Goal: Task Accomplishment & Management: Manage account settings

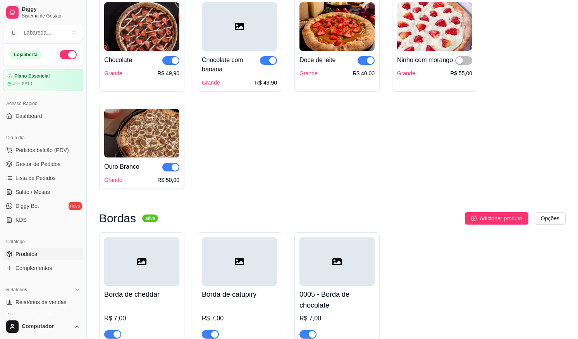
scroll to position [1434, 0]
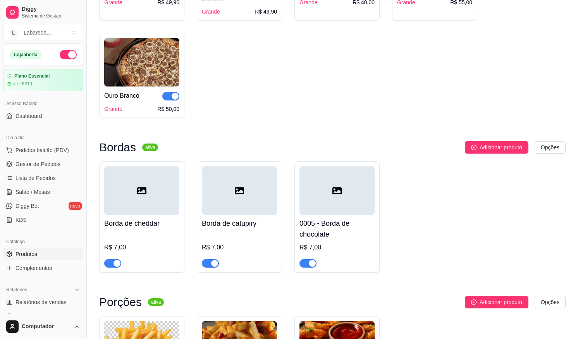
click at [110, 267] on span "button" at bounding box center [112, 263] width 17 height 9
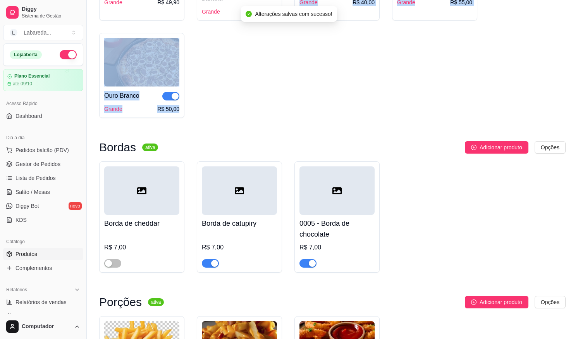
click at [272, 118] on div "Chocolate Grande R$ 49,90 Chocolate com banana Grande R$ 49,90 Doce de leite Gr…" at bounding box center [332, 21] width 467 height 191
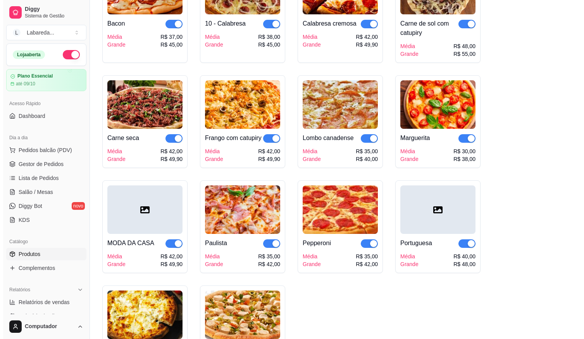
scroll to position [930, 0]
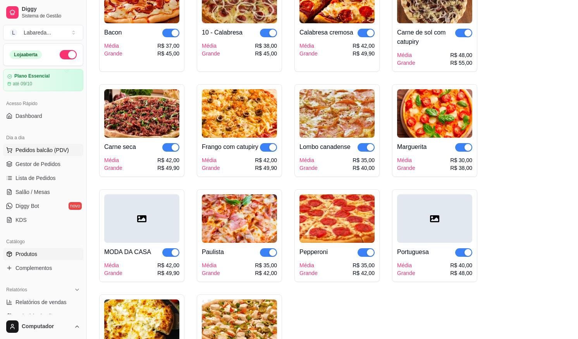
click at [47, 146] on button "Pedidos balcão (PDV)" at bounding box center [43, 150] width 80 height 12
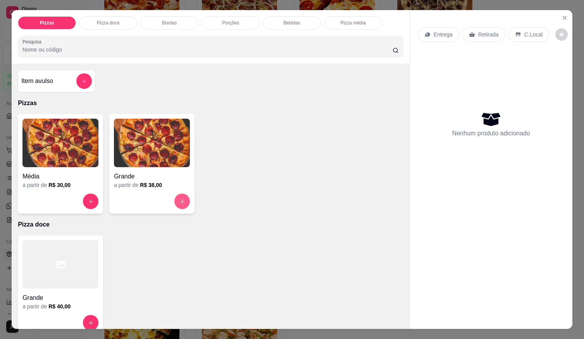
click at [181, 193] on button "increase-product-quantity" at bounding box center [182, 201] width 16 height 16
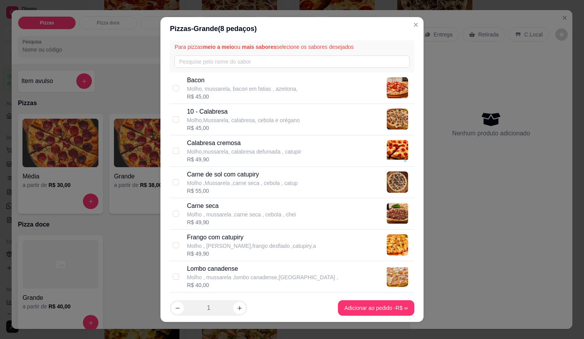
scroll to position [39, 0]
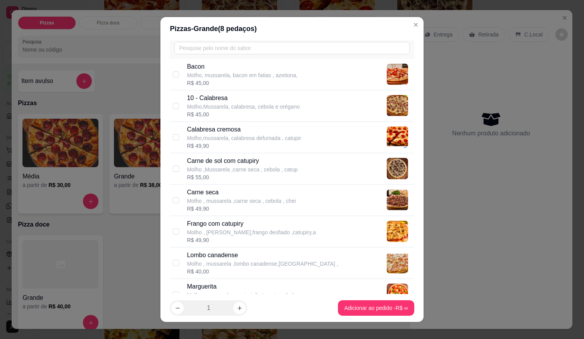
click at [234, 170] on p "Molho ,Mussarela ,carne seca , cebola , catup" at bounding box center [242, 169] width 111 height 8
checkbox input "true"
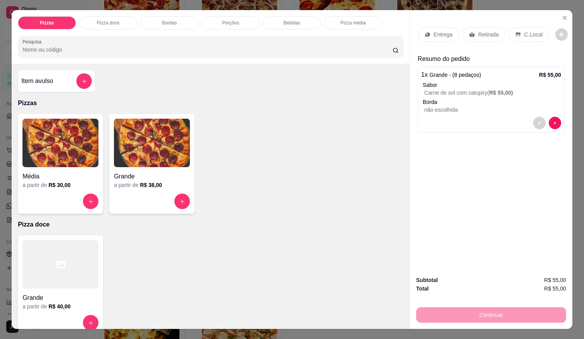
click at [524, 32] on p "C.Local" at bounding box center [533, 35] width 18 height 8
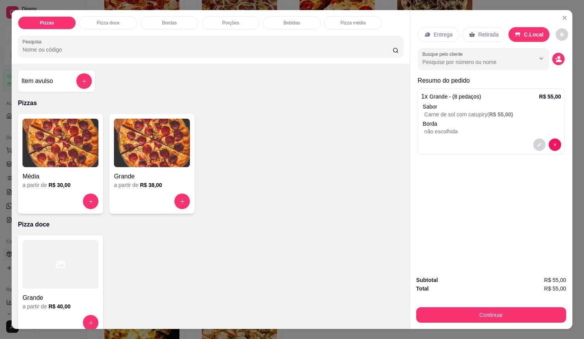
click at [478, 35] on p "Retirada" at bounding box center [488, 35] width 21 height 8
click at [557, 56] on circle "decrease-product-quantity" at bounding box center [558, 57] width 3 height 3
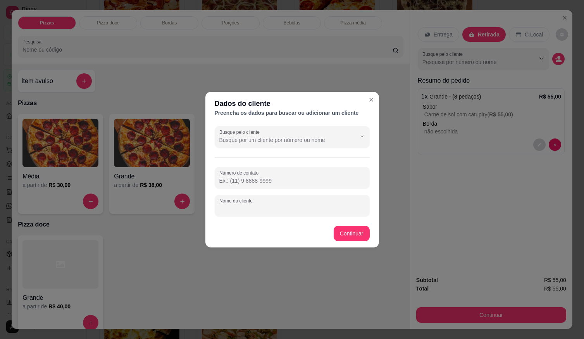
click at [260, 208] on input "Nome do cliente" at bounding box center [292, 209] width 146 height 8
type input "jasmin"
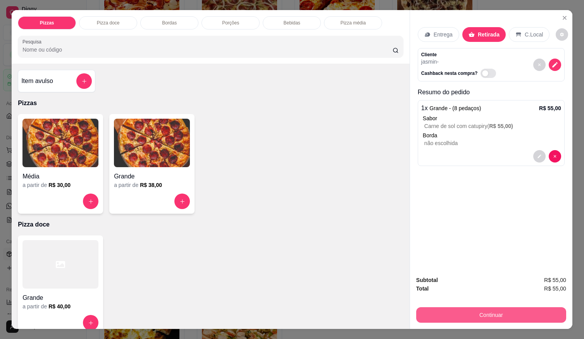
click at [477, 314] on button "Continuar" at bounding box center [491, 315] width 150 height 16
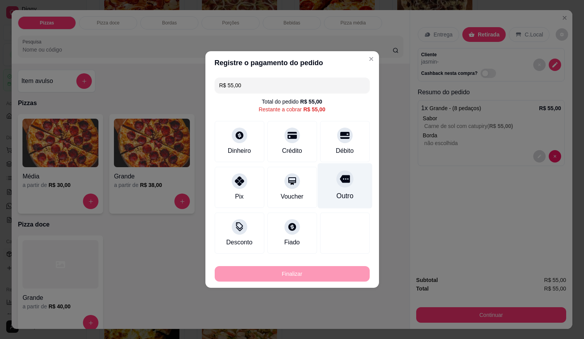
click at [336, 191] on div "Outro" at bounding box center [344, 196] width 17 height 10
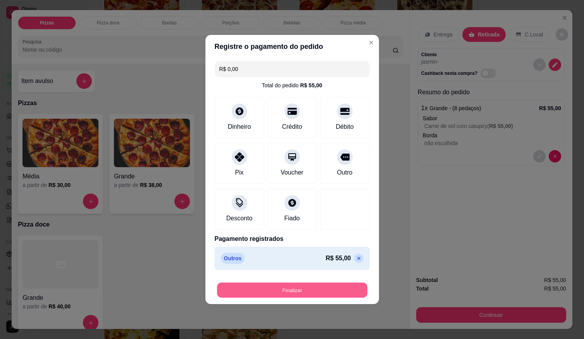
click at [319, 284] on button "Finalizar" at bounding box center [292, 290] width 150 height 15
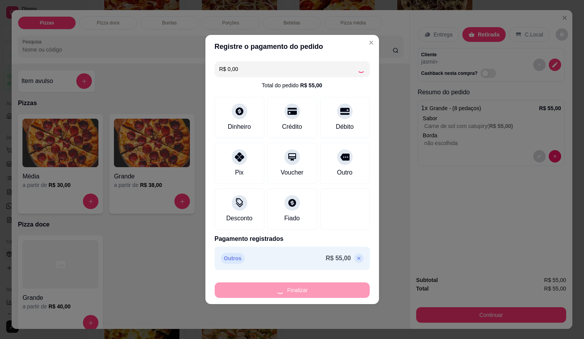
type input "-R$ 55,00"
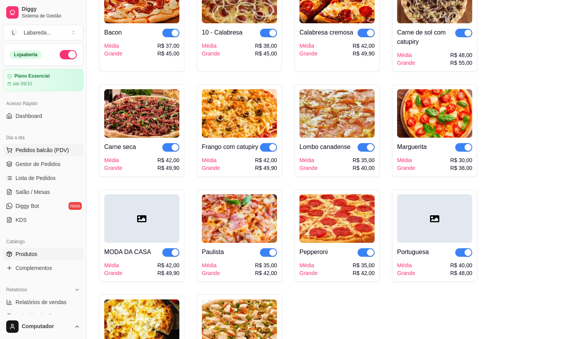
drag, startPoint x: 40, startPoint y: 147, endPoint x: 45, endPoint y: 141, distance: 7.8
click at [40, 148] on span "Pedidos balcão (PDV)" at bounding box center [42, 150] width 53 height 8
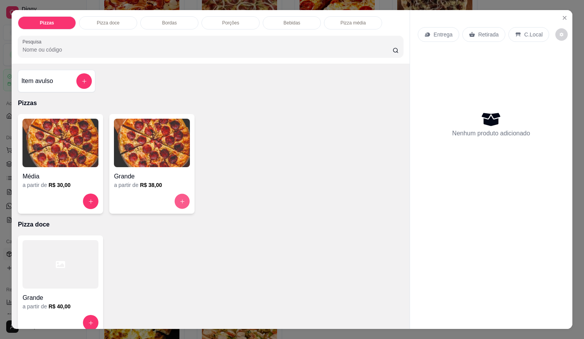
click at [176, 194] on button "increase-product-quantity" at bounding box center [182, 201] width 15 height 15
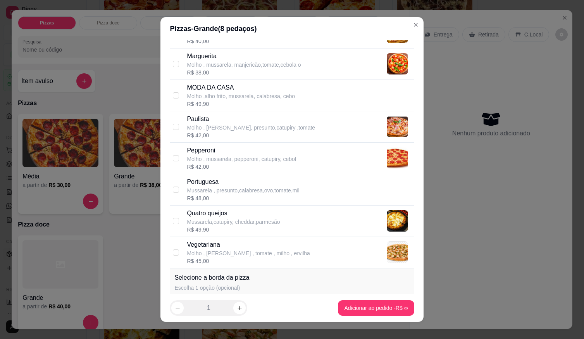
scroll to position [271, 0]
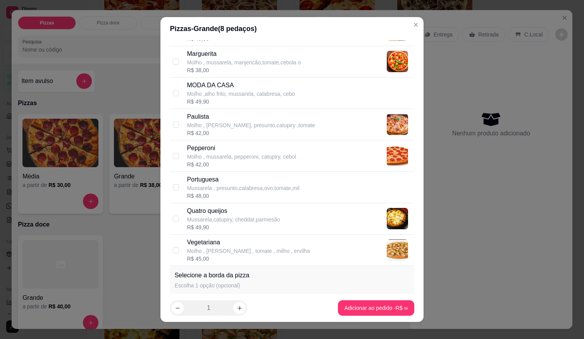
click at [203, 190] on p "Mussarela , presunto,calabresa,ovo,tomate,mil" at bounding box center [243, 188] width 112 height 8
checkbox input "true"
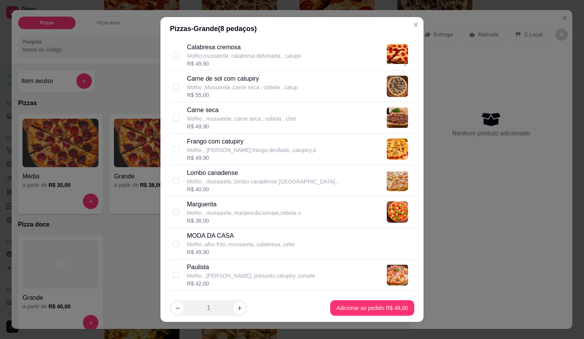
scroll to position [116, 0]
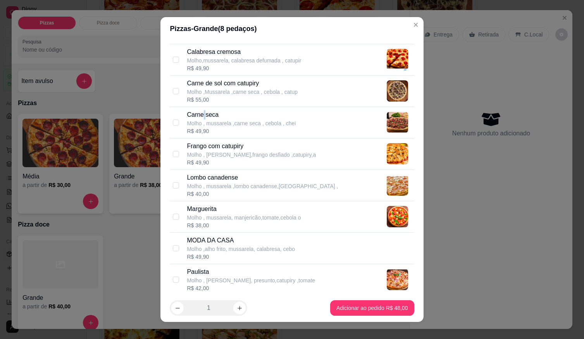
click at [202, 117] on p "Carne seca" at bounding box center [241, 114] width 109 height 9
checkbox input "true"
click at [191, 86] on p "Carne de sol com catupiry" at bounding box center [242, 83] width 111 height 9
checkbox input "true"
checkbox input "false"
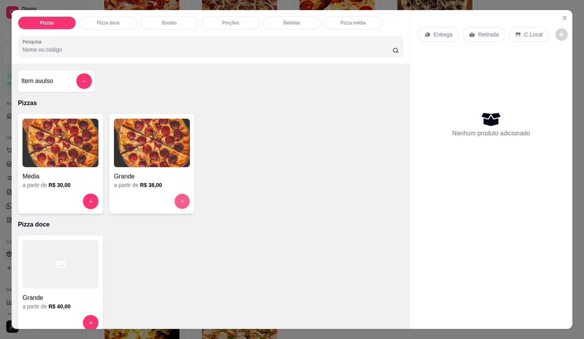
click at [182, 198] on icon "increase-product-quantity" at bounding box center [182, 201] width 6 height 6
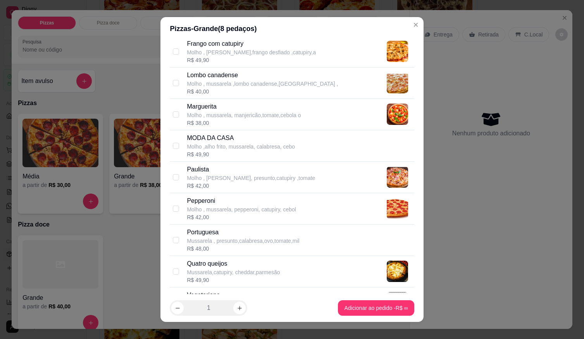
scroll to position [233, 0]
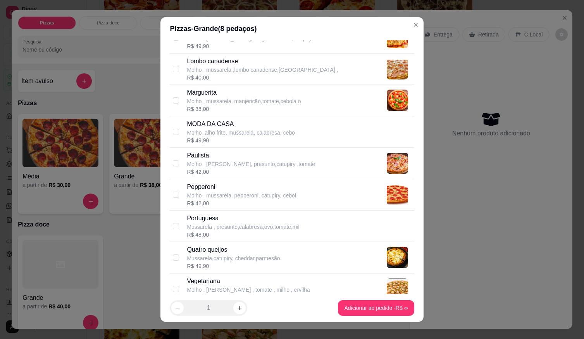
click at [228, 220] on p "Portuguesa" at bounding box center [243, 218] width 112 height 9
checkbox input "true"
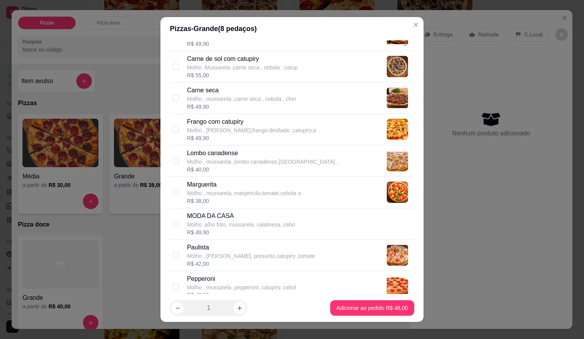
scroll to position [116, 0]
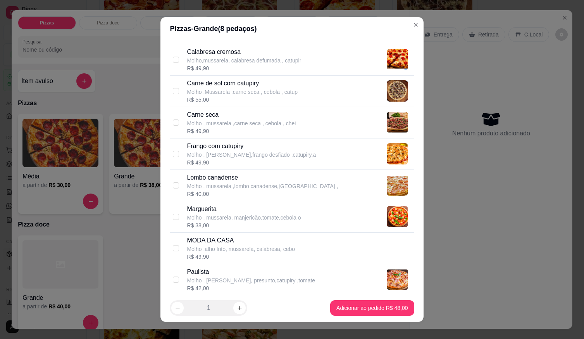
click at [219, 88] on p "Molho ,Mussarela ,carne seca , cebola , catup" at bounding box center [242, 92] width 111 height 8
checkbox input "true"
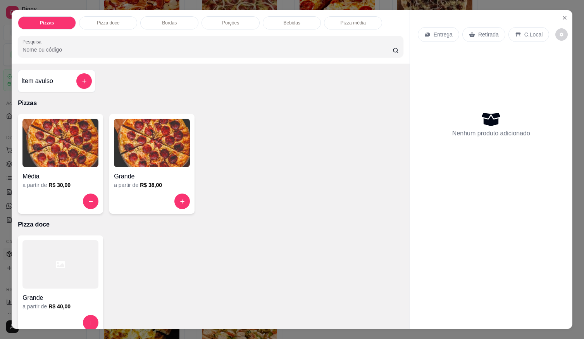
click at [183, 197] on div "Grande a partir de R$ 38,00" at bounding box center [151, 164] width 85 height 100
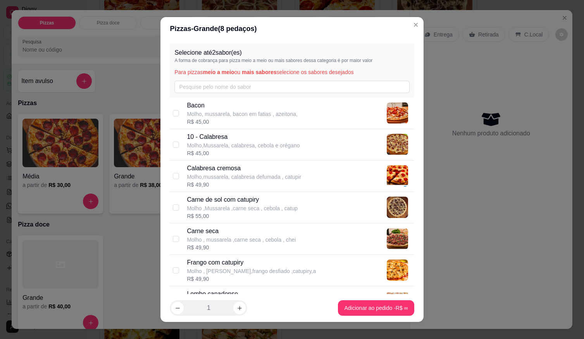
click at [211, 239] on p "Molho , mussarela ,carne seca , cebola , chei" at bounding box center [241, 240] width 109 height 8
checkbox input "true"
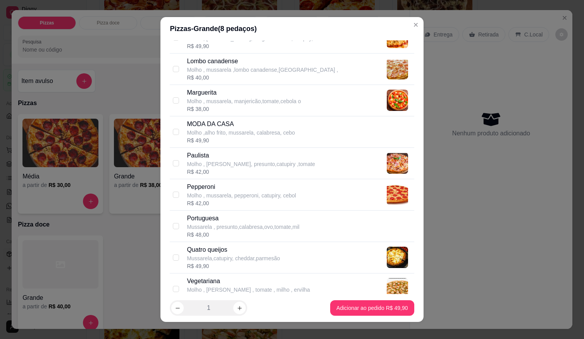
click at [201, 220] on p "Portuguesa" at bounding box center [243, 218] width 112 height 9
checkbox input "true"
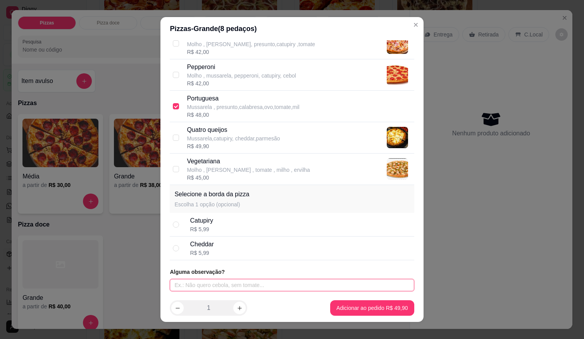
click at [208, 286] on input "text" at bounding box center [292, 285] width 244 height 12
type input "chocolate a borda"
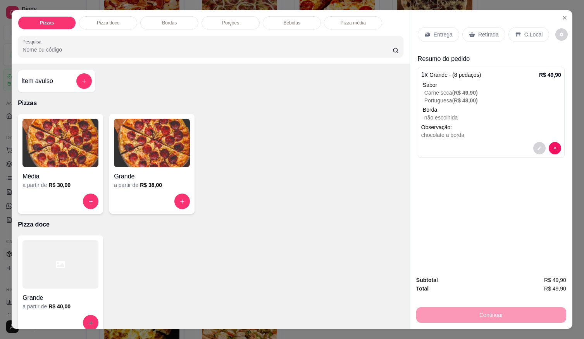
click at [496, 93] on p "Carne seca ( R$ 49,90 )" at bounding box center [492, 93] width 137 height 8
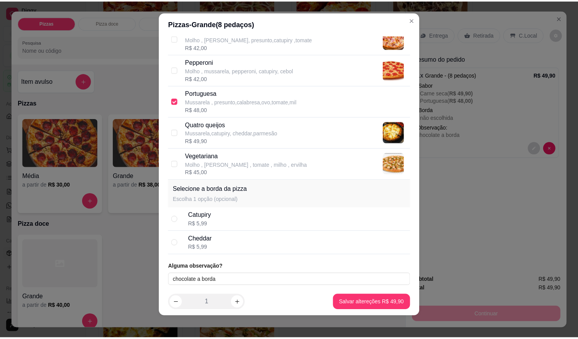
scroll to position [8, 0]
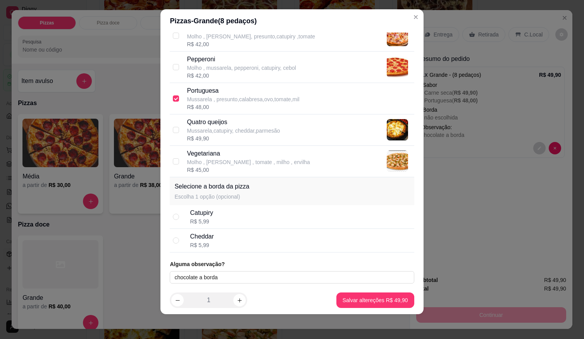
click at [190, 218] on div "R$ 5,99" at bounding box center [201, 221] width 23 height 8
radio input "true"
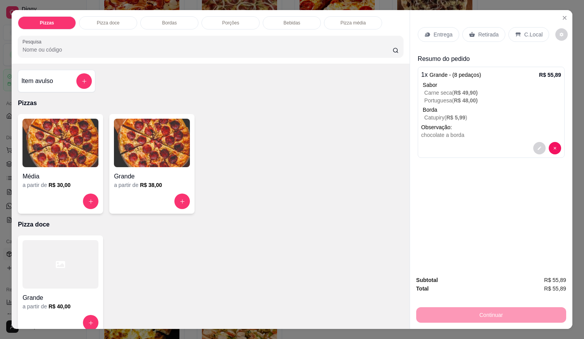
click at [527, 31] on p "C.Local" at bounding box center [533, 35] width 18 height 8
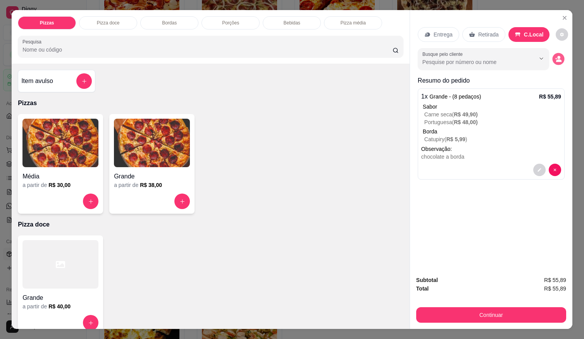
click at [558, 53] on button "decrease-product-quantity" at bounding box center [558, 59] width 12 height 12
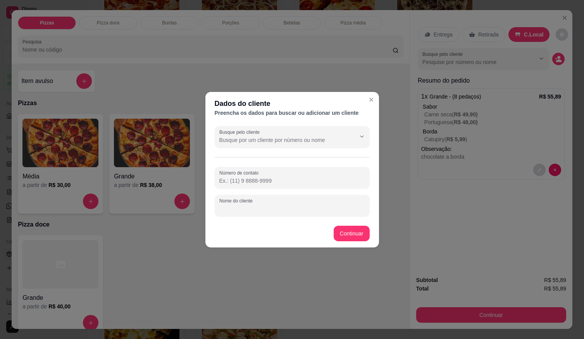
click at [252, 211] on input "Nome do cliente" at bounding box center [292, 209] width 146 height 8
type input "[PERSON_NAME]"
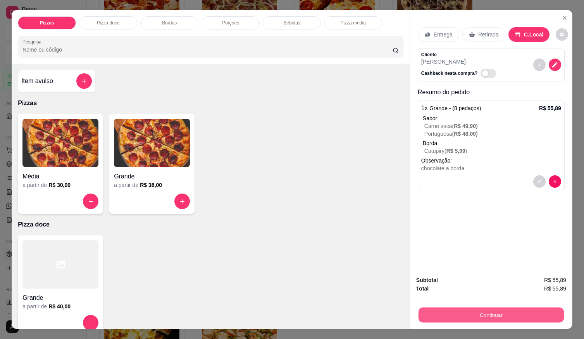
click at [517, 310] on button "Continuar" at bounding box center [491, 314] width 145 height 15
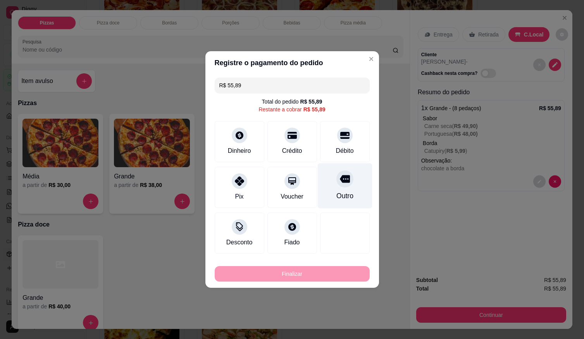
click at [339, 172] on div at bounding box center [344, 178] width 17 height 17
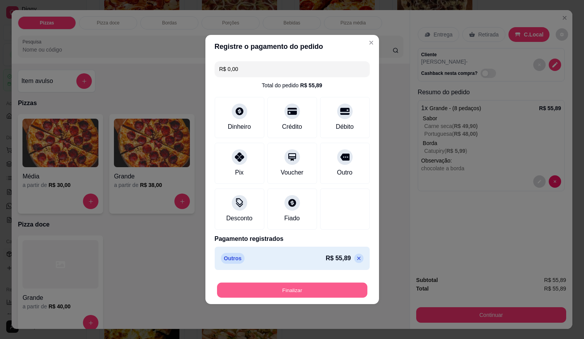
click at [309, 284] on button "Finalizar" at bounding box center [292, 290] width 150 height 15
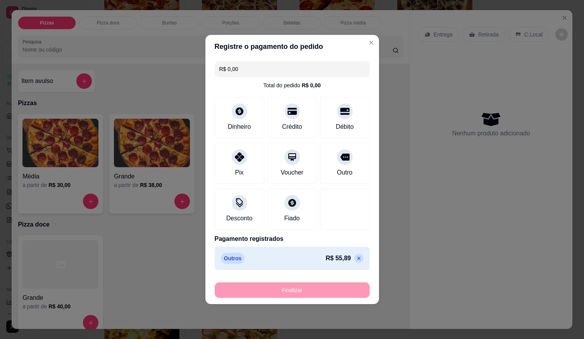
type input "-R$ 55,89"
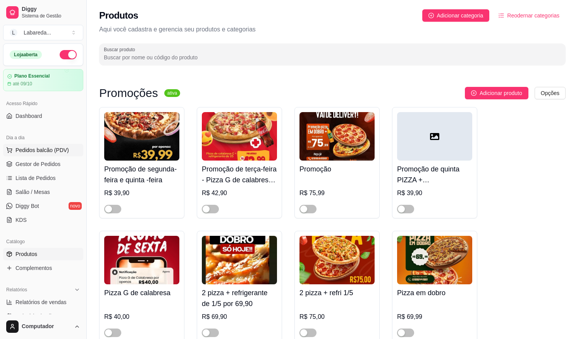
click at [38, 149] on span "Pedidos balcão (PDV)" at bounding box center [42, 150] width 53 height 8
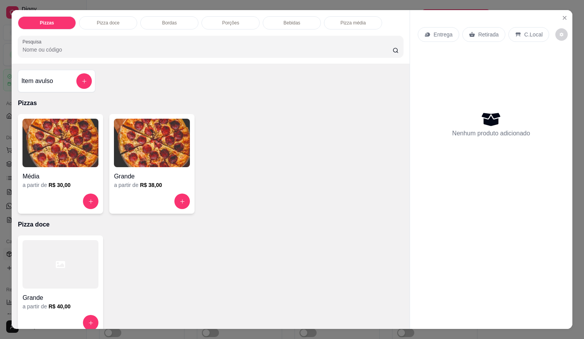
click at [75, 74] on div "Item avulso" at bounding box center [56, 81] width 71 height 16
click at [85, 73] on button "add-separate-item" at bounding box center [84, 81] width 16 height 16
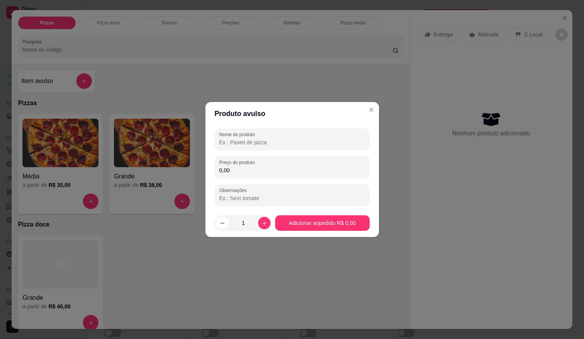
click at [236, 142] on input "Nome do produto" at bounding box center [292, 142] width 146 height 8
type input "c"
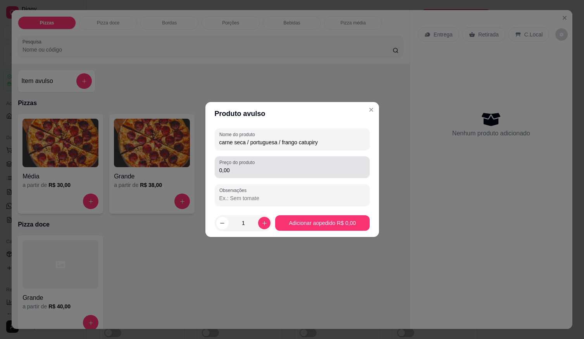
type input "carne seca / portuguesa / frango catupiry"
click at [247, 169] on input "0,00" at bounding box center [292, 170] width 146 height 8
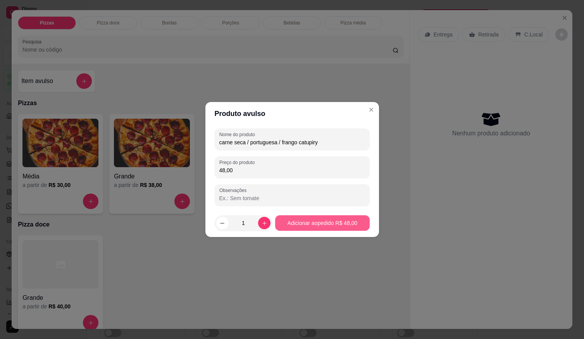
type input "48,00"
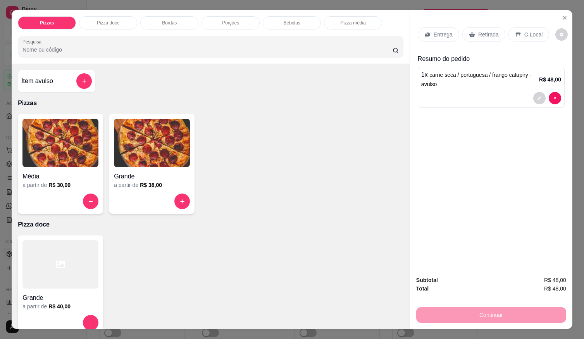
click at [528, 31] on p "C.Local" at bounding box center [533, 35] width 18 height 8
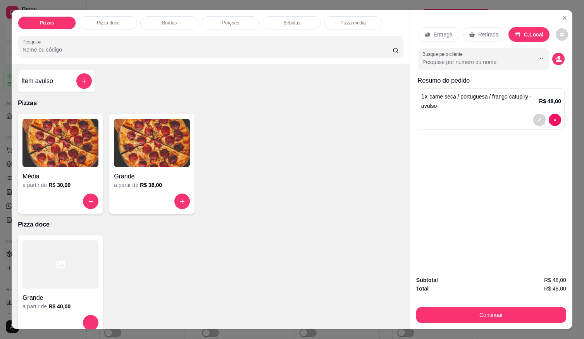
click at [478, 31] on p "Retirada" at bounding box center [488, 35] width 21 height 8
click at [525, 31] on p "C.Local" at bounding box center [534, 35] width 18 height 8
click at [551, 50] on div "Busque pelo cliente" at bounding box center [491, 59] width 147 height 22
click at [488, 109] on div "1 x carne seca / portuguesa / frango catupiry - avulso R$ 48,00" at bounding box center [491, 108] width 147 height 41
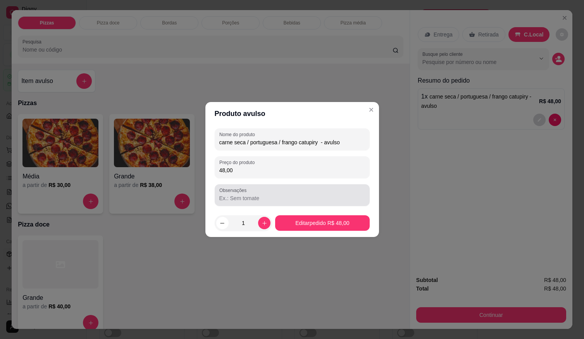
click at [252, 190] on div at bounding box center [292, 195] width 146 height 16
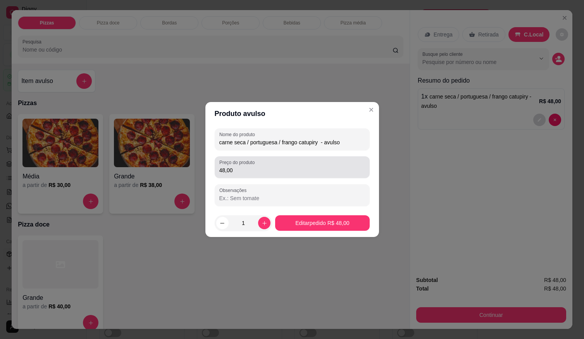
click at [240, 167] on input "48,00" at bounding box center [292, 170] width 146 height 8
type input "0,00"
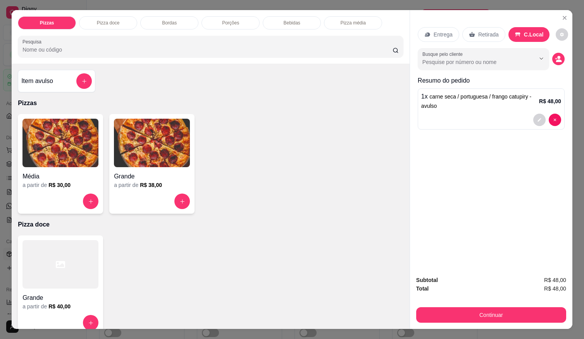
click at [160, 93] on div "Item avulso Pizzas Média a partir de R$ 30,00 Grande a partir de R$ 38,00 Pizza…" at bounding box center [211, 196] width 398 height 265
click at [80, 74] on button "add-separate-item" at bounding box center [84, 81] width 15 height 15
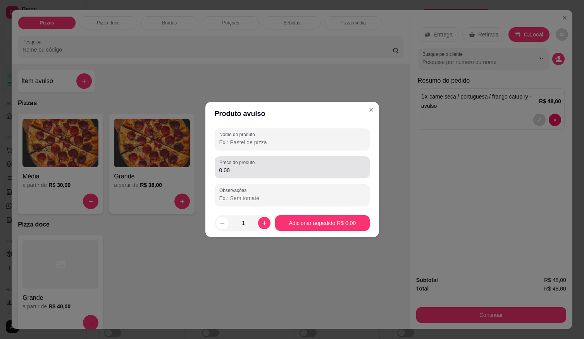
click at [242, 161] on label "Preço do produto" at bounding box center [238, 162] width 38 height 7
click at [242, 166] on input "0,00" at bounding box center [292, 170] width 146 height 8
type input "7,00"
click at [243, 144] on input "Nome do produto" at bounding box center [292, 142] width 146 height 8
click at [247, 143] on input "Nome do produto" at bounding box center [292, 142] width 146 height 8
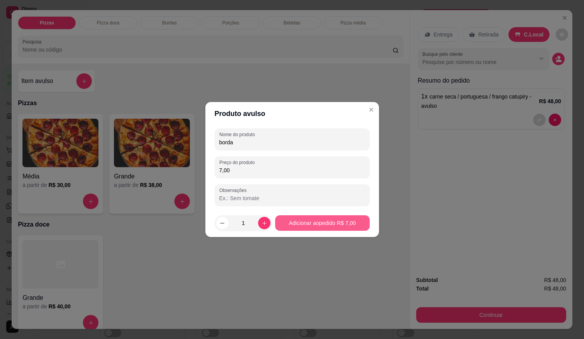
type input "borda"
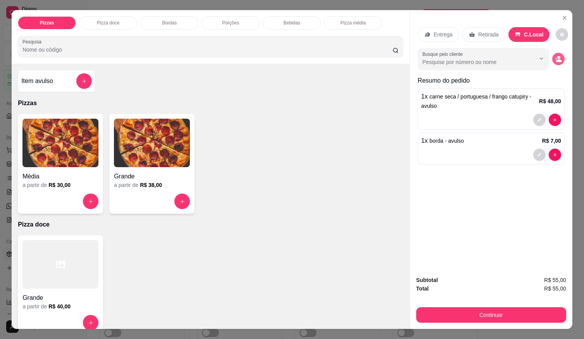
click at [557, 60] on button "decrease-product-quantity" at bounding box center [558, 59] width 12 height 12
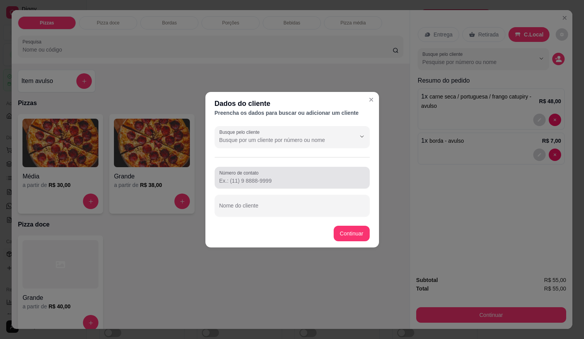
click at [238, 177] on input "Número de contato" at bounding box center [292, 181] width 146 height 8
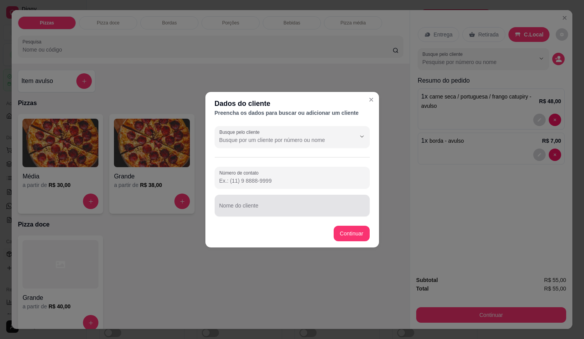
click at [245, 207] on input "Nome do cliente" at bounding box center [292, 209] width 146 height 8
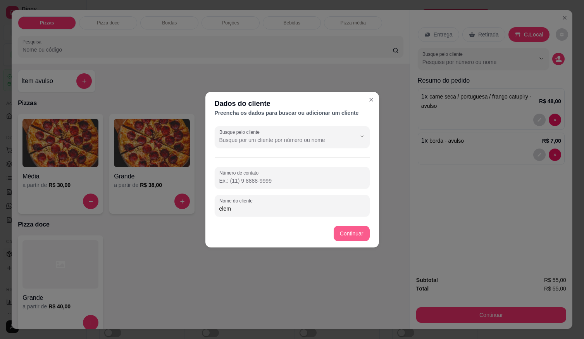
type input "elem"
click at [348, 241] on footer "Continuar" at bounding box center [292, 233] width 174 height 28
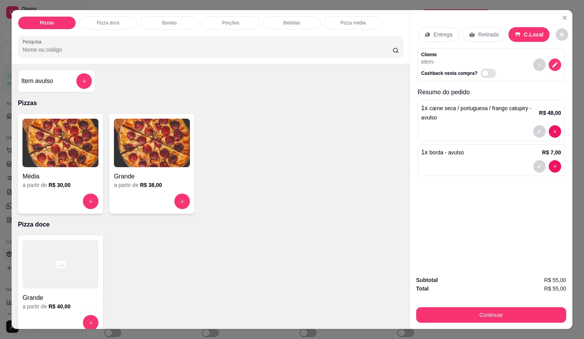
click at [90, 81] on div "Item avulso" at bounding box center [57, 81] width 78 height 22
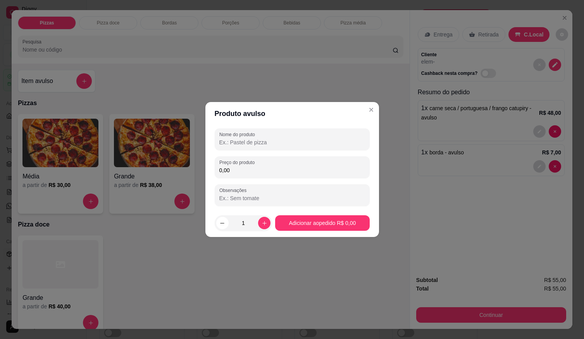
drag, startPoint x: 253, startPoint y: 171, endPoint x: 255, endPoint y: 167, distance: 5.0
click at [255, 171] on input "0,00" at bounding box center [292, 170] width 146 height 8
type input "0,00"
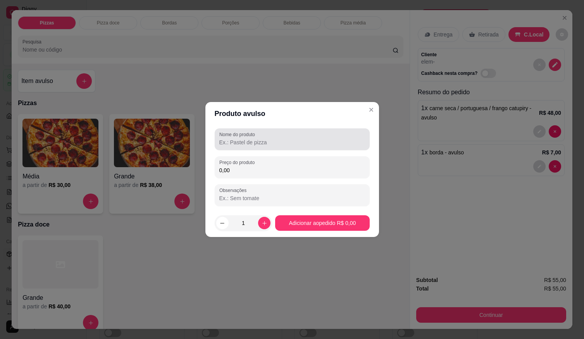
click at [259, 131] on div "Nome do produto" at bounding box center [292, 139] width 155 height 22
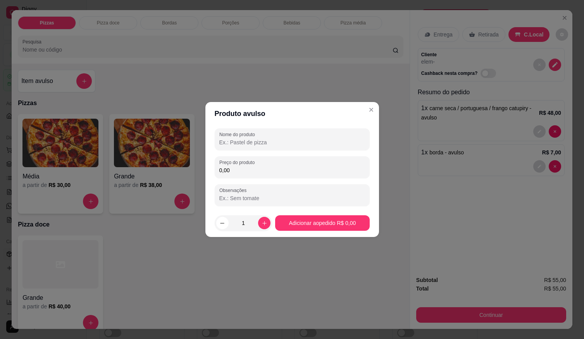
click at [261, 142] on input "Nome do produto" at bounding box center [292, 142] width 146 height 8
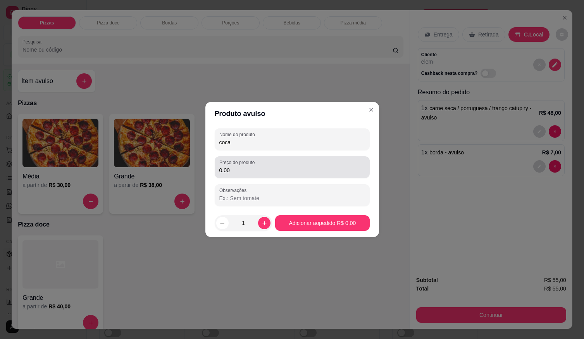
type input "coca"
click at [295, 165] on div "0,00" at bounding box center [292, 167] width 146 height 16
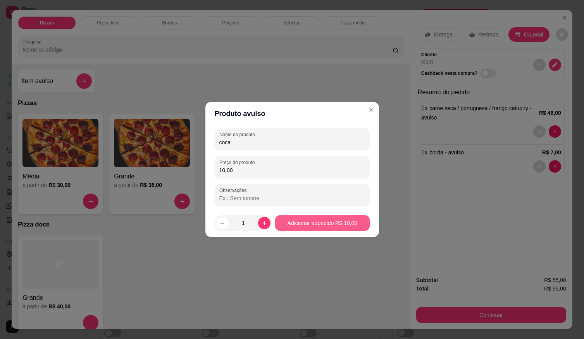
type input "10,00"
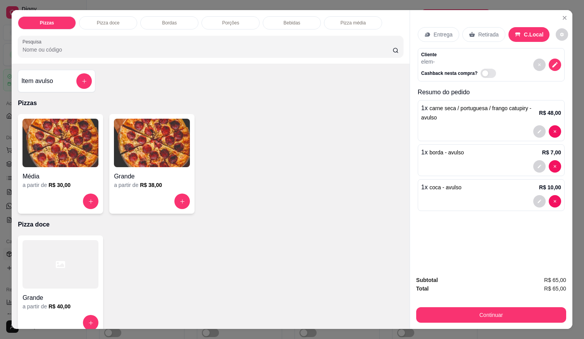
click at [341, 88] on div "Item avulso Pizzas Média a partir de R$ 30,00 Grande a partir de R$ 38,00 Pizza…" at bounding box center [211, 196] width 398 height 265
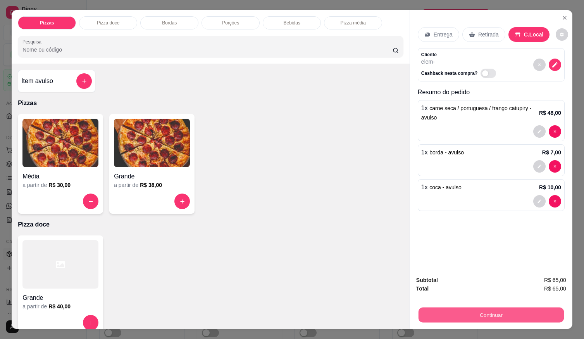
click at [465, 310] on button "Continuar" at bounding box center [491, 314] width 145 height 15
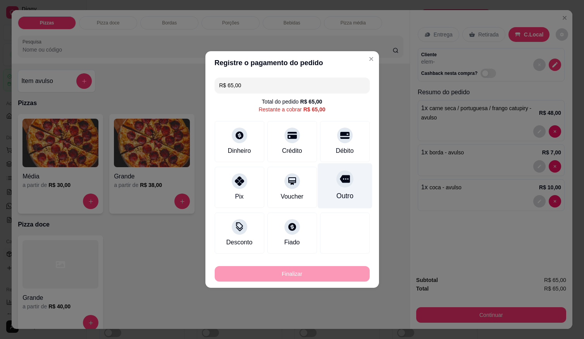
click at [339, 182] on icon at bounding box center [344, 179] width 10 height 10
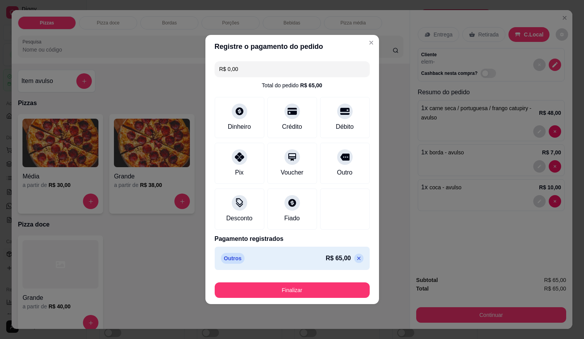
click at [302, 277] on footer "Finalizar" at bounding box center [292, 288] width 174 height 31
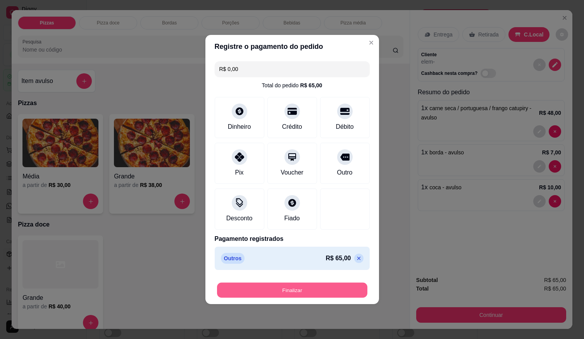
click at [307, 290] on button "Finalizar" at bounding box center [292, 290] width 150 height 15
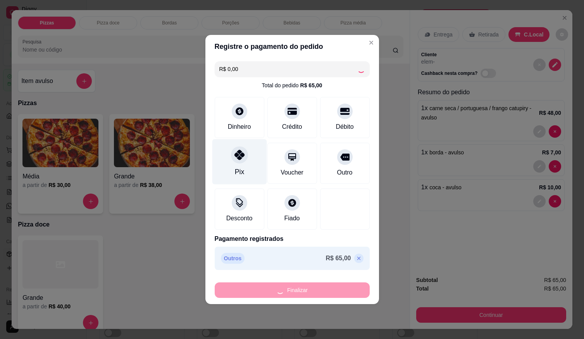
type input "-R$ 65,00"
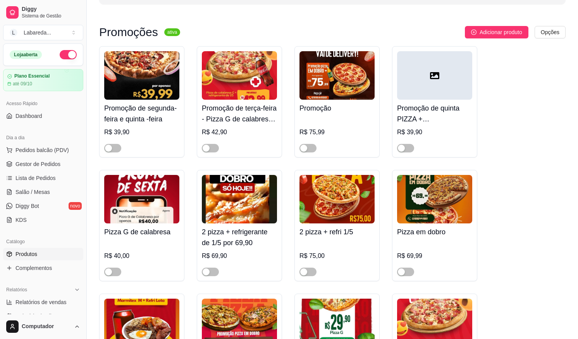
scroll to position [116, 0]
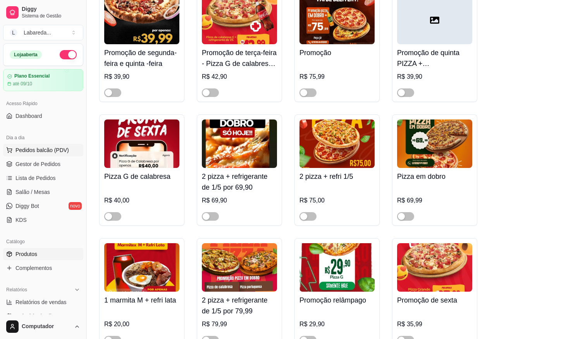
click at [28, 152] on span "Pedidos balcão (PDV)" at bounding box center [42, 150] width 53 height 8
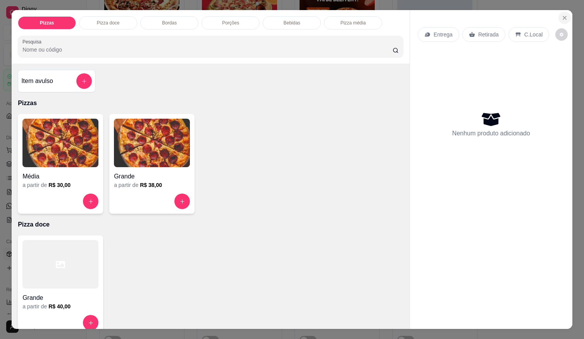
click at [563, 15] on icon "Close" at bounding box center [565, 18] width 6 height 6
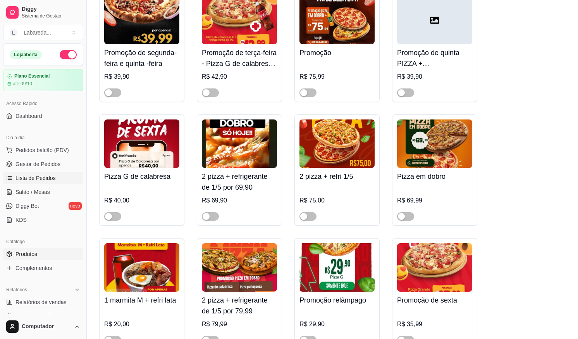
click at [34, 178] on span "Lista de Pedidos" at bounding box center [36, 178] width 40 height 8
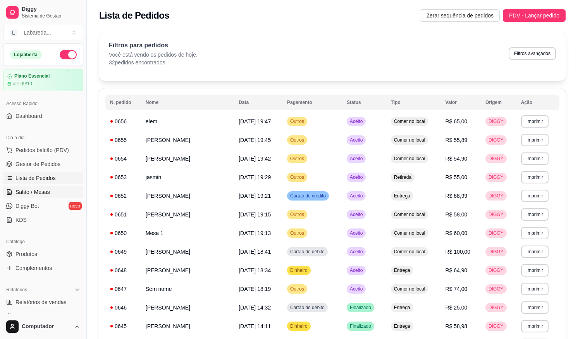
click at [20, 191] on span "Salão / Mesas" at bounding box center [33, 192] width 34 height 8
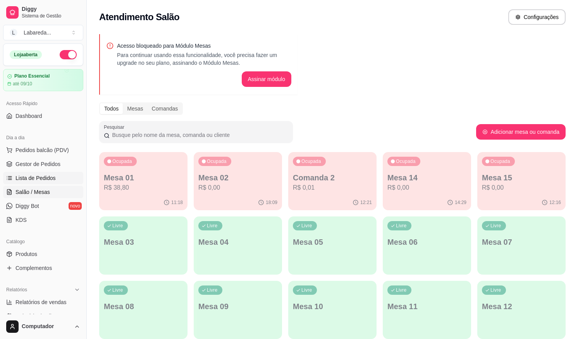
click at [24, 175] on span "Lista de Pedidos" at bounding box center [36, 178] width 40 height 8
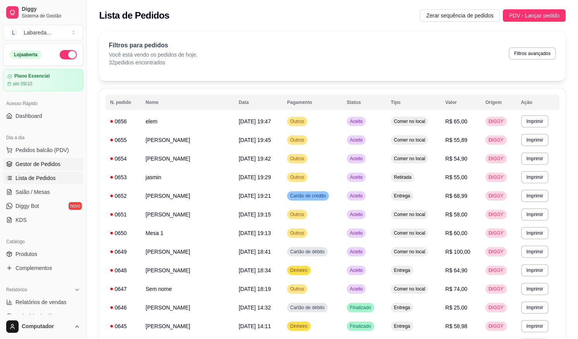
click at [36, 164] on span "Gestor de Pedidos" at bounding box center [38, 164] width 45 height 8
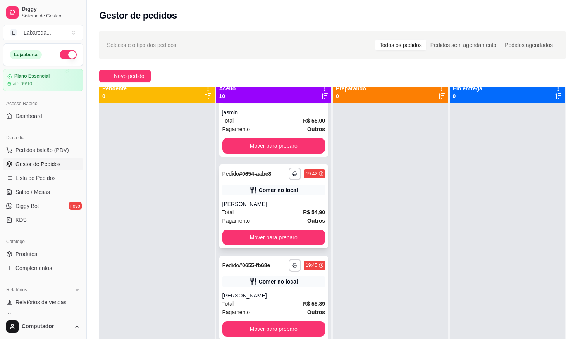
scroll to position [22, 0]
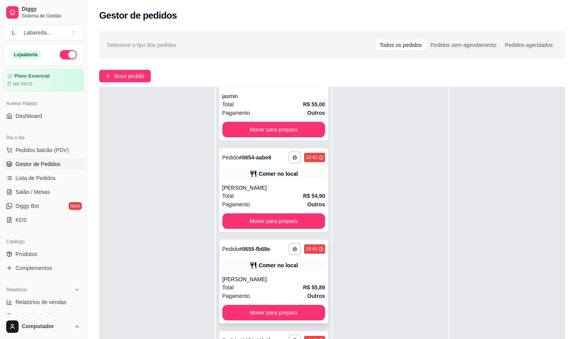
click at [283, 280] on div "[PERSON_NAME]" at bounding box center [273, 279] width 103 height 8
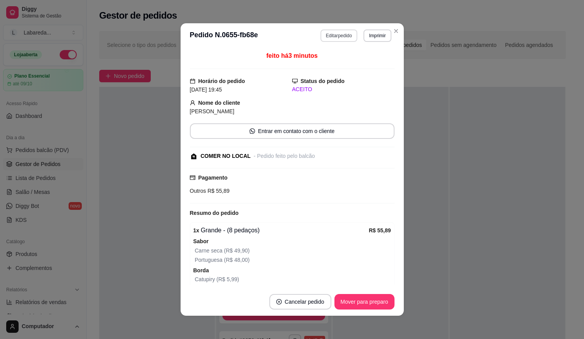
click at [337, 35] on button "Editar pedido" at bounding box center [338, 35] width 37 height 12
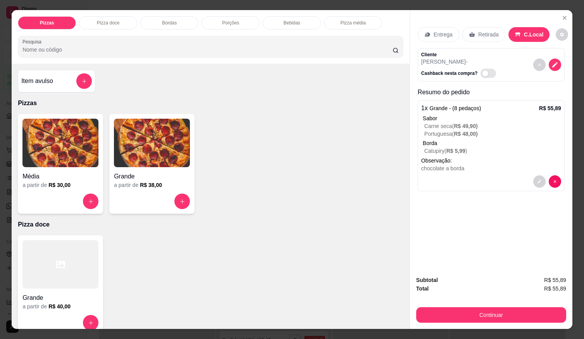
click at [440, 32] on p "Entrega" at bounding box center [443, 35] width 19 height 8
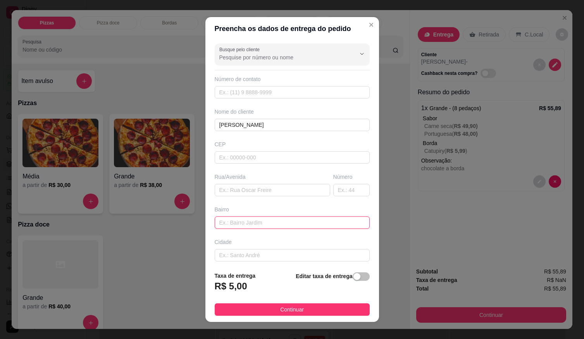
paste input "[STREET_ADDRESS]"
type input "[STREET_ADDRESS]"
click at [253, 251] on input "text" at bounding box center [292, 255] width 155 height 12
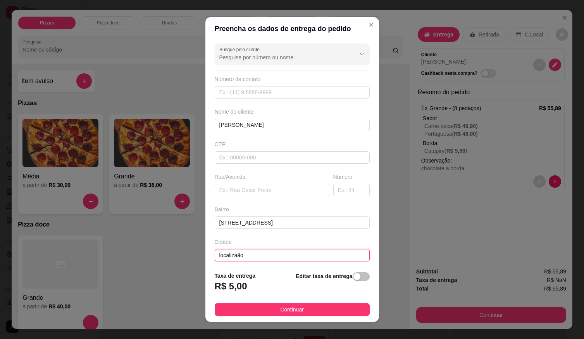
type input "localizaão"
click at [280, 310] on span "Continuar" at bounding box center [292, 309] width 24 height 9
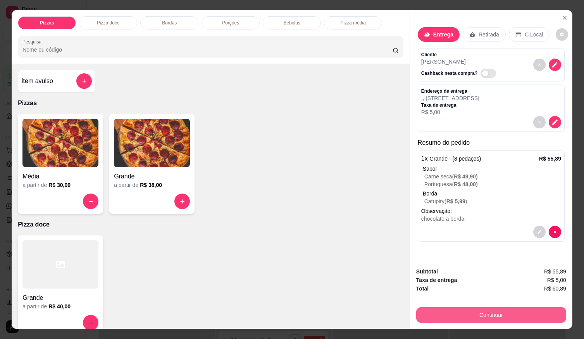
click at [490, 312] on button "Continuar" at bounding box center [491, 315] width 150 height 16
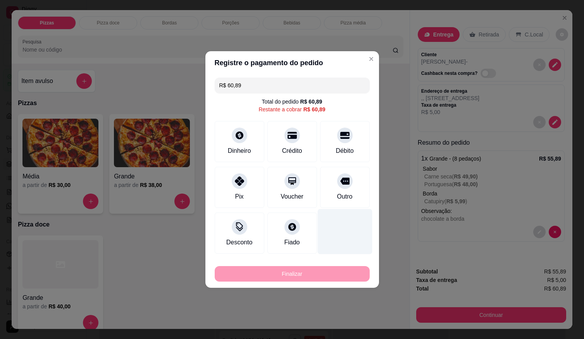
click at [344, 190] on div "Outro" at bounding box center [345, 187] width 50 height 41
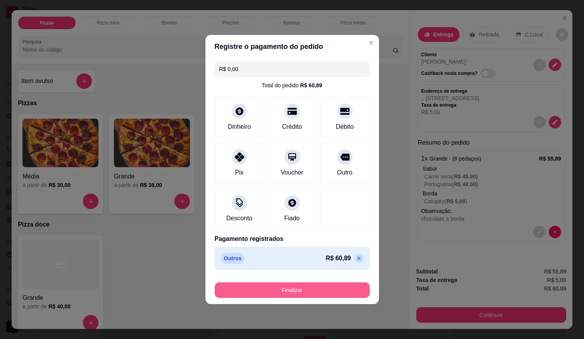
click at [329, 288] on button "Finalizar" at bounding box center [292, 290] width 155 height 16
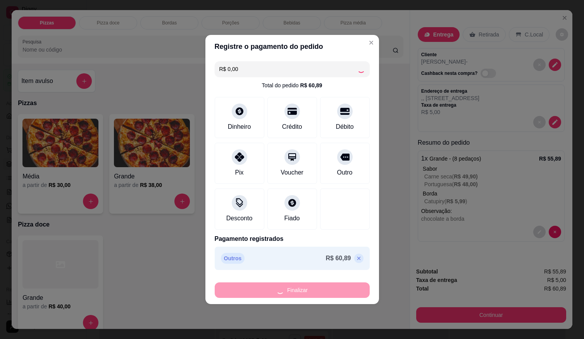
type input "-R$ 60,89"
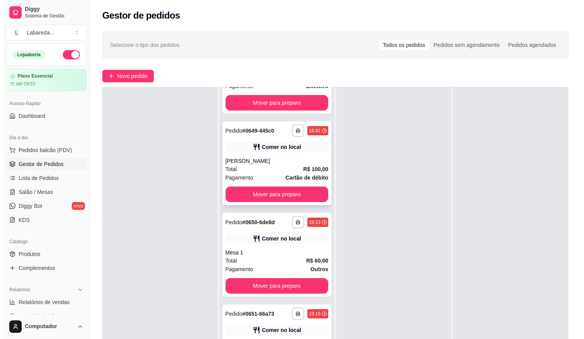
scroll to position [157, 0]
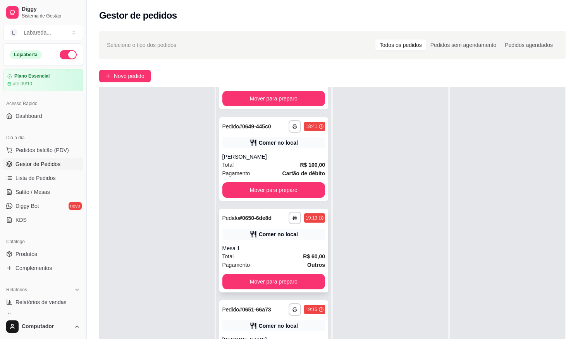
click at [251, 257] on div "Total R$ 60,00" at bounding box center [273, 256] width 103 height 9
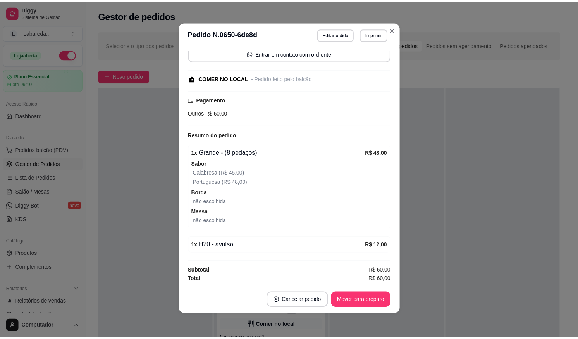
scroll to position [2, 0]
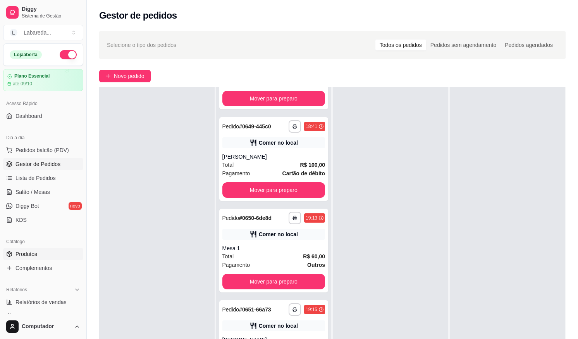
click at [27, 250] on link "Produtos" at bounding box center [43, 254] width 80 height 12
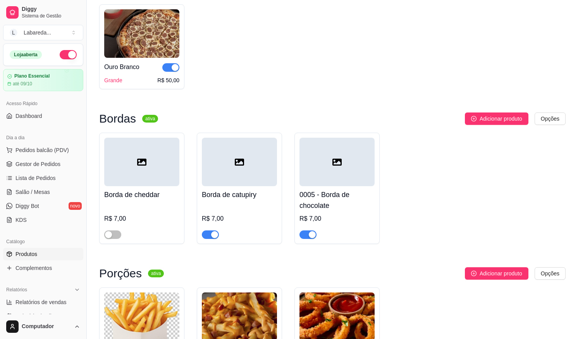
scroll to position [1511, 0]
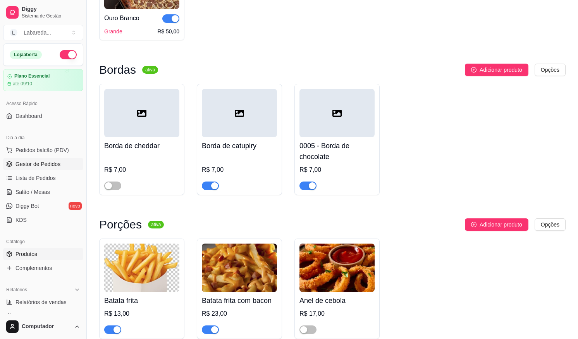
click at [24, 164] on span "Gestor de Pedidos" at bounding box center [38, 164] width 45 height 8
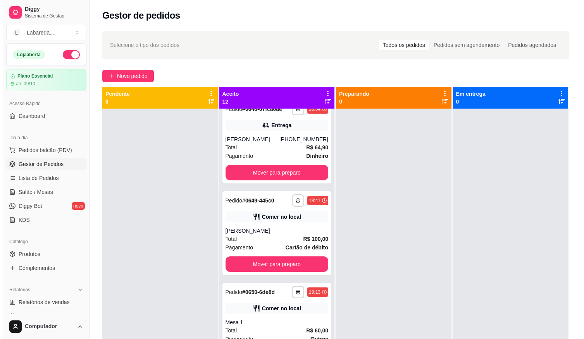
scroll to position [116, 0]
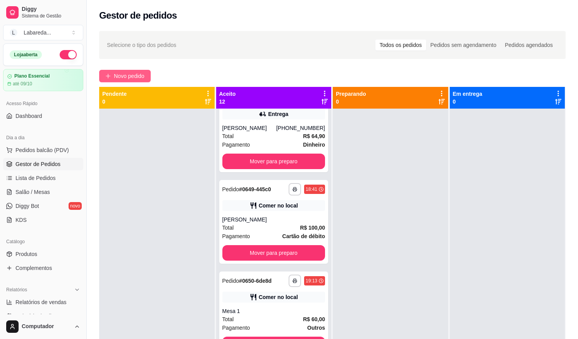
click at [132, 78] on span "Novo pedido" at bounding box center [129, 76] width 31 height 9
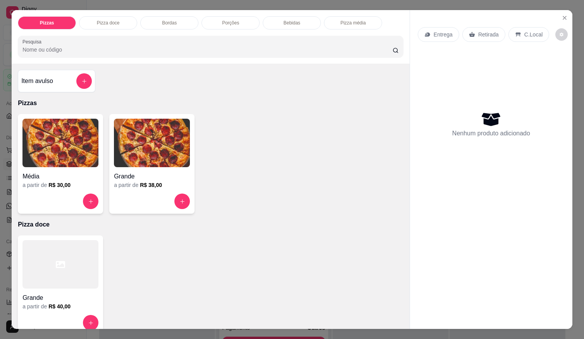
click at [140, 176] on h4 "Grande" at bounding box center [152, 176] width 76 height 9
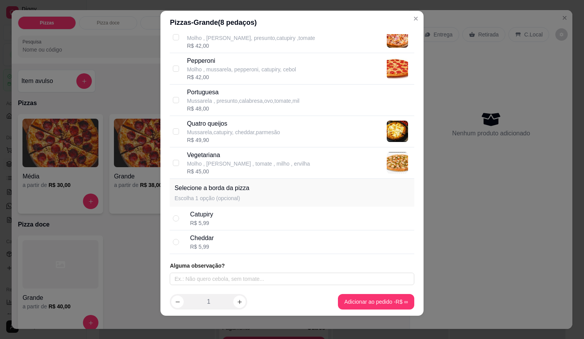
scroll to position [8, 0]
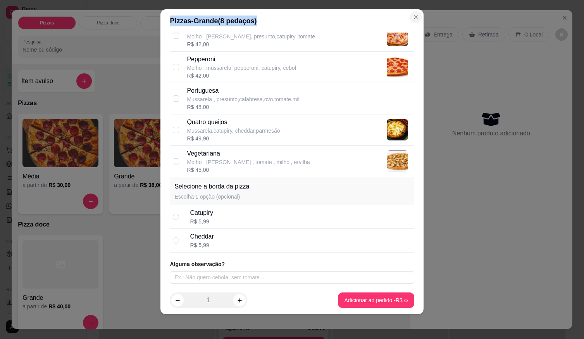
click at [412, 17] on section "Pizzas - Grande ( 8 pedaços) Selecione até 2 sabor(es) A forma de cobrança para…" at bounding box center [291, 161] width 263 height 305
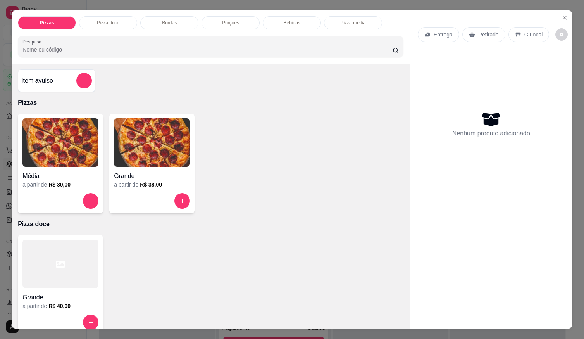
scroll to position [0, 0]
click at [153, 174] on h4 "Grande" at bounding box center [152, 176] width 76 height 9
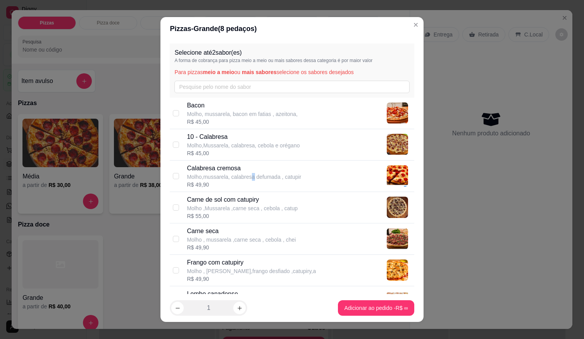
click at [248, 175] on p "Molho,mussarela, calabresa defumada , catupir" at bounding box center [244, 177] width 114 height 8
checkbox input "true"
click at [224, 211] on p "Molho ,Mussarela ,carne seca , cebola , catup" at bounding box center [242, 208] width 111 height 8
checkbox input "true"
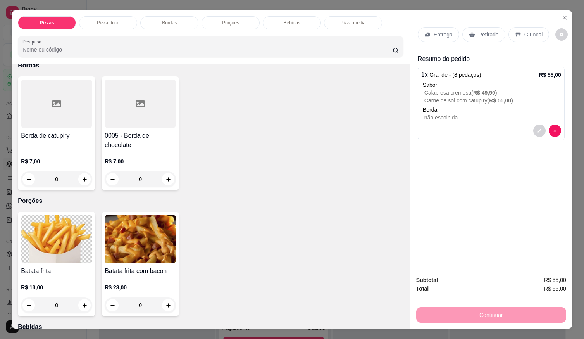
scroll to position [349, 0]
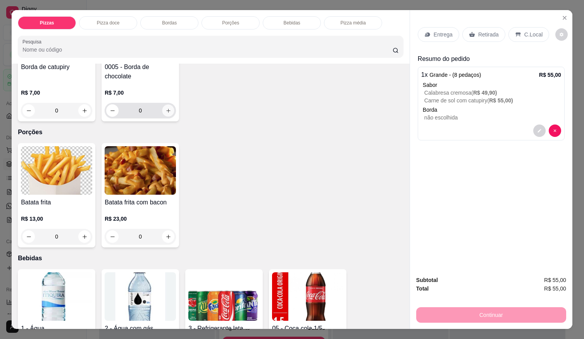
click at [166, 109] on icon "increase-product-quantity" at bounding box center [168, 111] width 4 height 4
type input "1"
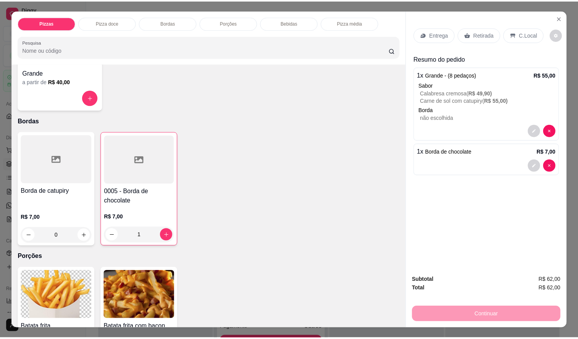
scroll to position [194, 0]
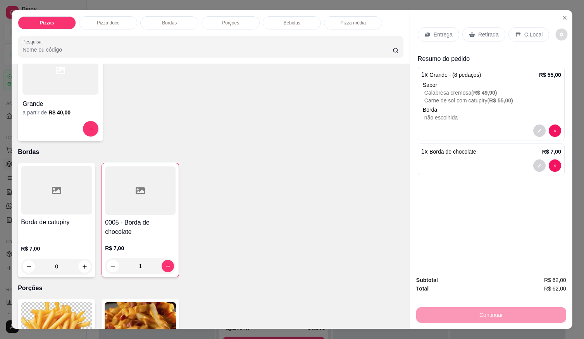
click at [556, 36] on button "decrease-product-quantity" at bounding box center [562, 35] width 12 height 12
click at [563, 19] on button "Close" at bounding box center [564, 18] width 12 height 12
click at [558, 17] on button "Close" at bounding box center [564, 18] width 12 height 12
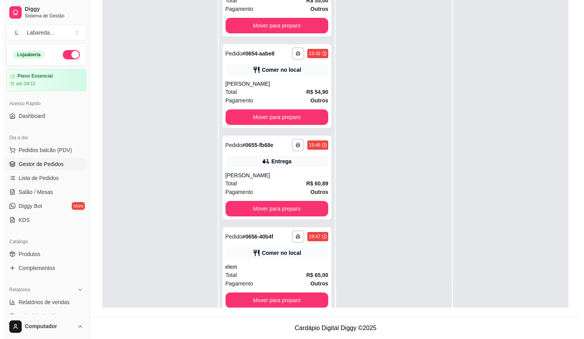
scroll to position [558, 0]
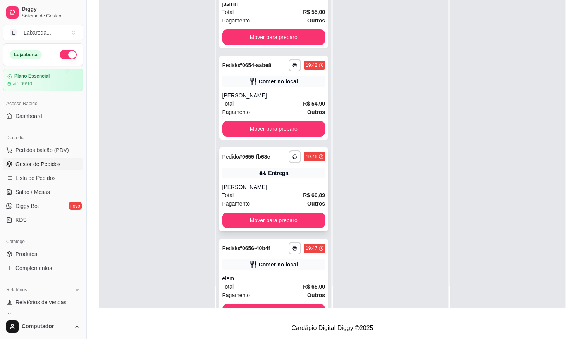
click at [274, 193] on div "Total R$ 60,89" at bounding box center [273, 195] width 103 height 9
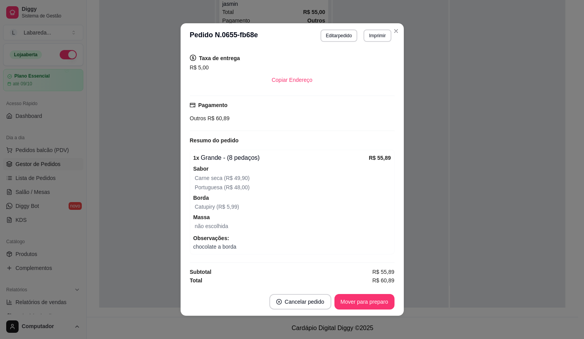
scroll to position [2, 0]
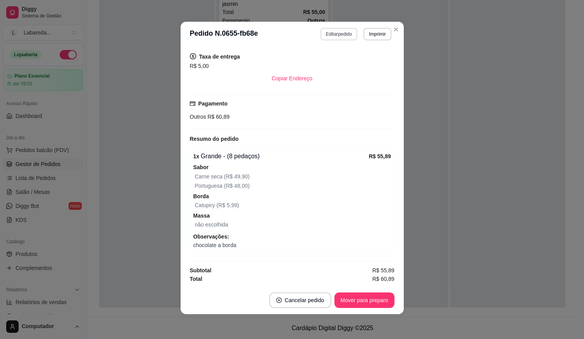
click at [338, 36] on button "Editar pedido" at bounding box center [338, 34] width 37 height 12
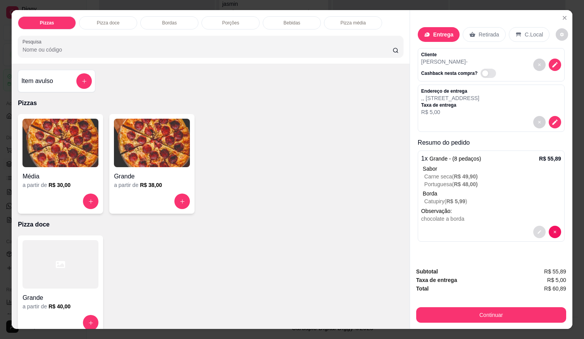
click at [538, 229] on icon "decrease-product-quantity" at bounding box center [539, 231] width 5 height 5
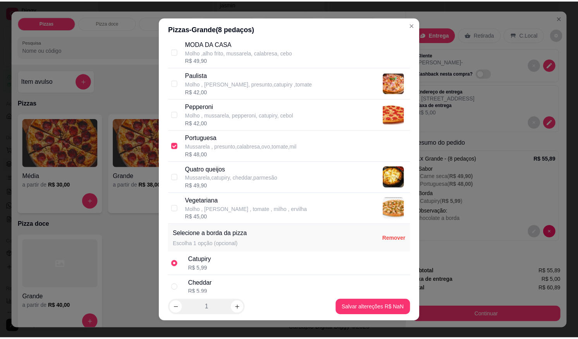
scroll to position [352, 0]
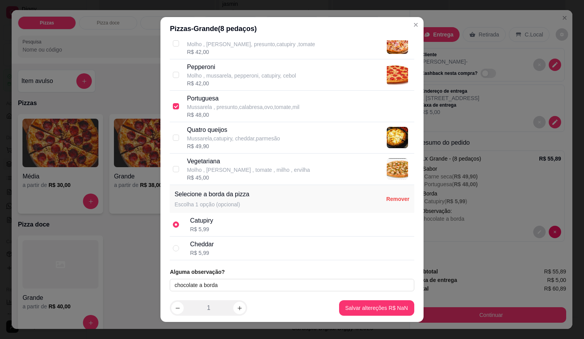
click at [196, 223] on div "Catupiry" at bounding box center [201, 220] width 23 height 9
click at [174, 225] on input "radio" at bounding box center [176, 224] width 6 height 6
click at [386, 199] on p "Remover" at bounding box center [397, 199] width 23 height 8
radio input "false"
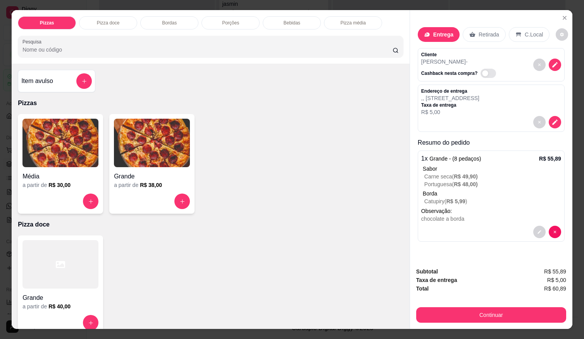
click at [566, 272] on div "Subtotal R$ 55,89 Taxa de entrega R$ 5,00 Total R$ 60,89 Continuar" at bounding box center [491, 295] width 162 height 68
click at [563, 16] on icon "Close" at bounding box center [564, 17] width 3 height 3
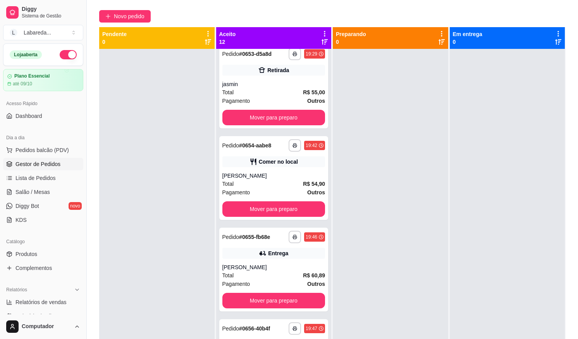
scroll to position [0, 0]
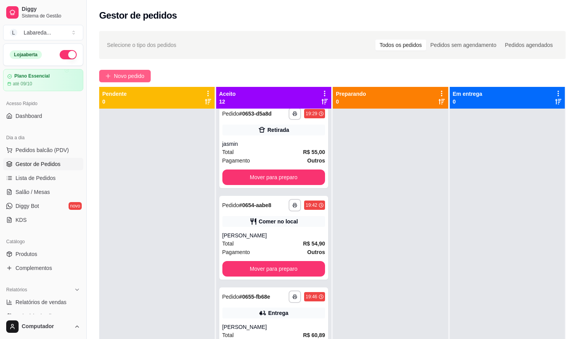
click at [140, 74] on span "Novo pedido" at bounding box center [129, 76] width 31 height 9
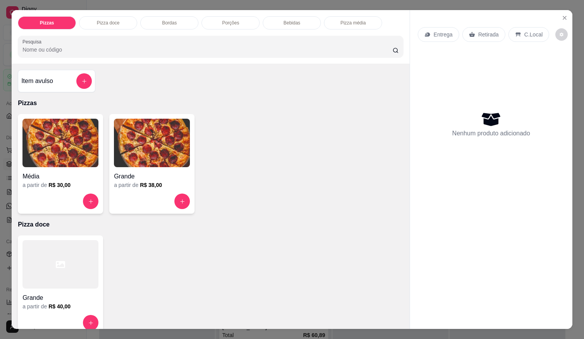
click at [141, 172] on h4 "Grande" at bounding box center [152, 176] width 76 height 9
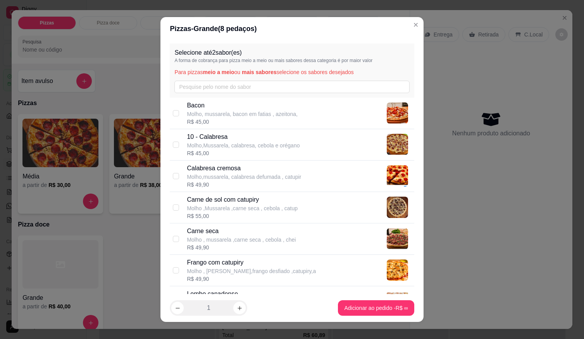
click at [249, 205] on p "Molho ,Mussarela ,carne seca , cebola , catup" at bounding box center [242, 208] width 111 height 8
checkbox input "true"
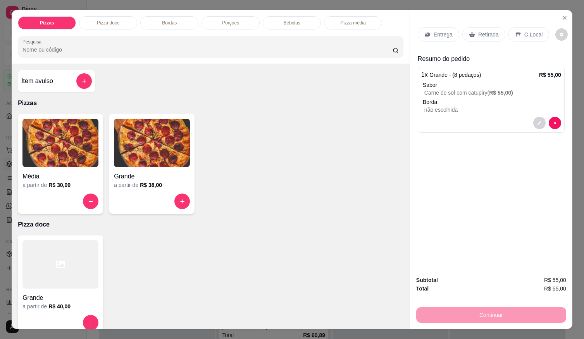
click at [155, 183] on h6 "R$ 38,00" at bounding box center [151, 185] width 22 height 8
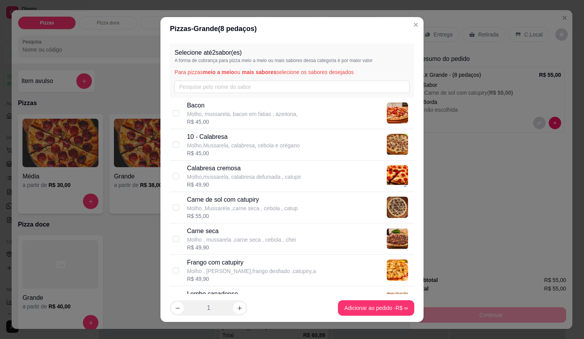
click at [224, 174] on p "Molho,mussarela, calabresa defumada , catupir" at bounding box center [244, 177] width 114 height 8
checkbox input "false"
click at [231, 150] on div "R$ 45,00" at bounding box center [243, 153] width 113 height 8
checkbox input "true"
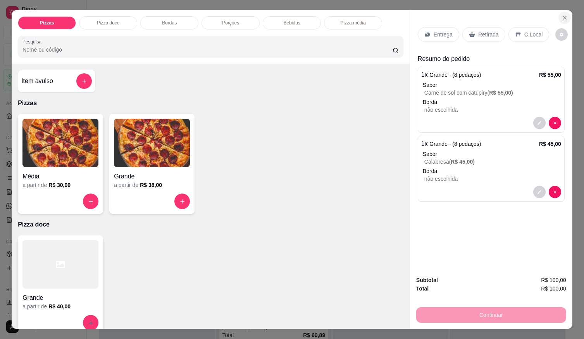
click at [562, 17] on icon "Close" at bounding box center [565, 18] width 6 height 6
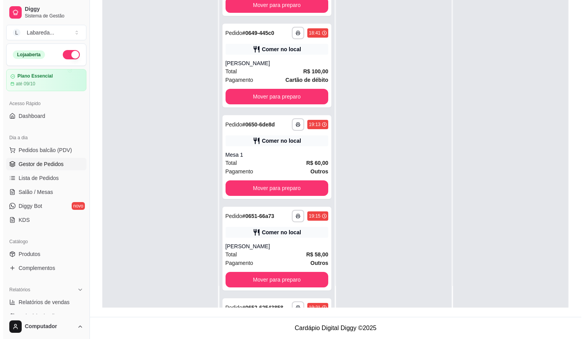
scroll to position [131, 0]
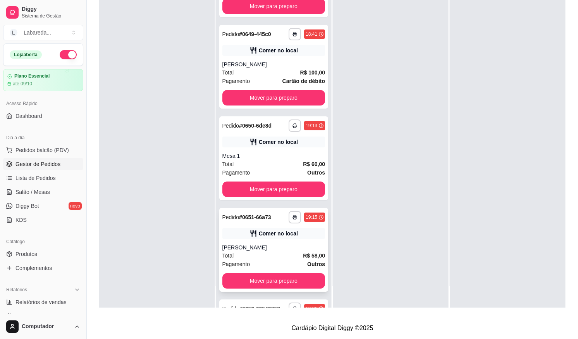
click at [267, 233] on div "Comer no local" at bounding box center [273, 233] width 103 height 11
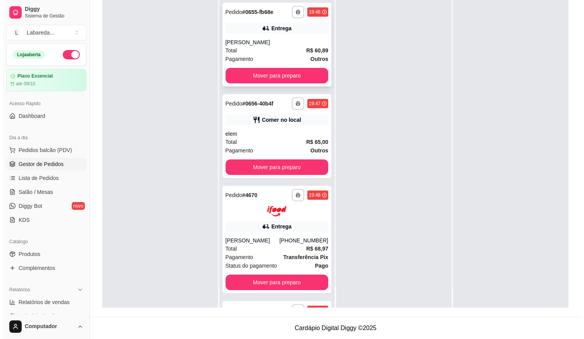
scroll to position [751, 0]
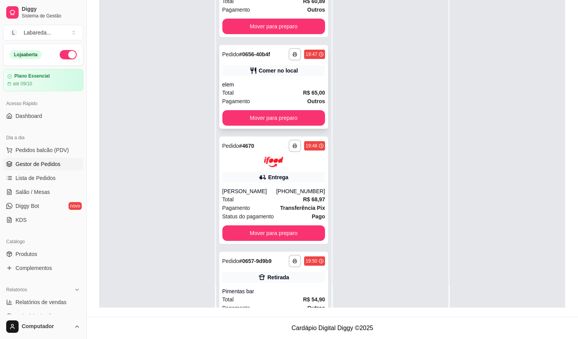
click at [257, 89] on div "Total R$ 65,00" at bounding box center [273, 92] width 103 height 9
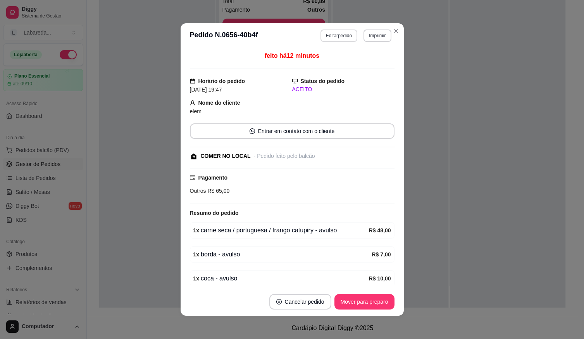
click at [345, 36] on button "Editar pedido" at bounding box center [338, 35] width 37 height 12
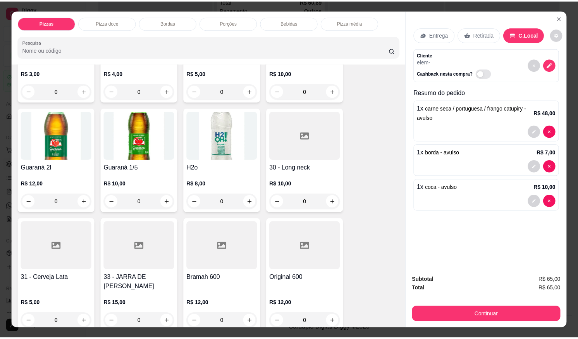
scroll to position [736, 0]
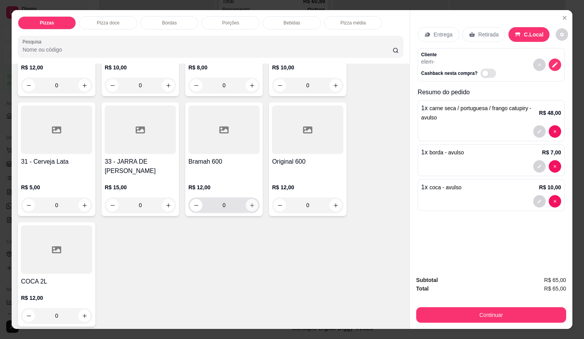
click at [253, 203] on button "increase-product-quantity" at bounding box center [252, 205] width 12 height 12
type input "1"
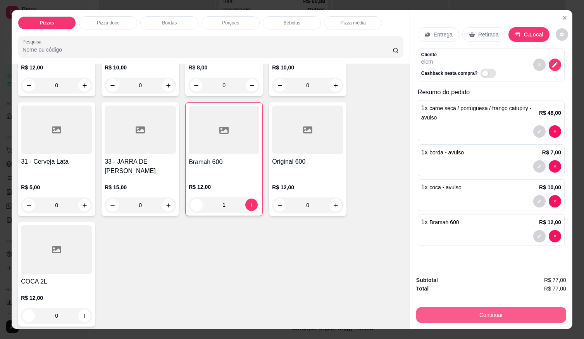
click at [477, 312] on button "Continuar" at bounding box center [491, 315] width 150 height 16
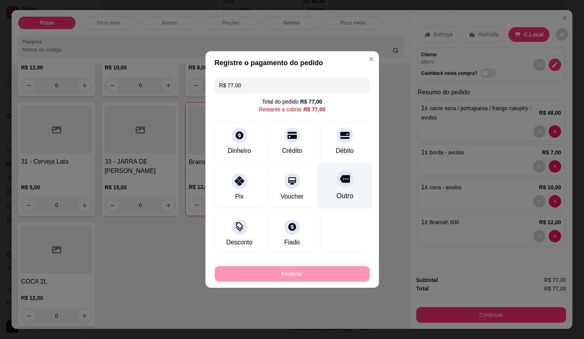
click at [347, 148] on div "Débito" at bounding box center [345, 150] width 18 height 9
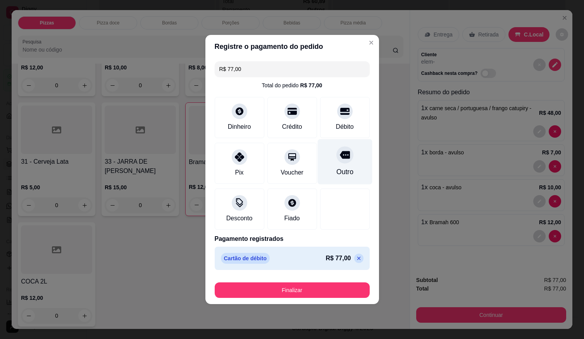
type input "R$ 0,00"
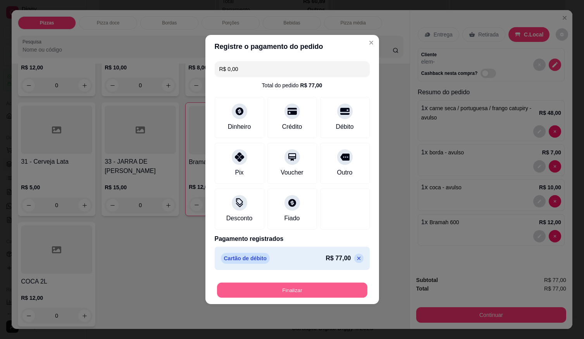
click at [336, 288] on button "Finalizar" at bounding box center [292, 290] width 150 height 15
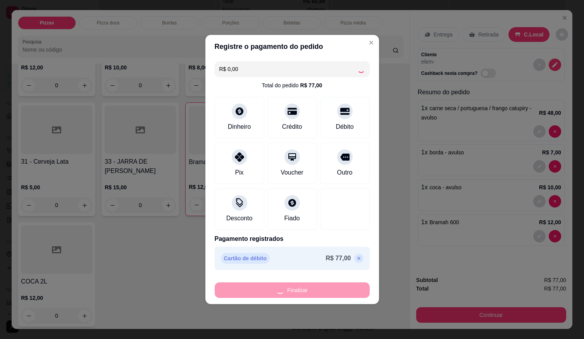
type input "0"
type input "-R$ 77,00"
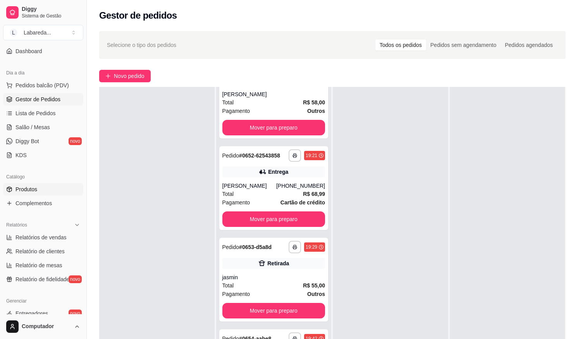
scroll to position [64, 0]
click at [28, 189] on span "Produtos" at bounding box center [27, 190] width 22 height 8
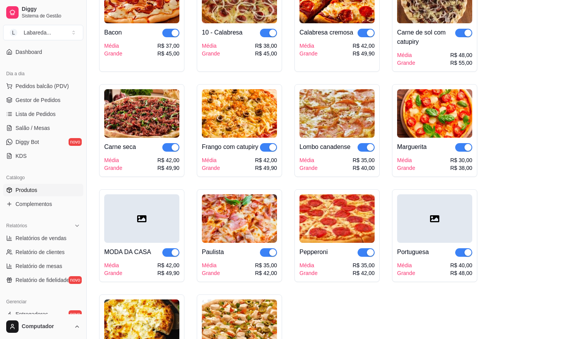
scroll to position [969, 0]
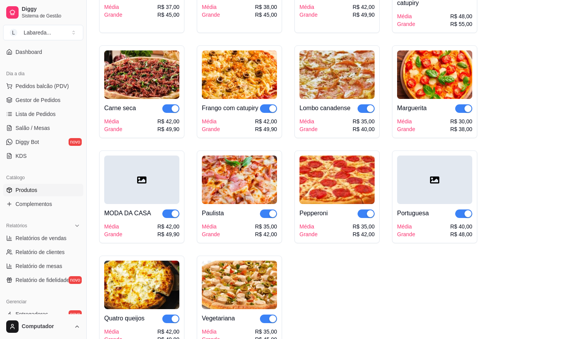
drag, startPoint x: 360, startPoint y: 224, endPoint x: 364, endPoint y: 225, distance: 4.8
click at [361, 218] on span "button" at bounding box center [366, 213] width 17 height 9
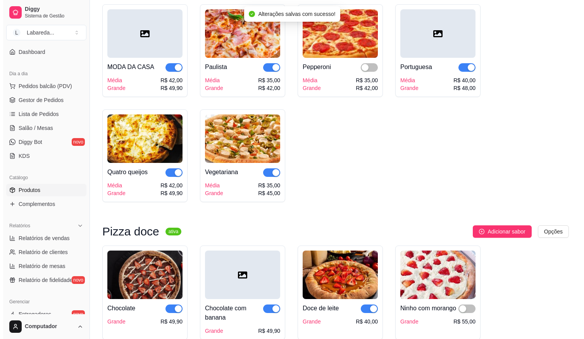
scroll to position [1124, 0]
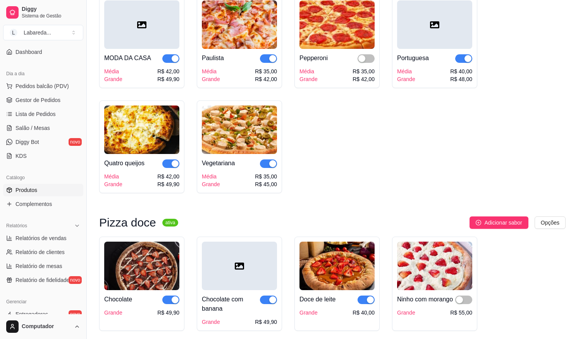
click at [240, 180] on div "Vegetariana Média Grande R$ 35,00 R$ 45,00" at bounding box center [239, 171] width 75 height 34
click at [147, 63] on div "MODA DA CASA" at bounding box center [127, 57] width 47 height 9
click at [176, 62] on div "button" at bounding box center [175, 58] width 7 height 7
click at [35, 81] on button "Pedidos balcão (PDV)" at bounding box center [43, 86] width 80 height 12
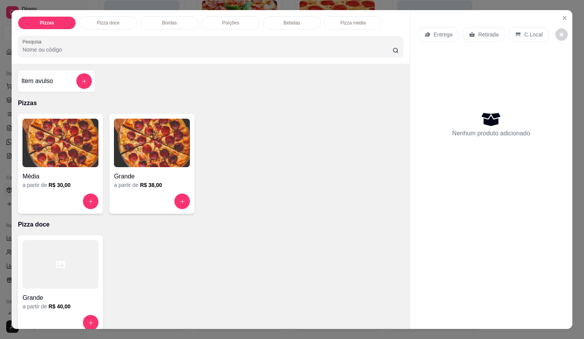
click at [132, 158] on img at bounding box center [152, 143] width 76 height 48
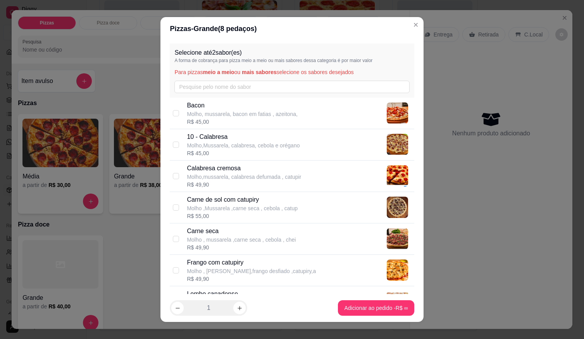
click at [220, 144] on p "Molho,Mussarela, calabresa, cebola e orégano" at bounding box center [243, 145] width 113 height 8
checkbox input "true"
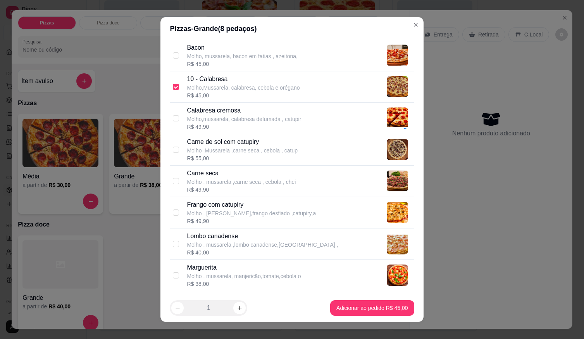
scroll to position [116, 0]
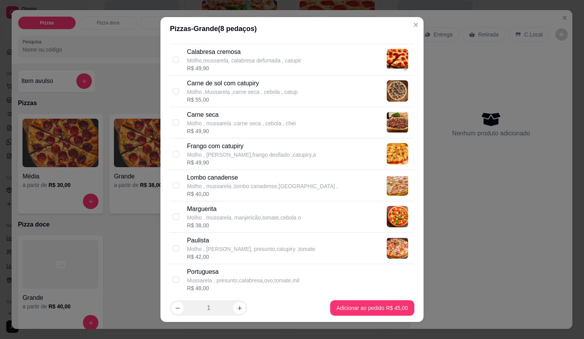
drag, startPoint x: 222, startPoint y: 152, endPoint x: 222, endPoint y: 160, distance: 7.8
click at [222, 153] on p "Molho , [PERSON_NAME],frango desfiado ,catupiry,a" at bounding box center [251, 155] width 129 height 8
checkbox input "true"
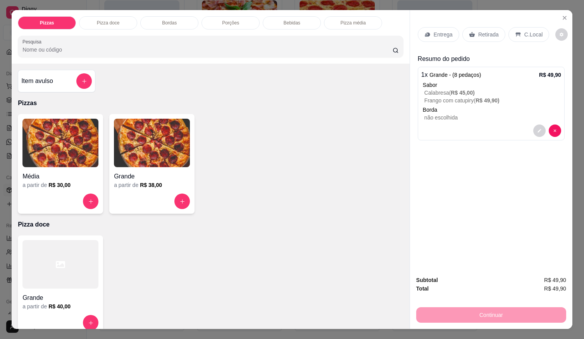
click at [145, 172] on h4 "Grande" at bounding box center [152, 176] width 76 height 9
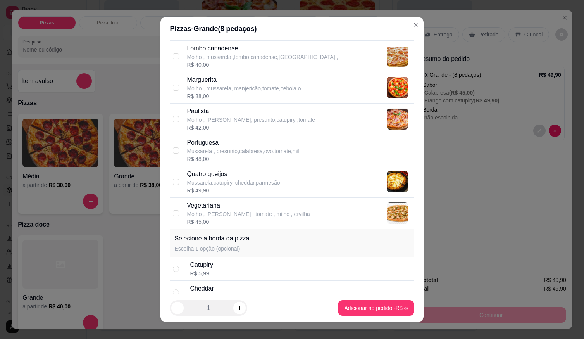
scroll to position [271, 0]
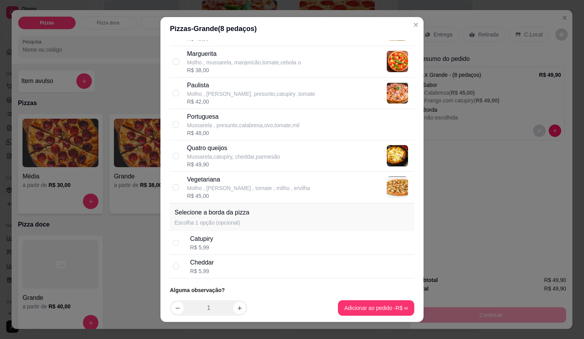
click at [212, 155] on p "Mussarela,catupiry, cheddar,parmesão" at bounding box center [233, 157] width 93 height 8
checkbox input "true"
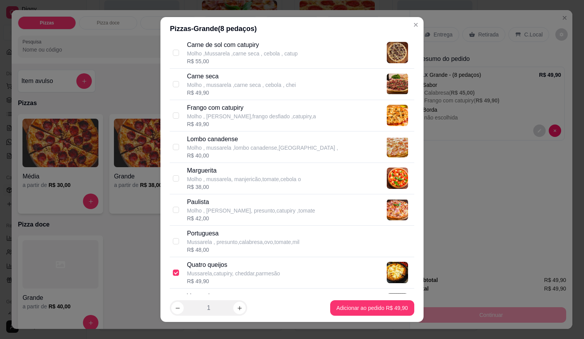
scroll to position [116, 0]
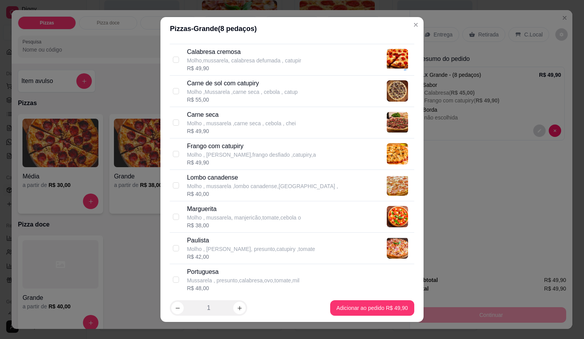
click at [223, 118] on p "Carne seca" at bounding box center [241, 114] width 109 height 9
checkbox input "true"
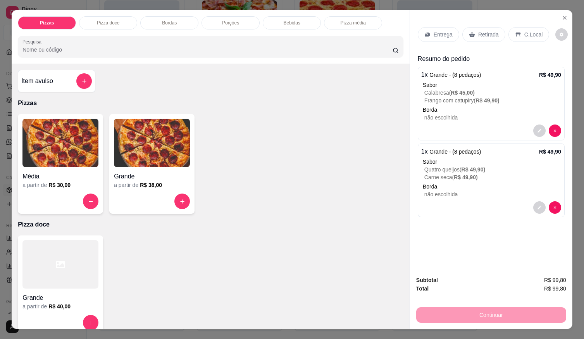
click at [438, 27] on div "Entrega" at bounding box center [438, 34] width 41 height 15
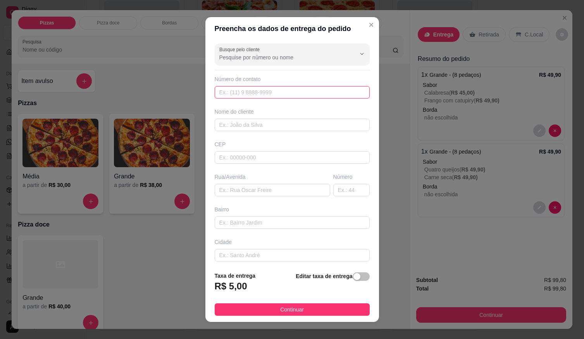
click at [305, 95] on input "text" at bounding box center [292, 92] width 155 height 12
type input "[PHONE_NUMBER]"
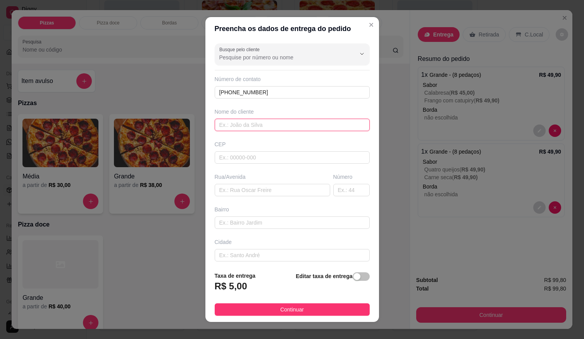
click at [305, 122] on input "text" at bounding box center [292, 125] width 155 height 12
click at [262, 128] on input "text" at bounding box center [292, 125] width 155 height 12
click at [258, 125] on input "text" at bounding box center [292, 125] width 155 height 12
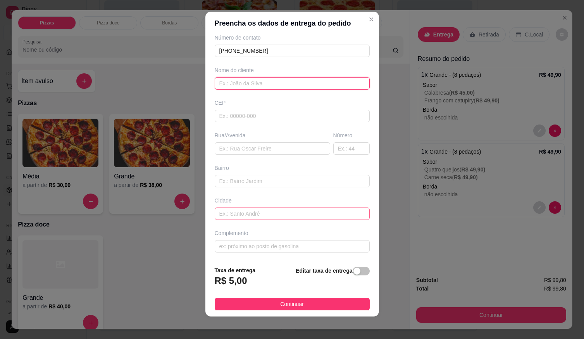
scroll to position [8, 0]
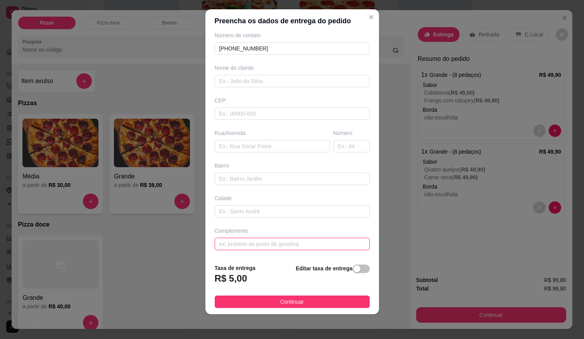
click at [265, 244] on input "text" at bounding box center [292, 244] width 155 height 12
drag, startPoint x: 239, startPoint y: 248, endPoint x: 255, endPoint y: 260, distance: 20.2
click at [255, 260] on section "Preencha os dados de entrega do pedido Busque pelo cliente Número de contato [P…" at bounding box center [292, 161] width 174 height 305
drag, startPoint x: 245, startPoint y: 245, endPoint x: 192, endPoint y: 257, distance: 53.6
type input "localização"
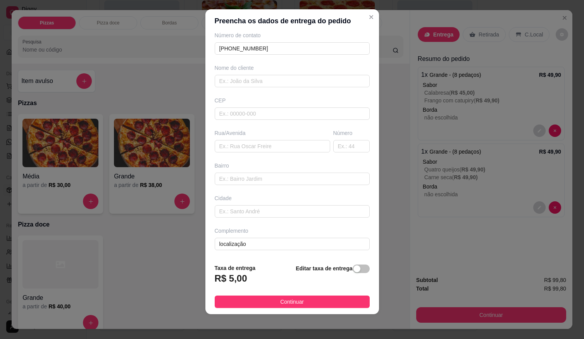
drag, startPoint x: 192, startPoint y: 257, endPoint x: 291, endPoint y: 275, distance: 100.6
click at [296, 276] on div "Editar taxa de entrega" at bounding box center [333, 277] width 74 height 26
drag, startPoint x: 241, startPoint y: 243, endPoint x: 160, endPoint y: 235, distance: 81.4
click at [160, 234] on div "Preencha os dados de entrega do pedido Busque pelo cliente Número de contato [P…" at bounding box center [292, 169] width 584 height 339
click at [288, 255] on div "Busque pelo cliente Número de contato [PHONE_NUMBER] Nome do cliente CEP Rua/[G…" at bounding box center [292, 145] width 174 height 225
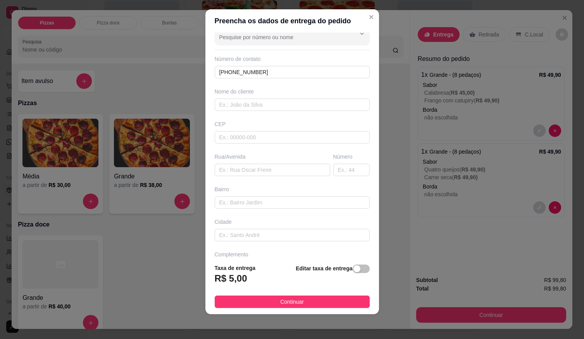
scroll to position [0, 0]
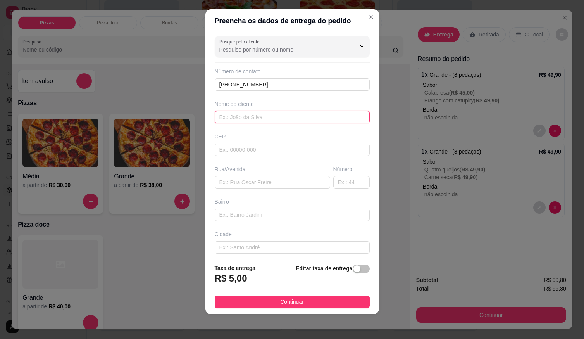
click at [253, 116] on input "text" at bounding box center [292, 117] width 155 height 12
type input "h"
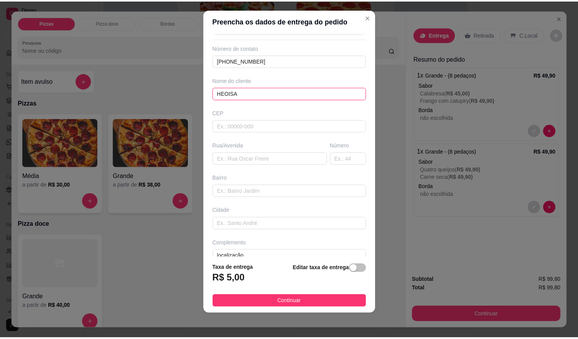
scroll to position [36, 0]
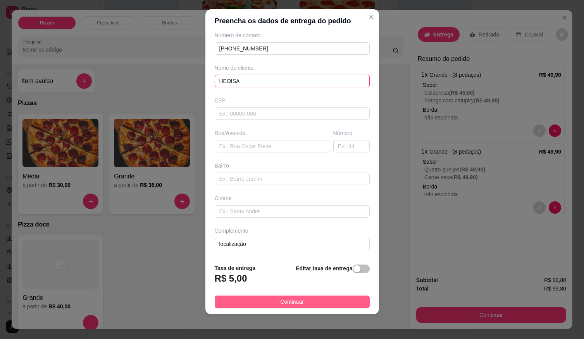
type input "HEOISA"
click at [332, 301] on button "Continuar" at bounding box center [292, 301] width 155 height 12
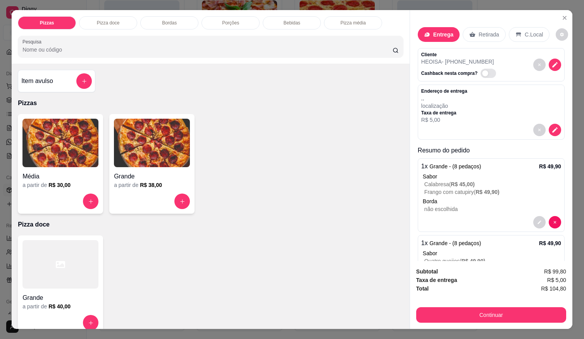
drag, startPoint x: 487, startPoint y: 295, endPoint x: 485, endPoint y: 303, distance: 8.7
click at [485, 303] on div "Subtotal R$ 99,80 Taxa de entrega R$ 5,00 Total R$ 104,80 Continuar" at bounding box center [491, 294] width 150 height 55
click at [482, 320] on div "Subtotal R$ 99,80 Taxa de entrega R$ 5,00 Total R$ 104,80 Continuar" at bounding box center [491, 295] width 162 height 68
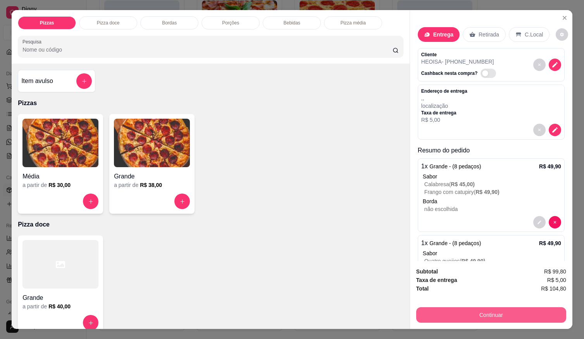
click at [480, 316] on button "Continuar" at bounding box center [491, 315] width 150 height 16
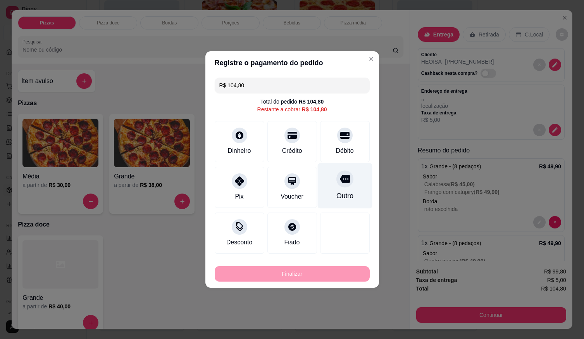
drag, startPoint x: 343, startPoint y: 158, endPoint x: 336, endPoint y: 146, distance: 14.2
click at [343, 157] on div "Débito" at bounding box center [345, 141] width 50 height 41
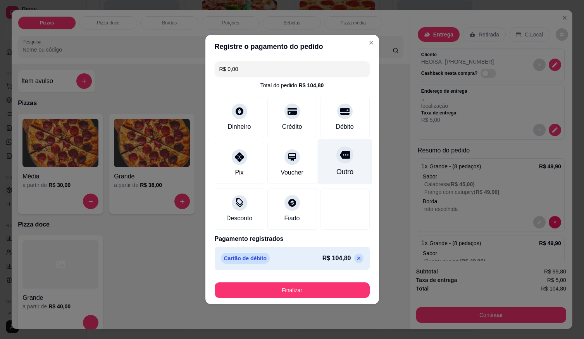
click at [336, 146] on div "Outro" at bounding box center [344, 161] width 55 height 45
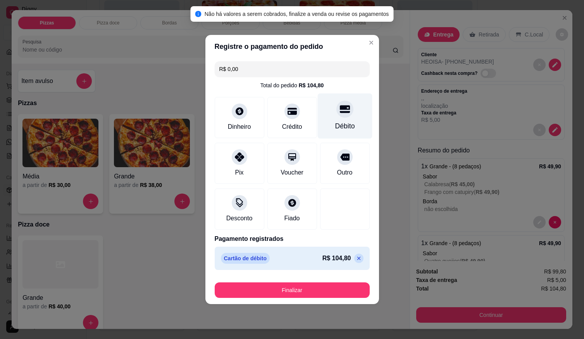
click at [339, 116] on div at bounding box center [344, 108] width 17 height 17
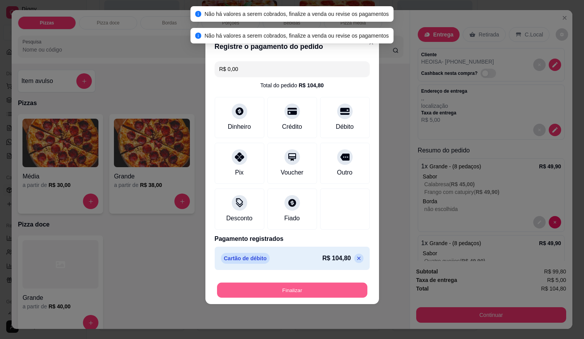
click at [330, 291] on button "Finalizar" at bounding box center [292, 290] width 150 height 15
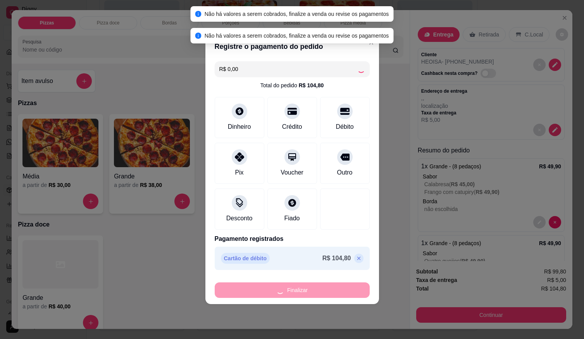
type input "-R$ 104,80"
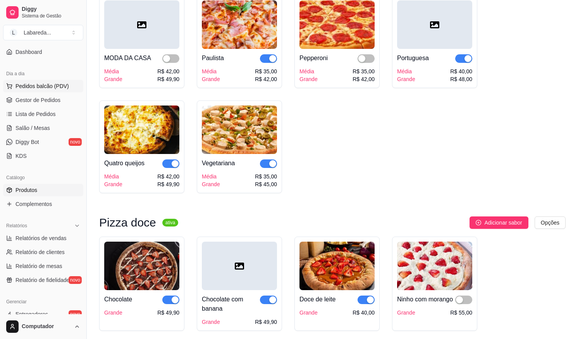
click at [54, 82] on button "Pedidos balcão (PDV)" at bounding box center [43, 86] width 80 height 12
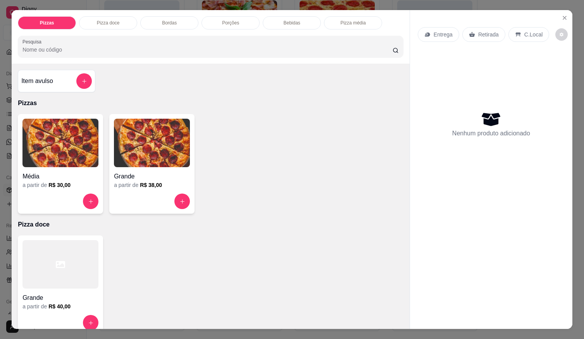
click at [562, 17] on icon "Close" at bounding box center [565, 18] width 6 height 6
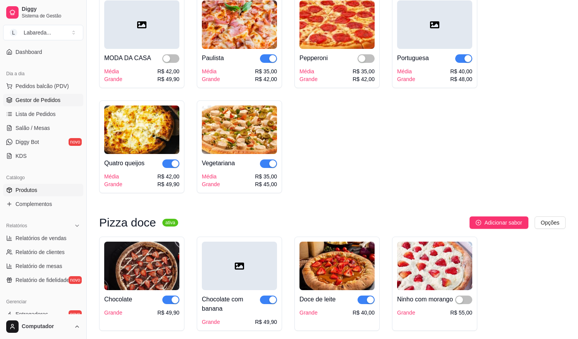
click at [41, 102] on span "Gestor de Pedidos" at bounding box center [38, 100] width 45 height 8
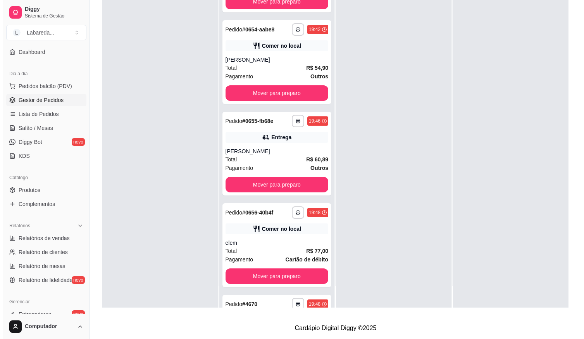
scroll to position [589, 0]
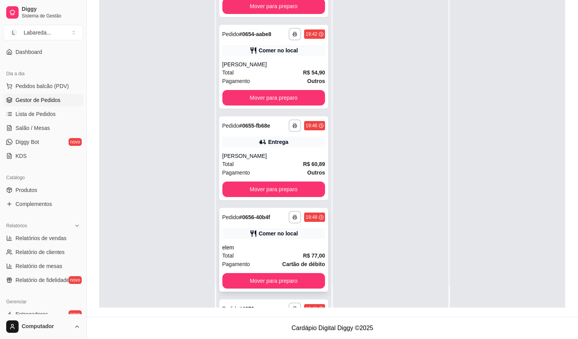
click at [274, 255] on div "Total R$ 77,00" at bounding box center [273, 255] width 103 height 9
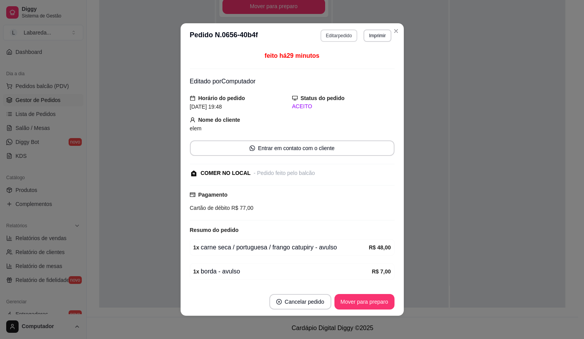
click at [346, 35] on button "Editar pedido" at bounding box center [338, 35] width 37 height 12
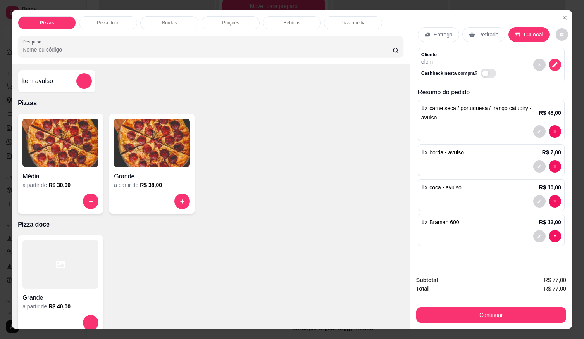
click at [114, 181] on div "a partir de R$ 38,00" at bounding box center [152, 185] width 76 height 8
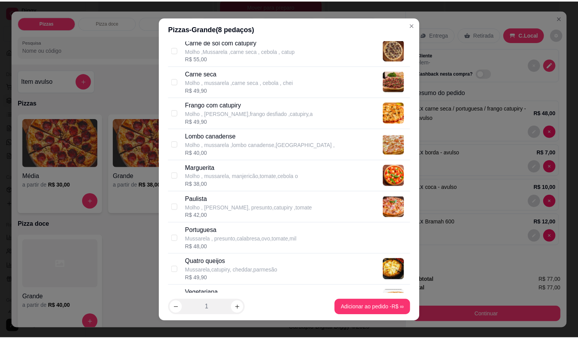
scroll to position [194, 0]
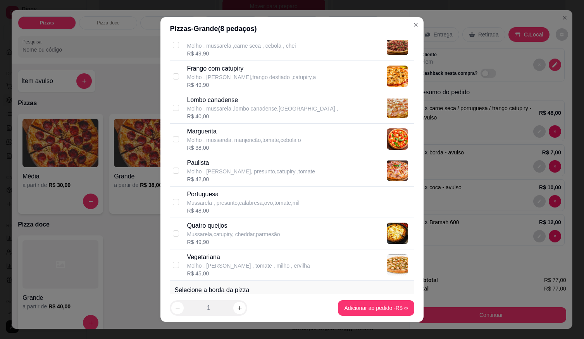
click at [213, 198] on p "Portuguesa" at bounding box center [243, 194] width 112 height 9
checkbox input "true"
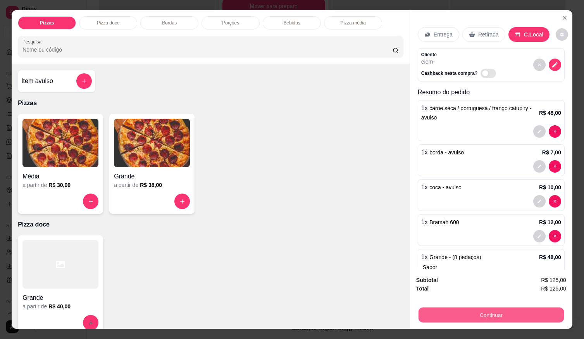
click at [488, 313] on button "Continuar" at bounding box center [491, 314] width 145 height 15
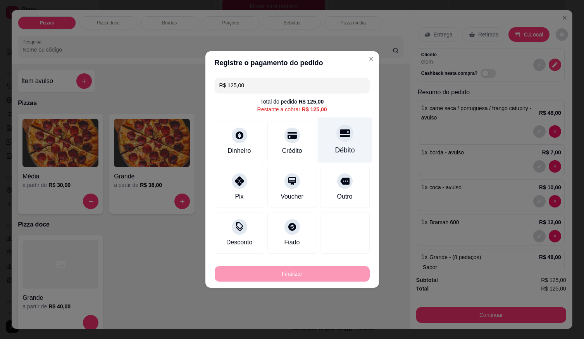
click at [337, 146] on div "Débito" at bounding box center [345, 150] width 20 height 10
type input "R$ 0,00"
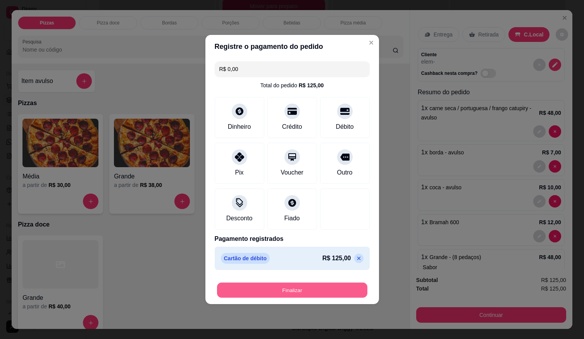
click at [337, 292] on button "Finalizar" at bounding box center [292, 290] width 150 height 15
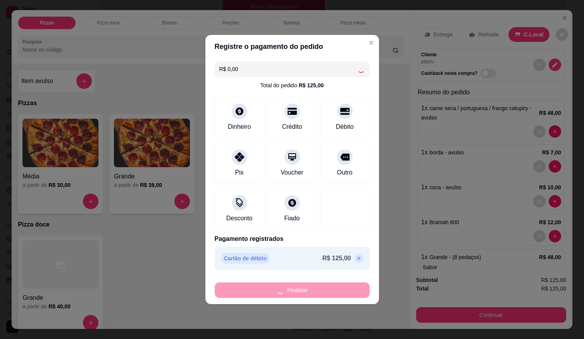
type input "0"
type input "-R$ 125,00"
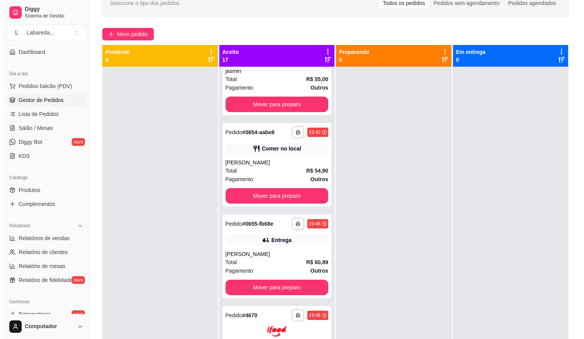
scroll to position [0, 0]
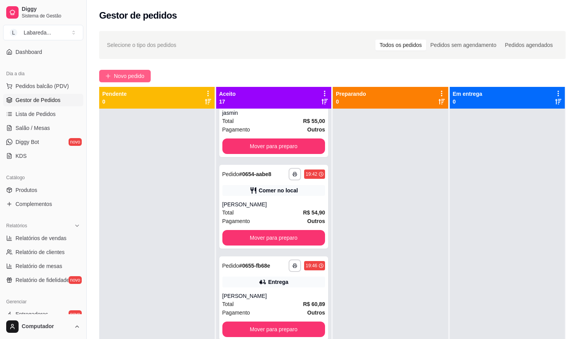
click at [102, 80] on button "Novo pedido" at bounding box center [125, 76] width 52 height 12
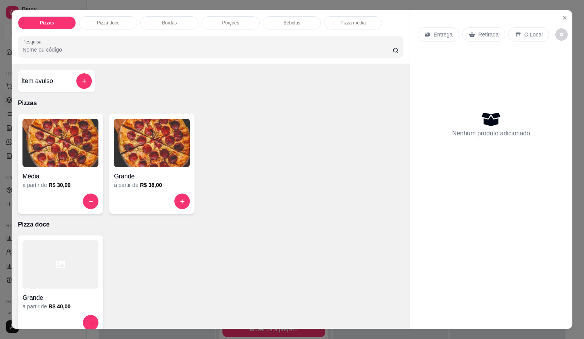
click at [221, 214] on div "Item avulso Pizzas Média a partir de R$ 30,00 Grande a partir de R$ 38,00 Pizza…" at bounding box center [211, 196] width 398 height 265
click at [164, 139] on img at bounding box center [152, 143] width 76 height 48
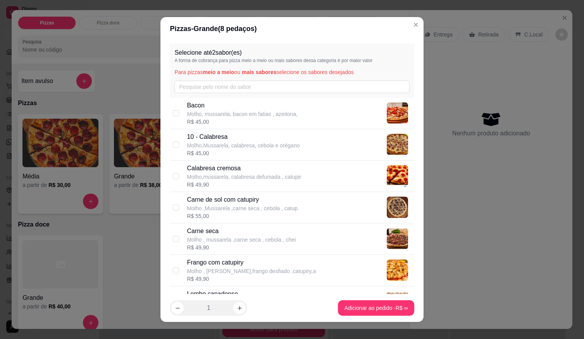
click at [250, 206] on p "Molho ,Mussarela ,carne seca , cebola , catup" at bounding box center [242, 208] width 111 height 8
checkbox input "true"
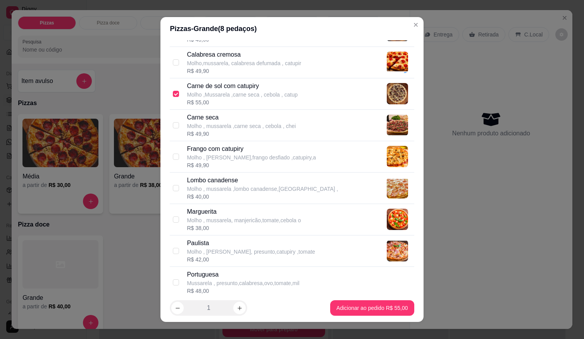
scroll to position [116, 0]
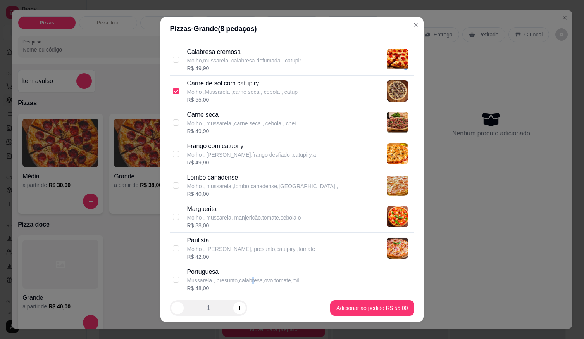
drag, startPoint x: 248, startPoint y: 282, endPoint x: 253, endPoint y: 282, distance: 4.3
click at [250, 282] on p "Mussarela , presunto,calabresa,ovo,tomate,mil" at bounding box center [243, 280] width 112 height 8
checkbox input "true"
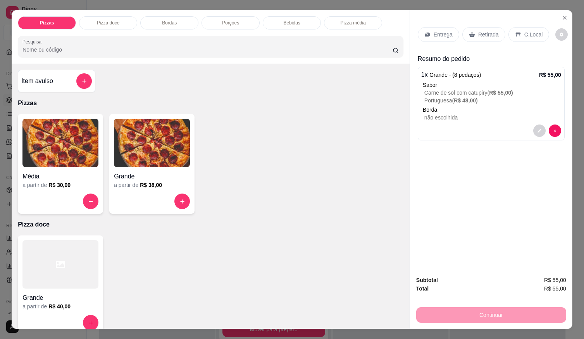
click at [438, 31] on p "Entrega" at bounding box center [443, 35] width 19 height 8
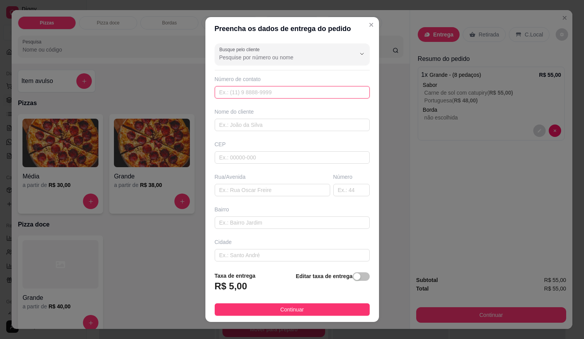
click at [262, 98] on input "text" at bounding box center [292, 92] width 155 height 12
type input "[PHONE_NUMBER]"
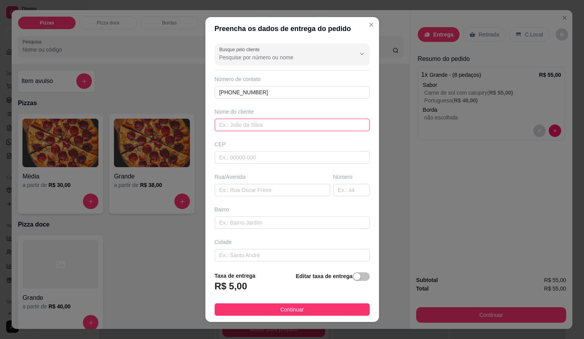
click at [256, 122] on input "text" at bounding box center [292, 125] width 155 height 12
type input "ROSELI"
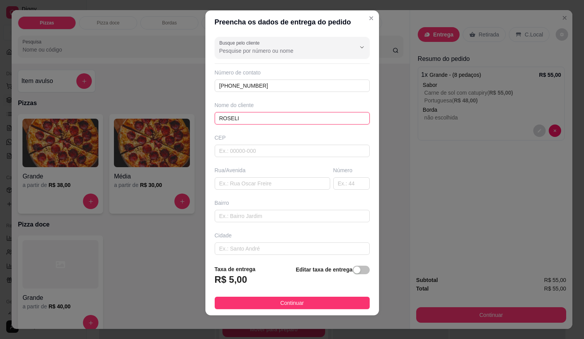
scroll to position [8, 0]
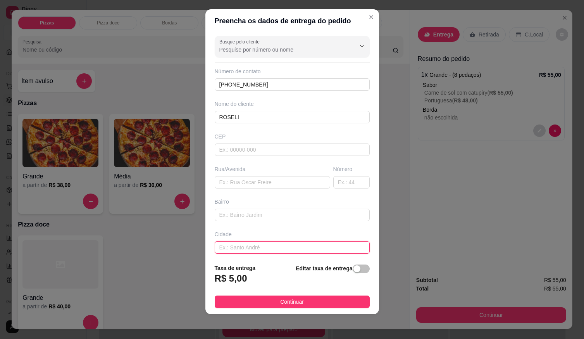
click at [230, 245] on input "text" at bounding box center [292, 247] width 155 height 12
paste input "[STREET_ADDRESS]"
type input "[STREET_ADDRESS]"
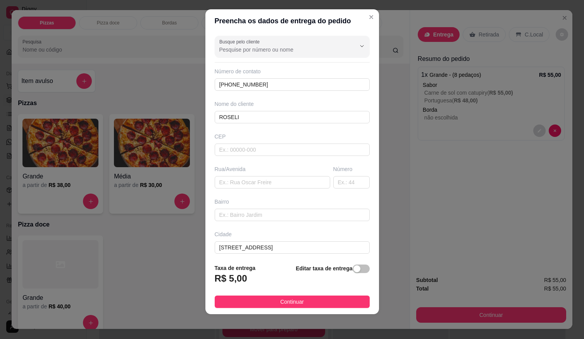
click at [291, 301] on span "Continuar" at bounding box center [292, 301] width 24 height 9
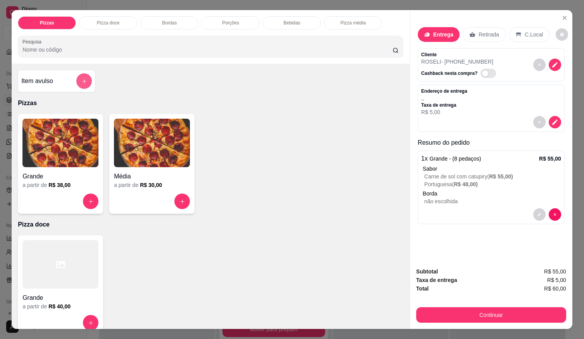
click at [81, 78] on icon "add-separate-item" at bounding box center [84, 81] width 6 height 6
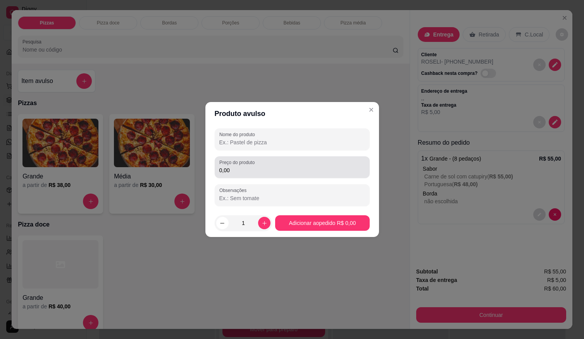
click at [255, 175] on div "Preço do produto 0,00" at bounding box center [292, 167] width 155 height 22
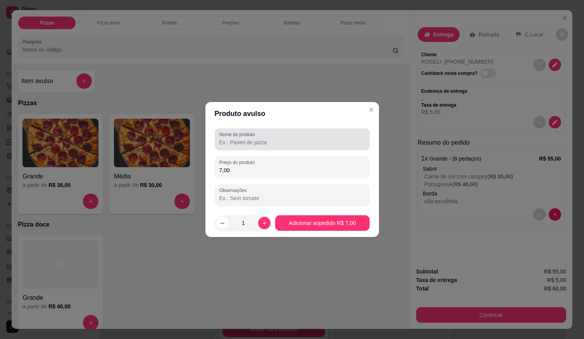
type input "7,00"
click at [288, 138] on div at bounding box center [292, 139] width 146 height 16
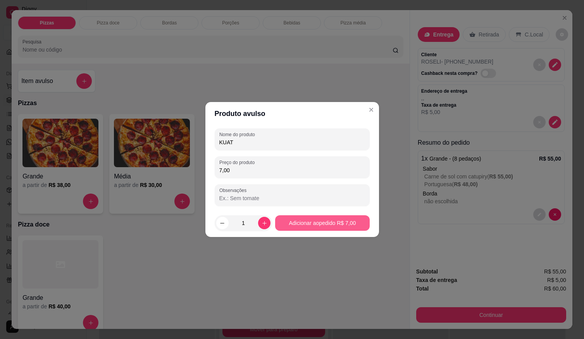
type input "KUAT"
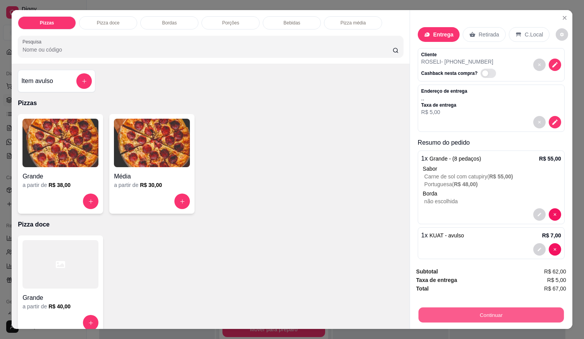
click at [445, 316] on button "Continuar" at bounding box center [491, 314] width 145 height 15
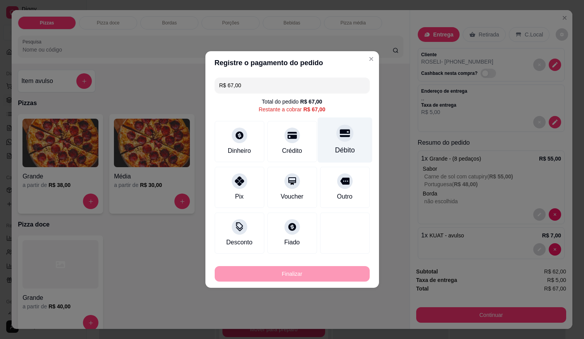
click at [340, 135] on icon at bounding box center [344, 133] width 10 height 10
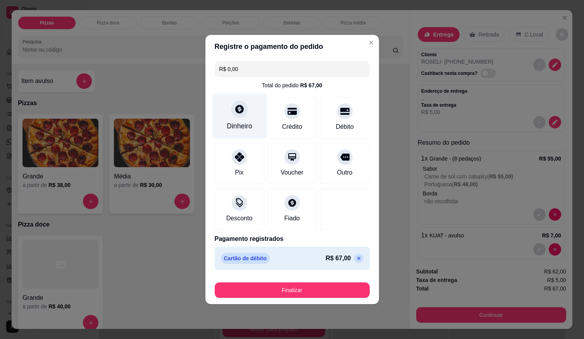
click at [240, 113] on icon at bounding box center [239, 109] width 10 height 10
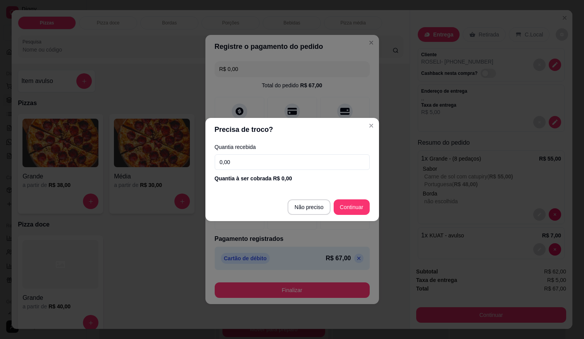
click at [292, 163] on input "0,00" at bounding box center [292, 162] width 155 height 16
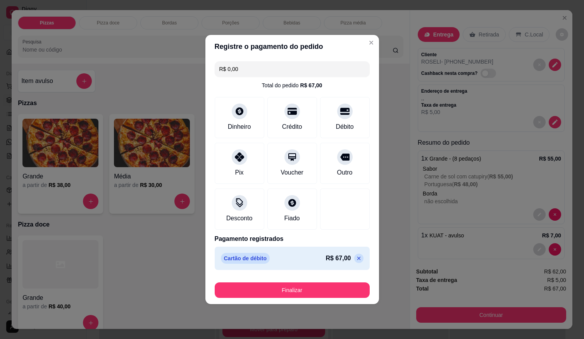
click at [356, 258] on icon at bounding box center [359, 258] width 6 height 6
type input "R$ 67,00"
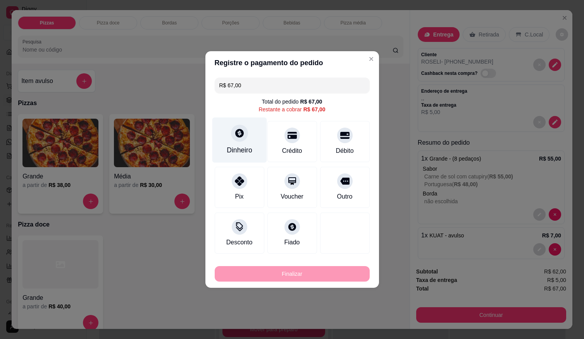
click at [241, 144] on div "Dinheiro" at bounding box center [239, 139] width 55 height 45
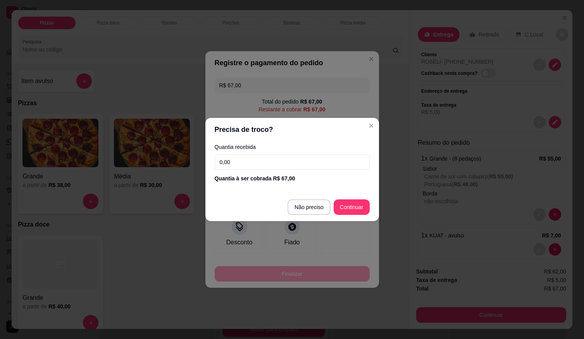
click at [285, 164] on input "0,00" at bounding box center [292, 162] width 155 height 16
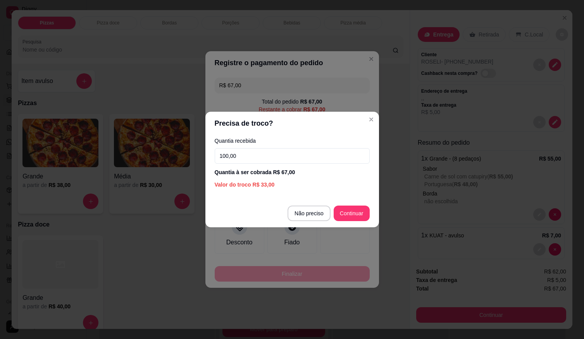
type input "100,00"
click at [350, 222] on footer "Não preciso Continuar" at bounding box center [292, 213] width 174 height 28
type input "R$ 0,00"
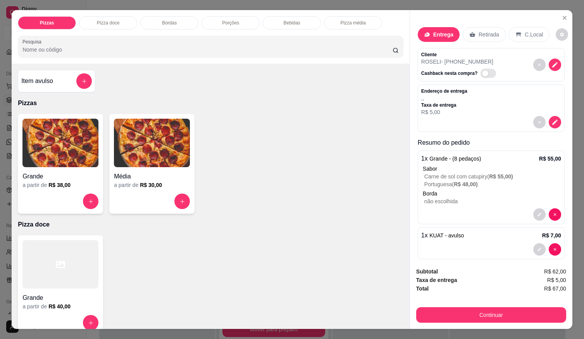
click at [442, 33] on p "Entrega" at bounding box center [443, 35] width 20 height 8
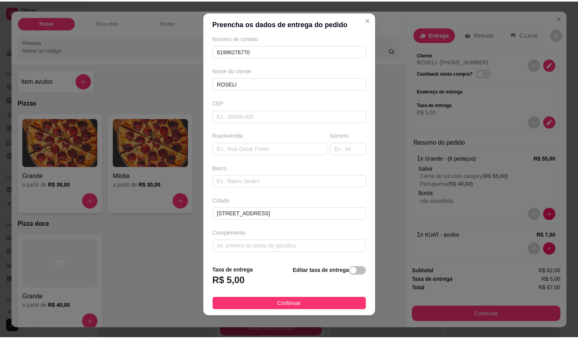
scroll to position [8, 0]
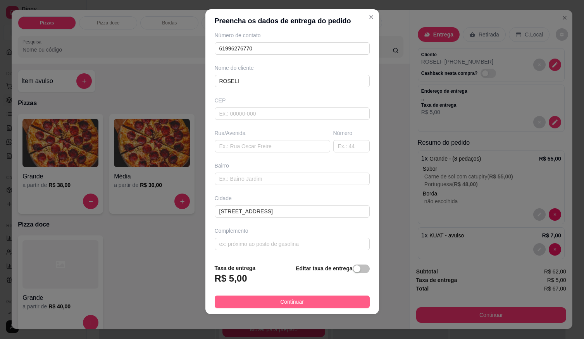
click at [296, 301] on span "Continuar" at bounding box center [292, 301] width 24 height 9
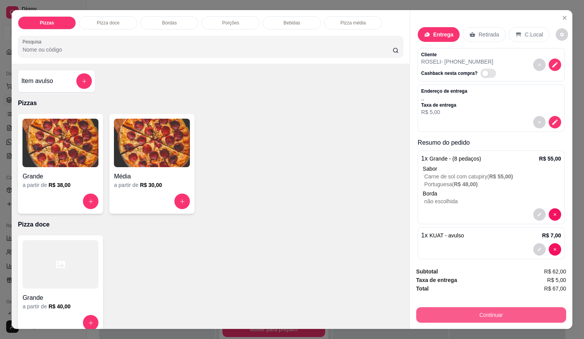
click at [466, 310] on button "Continuar" at bounding box center [491, 315] width 150 height 16
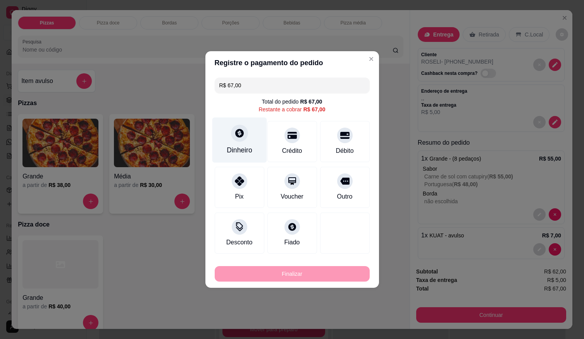
click at [246, 136] on div at bounding box center [239, 132] width 17 height 17
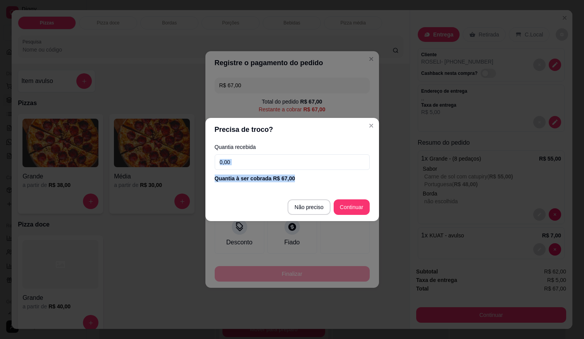
drag, startPoint x: 298, startPoint y: 172, endPoint x: 295, endPoint y: 168, distance: 5.0
click at [296, 170] on div "Quantia recebida 0,00 Quantia à ser cobrada R$ 67,00" at bounding box center [292, 163] width 174 height 44
click at [295, 168] on input "0,00" at bounding box center [292, 162] width 155 height 16
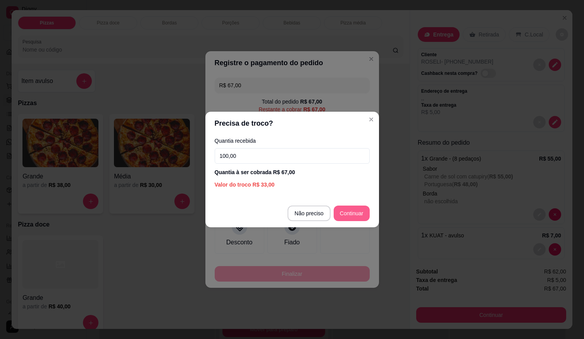
type input "100,00"
type input "R$ 0,00"
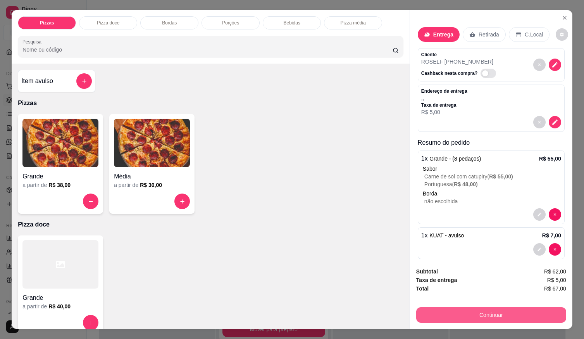
click at [450, 318] on button "Continuar" at bounding box center [491, 315] width 150 height 16
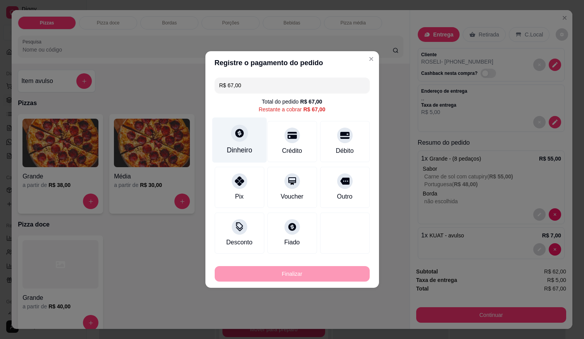
click at [235, 140] on div at bounding box center [239, 132] width 17 height 17
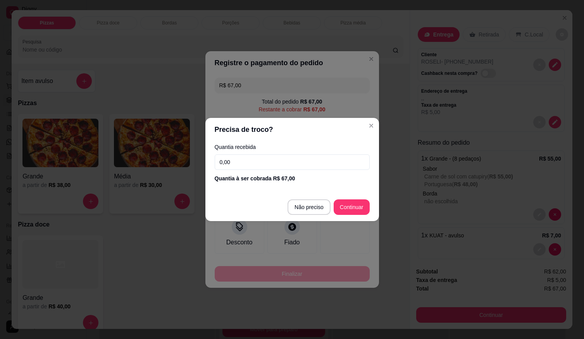
click at [273, 165] on input "0,00" at bounding box center [292, 162] width 155 height 16
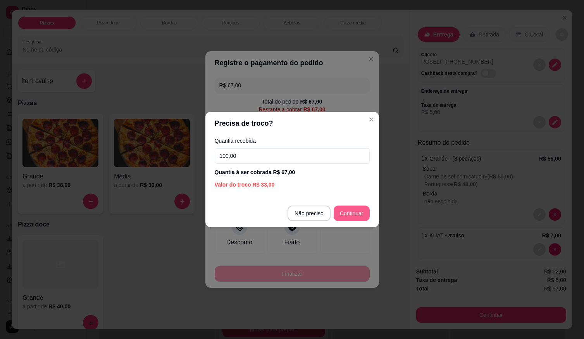
type input "100,00"
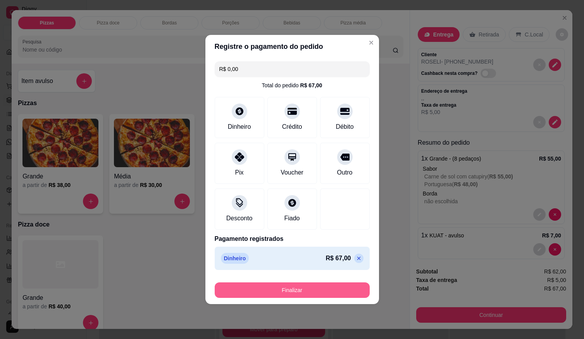
click at [277, 292] on button "Finalizar" at bounding box center [292, 290] width 155 height 16
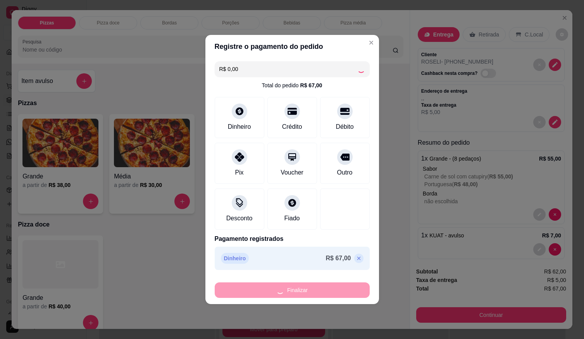
type input "-R$ 67,00"
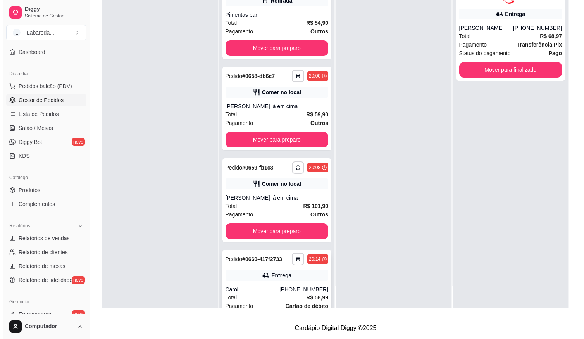
scroll to position [889, 0]
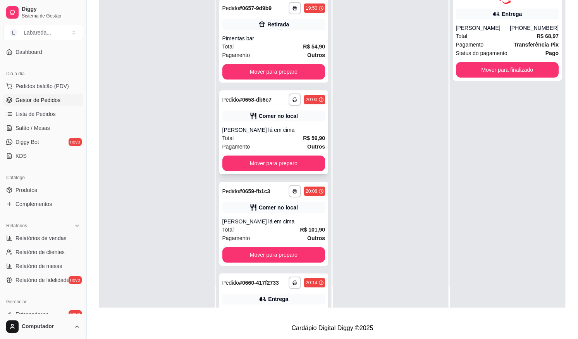
click at [269, 137] on div "Total R$ 59,90" at bounding box center [273, 138] width 103 height 9
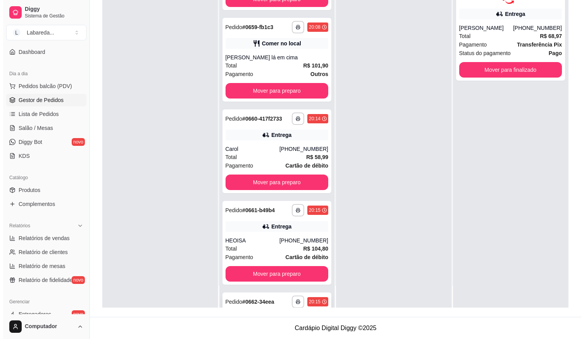
scroll to position [1019, 0]
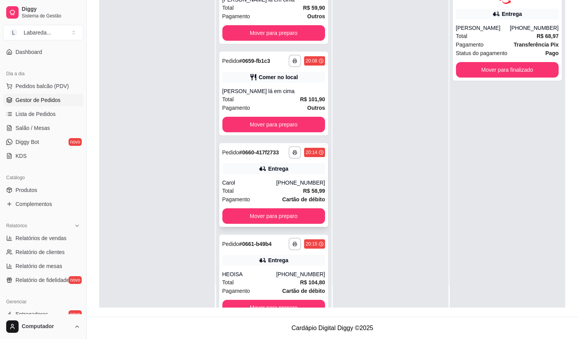
click at [245, 180] on div "Carol" at bounding box center [249, 183] width 54 height 8
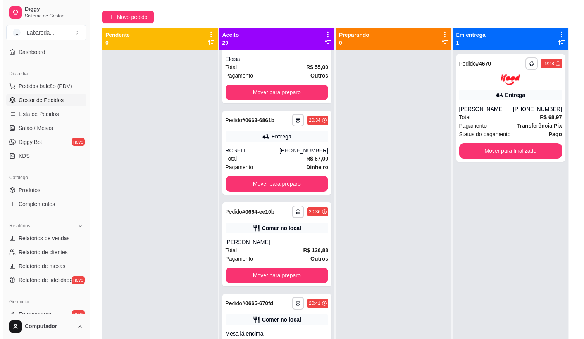
scroll to position [0, 0]
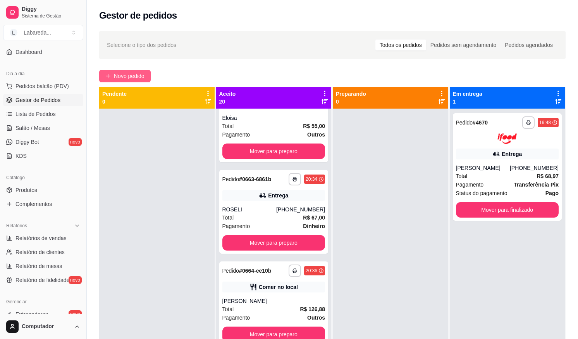
click at [133, 74] on span "Novo pedido" at bounding box center [129, 76] width 31 height 9
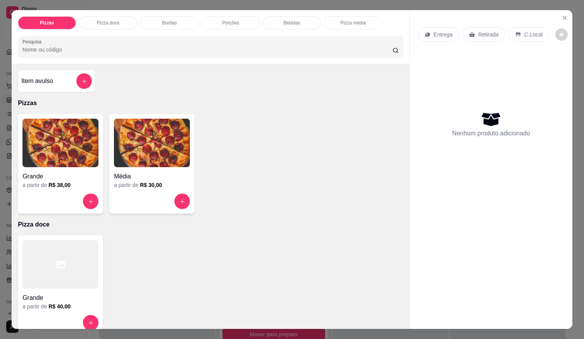
click at [138, 174] on h4 "Média" at bounding box center [152, 176] width 76 height 9
click at [34, 153] on img at bounding box center [60, 143] width 76 height 48
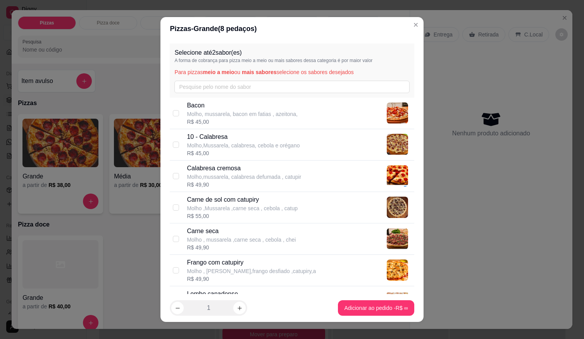
click at [207, 113] on p "Molho, mussarela, bacon em fatias , azeitona," at bounding box center [242, 114] width 111 height 8
checkbox input "true"
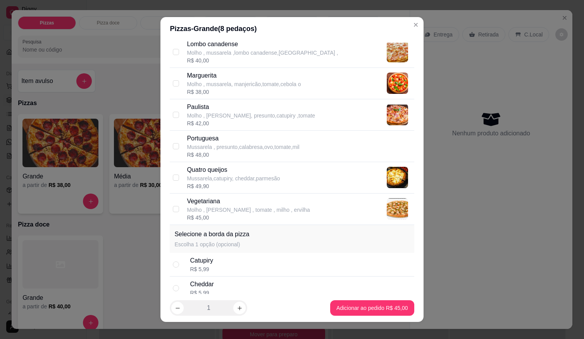
scroll to position [289, 0]
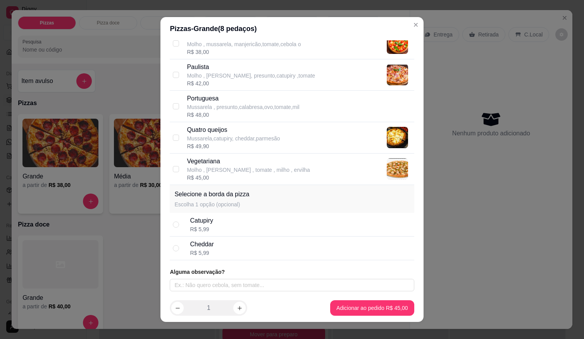
click at [210, 102] on p "Portuguesa" at bounding box center [243, 98] width 112 height 9
checkbox input "true"
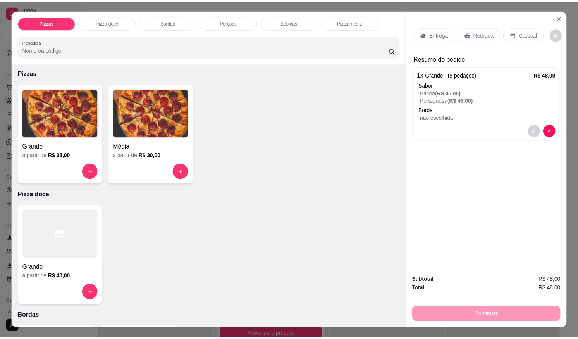
scroll to position [0, 0]
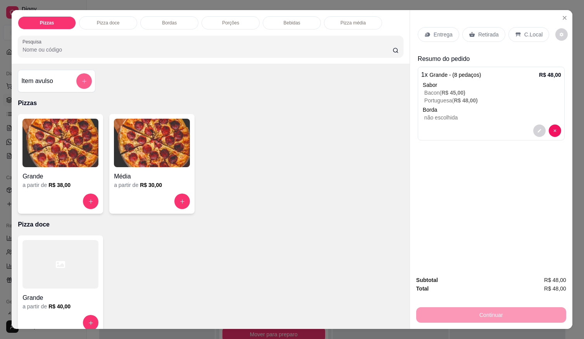
click at [83, 81] on icon "add-separate-item" at bounding box center [84, 81] width 6 height 6
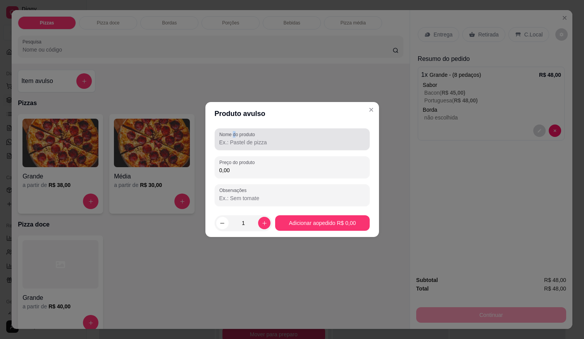
click at [235, 134] on label "Nome do produto" at bounding box center [238, 134] width 38 height 7
click at [243, 136] on label "Nome do produto" at bounding box center [238, 134] width 38 height 7
click at [243, 138] on input "Nome do produto" at bounding box center [292, 142] width 146 height 8
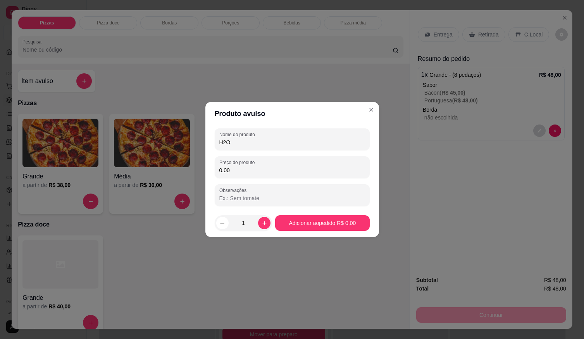
type input "H2O"
click at [242, 179] on div "Nome do produto H2O Preço do produto 0,00 Observações" at bounding box center [292, 167] width 155 height 78
click at [245, 167] on input "0,00" at bounding box center [292, 170] width 146 height 8
type input "12,00"
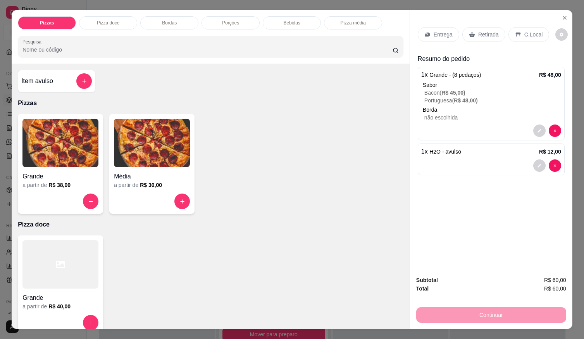
click at [515, 33] on icon at bounding box center [517, 35] width 5 height 4
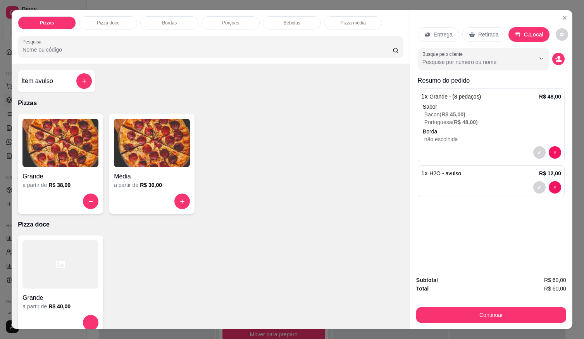
click at [552, 59] on button "decrease-product-quantity" at bounding box center [558, 59] width 12 height 12
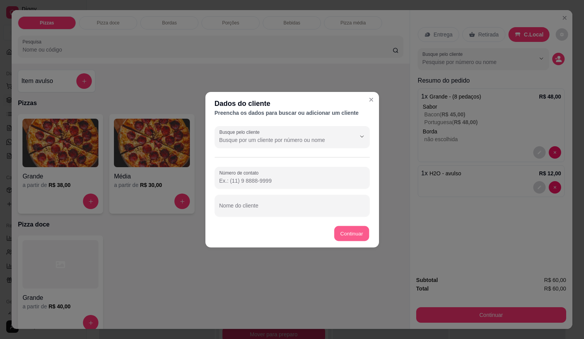
click at [340, 236] on button "Continuar" at bounding box center [351, 233] width 35 height 15
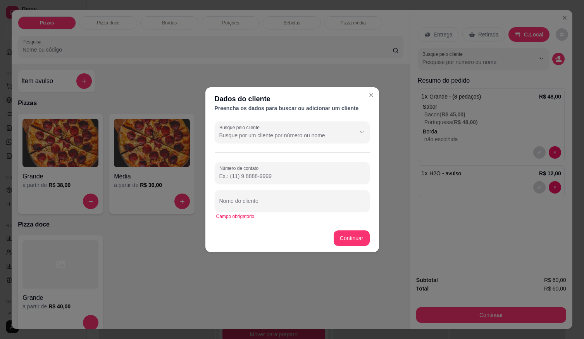
click at [317, 215] on div "Campo obrigatório" at bounding box center [292, 216] width 152 height 6
click at [315, 208] on div at bounding box center [292, 201] width 146 height 16
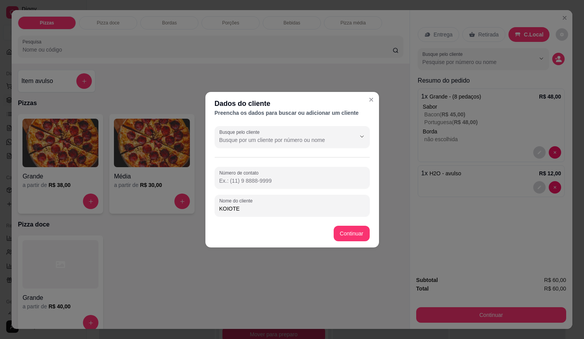
type input "KOIOTE"
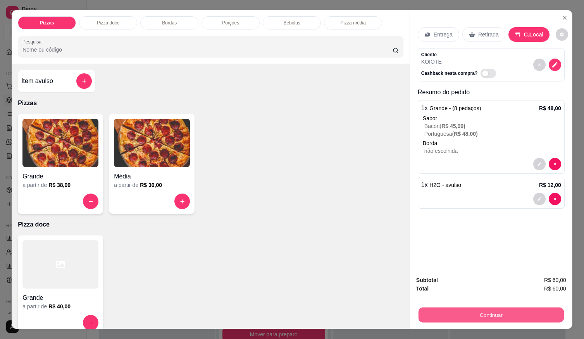
click at [429, 309] on button "Continuar" at bounding box center [491, 314] width 145 height 15
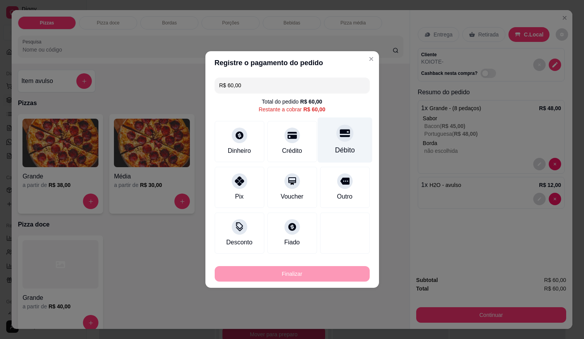
click at [336, 140] on div at bounding box center [344, 132] width 17 height 17
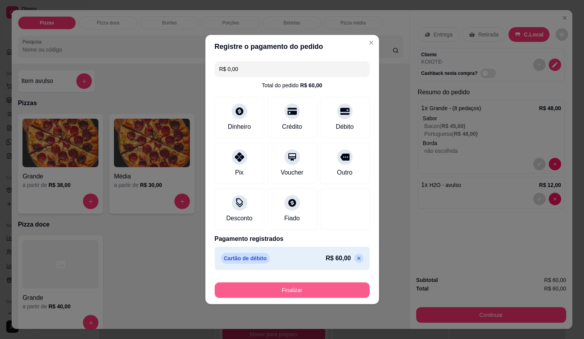
click at [318, 289] on button "Finalizar" at bounding box center [292, 290] width 155 height 16
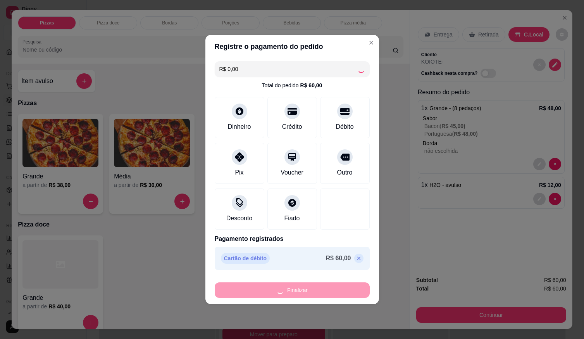
type input "-R$ 60,00"
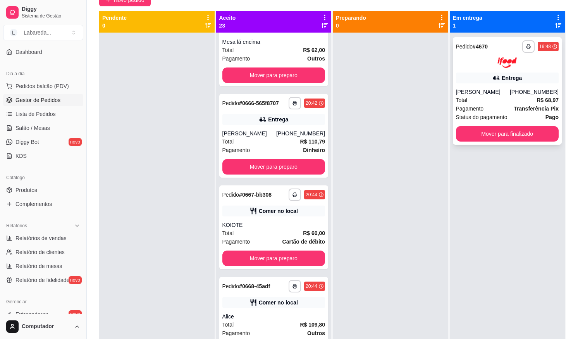
scroll to position [41, 0]
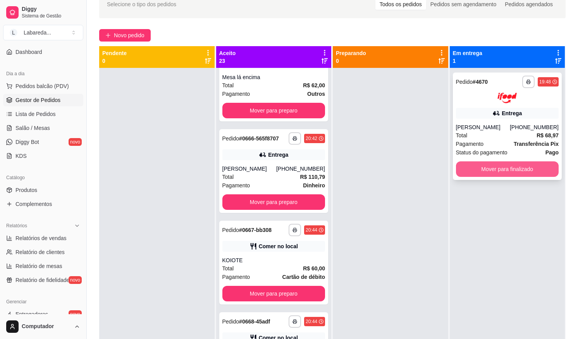
click at [500, 171] on button "Mover para finalizado" at bounding box center [507, 169] width 103 height 16
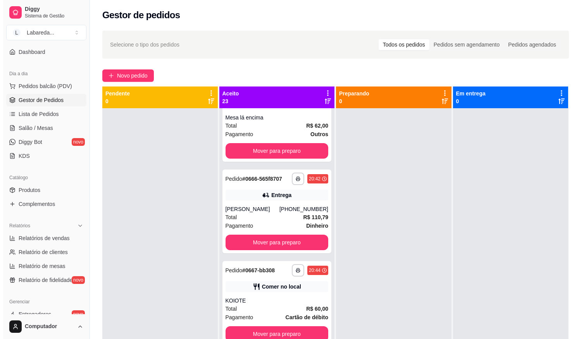
scroll to position [0, 0]
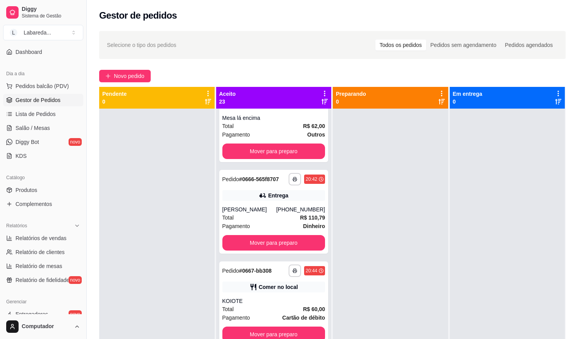
click at [138, 85] on div "**********" at bounding box center [332, 230] width 491 height 408
click at [134, 78] on span "Novo pedido" at bounding box center [129, 76] width 31 height 9
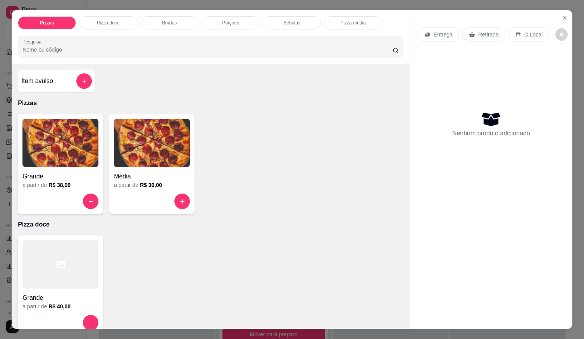
click at [71, 161] on img at bounding box center [60, 143] width 76 height 48
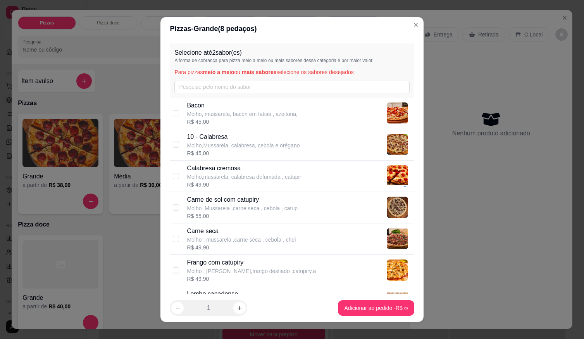
click at [222, 148] on p "Molho,Mussarela, calabresa, cebola e orégano" at bounding box center [243, 145] width 113 height 8
checkbox input "true"
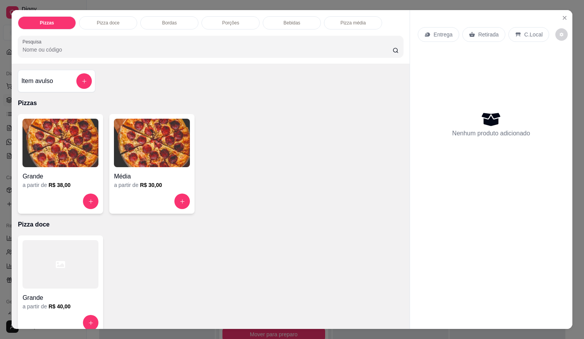
click at [148, 167] on div "Média" at bounding box center [152, 174] width 76 height 14
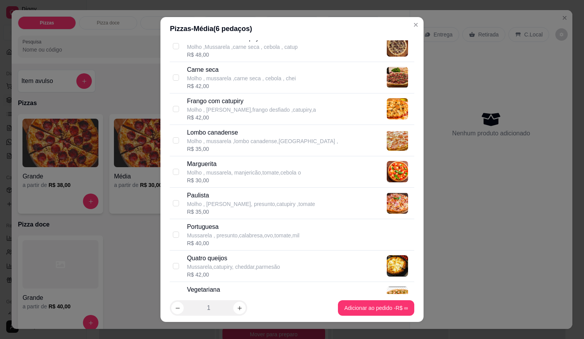
scroll to position [155, 0]
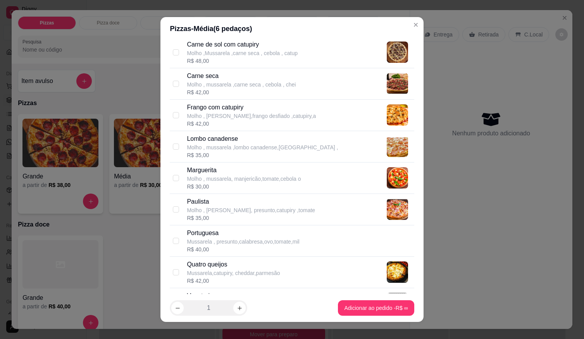
click at [228, 178] on p "Molho , mussarela, manjericão,tomate,cebola o" at bounding box center [244, 179] width 114 height 8
checkbox input "true"
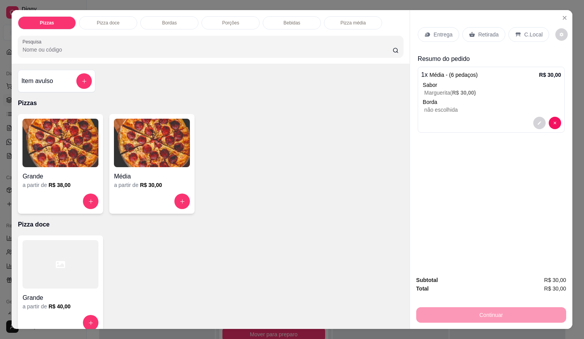
click at [439, 36] on div "Entrega" at bounding box center [438, 34] width 41 height 15
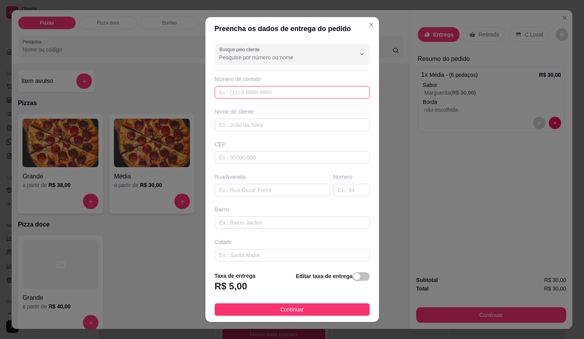
click at [301, 91] on input "text" at bounding box center [292, 92] width 155 height 12
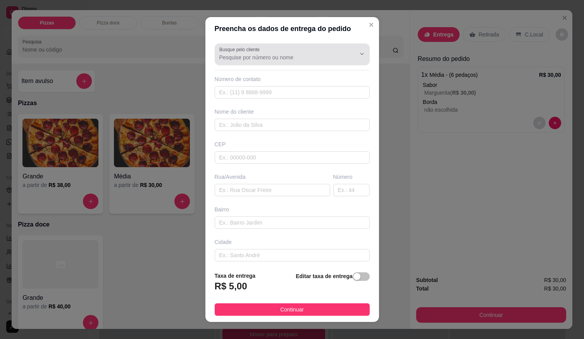
click at [277, 50] on div at bounding box center [292, 55] width 146 height 16
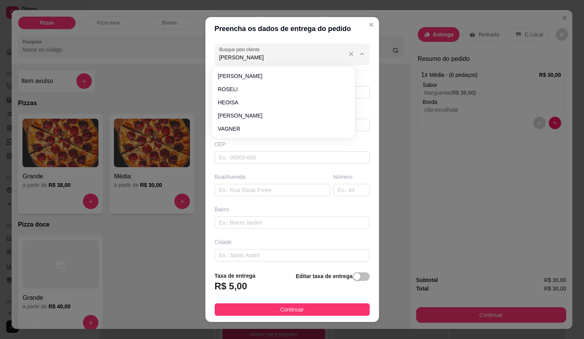
type input "[PERSON_NAME]"
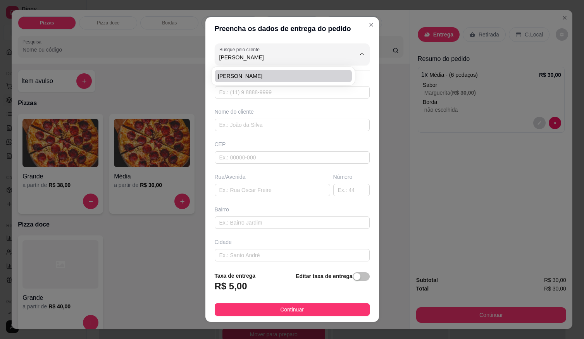
click at [272, 72] on li "[PERSON_NAME]" at bounding box center [283, 76] width 137 height 12
type input "61996626873"
type input "[PERSON_NAME]"
type input "[STREET_ADDRESS] setor bela vista ao lado da academia impacto . Próximo ao Vale…"
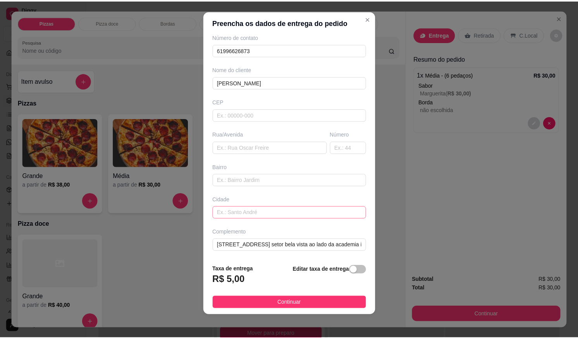
scroll to position [8, 0]
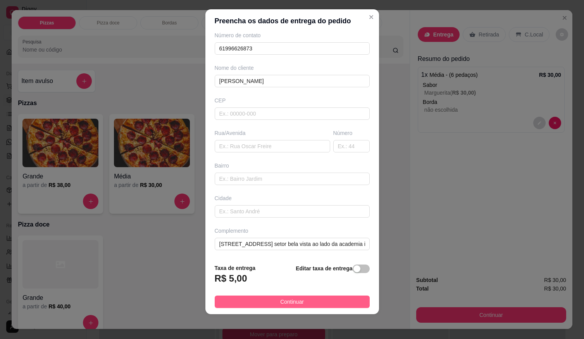
type input "[PERSON_NAME]"
click at [309, 300] on button "Continuar" at bounding box center [292, 301] width 155 height 12
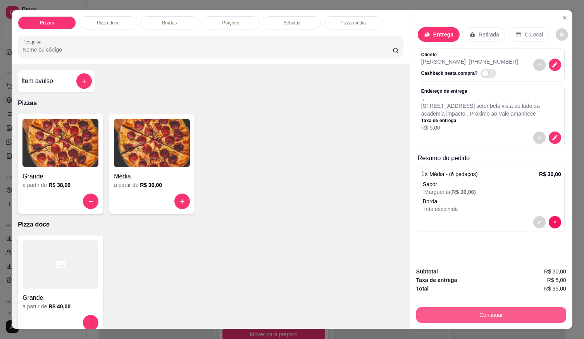
click at [455, 312] on button "Continuar" at bounding box center [491, 315] width 150 height 16
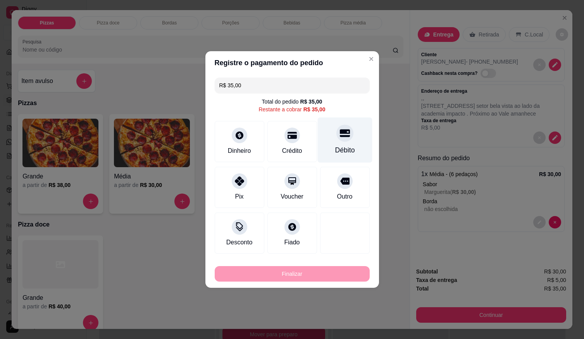
click at [348, 146] on div "Débito" at bounding box center [345, 150] width 20 height 10
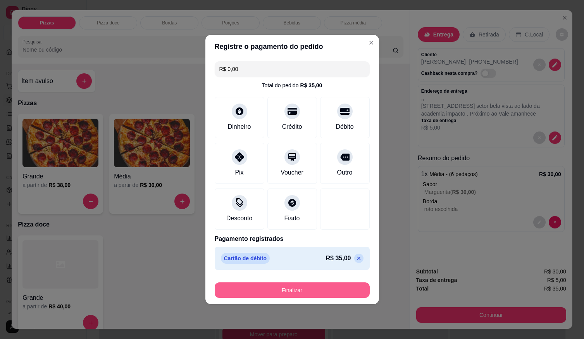
click at [326, 289] on button "Finalizar" at bounding box center [292, 290] width 155 height 16
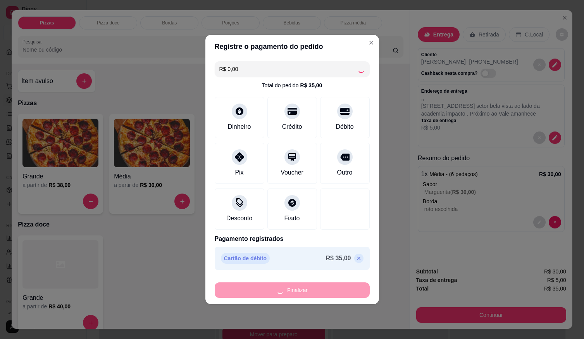
type input "-R$ 35,00"
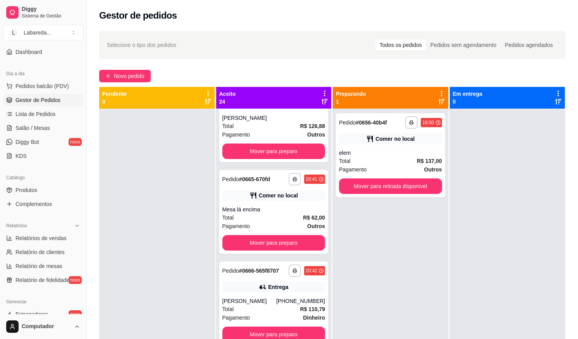
scroll to position [1681, 0]
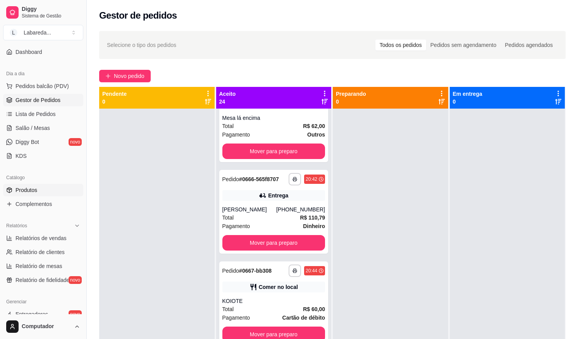
click at [24, 190] on span "Produtos" at bounding box center [27, 190] width 22 height 8
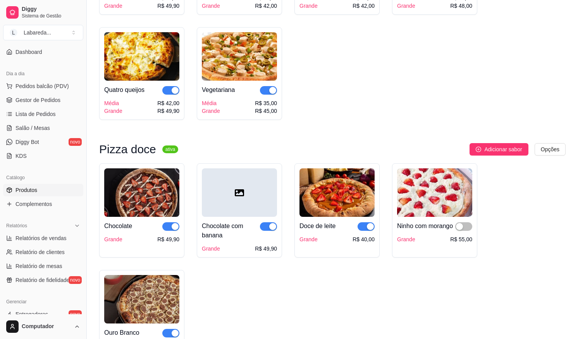
scroll to position [1124, 0]
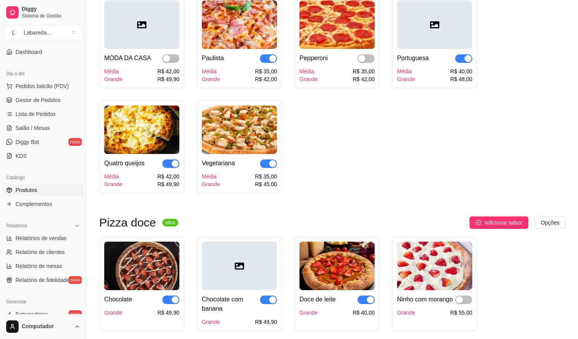
click at [174, 167] on div "button" at bounding box center [175, 163] width 7 height 7
click at [34, 109] on link "Lista de Pedidos" at bounding box center [43, 114] width 80 height 12
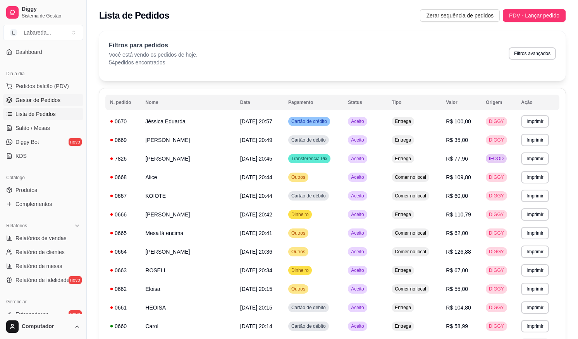
click at [37, 95] on link "Gestor de Pedidos" at bounding box center [43, 100] width 80 height 12
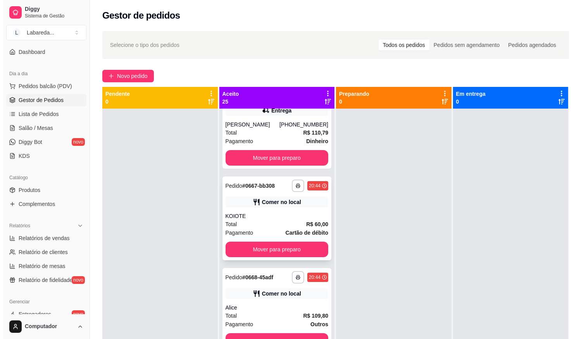
scroll to position [1783, 0]
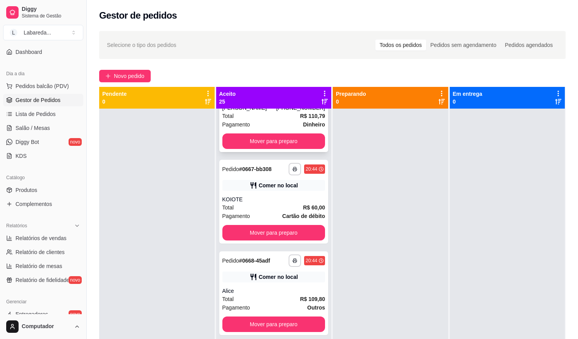
click at [266, 114] on div "Total R$ 110,79" at bounding box center [273, 116] width 103 height 9
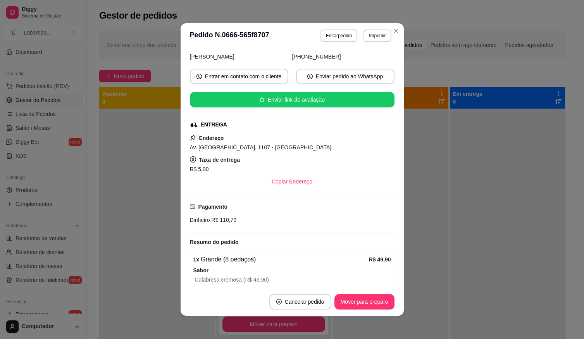
scroll to position [54, 0]
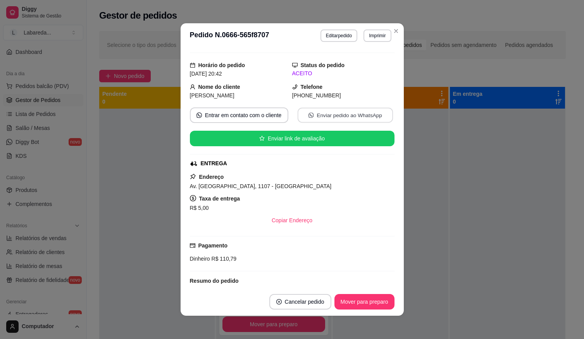
click at [324, 118] on button "Enviar pedido ao WhatsApp" at bounding box center [344, 115] width 95 height 15
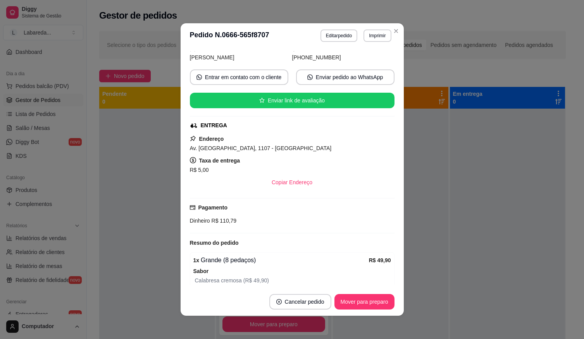
scroll to position [16, 0]
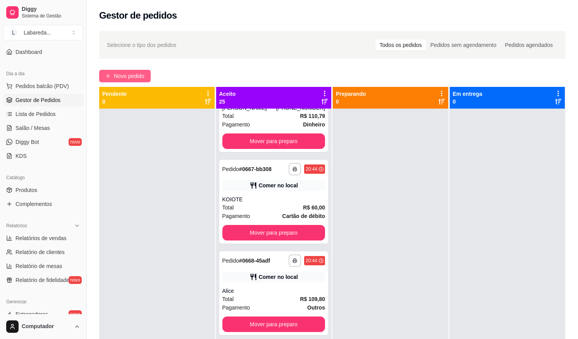
click at [138, 76] on span "Novo pedido" at bounding box center [129, 76] width 31 height 9
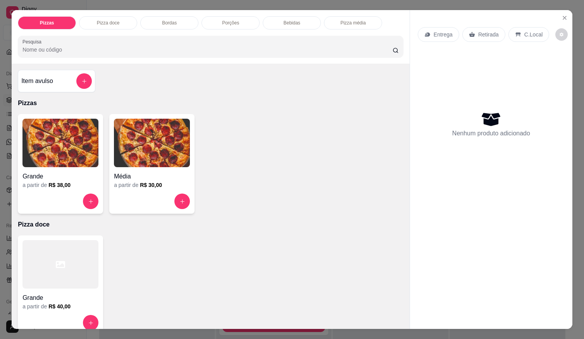
click at [57, 181] on h6 "R$ 38,00" at bounding box center [59, 185] width 22 height 8
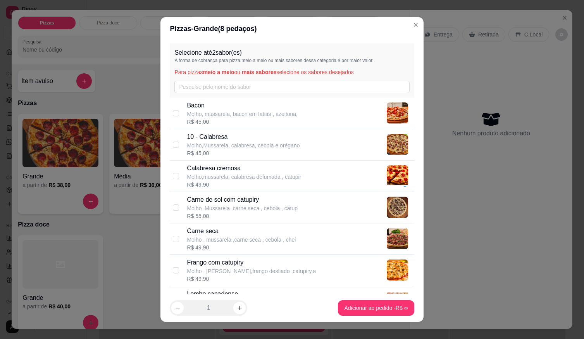
click at [210, 241] on p "Molho , mussarela ,carne seca , cebola , chei" at bounding box center [241, 240] width 109 height 8
drag, startPoint x: 218, startPoint y: 244, endPoint x: 224, endPoint y: 224, distance: 21.6
click at [218, 243] on div "Carne seca Molho , mussarela ,carne seca , cebola , chei R$ 49,90" at bounding box center [241, 238] width 109 height 25
checkbox input "false"
click at [225, 208] on p "Molho ,Mussarela ,carne seca , cebola , catup" at bounding box center [242, 208] width 111 height 8
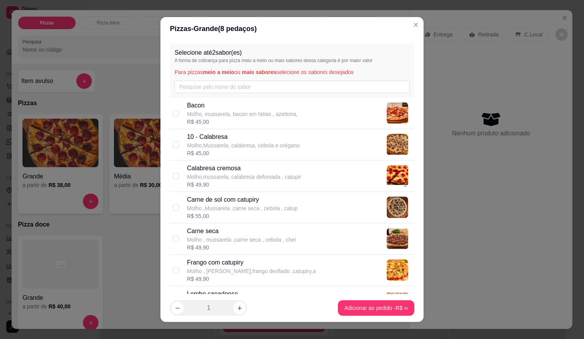
checkbox input "true"
click at [215, 145] on p "Molho,Mussarela, calabresa, cebola e orégano" at bounding box center [243, 145] width 113 height 8
checkbox input "true"
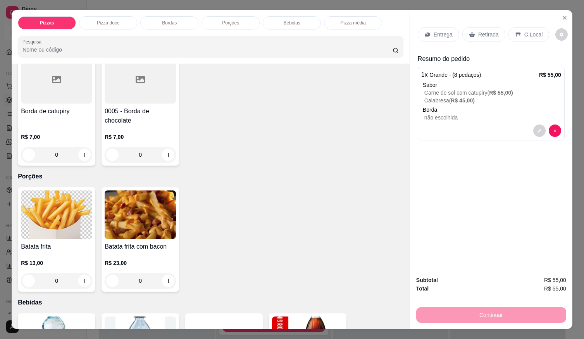
scroll to position [388, 0]
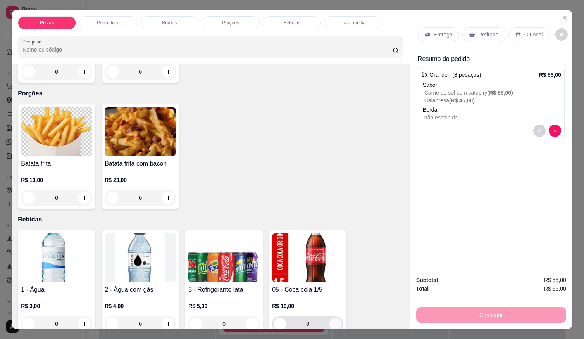
click at [333, 321] on icon "increase-product-quantity" at bounding box center [336, 324] width 6 height 6
type input "1"
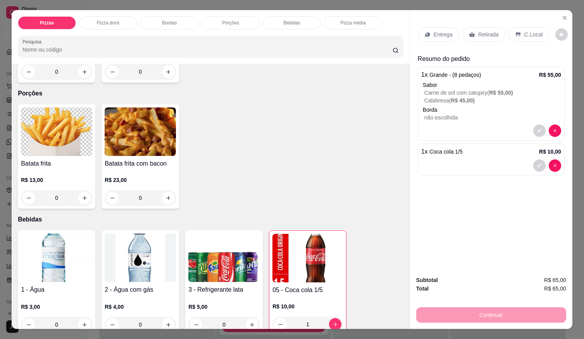
click at [445, 34] on p "Entrega" at bounding box center [443, 35] width 19 height 8
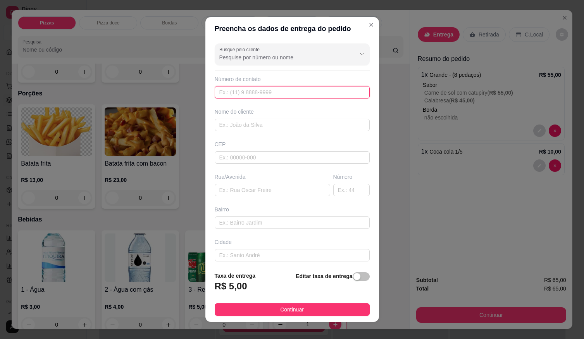
click at [272, 95] on input "text" at bounding box center [292, 92] width 155 height 12
click at [271, 88] on input "text" at bounding box center [292, 92] width 155 height 12
type input "[PHONE_NUMBER]"
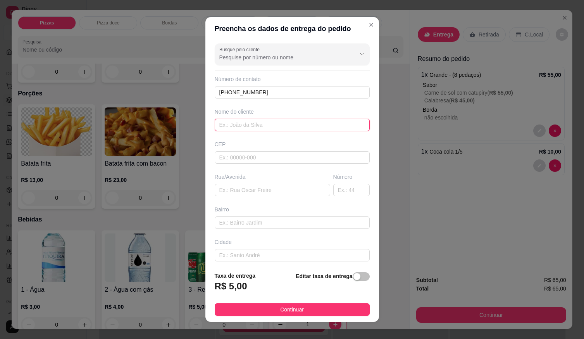
click at [325, 124] on input "text" at bounding box center [292, 125] width 155 height 12
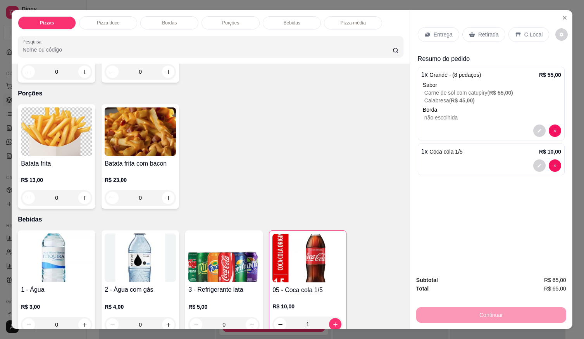
click at [375, 218] on p "Bebidas" at bounding box center [211, 219] width 386 height 9
click at [444, 34] on p "Entrega" at bounding box center [443, 35] width 19 height 8
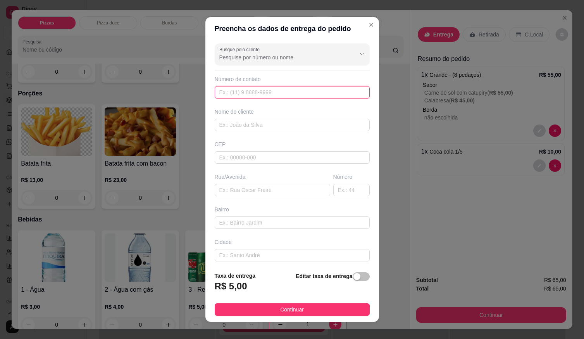
click at [271, 97] on input "text" at bounding box center [292, 92] width 155 height 12
click at [255, 89] on input "text" at bounding box center [292, 92] width 155 height 12
type input "[PHONE_NUMBER]"
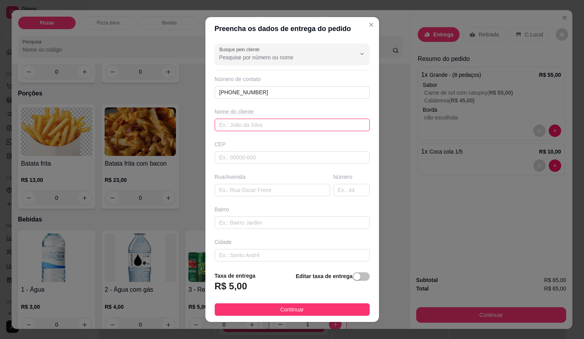
click at [257, 123] on input "text" at bounding box center [292, 125] width 155 height 12
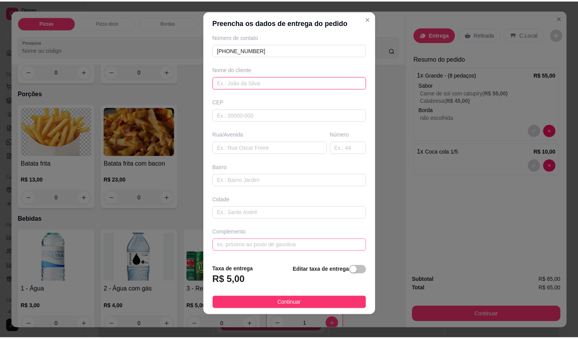
scroll to position [8, 0]
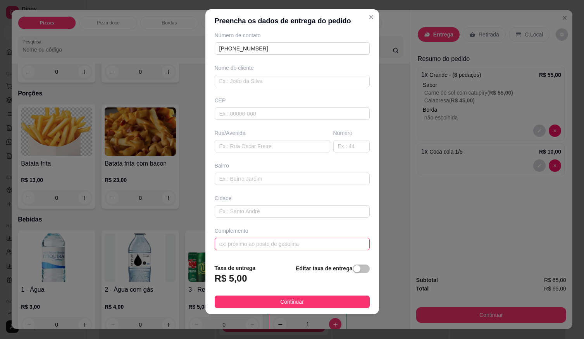
click at [263, 239] on input "text" at bounding box center [292, 244] width 155 height 12
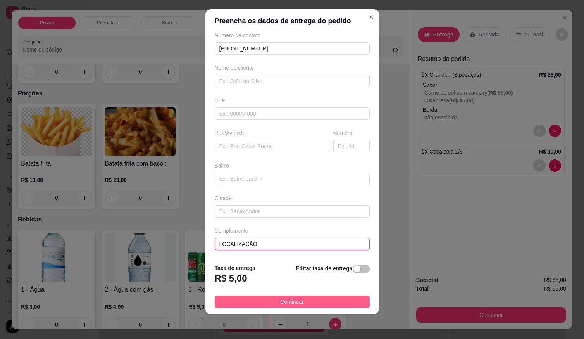
type input "LOCALIZAÇÃO"
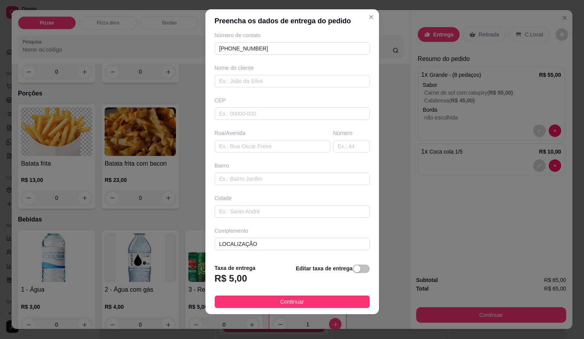
click at [307, 305] on button "Continuar" at bounding box center [292, 301] width 155 height 12
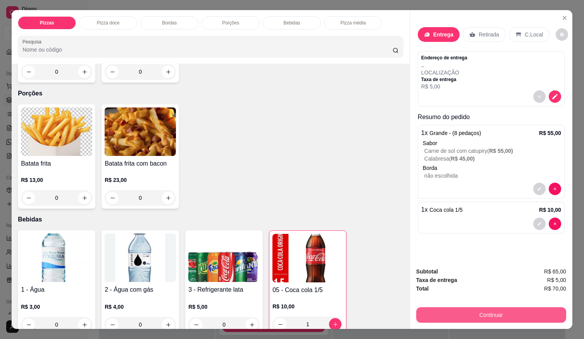
click at [499, 310] on button "Continuar" at bounding box center [491, 315] width 150 height 16
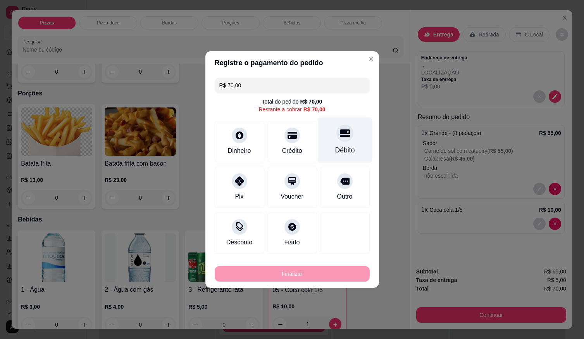
click at [341, 148] on div "Débito" at bounding box center [345, 150] width 20 height 10
type input "R$ 0,00"
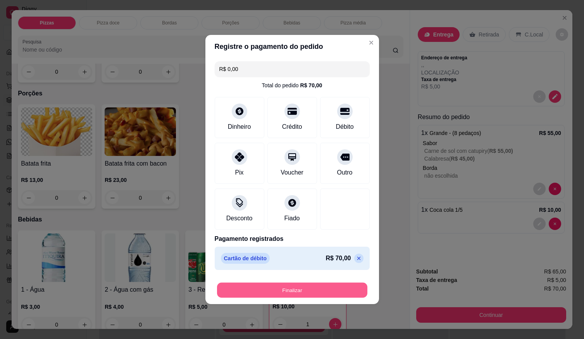
click at [318, 288] on button "Finalizar" at bounding box center [292, 290] width 150 height 15
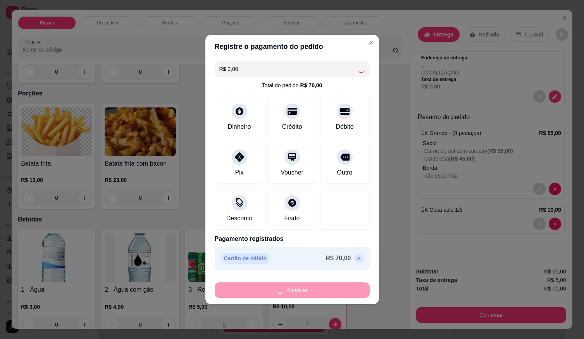
type input "0"
type input "-R$ 70,00"
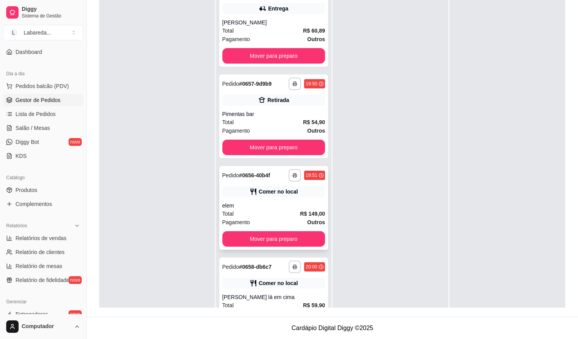
scroll to position [705, 0]
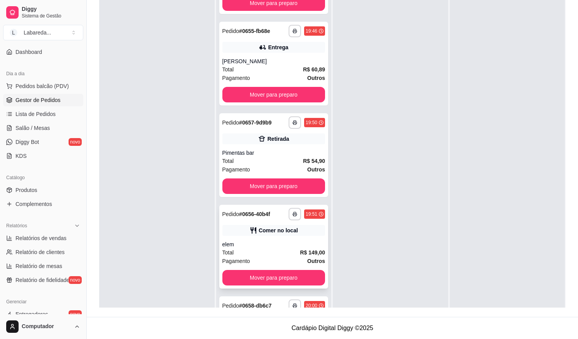
click at [262, 233] on div "Comer no local" at bounding box center [278, 230] width 39 height 8
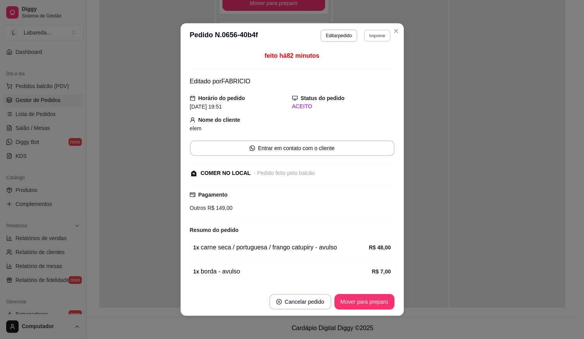
click at [377, 33] on button "Imprimir" at bounding box center [377, 35] width 27 height 12
click at [363, 60] on button "IMPRESSORA" at bounding box center [361, 63] width 56 height 12
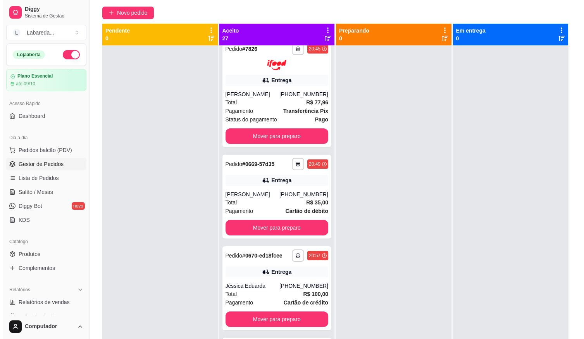
scroll to position [0, 0]
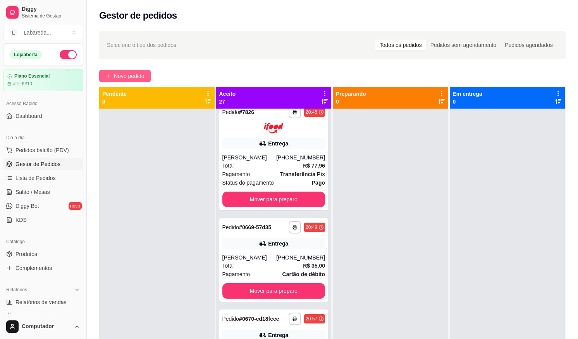
click at [137, 77] on span "Novo pedido" at bounding box center [129, 76] width 31 height 9
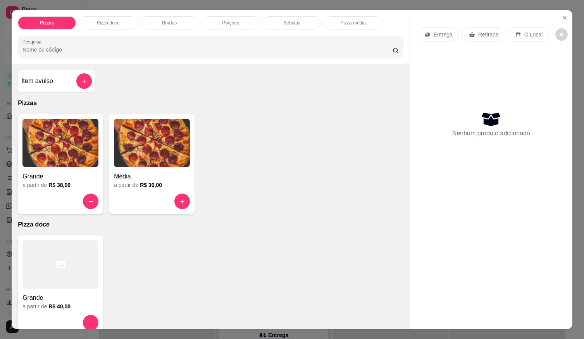
click at [77, 167] on div "Grande" at bounding box center [60, 174] width 76 height 14
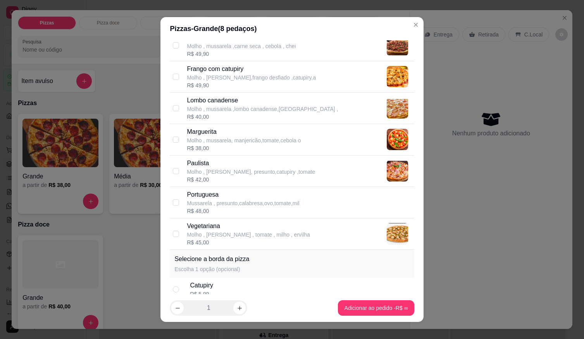
scroll to position [194, 0]
click at [223, 171] on p "Molho , [PERSON_NAME], presunto,catupiry ,tomate" at bounding box center [251, 171] width 128 height 8
checkbox input "true"
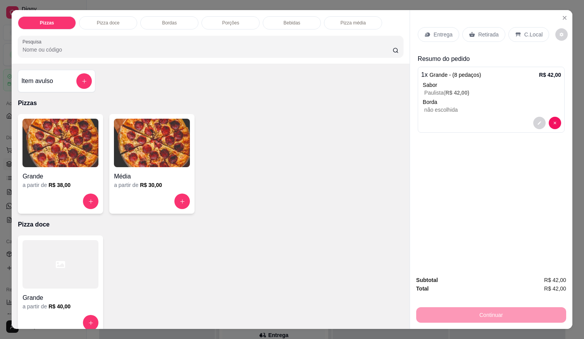
click at [450, 33] on div "Entrega" at bounding box center [438, 34] width 41 height 15
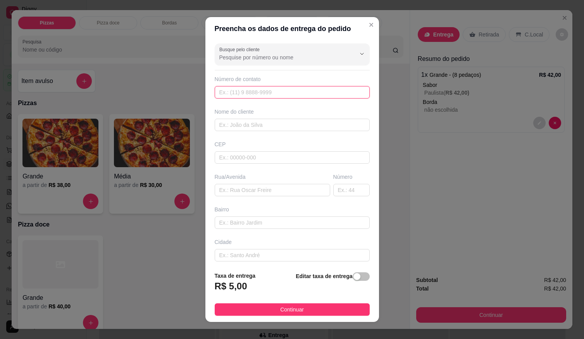
click at [262, 95] on input "text" at bounding box center [292, 92] width 155 height 12
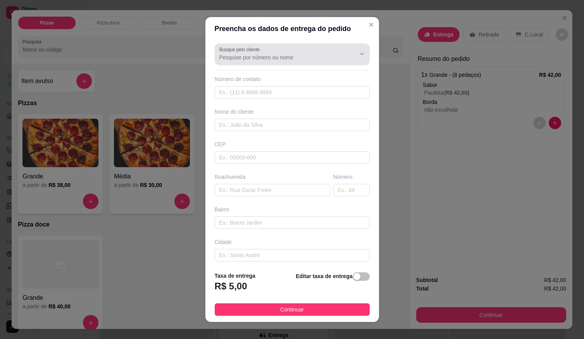
click at [260, 62] on div "Busque pelo cliente" at bounding box center [292, 54] width 155 height 22
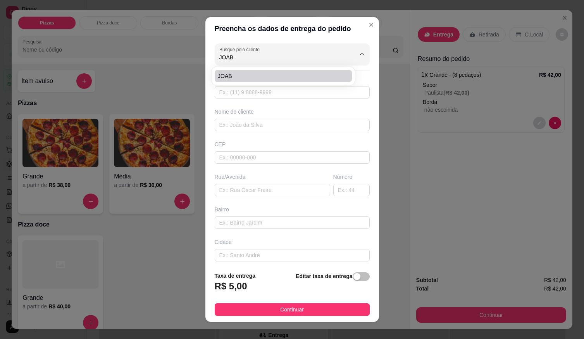
click at [265, 74] on span "JOAB" at bounding box center [279, 76] width 123 height 8
type input "JOAB"
type input "61996837728"
type input "JOAB"
type input "LOCALIZAÇÃO"
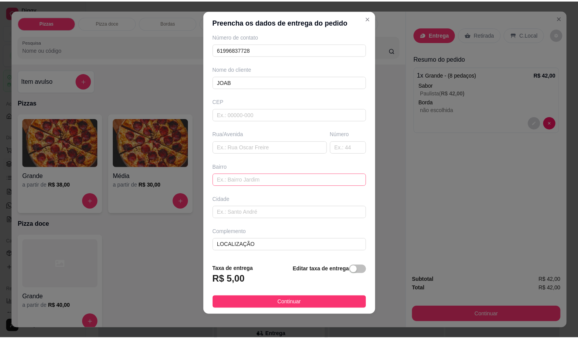
scroll to position [8, 0]
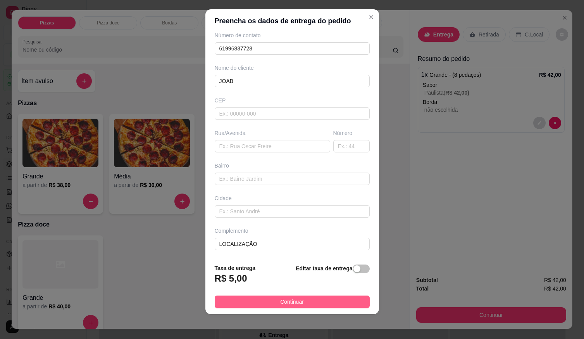
type input "JOAB"
click at [291, 298] on span "Continuar" at bounding box center [292, 301] width 24 height 9
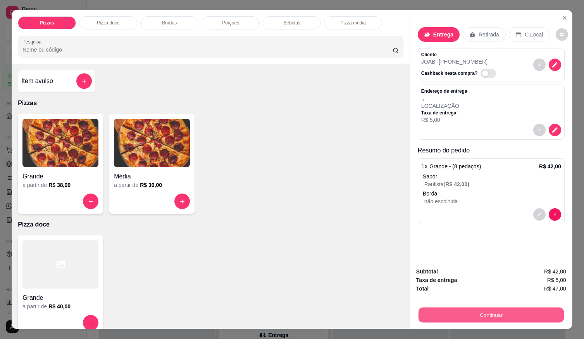
click at [466, 308] on button "Continuar" at bounding box center [491, 314] width 145 height 15
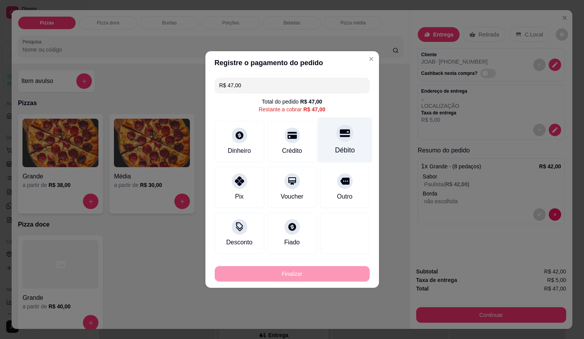
click at [350, 152] on div "Débito" at bounding box center [344, 139] width 55 height 45
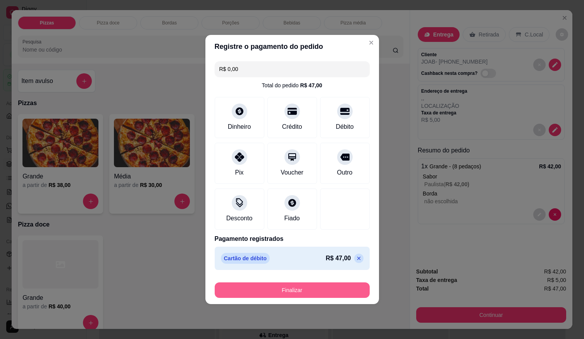
click at [340, 284] on button "Finalizar" at bounding box center [292, 290] width 155 height 16
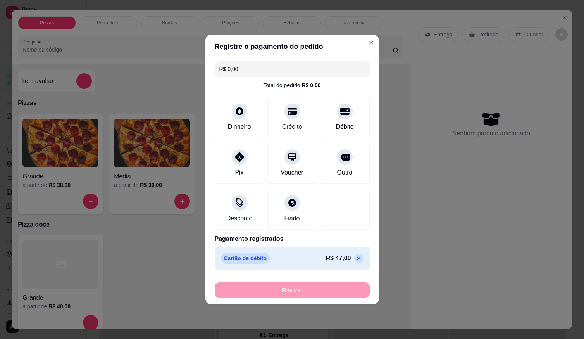
type input "-R$ 47,00"
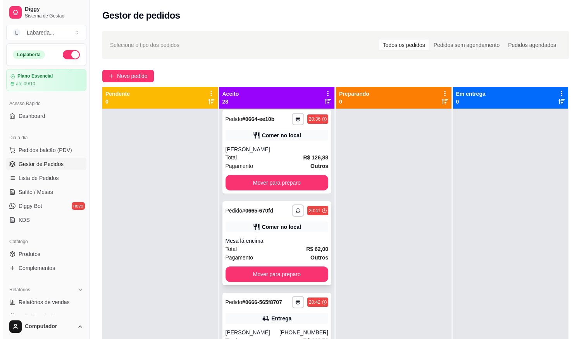
scroll to position [1571, 0]
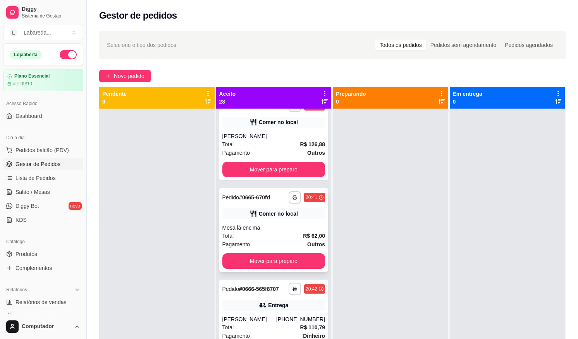
click at [258, 239] on div "Total R$ 62,00" at bounding box center [273, 235] width 103 height 9
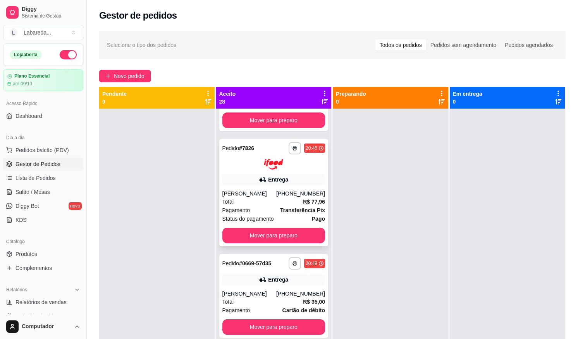
scroll to position [2075, 0]
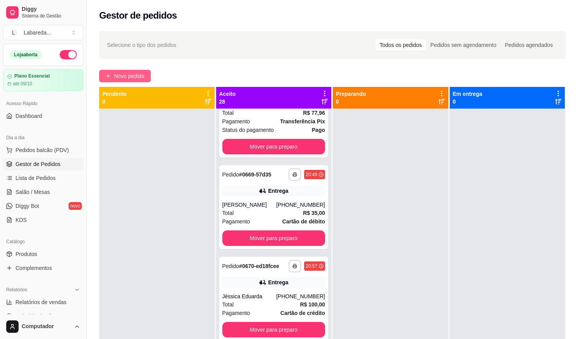
click at [115, 73] on span "Novo pedido" at bounding box center [129, 76] width 31 height 9
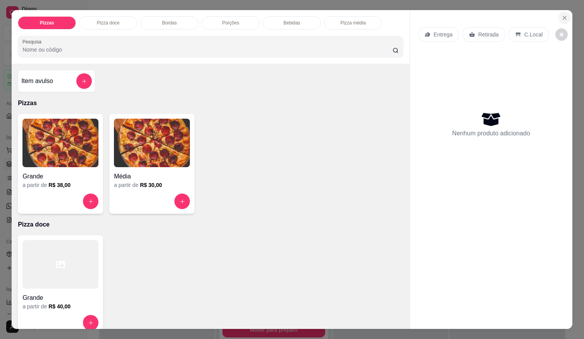
click at [565, 16] on button "Close" at bounding box center [564, 18] width 12 height 12
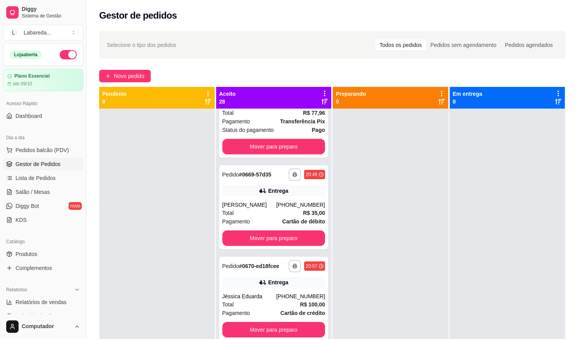
click at [562, 14] on div "Gestor de pedidos" at bounding box center [332, 15] width 467 height 12
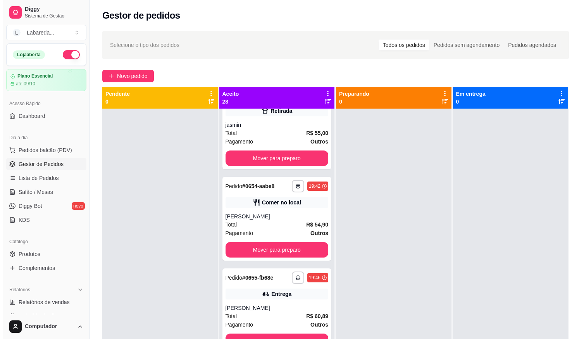
scroll to position [581, 0]
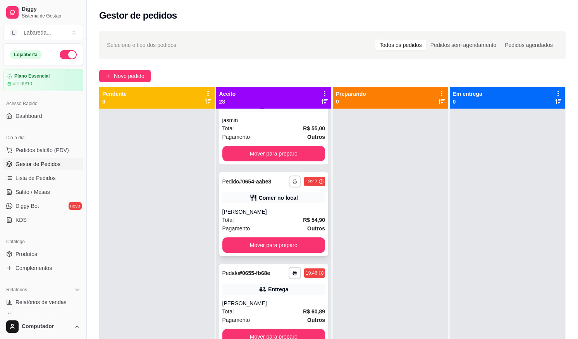
click at [289, 179] on button "button" at bounding box center [295, 181] width 12 height 12
click at [268, 205] on button "IMPRESSORA" at bounding box center [266, 208] width 54 height 12
click at [258, 213] on div "[PERSON_NAME]" at bounding box center [273, 212] width 103 height 8
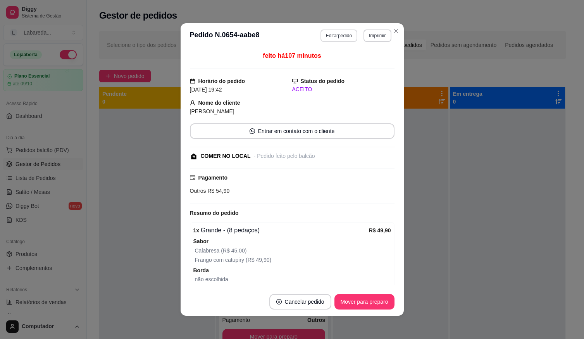
click at [347, 39] on button "Editar pedido" at bounding box center [338, 35] width 37 height 12
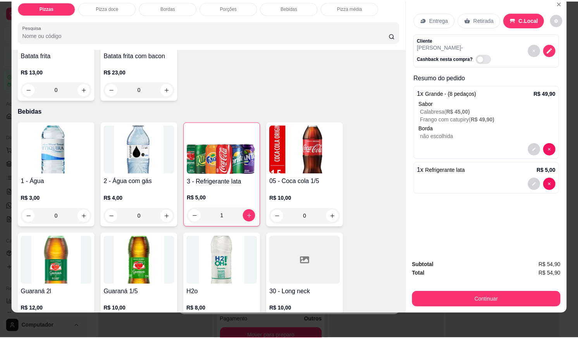
scroll to position [465, 0]
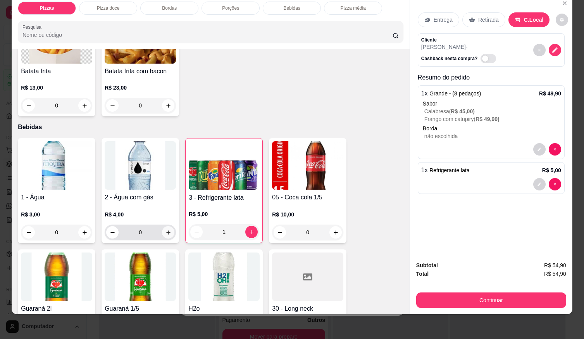
click at [165, 229] on icon "increase-product-quantity" at bounding box center [168, 232] width 6 height 6
type input "1"
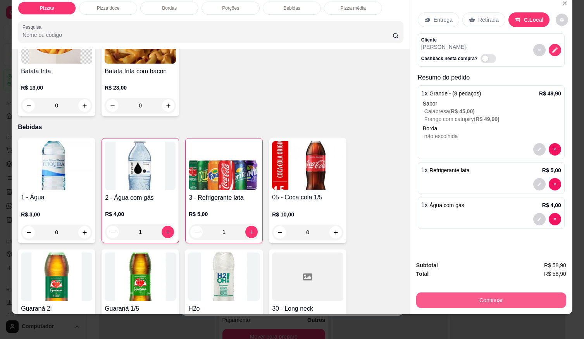
click at [428, 294] on button "Continuar" at bounding box center [491, 300] width 150 height 16
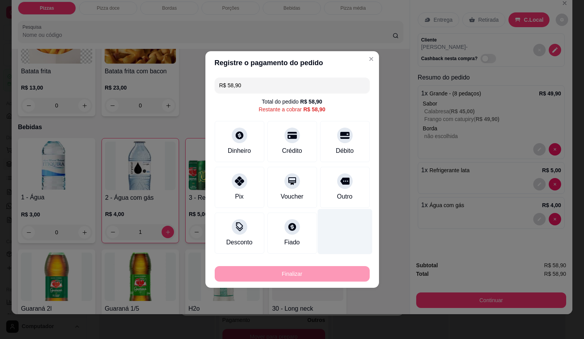
drag, startPoint x: 339, startPoint y: 178, endPoint x: 338, endPoint y: 204, distance: 26.0
click at [340, 178] on icon at bounding box center [344, 180] width 9 height 9
type input "R$ 0,00"
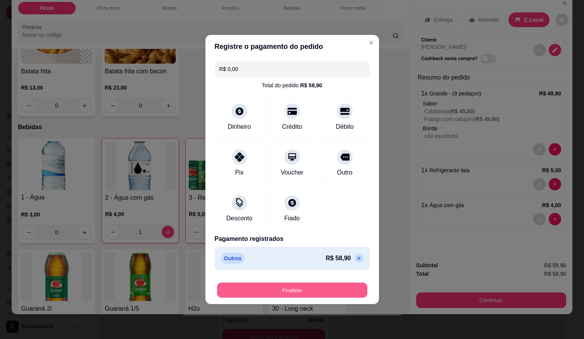
click at [316, 291] on button "Finalizar" at bounding box center [292, 290] width 150 height 15
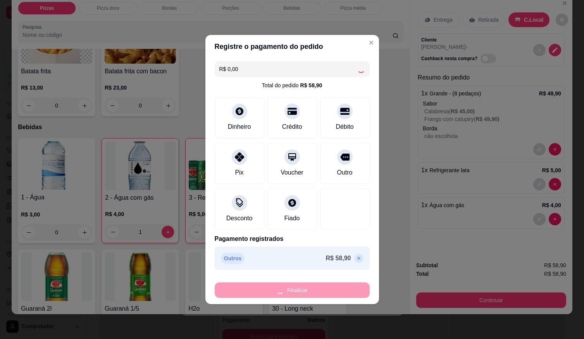
type input "0"
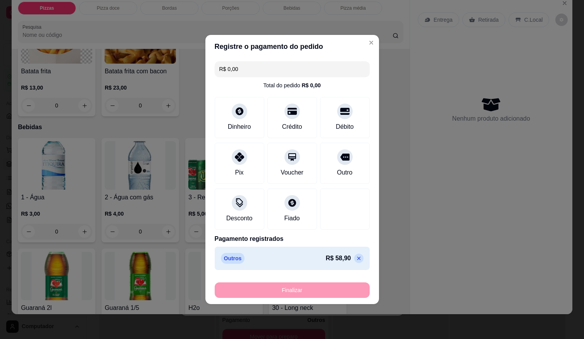
type input "-R$ 58,90"
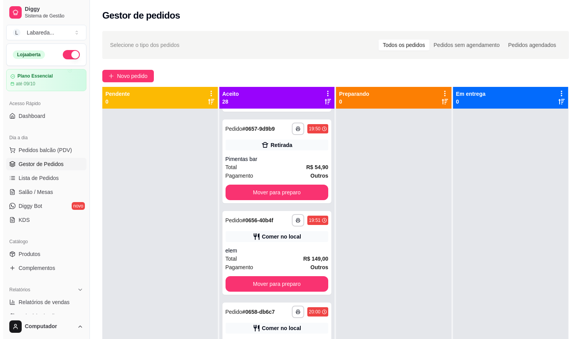
scroll to position [814, 0]
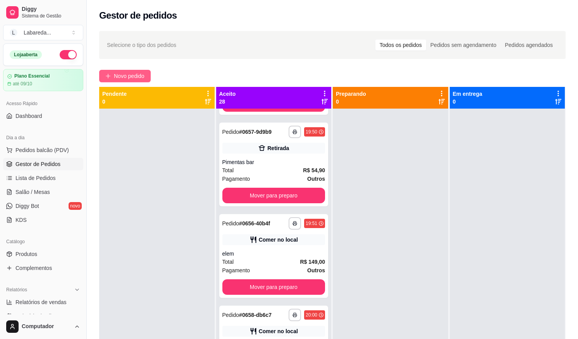
click at [145, 73] on span "Novo pedido" at bounding box center [129, 76] width 31 height 9
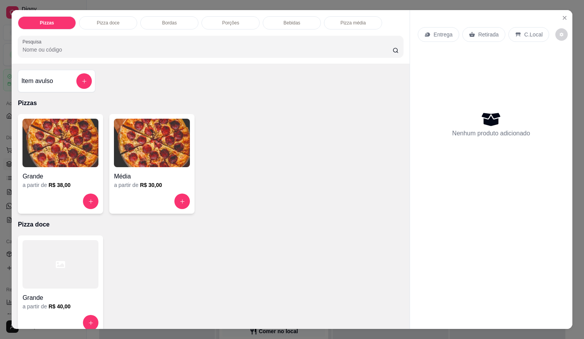
drag, startPoint x: 195, startPoint y: 202, endPoint x: 207, endPoint y: 209, distance: 13.7
click at [196, 203] on div "Grande a partir de R$ 38,00 Média a partir de R$ 30,00" at bounding box center [211, 164] width 386 height 100
click at [105, 157] on div "Grande a partir de R$ 38,00 Média a partir de R$ 30,00" at bounding box center [211, 164] width 386 height 100
click at [93, 160] on img at bounding box center [60, 143] width 76 height 48
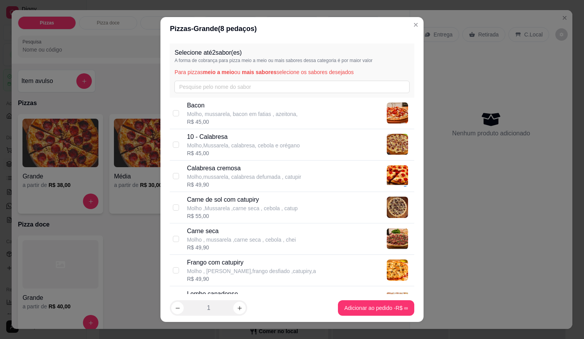
click at [208, 172] on p "Calabresa cremosa" at bounding box center [244, 168] width 114 height 9
checkbox input "true"
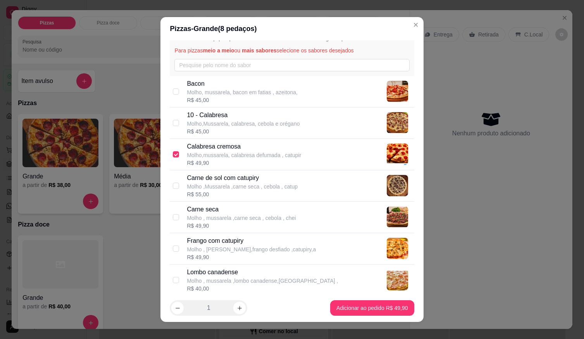
scroll to position [39, 0]
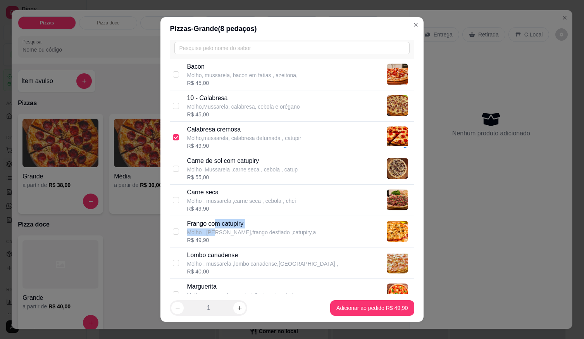
click at [216, 230] on div "Frango com catupiry Molho , Mussarela,frango desfiado ,catupiry,a" at bounding box center [251, 227] width 129 height 17
checkbox input "true"
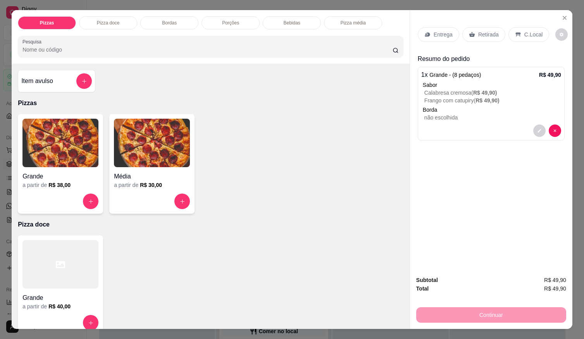
click at [438, 34] on p "Entrega" at bounding box center [443, 35] width 19 height 8
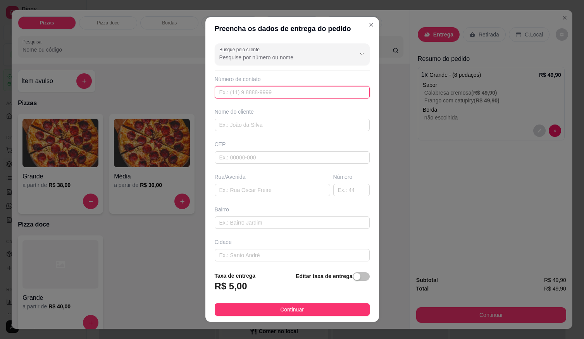
click at [308, 93] on input "text" at bounding box center [292, 92] width 155 height 12
type input "[PHONE_NUMBER]"
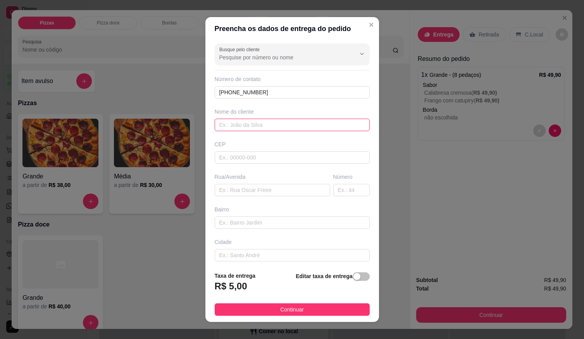
click at [299, 122] on input "text" at bounding box center [292, 125] width 155 height 12
type input "wanessa"
click at [272, 249] on div "Cidade" at bounding box center [292, 249] width 158 height 23
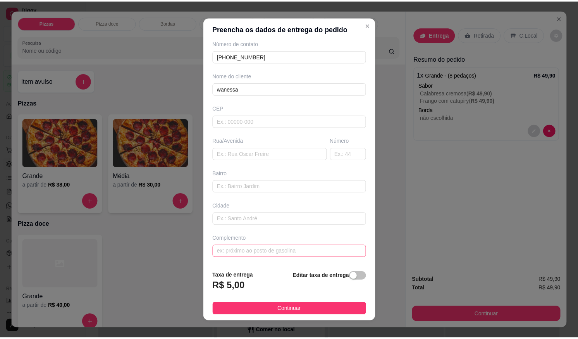
scroll to position [8, 0]
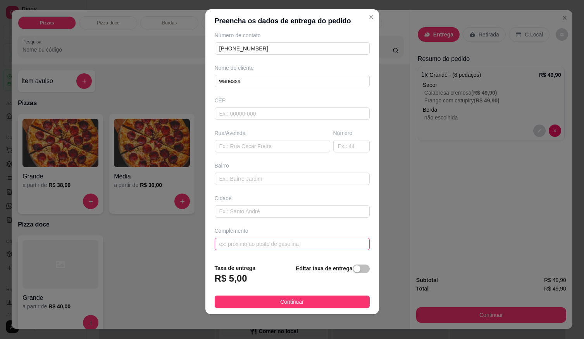
click at [277, 247] on input "text" at bounding box center [292, 244] width 155 height 12
type input "localização"
click at [280, 302] on span "Continuar" at bounding box center [292, 301] width 24 height 9
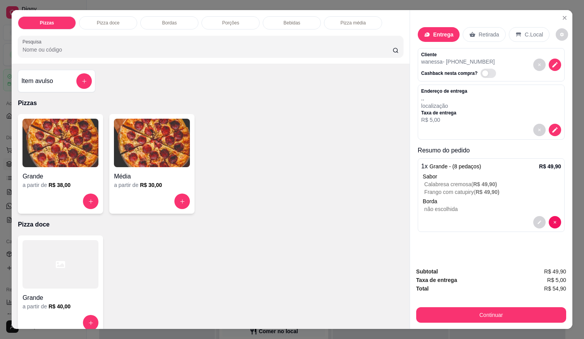
click at [434, 305] on div "Continuar" at bounding box center [491, 313] width 150 height 17
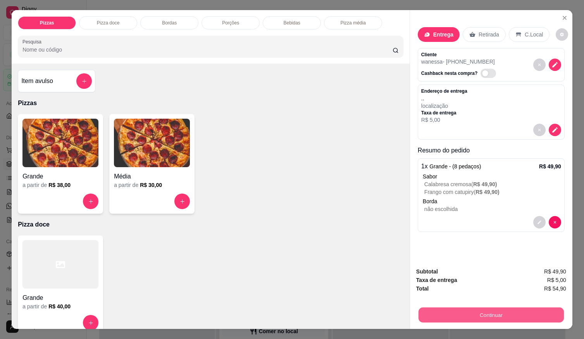
click at [449, 312] on button "Continuar" at bounding box center [491, 314] width 145 height 15
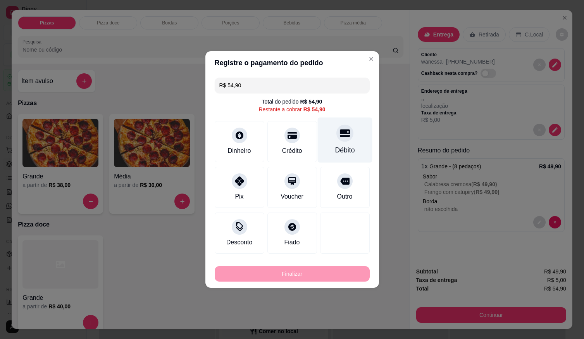
click at [335, 147] on div "Débito" at bounding box center [345, 150] width 20 height 10
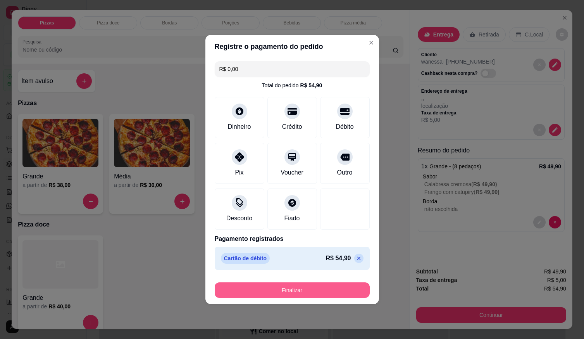
click at [266, 286] on button "Finalizar" at bounding box center [292, 290] width 155 height 16
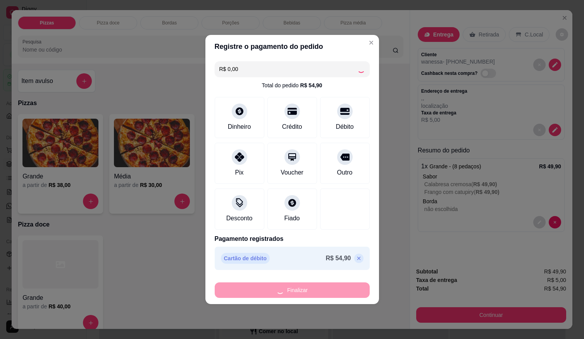
type input "-R$ 54,90"
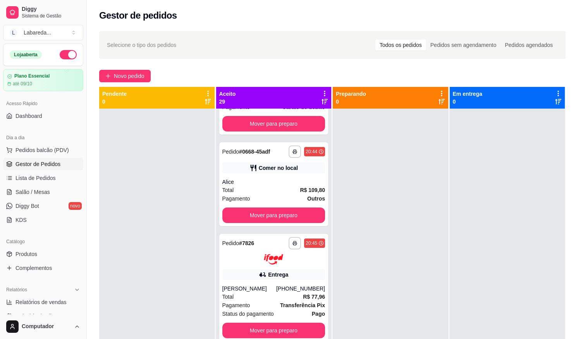
scroll to position [1899, 0]
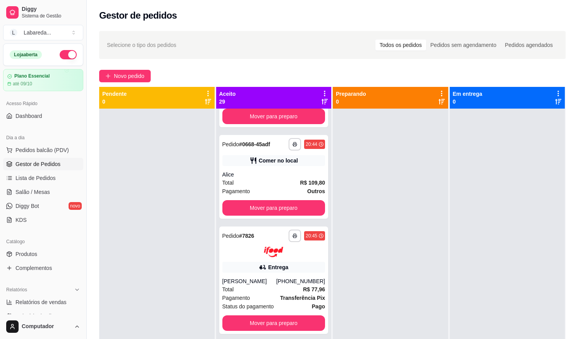
click at [276, 183] on div "Total R$ 109,80" at bounding box center [273, 182] width 103 height 9
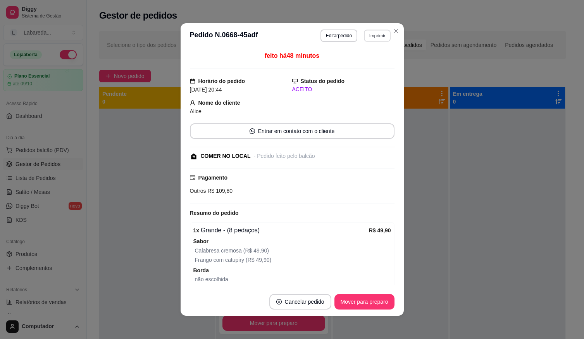
click at [364, 34] on button "Imprimir" at bounding box center [377, 35] width 27 height 12
click at [366, 65] on button "IMPRESSORA" at bounding box center [361, 63] width 56 height 12
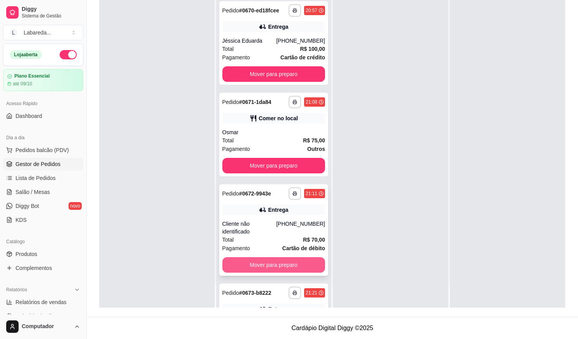
scroll to position [2181, 0]
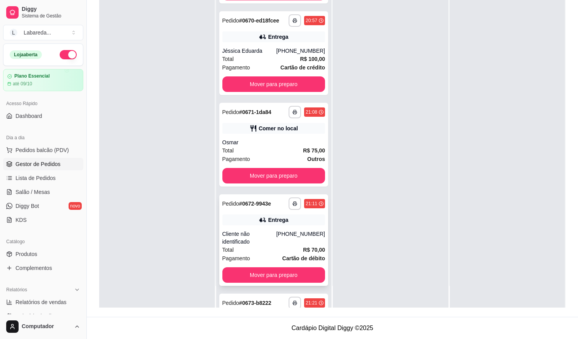
click at [271, 245] on div "Cliente não identificado" at bounding box center [249, 238] width 54 height 16
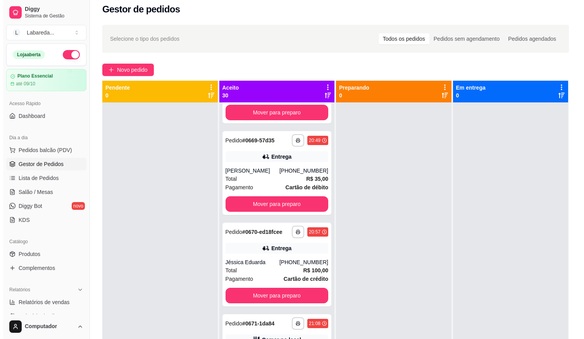
scroll to position [0, 0]
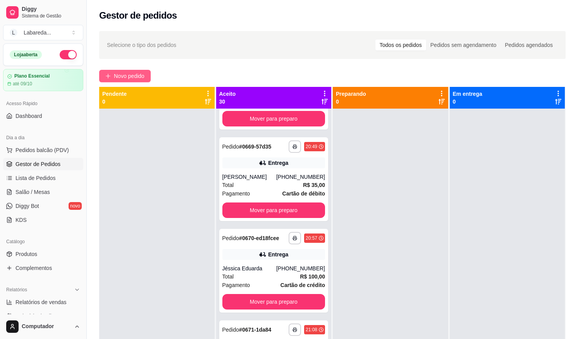
click at [138, 79] on span "Novo pedido" at bounding box center [129, 76] width 31 height 9
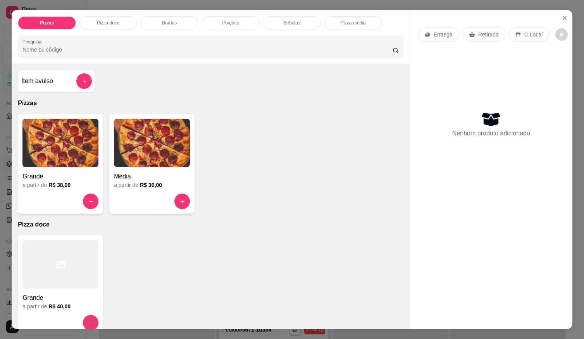
click at [48, 172] on h4 "Grande" at bounding box center [60, 176] width 76 height 9
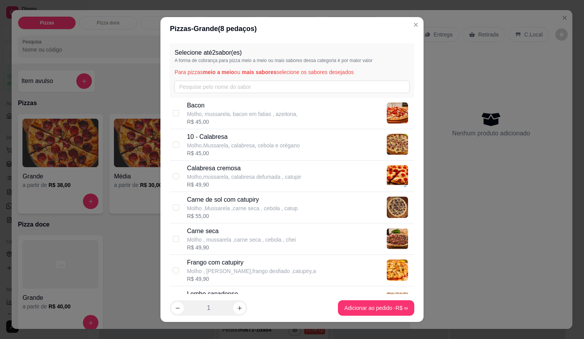
click at [223, 235] on p "Carne seca" at bounding box center [241, 230] width 109 height 9
checkbox input "true"
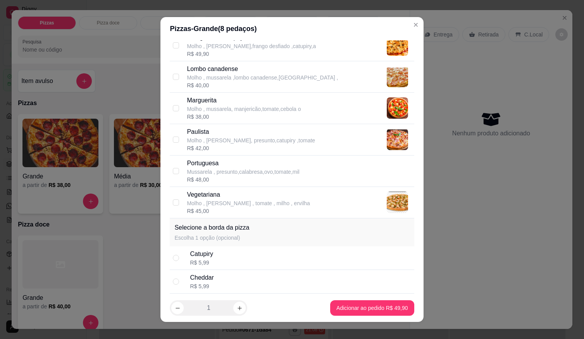
scroll to position [233, 0]
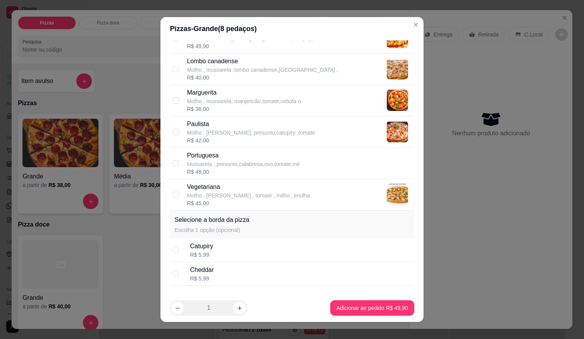
click at [241, 167] on p "Mussarela , presunto,calabresa,ovo,tomate,mil" at bounding box center [243, 164] width 112 height 8
checkbox input "true"
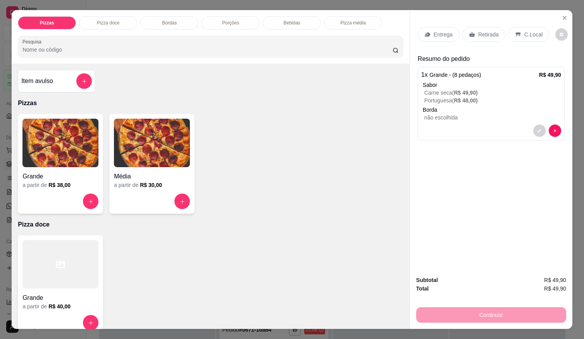
click at [430, 33] on div "Entrega" at bounding box center [438, 34] width 41 height 15
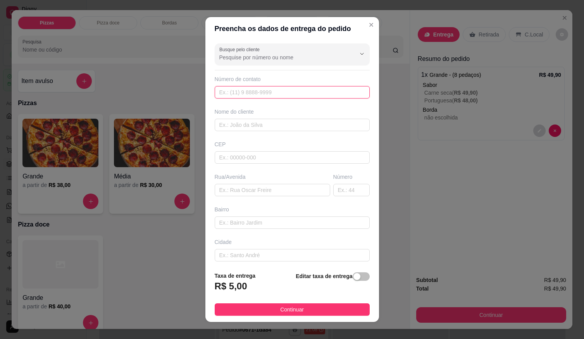
click at [270, 94] on input "text" at bounding box center [292, 92] width 155 height 12
type input "[PHONE_NUMBER]"
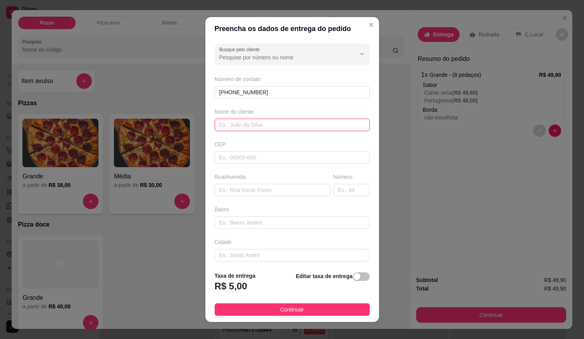
click at [250, 126] on input "text" at bounding box center [292, 125] width 155 height 12
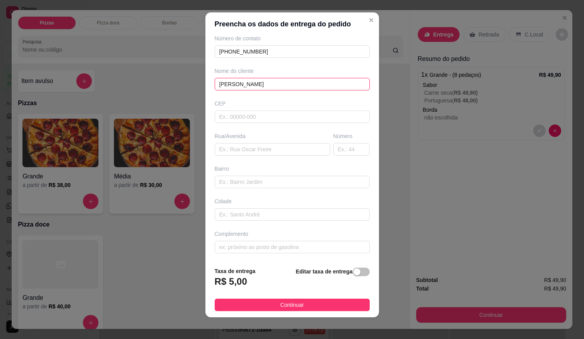
scroll to position [8, 0]
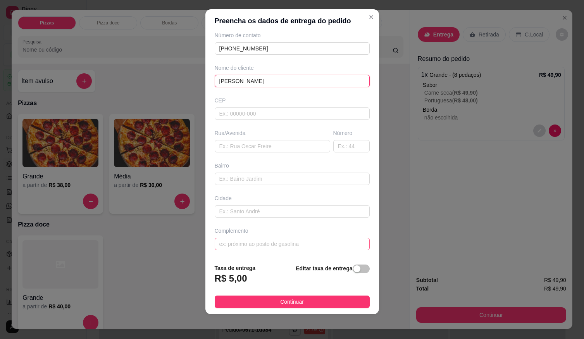
type input "[PERSON_NAME]"
click at [253, 245] on input "text" at bounding box center [292, 244] width 155 height 12
type input "local"
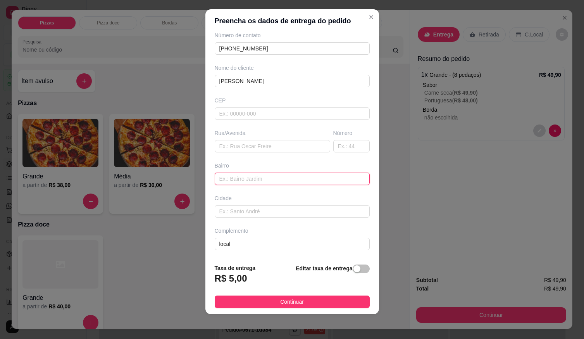
click at [231, 181] on input "text" at bounding box center [292, 178] width 155 height 12
paste input "[STREET_ADDRESS]. Próx [GEOGRAPHIC_DATA][PERSON_NAME]"
type input "[STREET_ADDRESS]. Próx [GEOGRAPHIC_DATA][PERSON_NAME]"
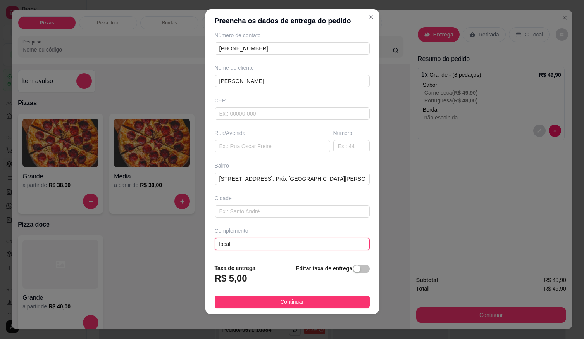
click at [273, 245] on input "local" at bounding box center [292, 244] width 155 height 12
type input "localização"
drag, startPoint x: 303, startPoint y: 292, endPoint x: 306, endPoint y: 299, distance: 8.1
click at [303, 291] on footer "Taxa de entrega R$ 5,00 Editar taxa de entrega Continuar" at bounding box center [292, 285] width 174 height 57
click at [309, 300] on button "Continuar" at bounding box center [292, 301] width 155 height 12
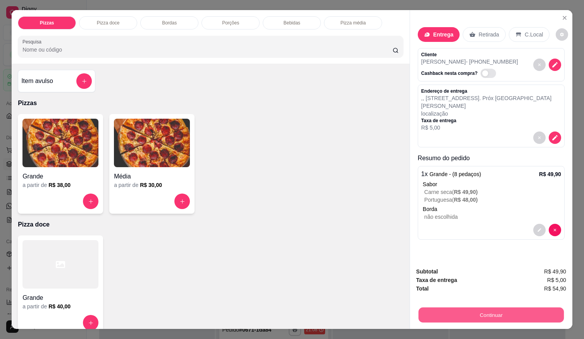
click at [456, 310] on button "Continuar" at bounding box center [491, 314] width 145 height 15
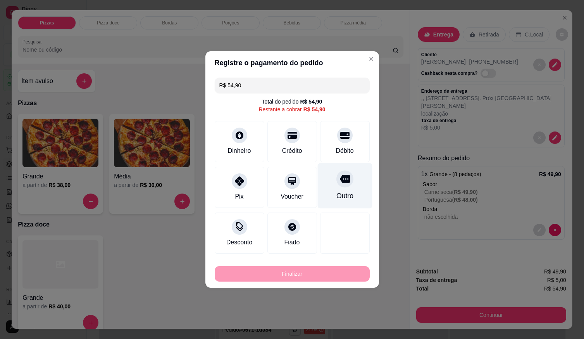
drag, startPoint x: 344, startPoint y: 137, endPoint x: 334, endPoint y: 172, distance: 35.9
click at [344, 139] on div at bounding box center [345, 136] width 16 height 16
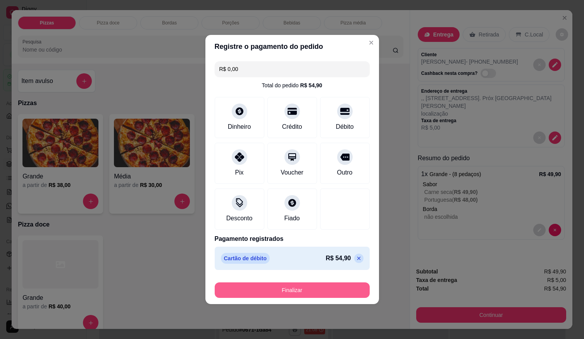
click at [317, 286] on button "Finalizar" at bounding box center [292, 290] width 155 height 16
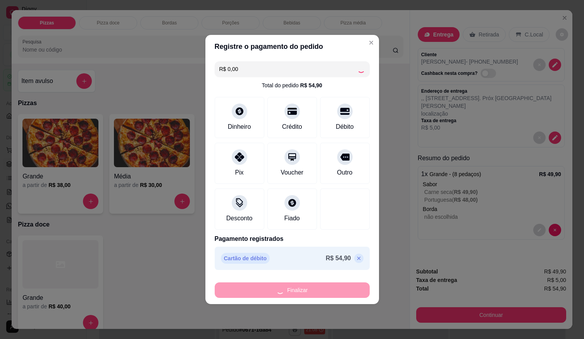
type input "-R$ 54,90"
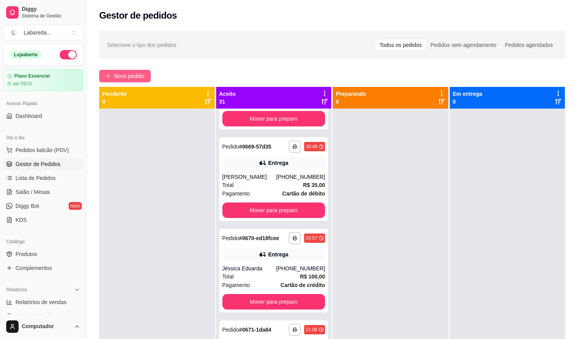
click at [136, 81] on button "Novo pedido" at bounding box center [125, 76] width 52 height 12
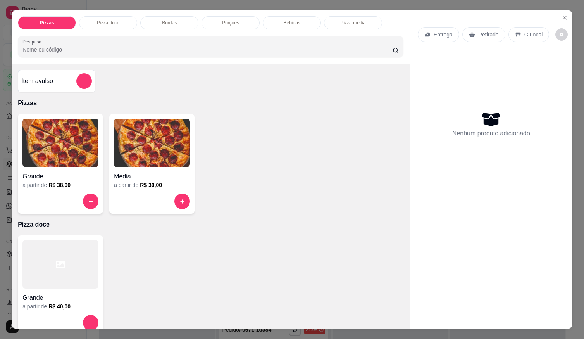
click at [76, 156] on img at bounding box center [60, 143] width 76 height 48
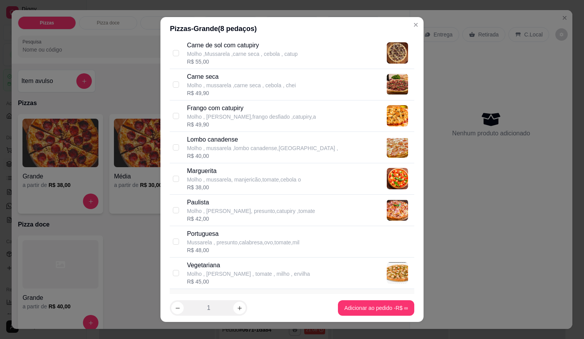
scroll to position [155, 0]
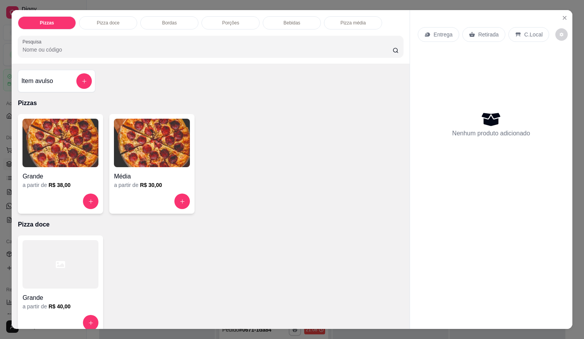
click at [144, 182] on h6 "R$ 30,00" at bounding box center [151, 185] width 22 height 8
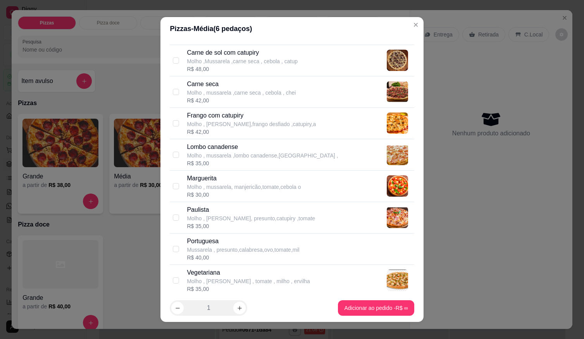
scroll to position [194, 0]
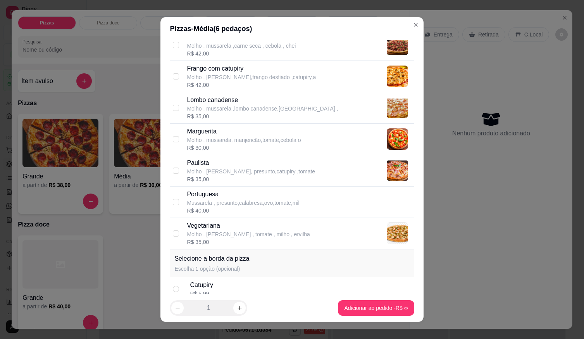
click at [208, 205] on p "Mussarela , presunto,calabresa,ovo,tomate,mil" at bounding box center [243, 203] width 112 height 8
checkbox input "true"
click at [237, 310] on icon "increase-product-quantity" at bounding box center [240, 308] width 6 height 6
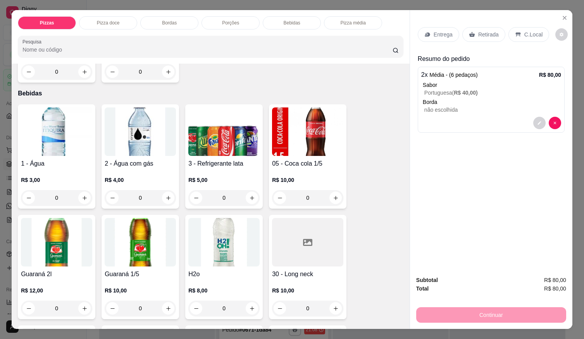
scroll to position [543, 0]
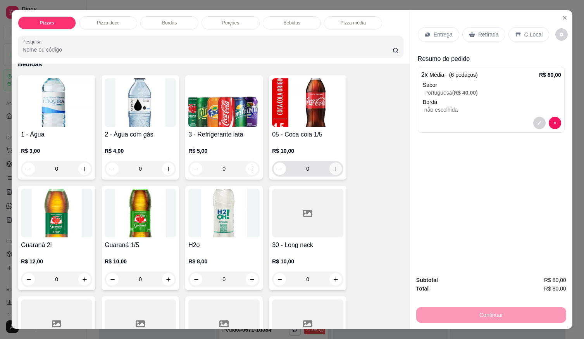
click at [334, 167] on icon "increase-product-quantity" at bounding box center [336, 169] width 4 height 4
type input "1"
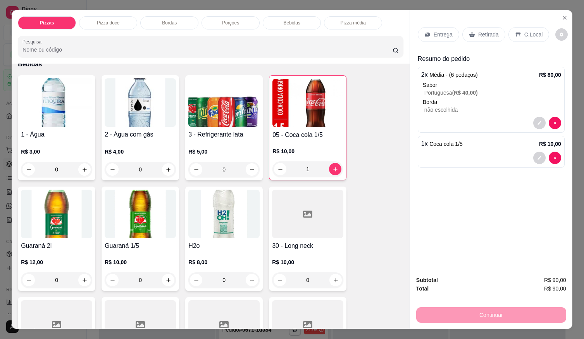
click at [435, 27] on div "Entrega" at bounding box center [438, 34] width 41 height 15
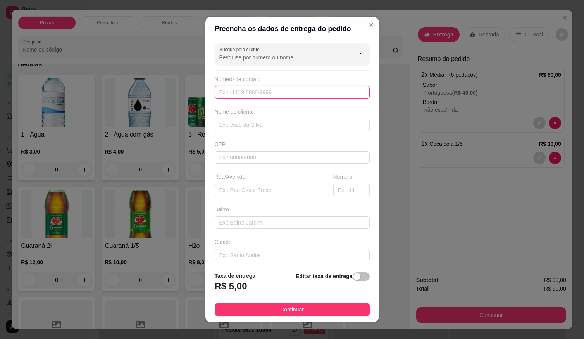
click at [303, 97] on input "text" at bounding box center [292, 92] width 155 height 12
type input "[PHONE_NUMBER]"
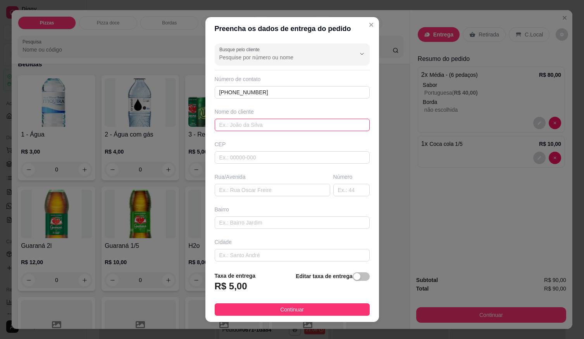
click at [298, 121] on input "text" at bounding box center [292, 125] width 155 height 12
type input "alyne"
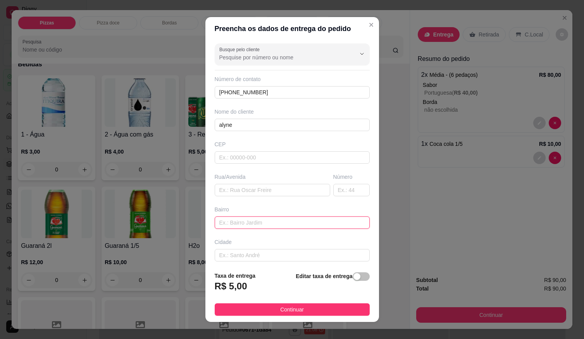
click at [240, 226] on input "text" at bounding box center [292, 222] width 155 height 12
paste input "Rua 8 casa 309 setor nordeste"
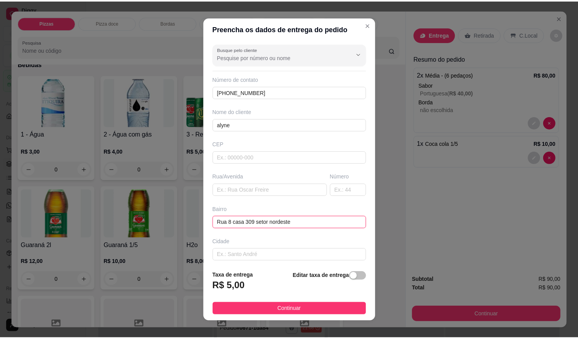
scroll to position [36, 0]
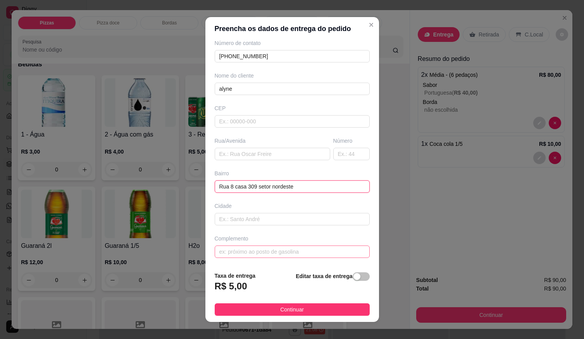
type input "Rua 8 casa 309 setor nordeste"
click at [262, 254] on input "text" at bounding box center [292, 251] width 155 height 12
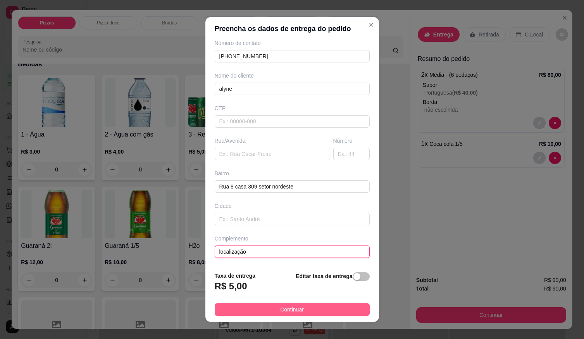
type input "localização"
click at [265, 309] on button "Continuar" at bounding box center [292, 309] width 155 height 12
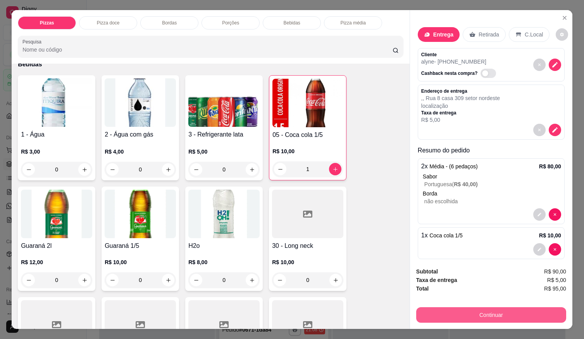
click at [460, 315] on button "Continuar" at bounding box center [491, 315] width 150 height 16
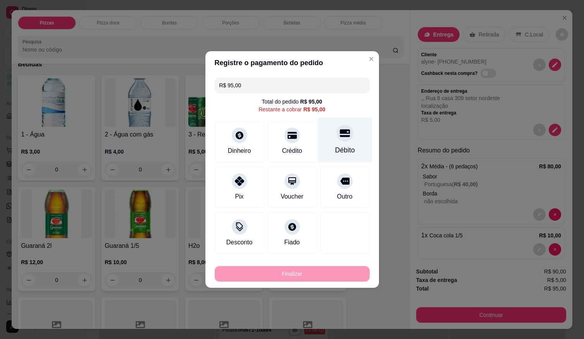
click at [338, 143] on div "Débito" at bounding box center [344, 139] width 55 height 45
type input "R$ 0,00"
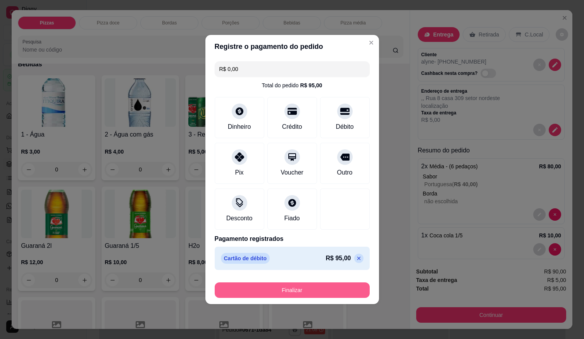
click at [319, 284] on button "Finalizar" at bounding box center [292, 290] width 155 height 16
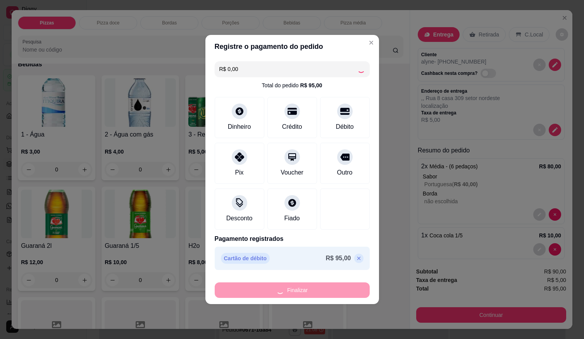
type input "0"
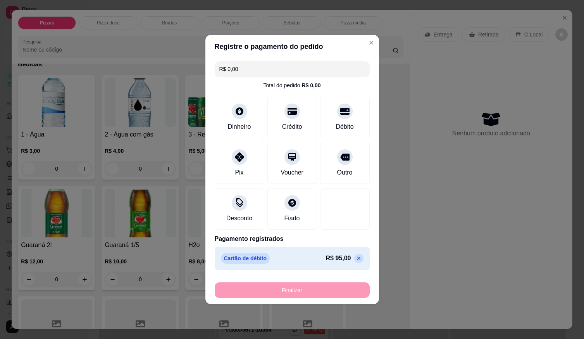
type input "-R$ 95,00"
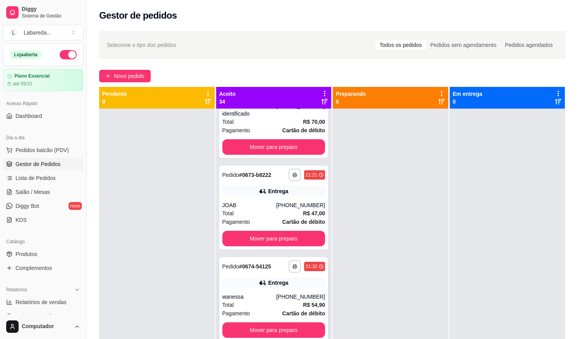
scroll to position [2491, 0]
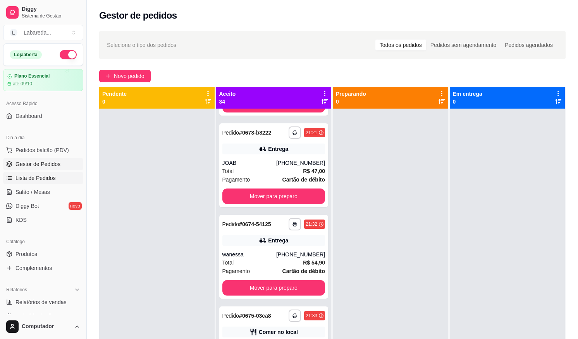
click at [60, 177] on link "Lista de Pedidos" at bounding box center [43, 178] width 80 height 12
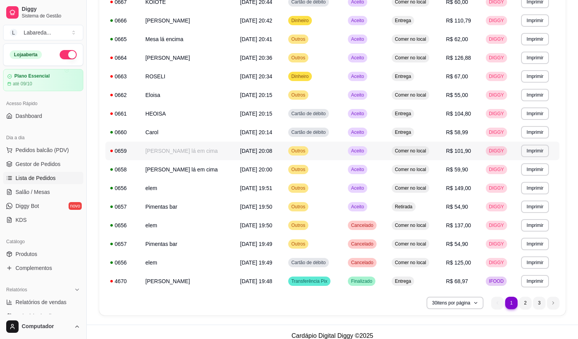
scroll to position [388, 0]
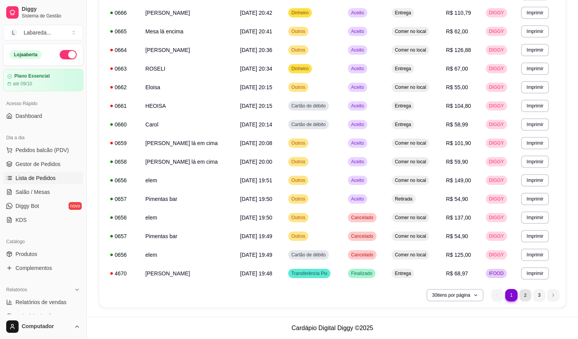
click at [524, 296] on li "2" at bounding box center [525, 295] width 12 height 12
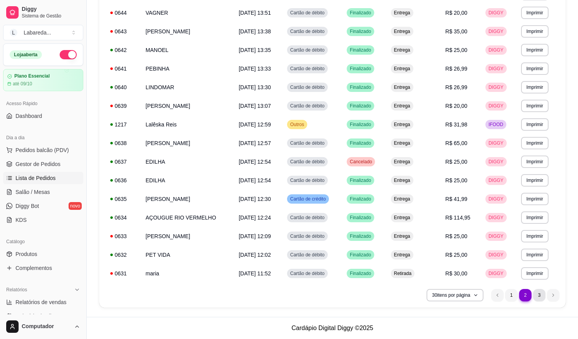
click at [539, 291] on li "3" at bounding box center [539, 295] width 12 height 12
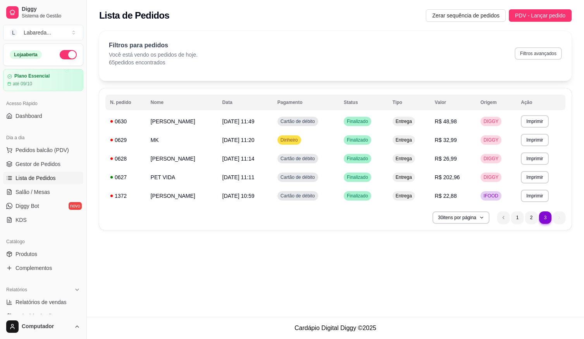
click at [539, 54] on button "Filtros avançados" at bounding box center [538, 53] width 47 height 12
select select "0"
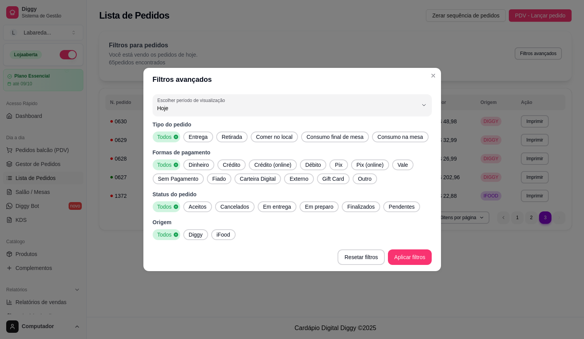
click at [355, 208] on span "Finalizados" at bounding box center [361, 207] width 34 height 8
click at [200, 235] on span "Diggy" at bounding box center [196, 235] width 20 height 8
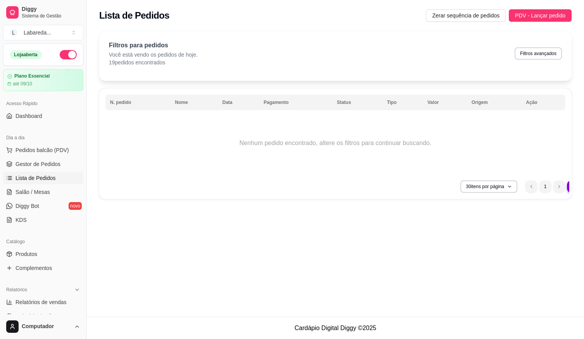
click at [448, 187] on div "30 itens por página 3 1" at bounding box center [335, 186] width 460 height 12
click at [533, 183] on li "previous page button" at bounding box center [531, 186] width 12 height 12
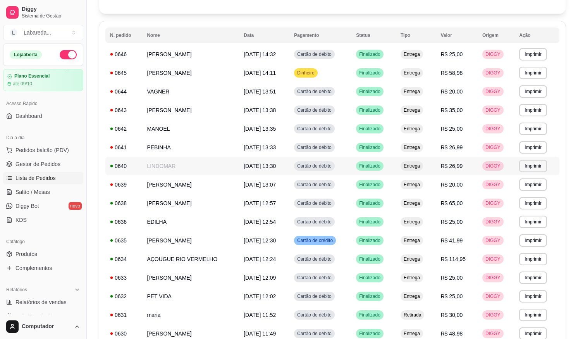
scroll to position [183, 0]
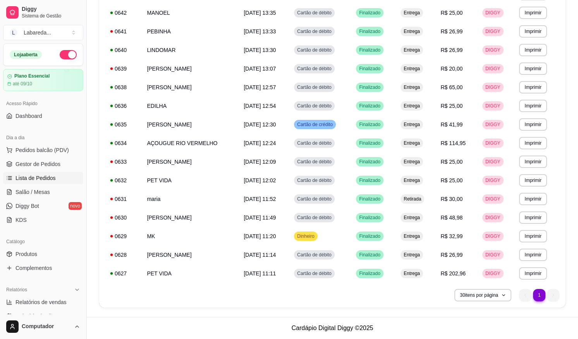
click at [531, 296] on ul "1 1" at bounding box center [539, 295] width 40 height 12
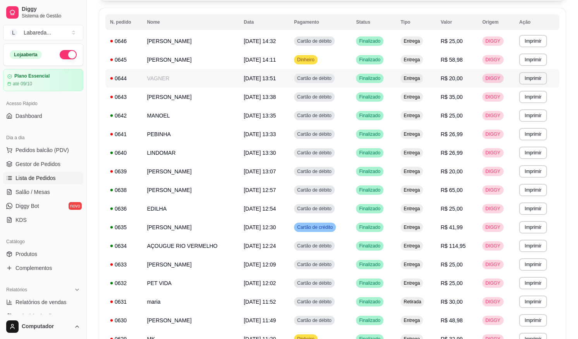
scroll to position [67, 0]
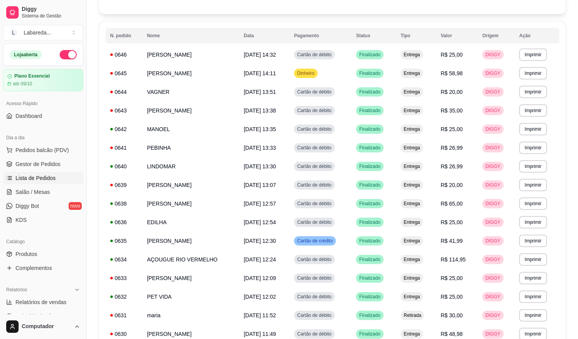
click at [41, 140] on div "Dia a dia" at bounding box center [43, 137] width 80 height 12
drag, startPoint x: 42, startPoint y: 148, endPoint x: 47, endPoint y: 152, distance: 6.1
click at [43, 149] on span "Pedidos balcão (PDV)" at bounding box center [42, 150] width 53 height 8
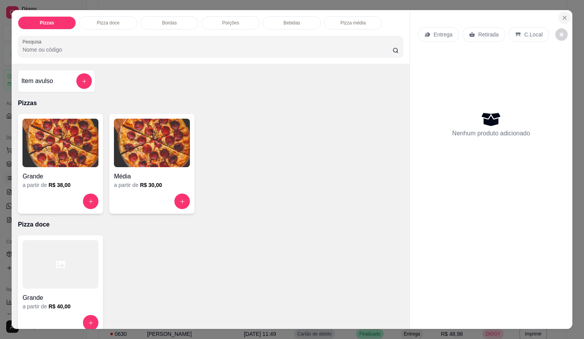
click at [562, 16] on icon "Close" at bounding box center [565, 18] width 6 height 6
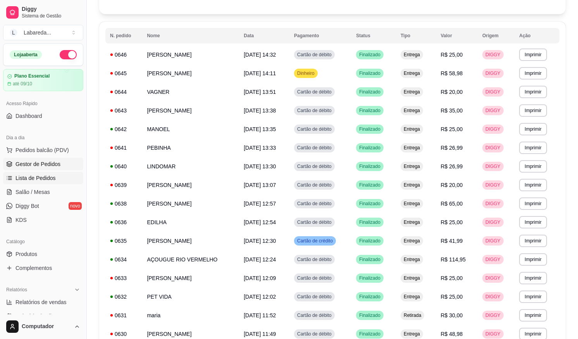
click at [42, 158] on link "Gestor de Pedidos" at bounding box center [43, 164] width 80 height 12
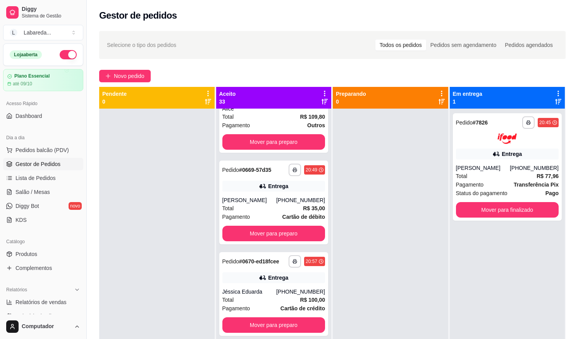
scroll to position [1976, 0]
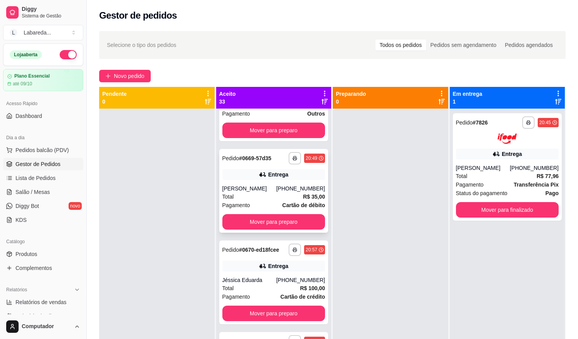
click at [262, 189] on div "[PERSON_NAME]" at bounding box center [249, 188] width 54 height 8
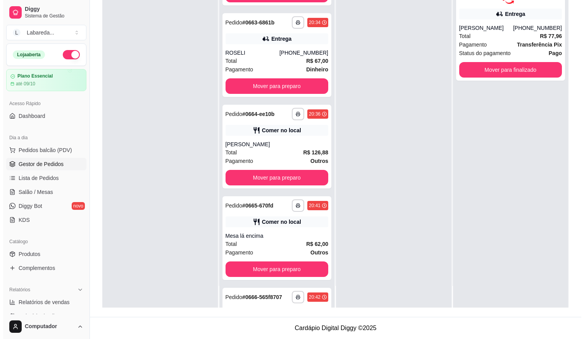
scroll to position [1416, 0]
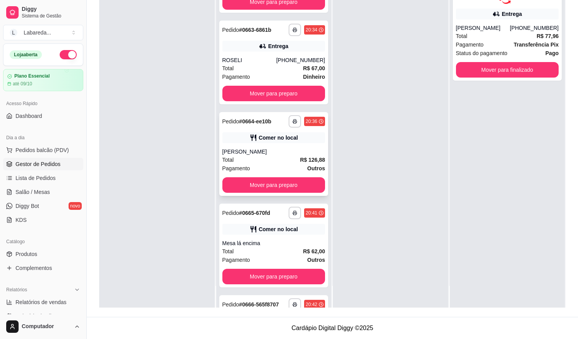
click at [277, 142] on div "Comer no local" at bounding box center [273, 137] width 103 height 11
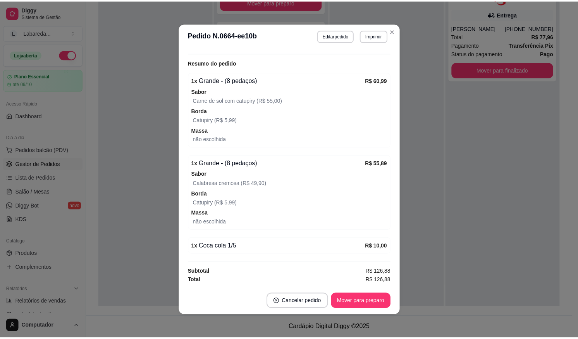
scroll to position [2, 0]
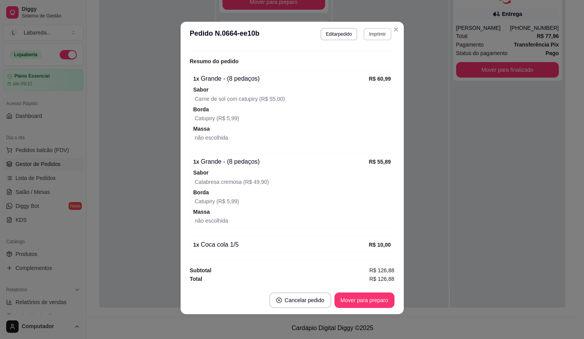
click at [379, 31] on button "Imprimir" at bounding box center [378, 34] width 28 height 12
click at [357, 59] on button "IMPRESSORA" at bounding box center [361, 61] width 56 height 12
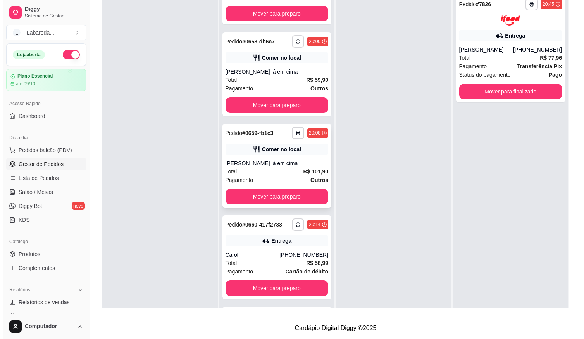
scroll to position [1008, 0]
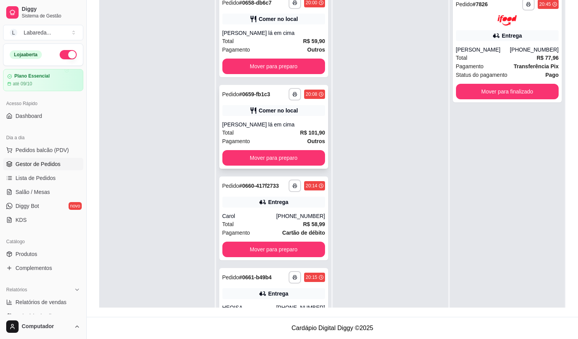
click at [254, 129] on div "Total R$ 101,90" at bounding box center [273, 132] width 103 height 9
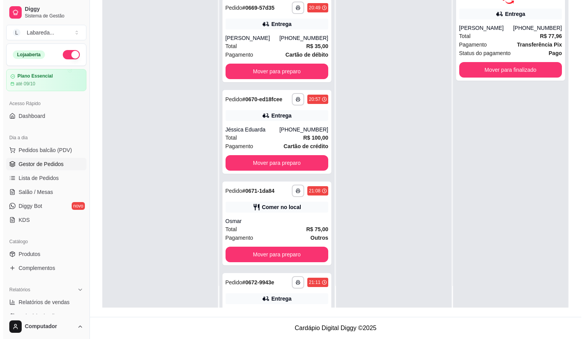
scroll to position [1987, 0]
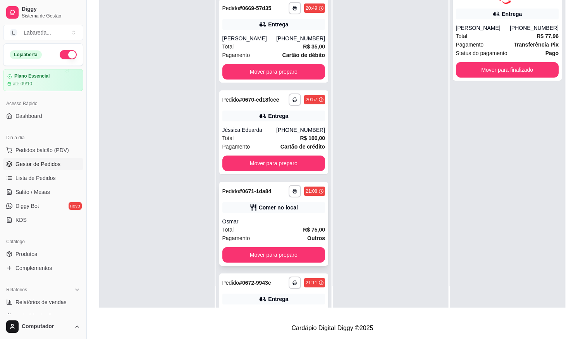
click at [274, 226] on div "Total R$ 75,00" at bounding box center [273, 229] width 103 height 9
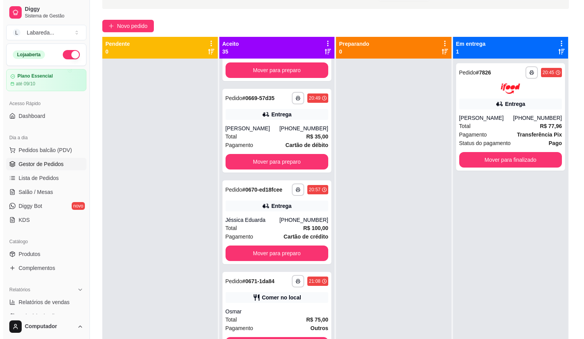
scroll to position [0, 0]
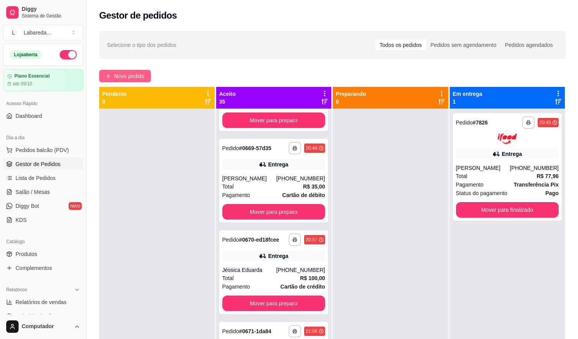
click at [133, 74] on span "Novo pedido" at bounding box center [129, 76] width 31 height 9
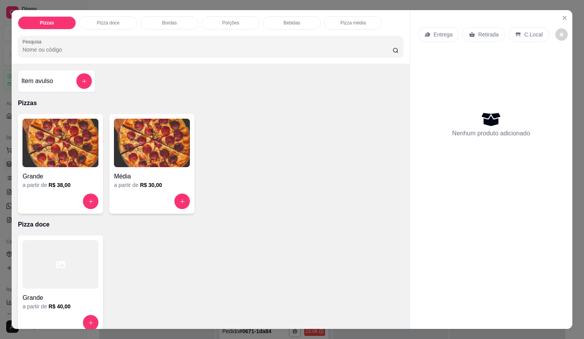
click at [219, 198] on div "Grande a partir de R$ 38,00 Média a partir de R$ 30,00" at bounding box center [211, 164] width 386 height 100
click at [72, 177] on div "Grande a partir de R$ 38,00" at bounding box center [60, 164] width 85 height 100
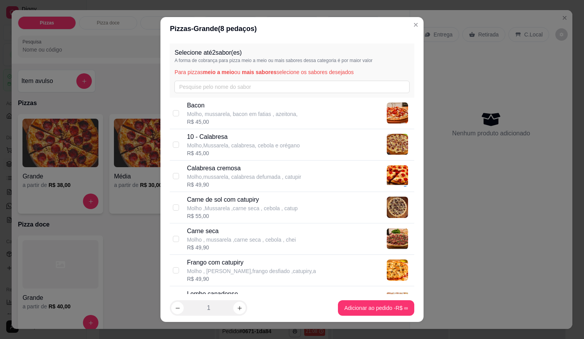
click at [224, 145] on p "Molho,Mussarela, calabresa, cebola e orégano" at bounding box center [243, 145] width 113 height 8
checkbox input "true"
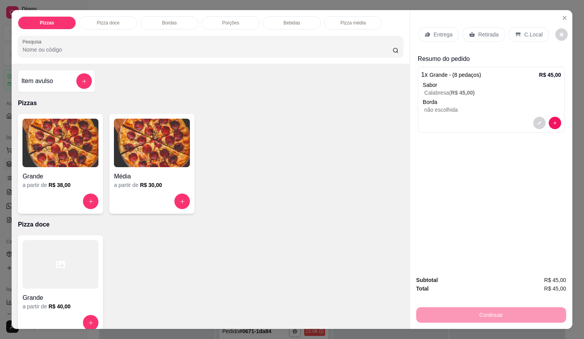
click at [442, 38] on div "Entrega" at bounding box center [438, 34] width 41 height 15
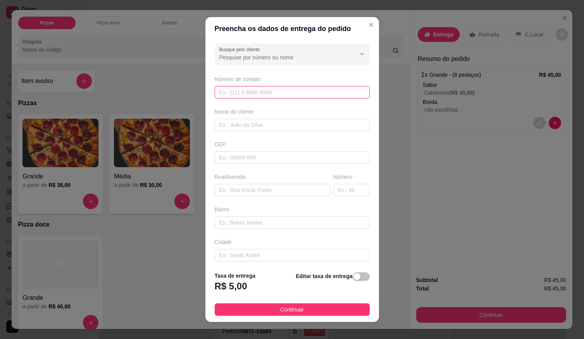
click at [281, 90] on input "text" at bounding box center [292, 92] width 155 height 12
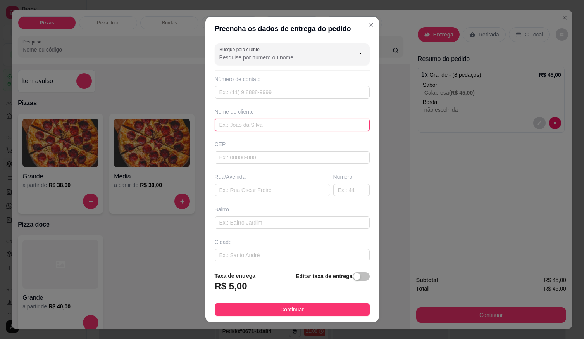
click at [275, 123] on input "text" at bounding box center [292, 125] width 155 height 12
type input "o"
type input "OUTRA"
click at [312, 279] on strong "Editar taxa de entrega" at bounding box center [324, 276] width 57 height 6
click at [360, 274] on div "Editar taxa de entrega" at bounding box center [333, 284] width 74 height 26
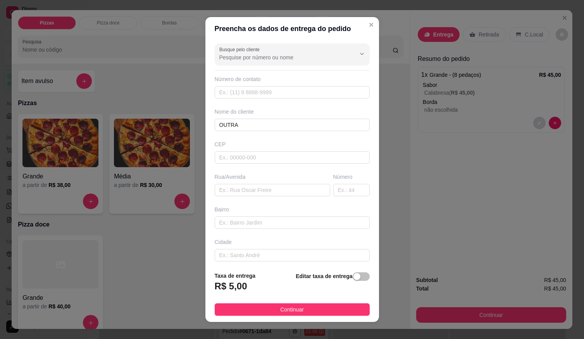
click at [354, 272] on div "Editar taxa de entrega" at bounding box center [333, 284] width 74 height 26
click at [353, 276] on button "button" at bounding box center [361, 276] width 17 height 9
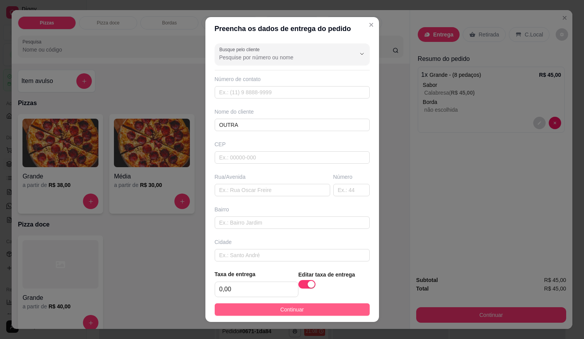
click at [287, 313] on span "Continuar" at bounding box center [292, 309] width 24 height 9
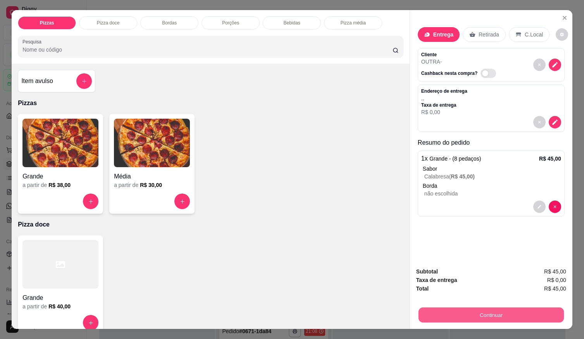
click at [505, 310] on button "Continuar" at bounding box center [491, 314] width 145 height 15
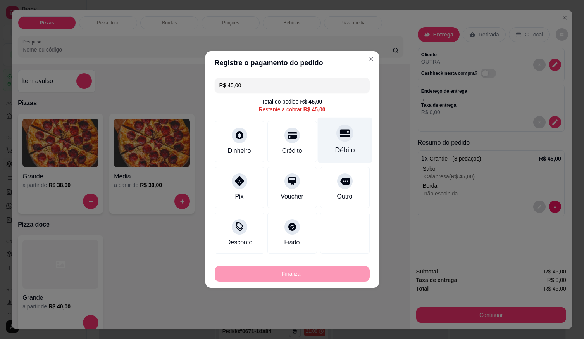
click at [345, 141] on div "Débito" at bounding box center [344, 139] width 55 height 45
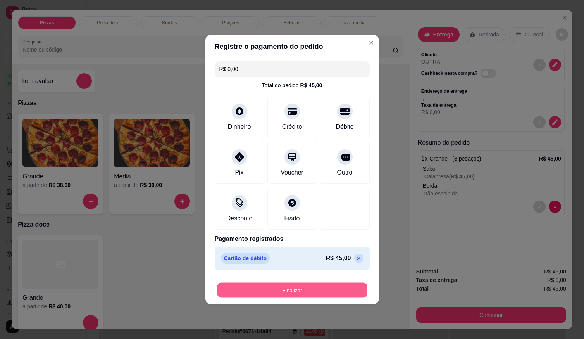
click at [338, 285] on button "Finalizar" at bounding box center [292, 290] width 150 height 15
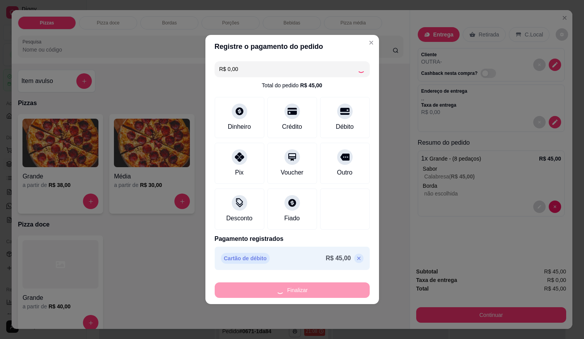
type input "-R$ 45,00"
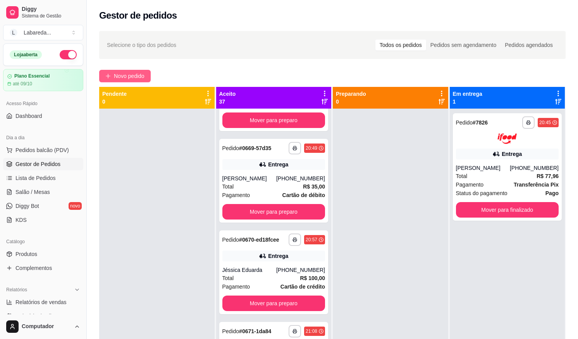
click at [128, 78] on span "Novo pedido" at bounding box center [129, 76] width 31 height 9
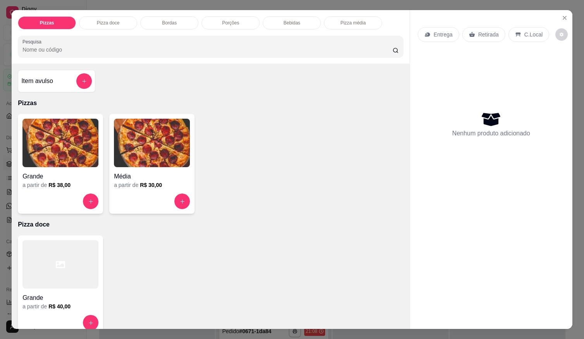
click at [48, 181] on h6 "R$ 38,00" at bounding box center [59, 185] width 22 height 8
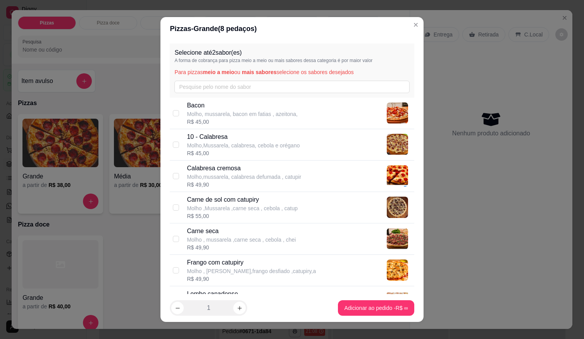
click at [235, 207] on p "Molho ,Mussarela ,carne seca , cebola , catup" at bounding box center [242, 208] width 111 height 8
checkbox input "true"
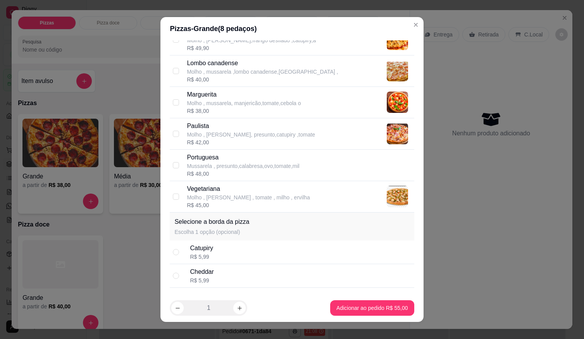
scroll to position [258, 0]
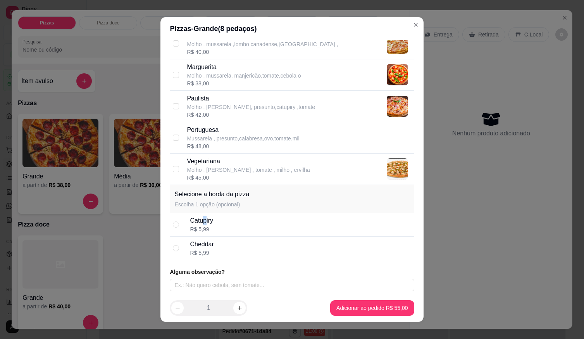
click at [202, 222] on div "Catupiry" at bounding box center [201, 220] width 23 height 9
radio input "true"
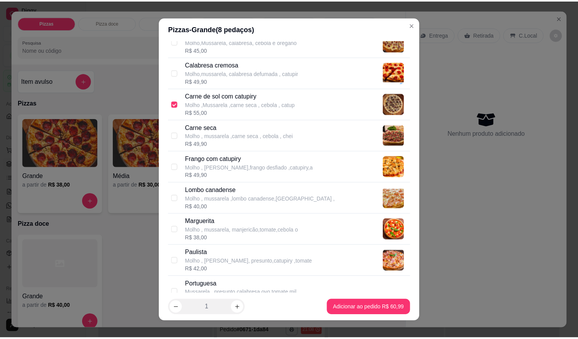
scroll to position [103, 0]
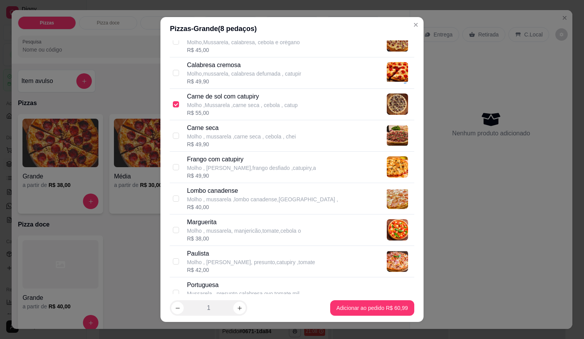
drag, startPoint x: 231, startPoint y: 192, endPoint x: 262, endPoint y: 235, distance: 53.5
click at [231, 192] on p "Lombo canadense" at bounding box center [262, 190] width 151 height 9
checkbox input "true"
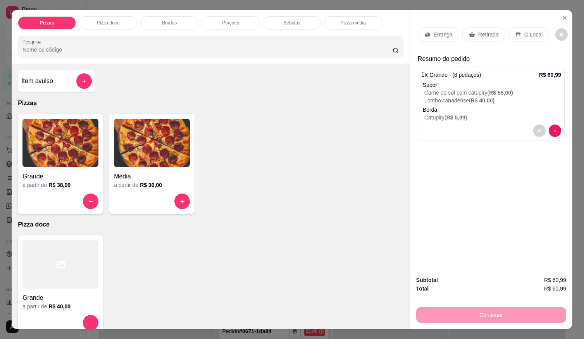
click at [487, 31] on p "Retirada" at bounding box center [488, 35] width 21 height 8
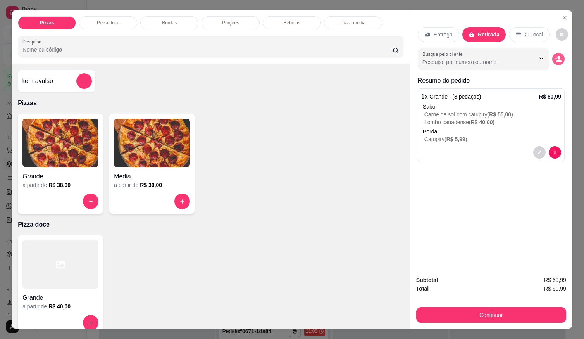
click at [554, 60] on button "decrease-product-quantity" at bounding box center [558, 59] width 12 height 12
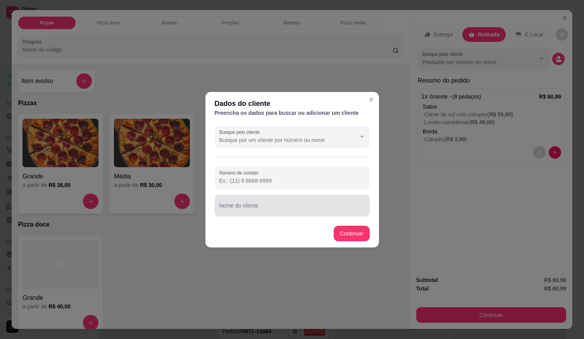
click at [316, 215] on div "Nome do cliente" at bounding box center [292, 206] width 155 height 22
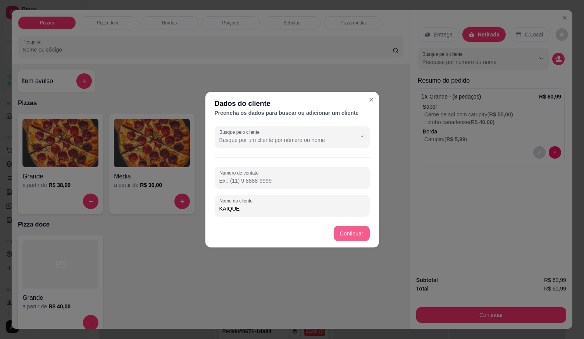
type input "KAIQUE"
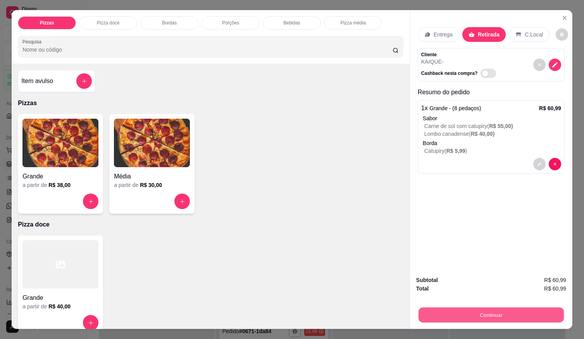
click at [424, 308] on button "Continuar" at bounding box center [491, 314] width 145 height 15
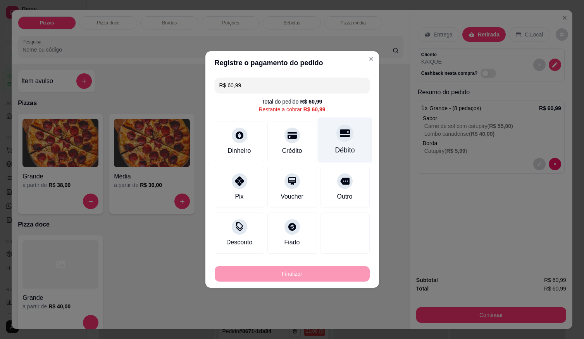
click at [343, 147] on div "Débito" at bounding box center [345, 150] width 20 height 10
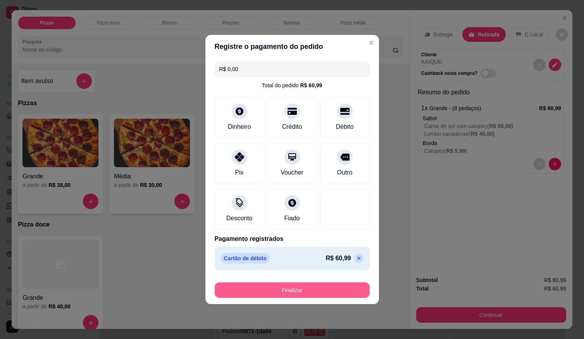
click at [336, 291] on button "Finalizar" at bounding box center [292, 290] width 155 height 16
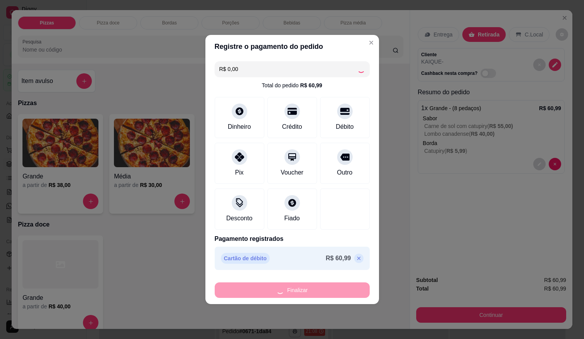
type input "-R$ 60,99"
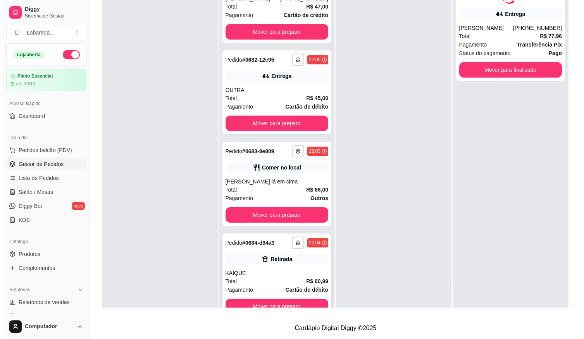
scroll to position [3127, 0]
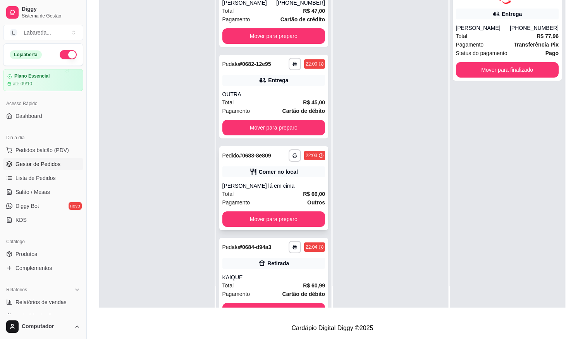
click at [259, 187] on div "[PERSON_NAME] lá em cima" at bounding box center [273, 186] width 103 height 8
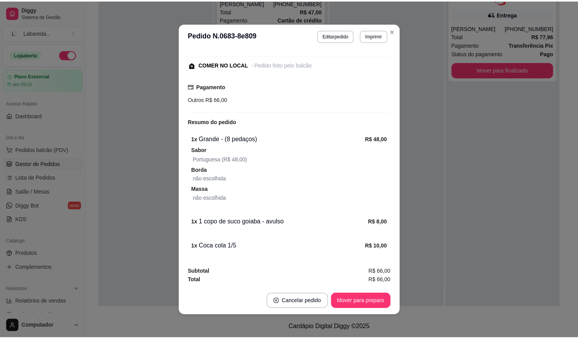
scroll to position [2, 0]
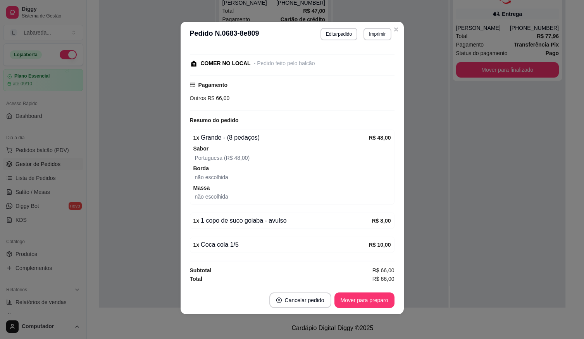
click at [400, 206] on div "feito há 9 minutos Horário do pedido [DATE] 22:03 Status do pedido ACEITO Nome …" at bounding box center [292, 167] width 223 height 240
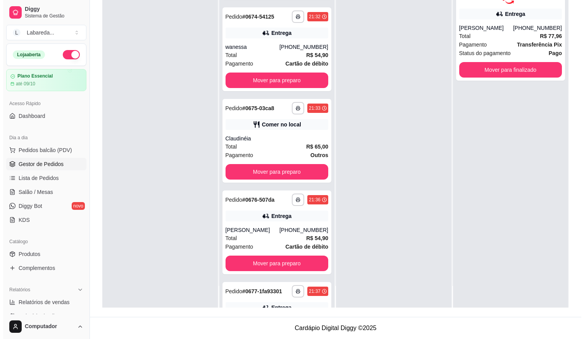
scroll to position [2430, 0]
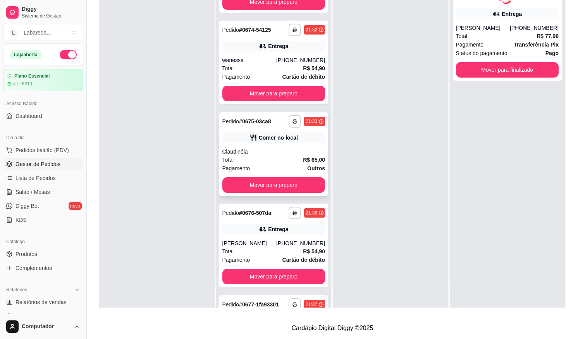
click at [269, 145] on div "**********" at bounding box center [273, 154] width 109 height 84
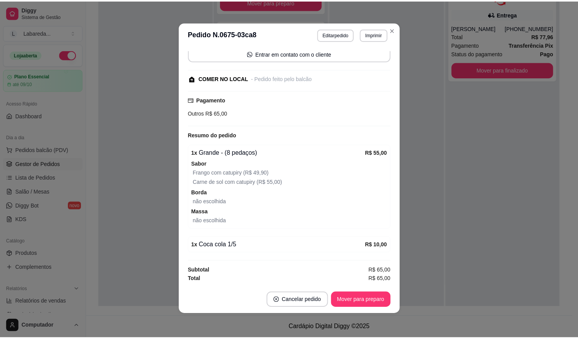
scroll to position [2, 0]
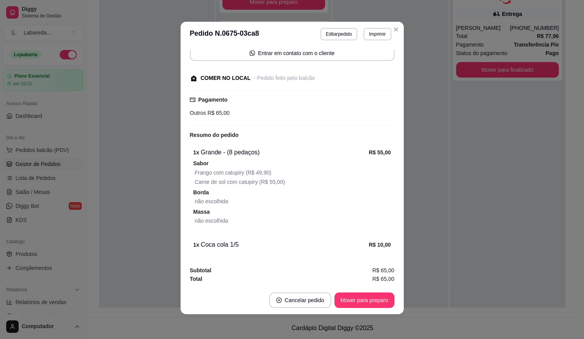
click at [399, 226] on div "feito há 49 minutos Horário do pedido [DATE] 21:33 Status do pedido ACEITO Nome…" at bounding box center [292, 167] width 223 height 240
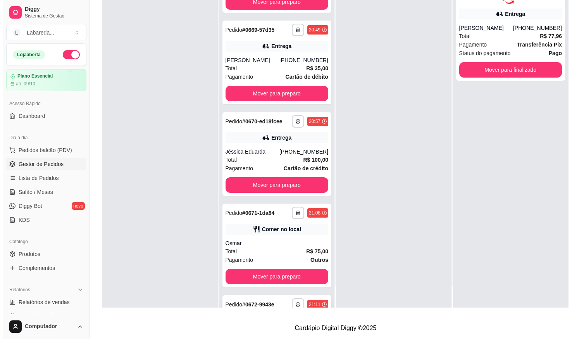
scroll to position [1926, 0]
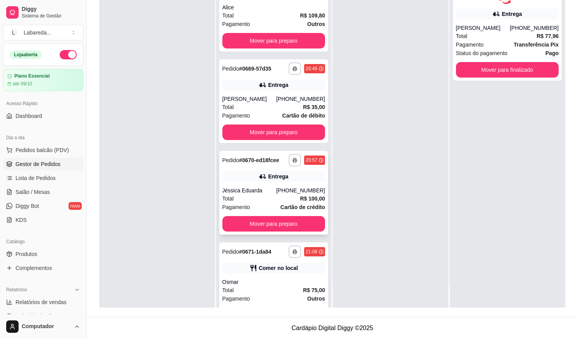
click at [270, 184] on div "**********" at bounding box center [273, 193] width 109 height 84
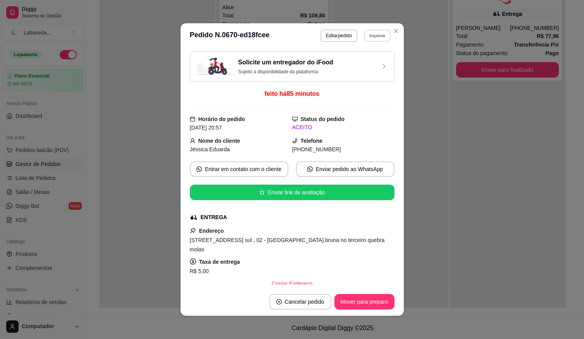
click at [368, 37] on button "Imprimir" at bounding box center [377, 35] width 27 height 12
click at [362, 61] on button "IMPRESSORA" at bounding box center [361, 63] width 54 height 12
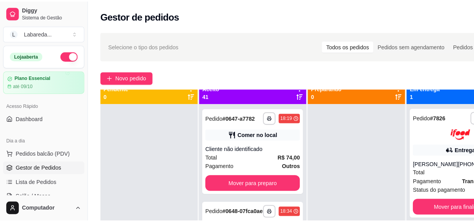
scroll to position [0, 0]
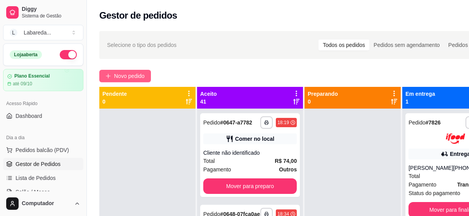
click at [118, 76] on span "Novo pedido" at bounding box center [129, 76] width 31 height 9
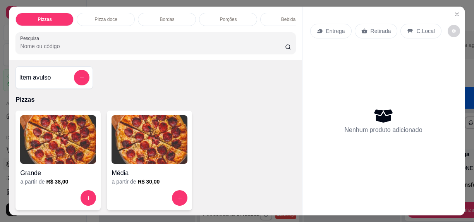
scroll to position [39, 0]
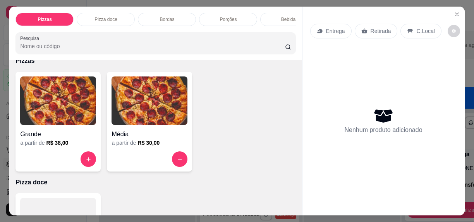
click at [133, 116] on img at bounding box center [150, 100] width 76 height 48
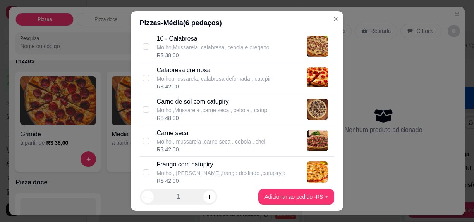
scroll to position [116, 0]
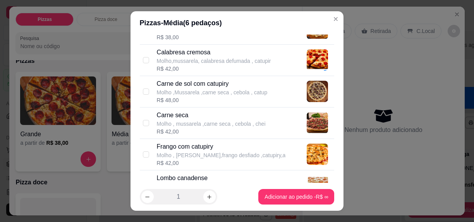
click at [180, 151] on p "Frango com catupiry" at bounding box center [221, 146] width 129 height 9
checkbox input "true"
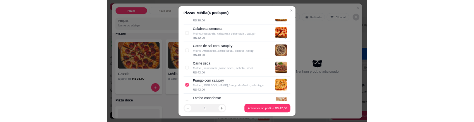
scroll to position [78, 0]
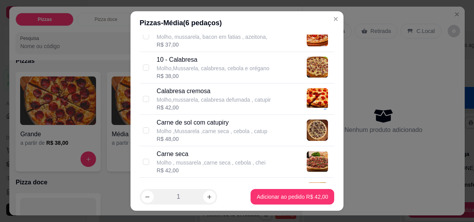
click at [192, 134] on p "Molho ,Mussarela ,carne seca , cebola , catup" at bounding box center [212, 131] width 111 height 8
checkbox input "true"
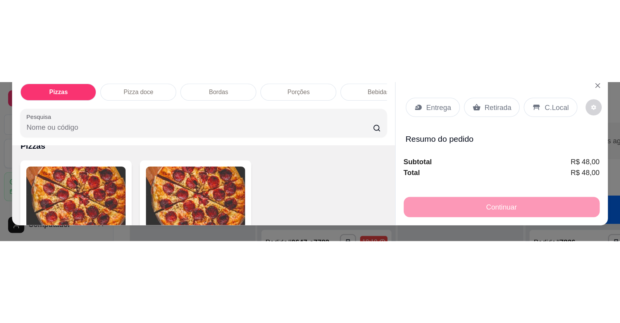
scroll to position [0, 0]
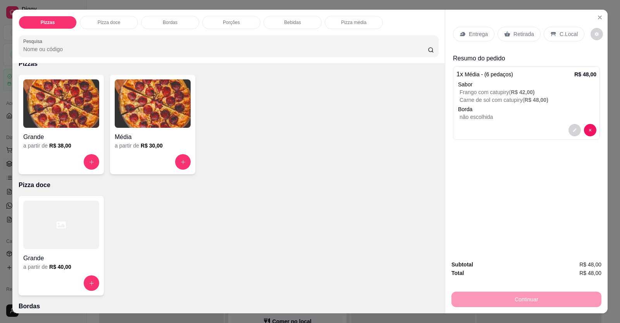
click at [566, 32] on p "C.Local" at bounding box center [569, 34] width 18 height 8
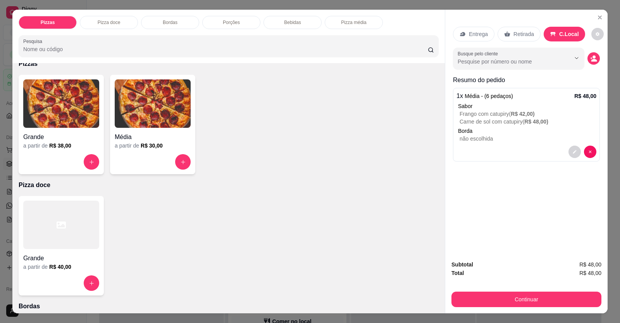
click at [513, 34] on p "Retirada" at bounding box center [523, 34] width 21 height 8
click at [578, 64] on button "decrease-product-quantity" at bounding box center [594, 59] width 12 height 12
click at [578, 16] on icon "Close" at bounding box center [600, 17] width 6 height 6
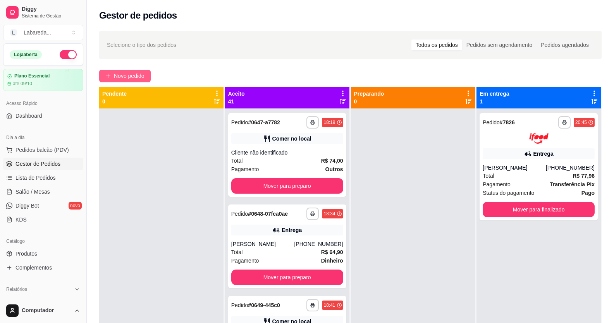
click at [112, 81] on button "Novo pedido" at bounding box center [125, 76] width 52 height 12
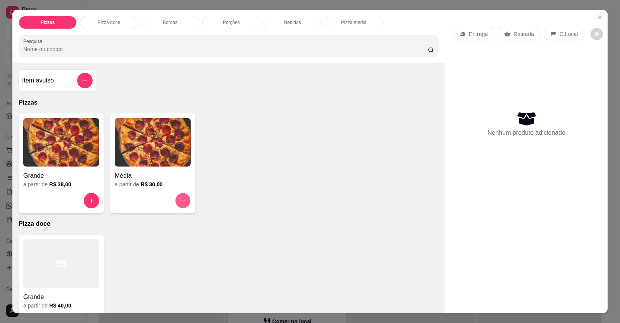
click at [179, 197] on button "increase-product-quantity" at bounding box center [183, 200] width 15 height 15
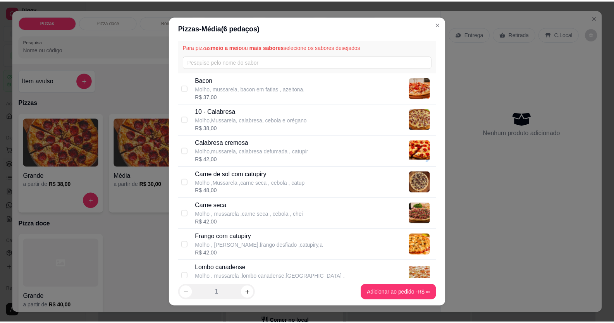
scroll to position [78, 0]
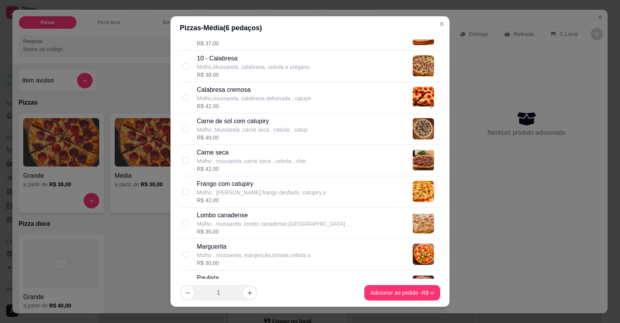
click at [258, 129] on p "Molho ,Mussarela ,carne seca , cebola , catup" at bounding box center [252, 130] width 111 height 8
click at [268, 122] on p "Carne de sol com catupiry" at bounding box center [252, 121] width 111 height 9
checkbox input "false"
click at [242, 161] on p "Molho , mussarela ,carne seca , cebola , chei" at bounding box center [251, 161] width 109 height 8
checkbox input "true"
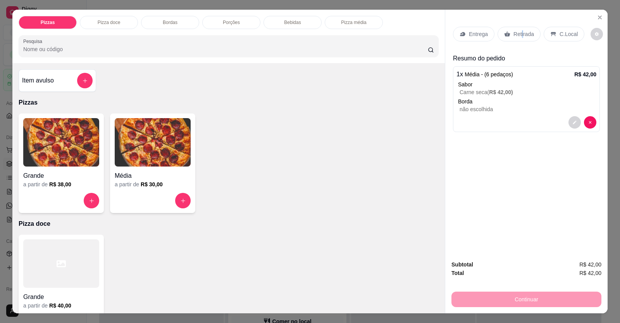
click at [519, 33] on p "Retirada" at bounding box center [523, 34] width 21 height 8
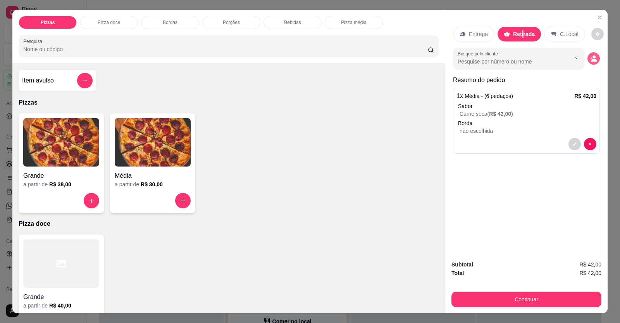
click at [578, 60] on icon "decrease-product-quantity" at bounding box center [594, 60] width 6 height 3
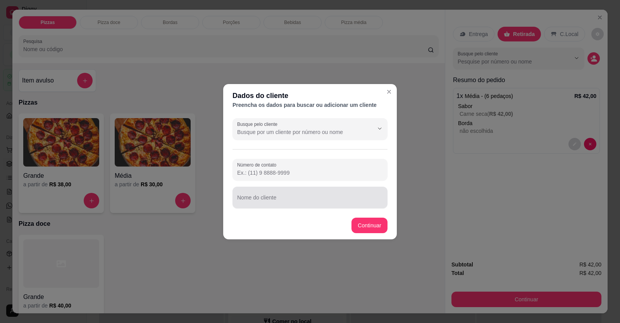
drag, startPoint x: 283, startPoint y: 198, endPoint x: 273, endPoint y: 219, distance: 22.4
click at [282, 198] on input "Nome do cliente" at bounding box center [310, 201] width 146 height 8
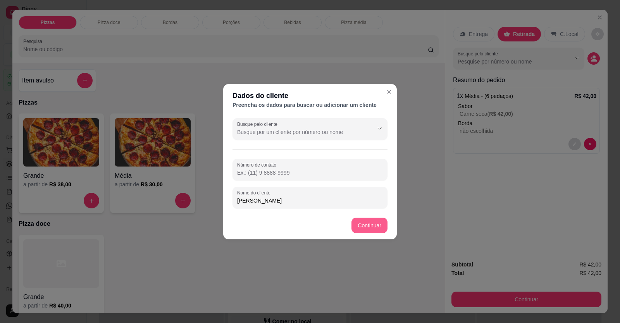
type input "[PERSON_NAME]"
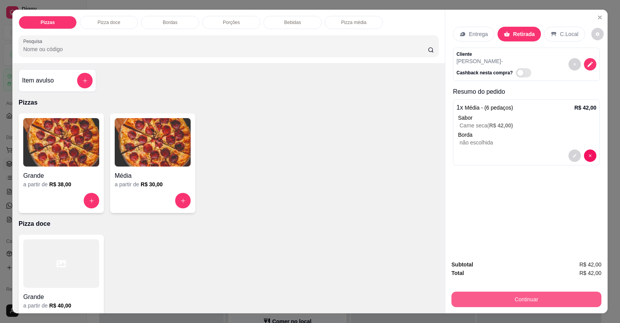
click at [465, 298] on button "Continuar" at bounding box center [526, 300] width 150 height 16
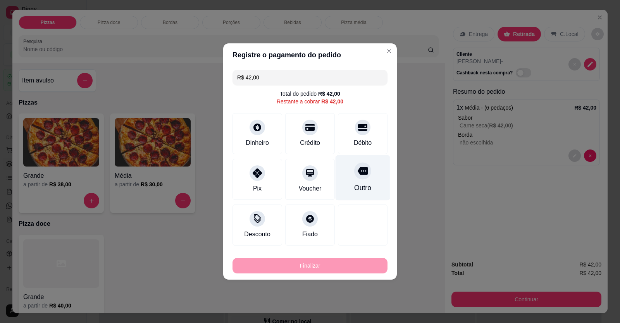
click at [358, 184] on div "Outro" at bounding box center [362, 188] width 17 height 10
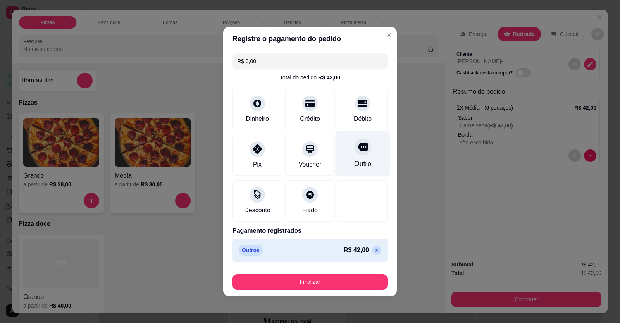
click at [356, 144] on div at bounding box center [362, 146] width 17 height 17
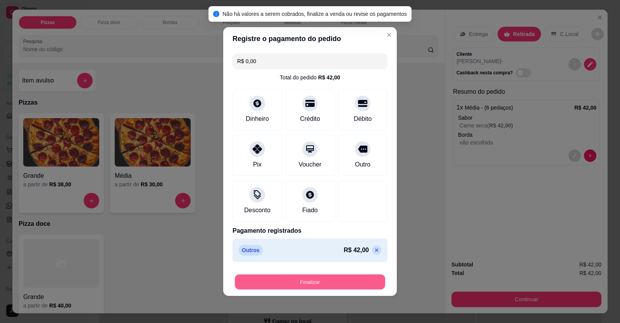
click at [338, 286] on button "Finalizar" at bounding box center [310, 282] width 150 height 15
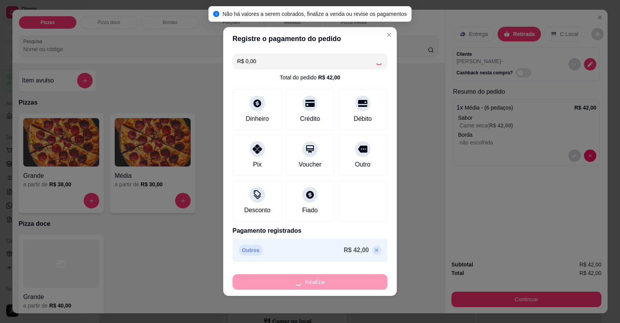
type input "-R$ 42,00"
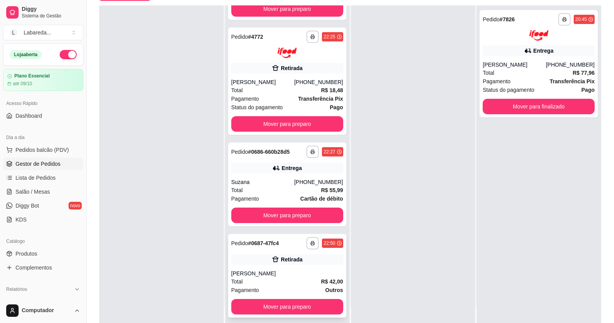
scroll to position [118, 0]
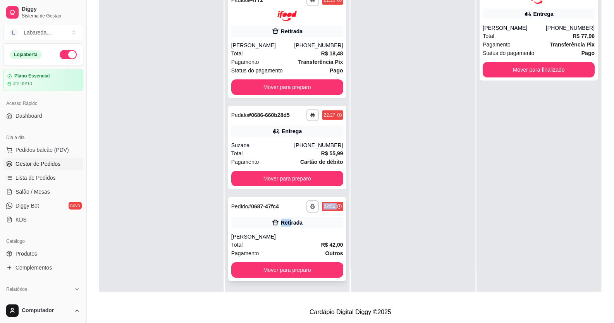
click at [286, 214] on div "**********" at bounding box center [287, 239] width 118 height 84
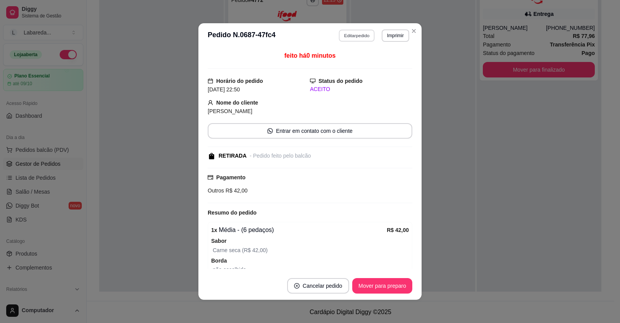
click at [343, 35] on button "Editar pedido" at bounding box center [357, 35] width 36 height 12
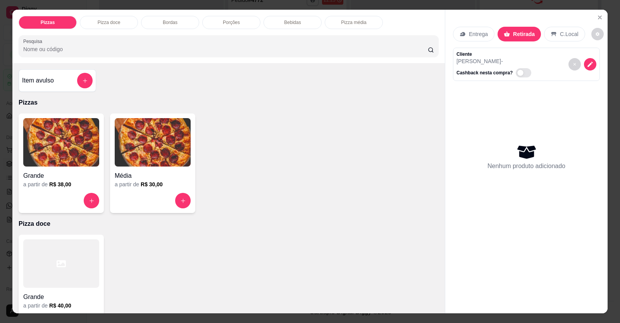
click at [167, 193] on div at bounding box center [153, 201] width 76 height 16
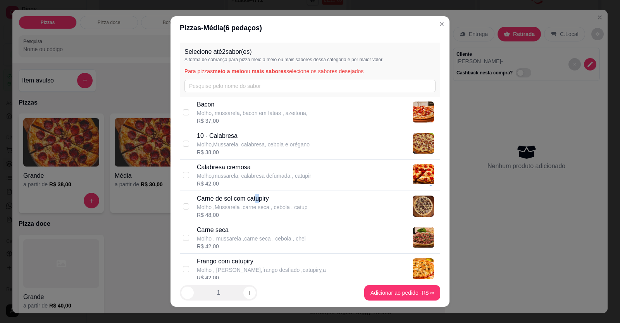
click at [255, 200] on p "Carne de sol com catupiry" at bounding box center [252, 198] width 111 height 9
checkbox input "true"
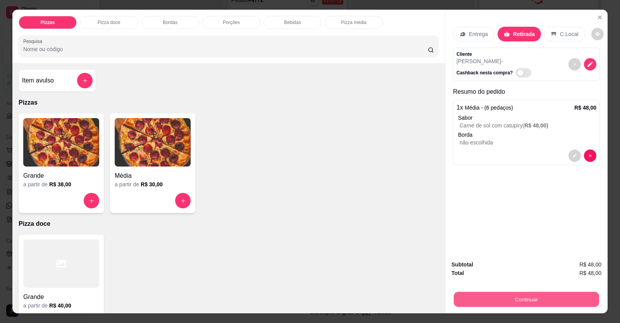
click at [531, 298] on button "Continuar" at bounding box center [526, 299] width 145 height 15
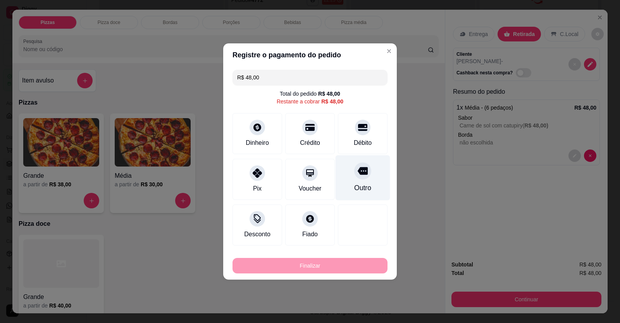
click at [365, 176] on div "Outro" at bounding box center [363, 177] width 55 height 45
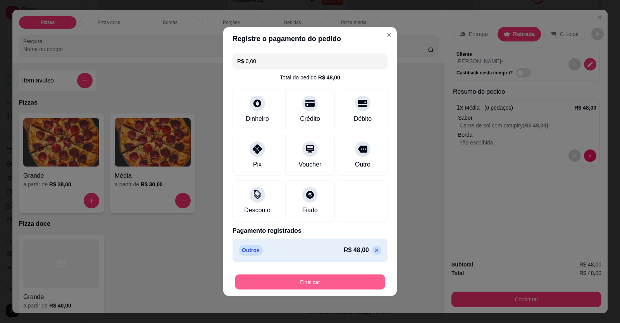
click at [320, 279] on button "Finalizar" at bounding box center [310, 282] width 150 height 15
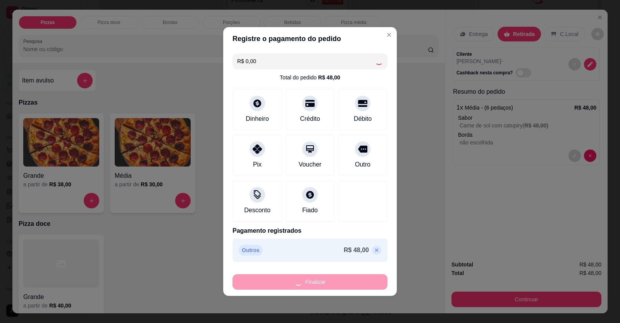
type input "-R$ 48,00"
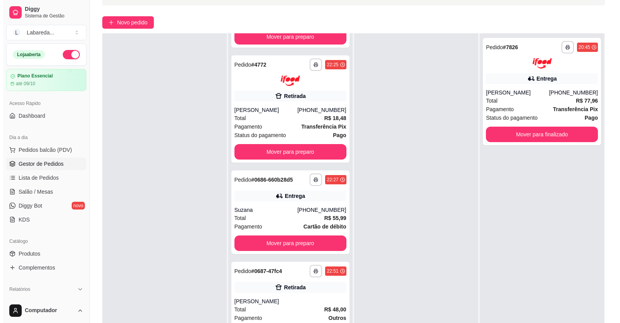
scroll to position [0, 0]
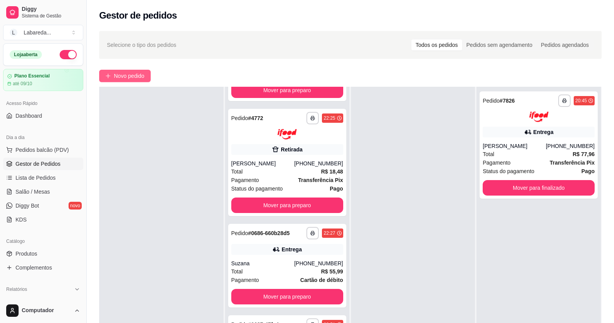
click at [141, 74] on span "Novo pedido" at bounding box center [129, 76] width 31 height 9
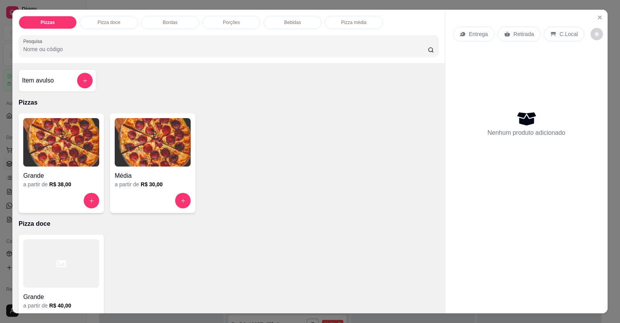
click at [560, 28] on div "C.Local" at bounding box center [564, 34] width 41 height 15
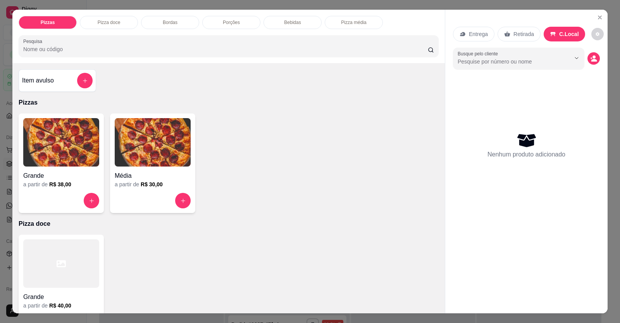
click at [473, 37] on p "Entrega" at bounding box center [478, 34] width 19 height 8
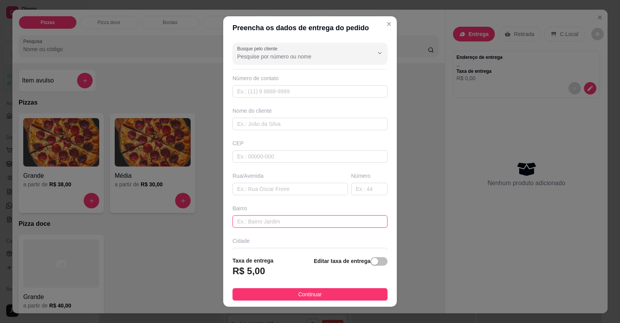
paste input "[STREET_ADDRESS]"
type input "[STREET_ADDRESS]"
click at [286, 117] on div "Nome do cliente" at bounding box center [310, 118] width 158 height 23
click at [289, 121] on input "text" at bounding box center [310, 124] width 155 height 12
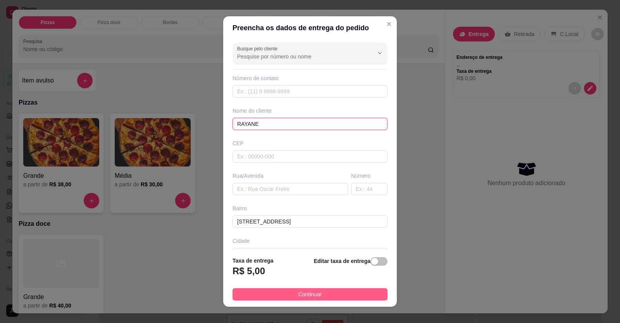
type input "RAYANE"
click at [304, 298] on span "Continuar" at bounding box center [310, 294] width 24 height 9
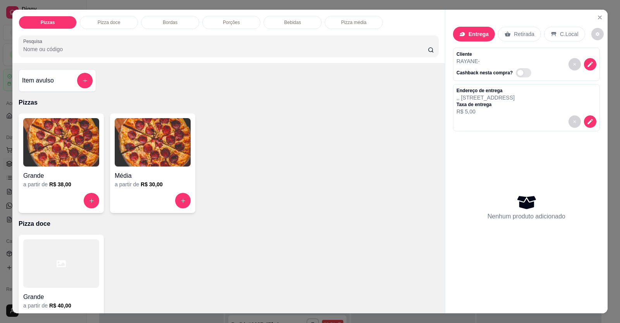
click at [188, 205] on div at bounding box center [153, 201] width 76 height 16
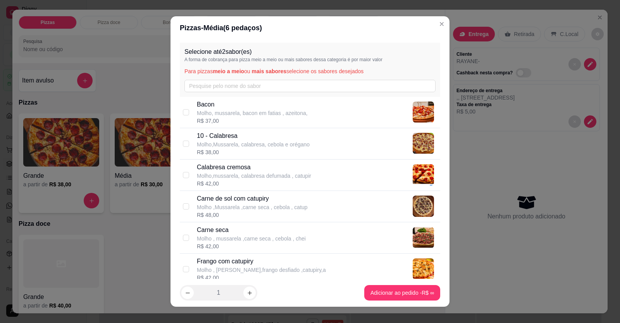
click at [235, 208] on p "Molho ,Mussarela ,carne seca , cebola , catup" at bounding box center [252, 207] width 111 height 8
checkbox input "true"
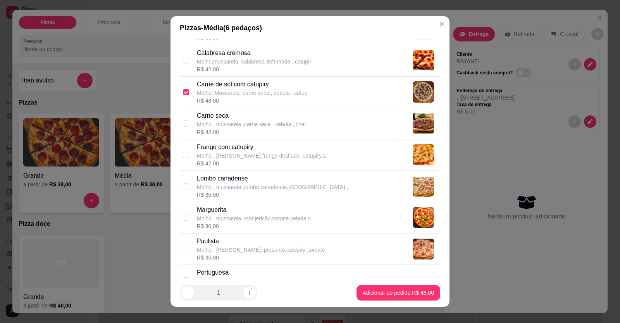
scroll to position [116, 0]
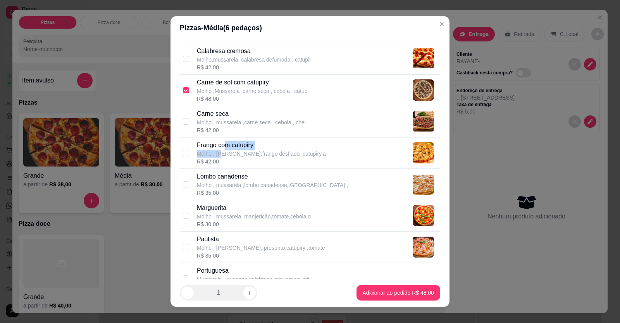
click at [222, 149] on div "Frango com catupiry Molho , Mussarela,frango desfiado ,catupiry,a" at bounding box center [261, 149] width 129 height 17
checkbox input "true"
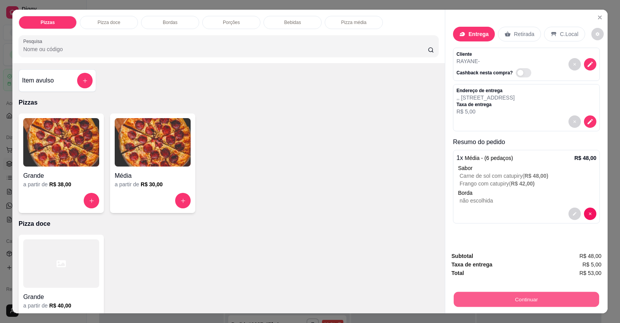
click at [533, 302] on button "Continuar" at bounding box center [526, 299] width 145 height 15
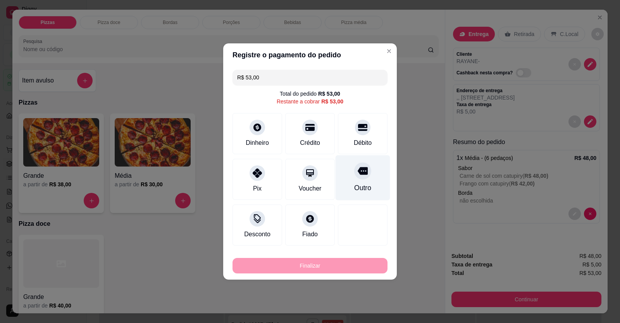
click at [358, 173] on icon at bounding box center [363, 171] width 10 height 8
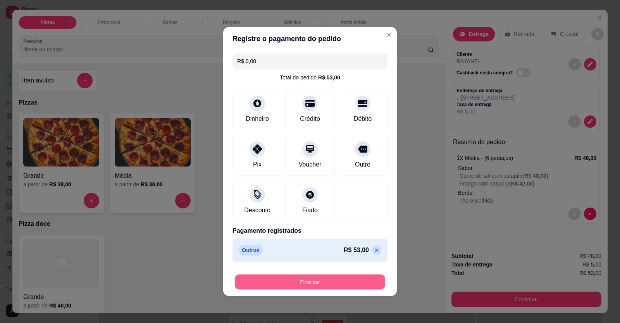
click at [344, 278] on button "Finalizar" at bounding box center [310, 282] width 150 height 15
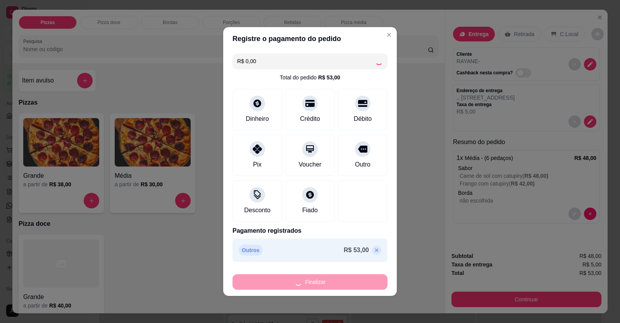
type input "-R$ 53,00"
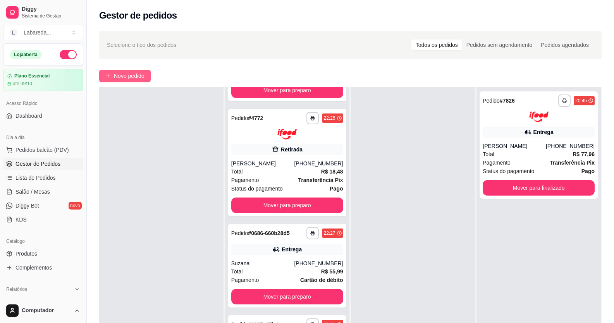
click at [138, 70] on button "Novo pedido" at bounding box center [125, 76] width 52 height 12
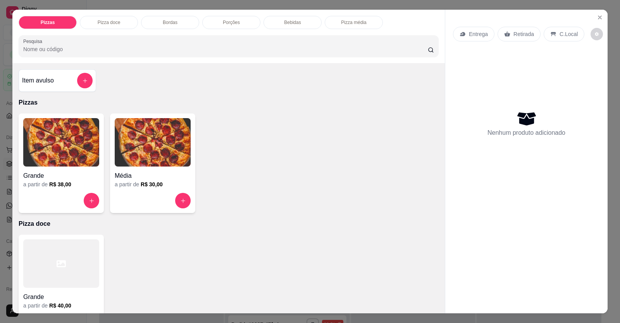
click at [474, 34] on p "Entrega" at bounding box center [478, 34] width 19 height 8
click at [171, 187] on div "a partir de R$ 30,00" at bounding box center [153, 185] width 76 height 8
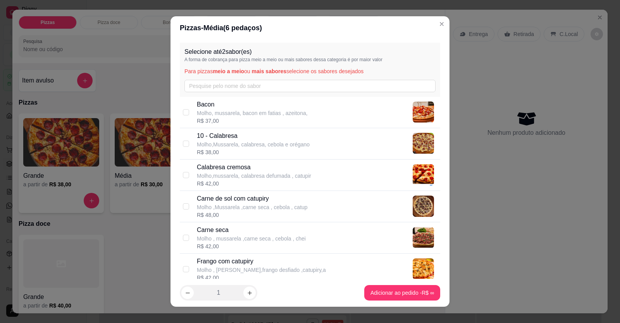
click at [239, 140] on div "10 - Calabresa Molho,Mussarela, calabresa, cebola e orégano" at bounding box center [253, 139] width 113 height 17
checkbox input "true"
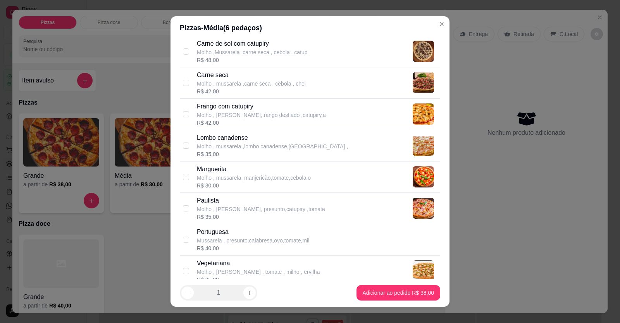
scroll to position [272, 0]
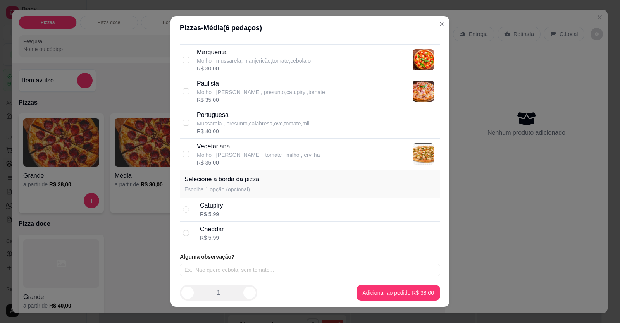
click at [229, 120] on p "Mussarela , presunto,calabresa,ovo,tomate,mil" at bounding box center [253, 124] width 112 height 8
checkbox input "true"
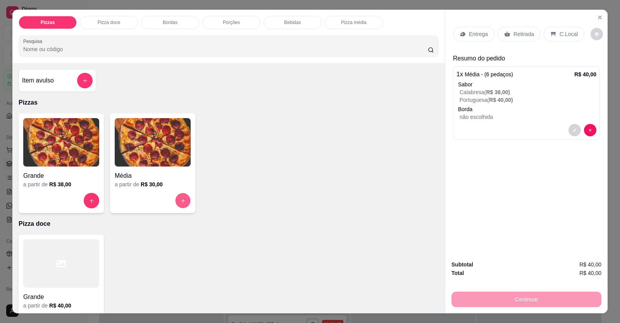
click at [176, 200] on button "increase-product-quantity" at bounding box center [183, 200] width 15 height 15
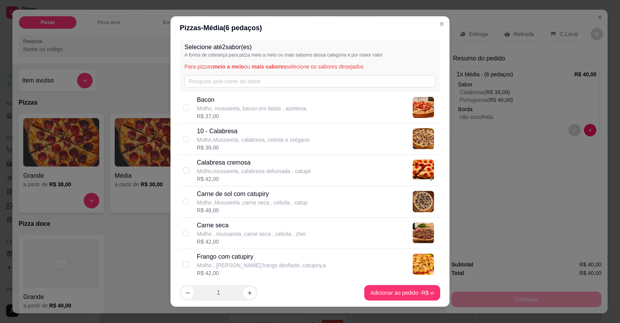
scroll to position [0, 0]
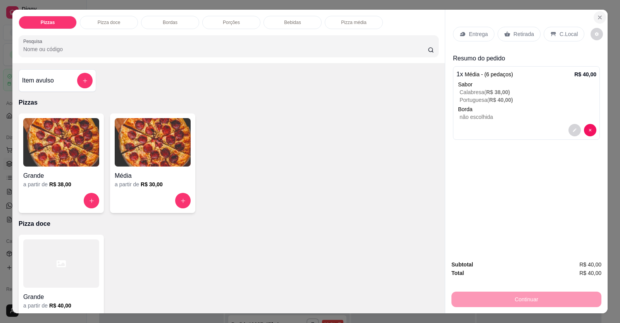
click at [578, 16] on button "Close" at bounding box center [600, 17] width 12 height 12
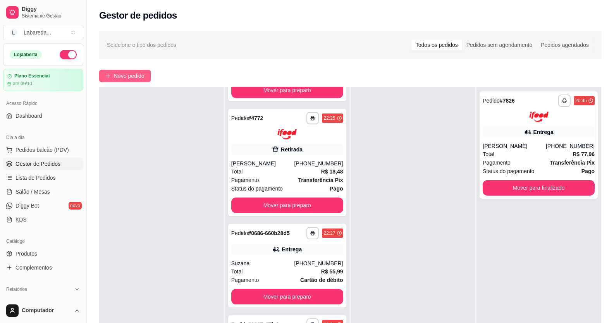
click at [130, 79] on span "Novo pedido" at bounding box center [129, 76] width 31 height 9
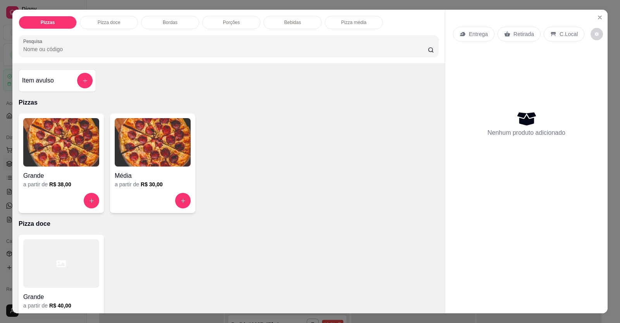
click at [174, 196] on div at bounding box center [153, 201] width 76 height 16
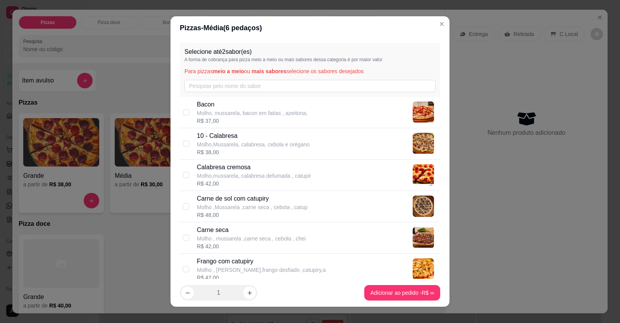
click at [217, 141] on p "Molho,Mussarela, calabresa, cebola e orégano" at bounding box center [253, 145] width 113 height 8
checkbox input "true"
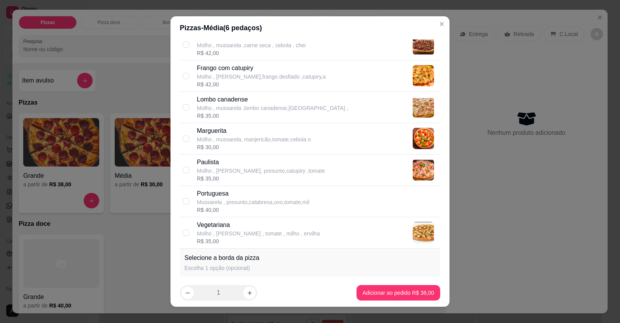
scroll to position [194, 0]
drag, startPoint x: 201, startPoint y: 177, endPoint x: 202, endPoint y: 182, distance: 4.7
click at [201, 178] on div "R$ 35,00" at bounding box center [261, 178] width 128 height 8
click at [208, 196] on p "Portuguesa" at bounding box center [253, 193] width 112 height 9
checkbox input "false"
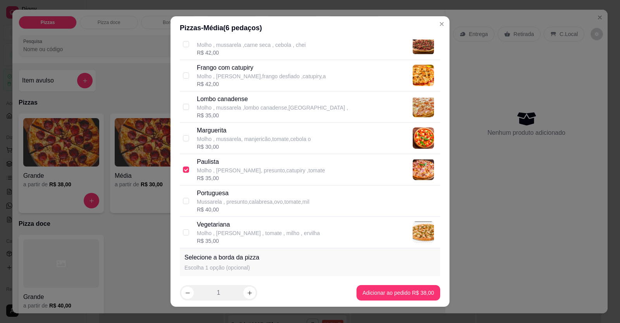
checkbox input "true"
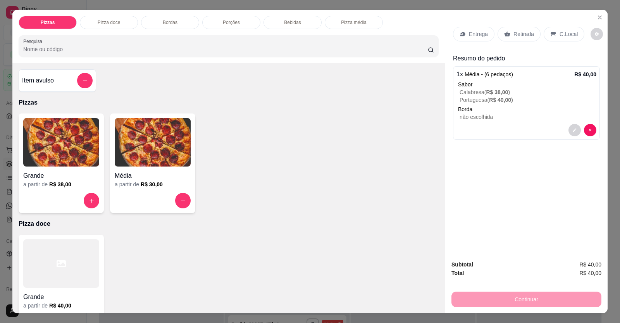
click at [462, 36] on icon at bounding box center [463, 34] width 6 height 6
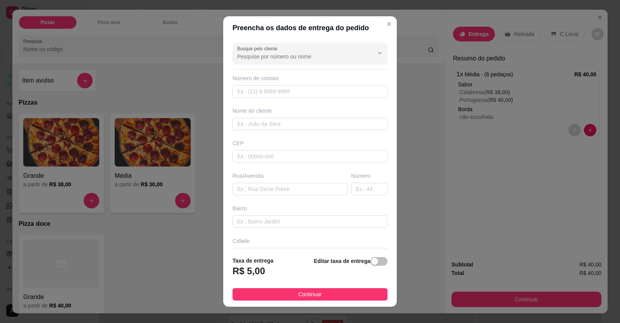
click at [280, 130] on div "Busque pelo cliente Número de contato Nome do cliente CEP Rua/[GEOGRAPHIC_DATA]" at bounding box center [310, 145] width 174 height 211
click at [278, 125] on input "text" at bounding box center [310, 124] width 155 height 12
type input "[PERSON_NAME]"
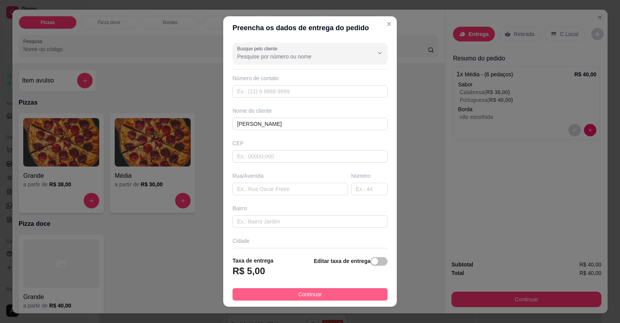
click at [320, 294] on button "Continuar" at bounding box center [310, 294] width 155 height 12
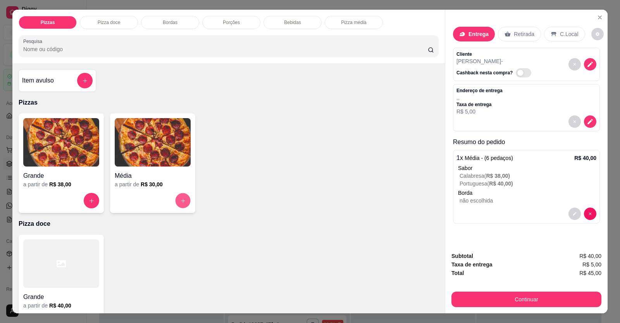
click at [180, 200] on icon "increase-product-quantity" at bounding box center [183, 201] width 6 height 6
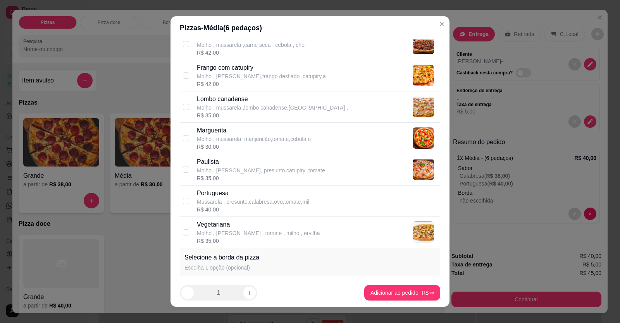
drag, startPoint x: 239, startPoint y: 137, endPoint x: 248, endPoint y: 140, distance: 9.2
click at [240, 137] on p "Molho , mussarela, manjericão,tomate,cebola o" at bounding box center [254, 139] width 114 height 8
checkbox input "true"
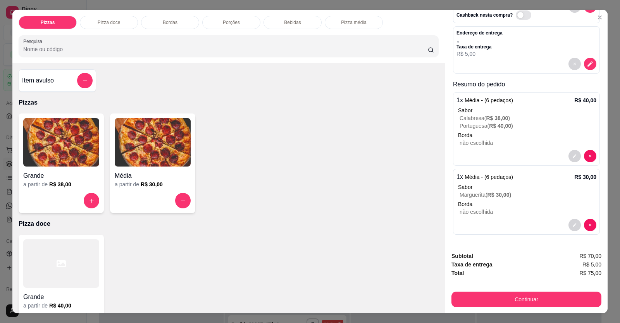
scroll to position [15, 0]
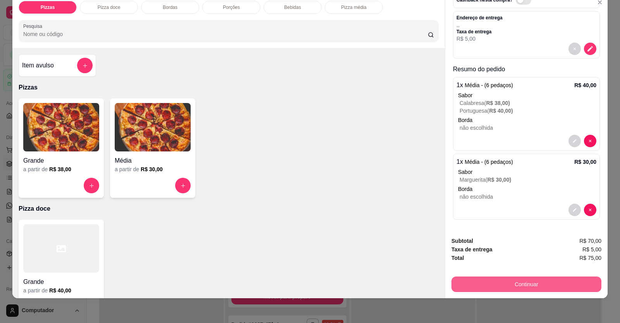
click at [511, 285] on button "Continuar" at bounding box center [526, 285] width 150 height 16
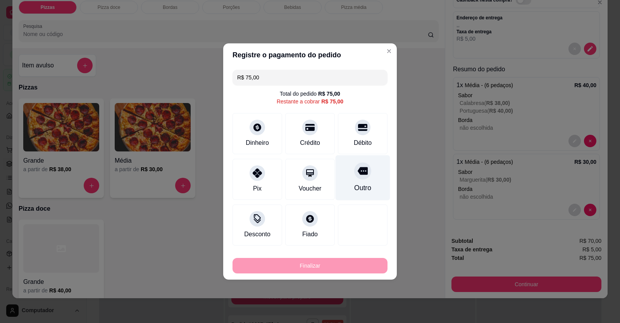
click at [366, 176] on div "Outro" at bounding box center [363, 177] width 55 height 45
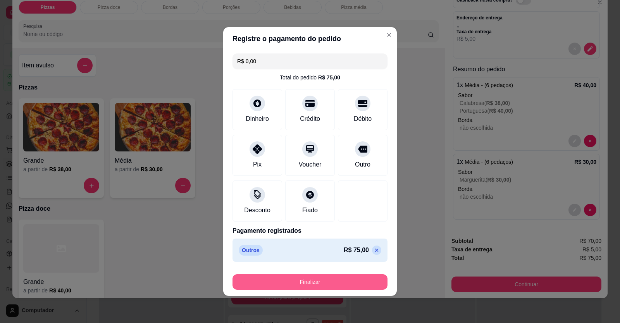
click at [317, 276] on button "Finalizar" at bounding box center [310, 282] width 155 height 16
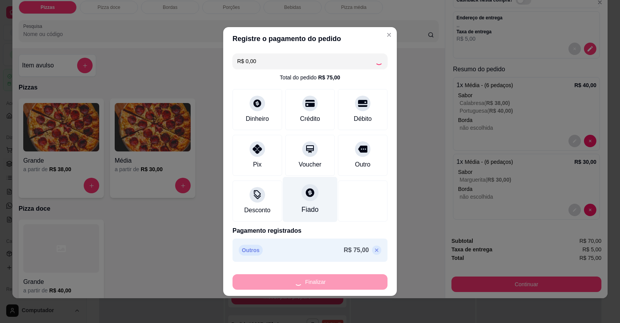
type input "-R$ 75,00"
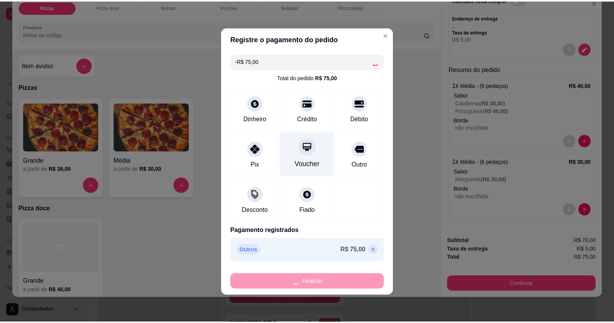
scroll to position [0, 0]
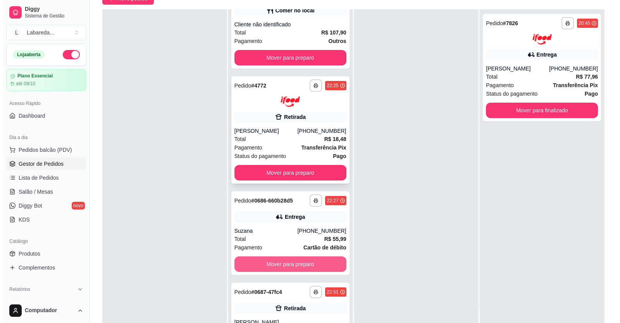
scroll to position [3500, 0]
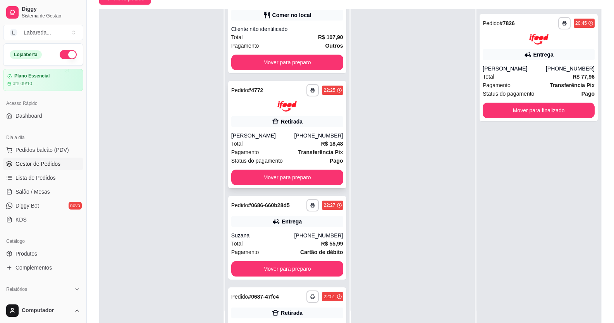
click at [267, 140] on div "Total R$ 18,48" at bounding box center [287, 144] width 112 height 9
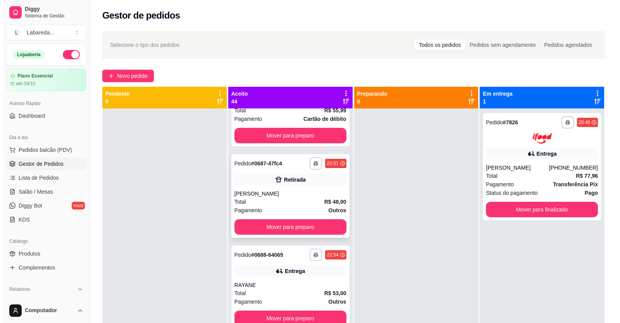
scroll to position [22, 0]
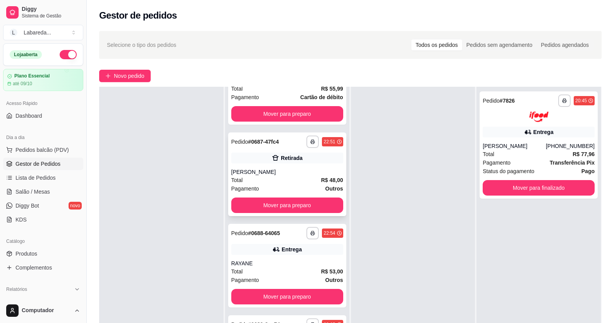
click at [275, 162] on div "Retirada" at bounding box center [287, 158] width 112 height 11
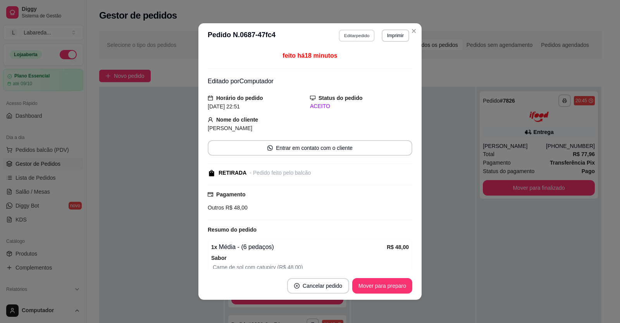
click at [348, 34] on button "Editar pedido" at bounding box center [357, 35] width 36 height 12
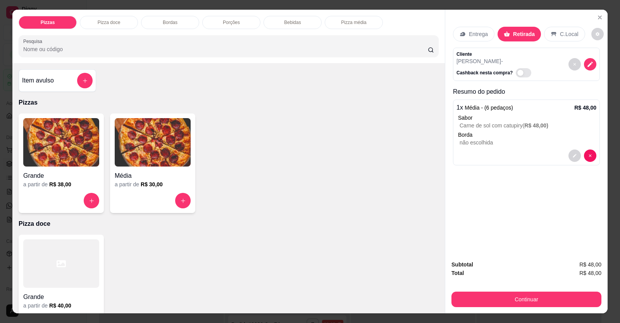
click at [63, 171] on div "Grande" at bounding box center [61, 174] width 76 height 14
click at [56, 165] on img at bounding box center [61, 142] width 76 height 48
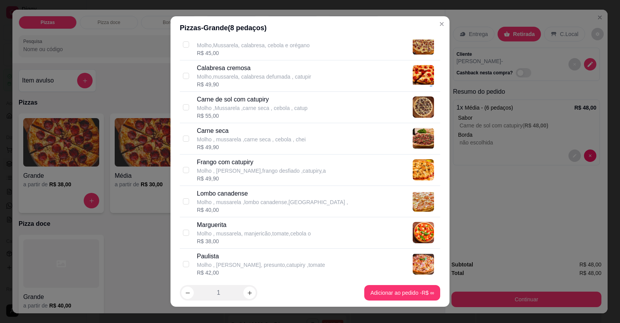
scroll to position [78, 0]
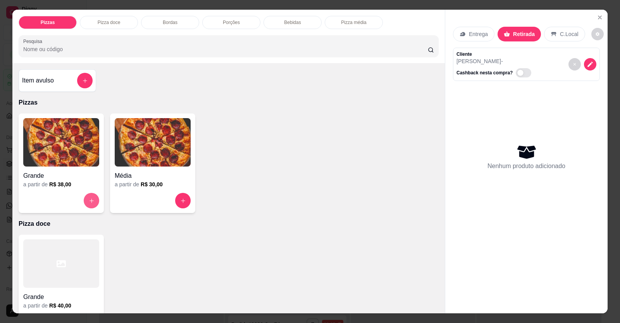
click at [89, 199] on icon "increase-product-quantity" at bounding box center [92, 201] width 6 height 6
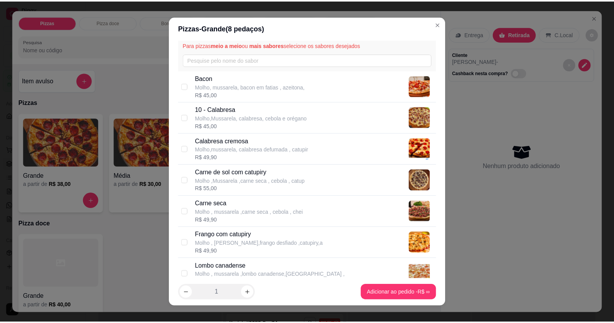
scroll to position [39, 0]
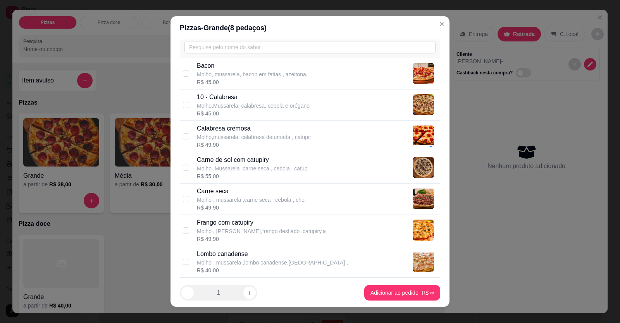
click at [279, 165] on p "Molho ,Mussarela ,carne seca , cebola , catup" at bounding box center [252, 169] width 111 height 8
checkbox input "true"
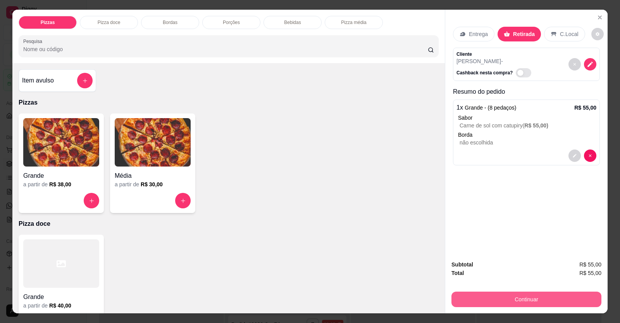
click at [547, 299] on button "Continuar" at bounding box center [526, 300] width 150 height 16
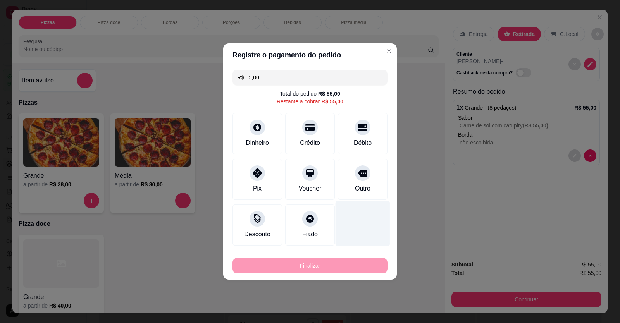
click at [355, 184] on div "Outro" at bounding box center [363, 188] width 16 height 9
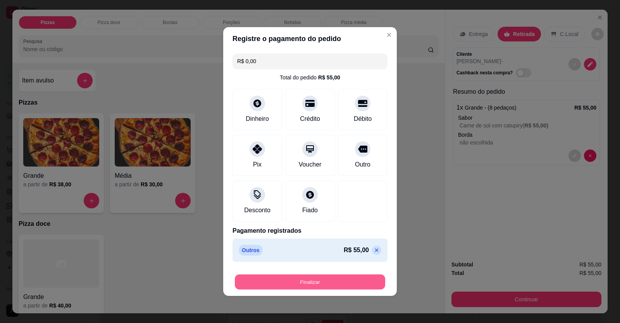
click at [326, 275] on button "Finalizar" at bounding box center [310, 282] width 150 height 15
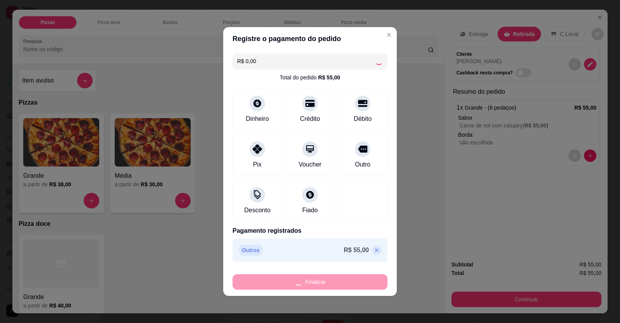
type input "-R$ 55,00"
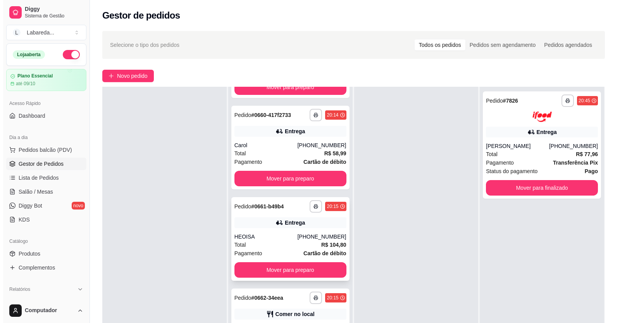
scroll to position [1136, 0]
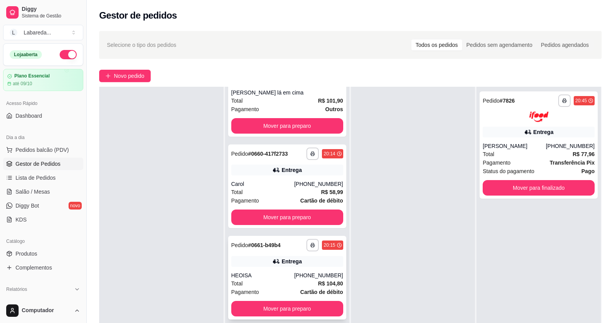
click at [255, 274] on div "HEOISA" at bounding box center [262, 276] width 63 height 8
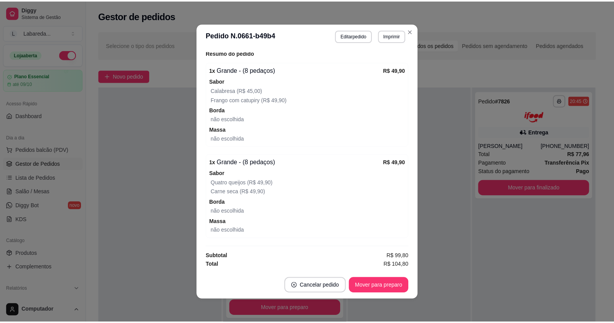
scroll to position [2, 0]
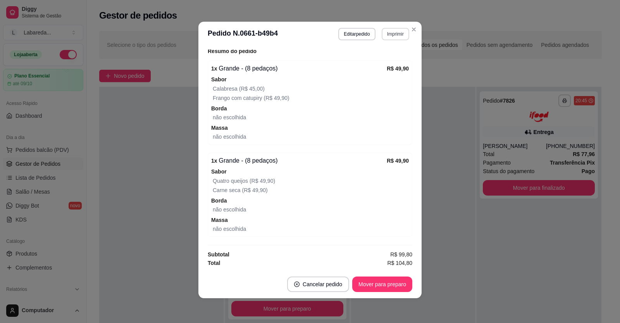
click at [392, 34] on button "Imprimir" at bounding box center [396, 34] width 28 height 12
click at [385, 58] on button "IMPRESSORA" at bounding box center [379, 61] width 56 height 12
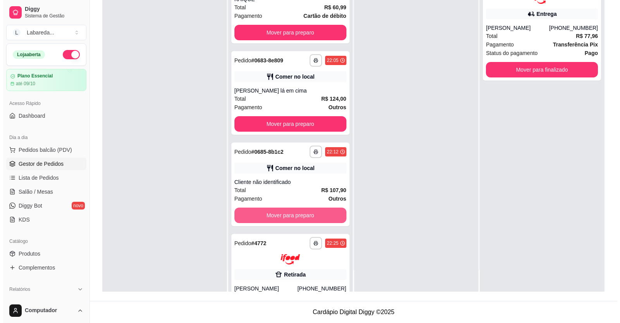
scroll to position [3267, 0]
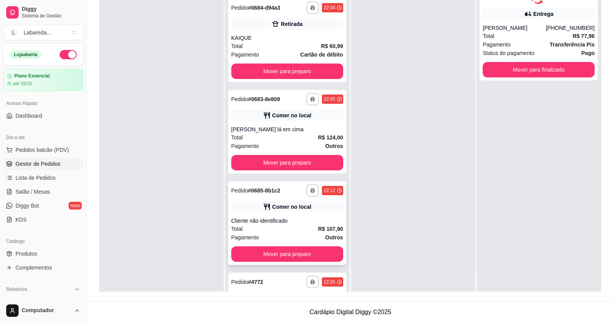
click at [301, 226] on div "Total R$ 107,90" at bounding box center [287, 229] width 112 height 9
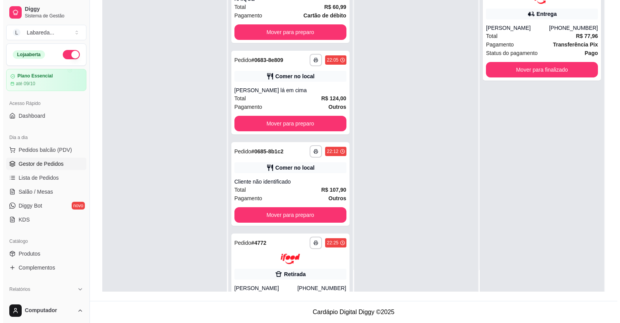
scroll to position [3306, 0]
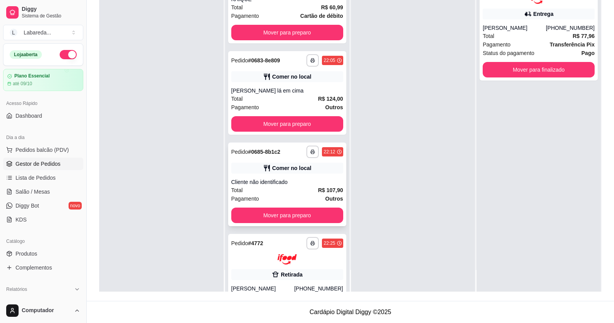
click at [294, 174] on div "**********" at bounding box center [287, 185] width 118 height 84
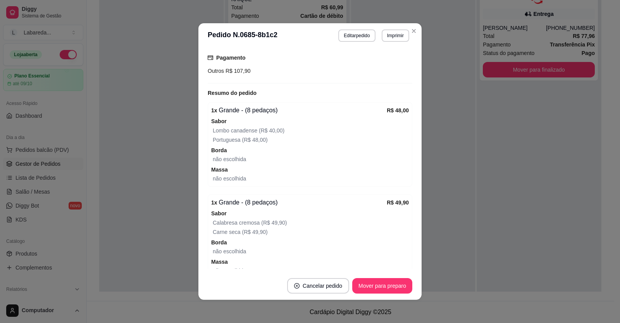
scroll to position [116, 0]
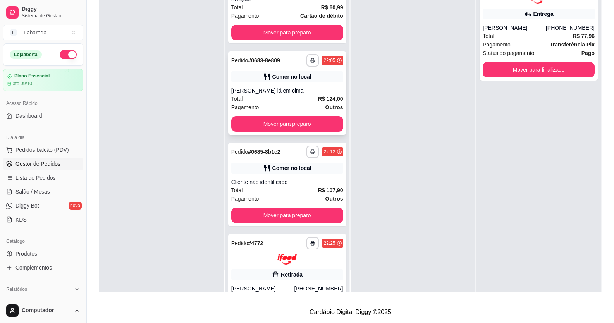
click at [265, 88] on div "[PERSON_NAME] lá em cima" at bounding box center [287, 91] width 112 height 8
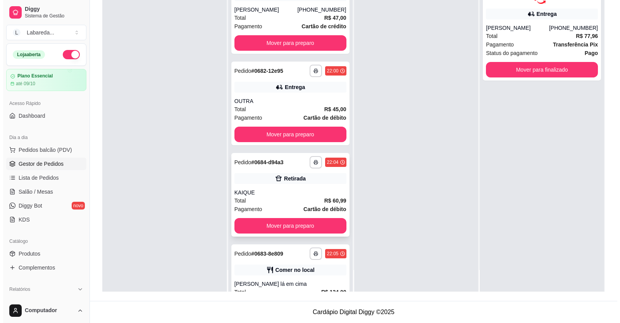
scroll to position [3112, 0]
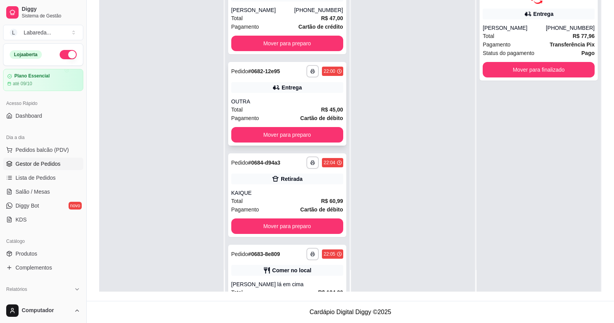
click at [288, 91] on div "Entrega" at bounding box center [287, 87] width 112 height 11
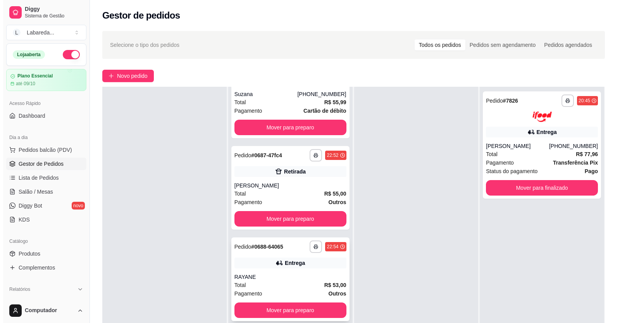
scroll to position [3732, 0]
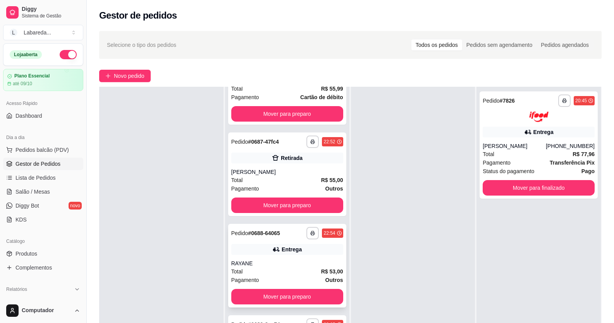
click at [272, 251] on icon at bounding box center [276, 250] width 8 height 8
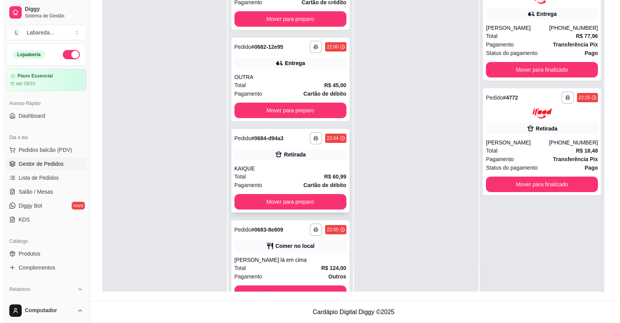
scroll to position [3152, 0]
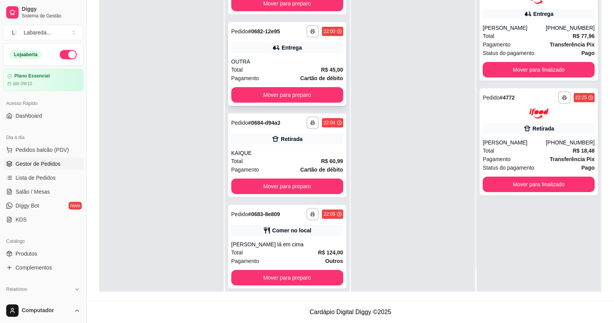
click at [300, 55] on div "**********" at bounding box center [287, 64] width 118 height 84
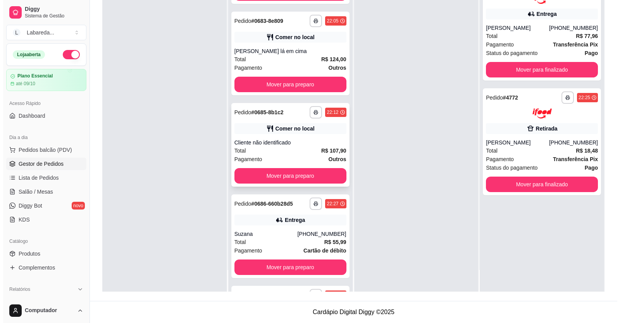
scroll to position [3346, 0]
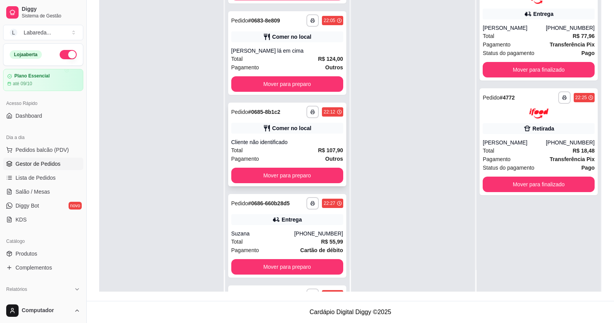
click at [280, 136] on div "**********" at bounding box center [287, 145] width 118 height 84
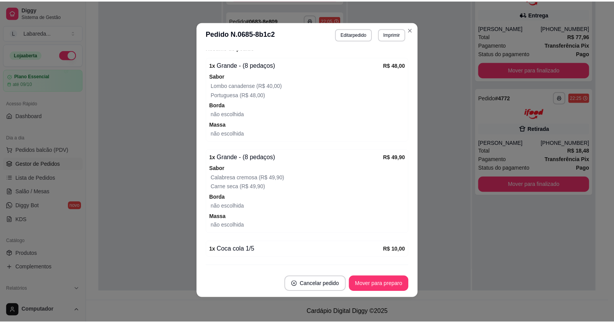
scroll to position [167, 0]
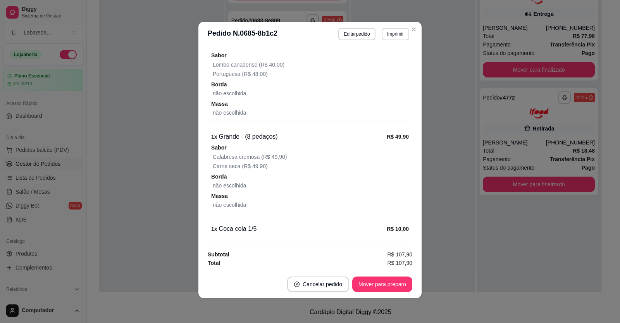
click at [392, 31] on button "Imprimir" at bounding box center [396, 34] width 28 height 12
click at [384, 62] on button "IMPRESSORA" at bounding box center [379, 61] width 56 height 12
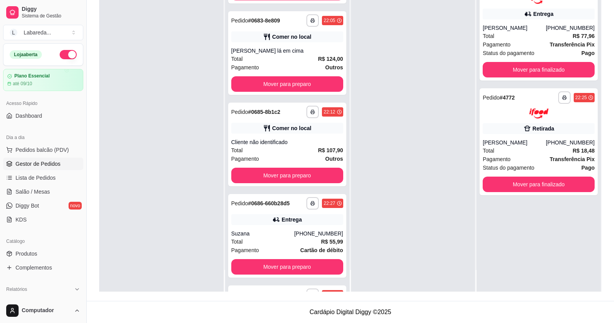
click at [108, 42] on div at bounding box center [161, 130] width 124 height 323
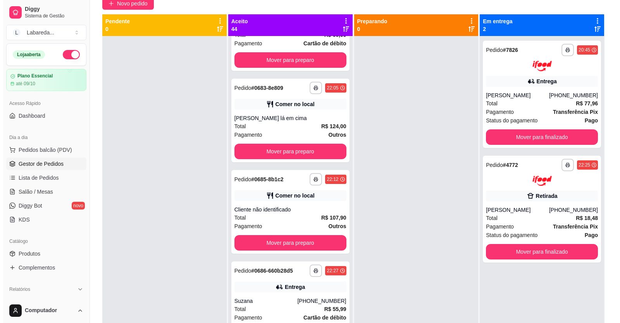
scroll to position [0, 0]
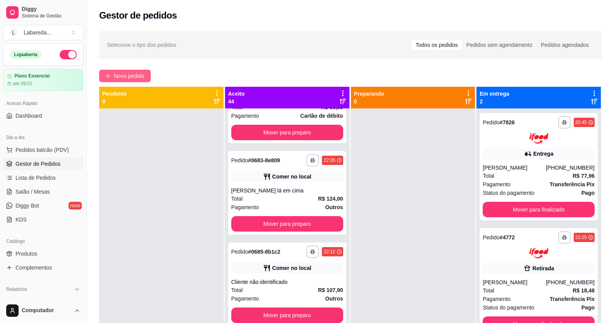
click at [140, 75] on span "Novo pedido" at bounding box center [129, 76] width 31 height 9
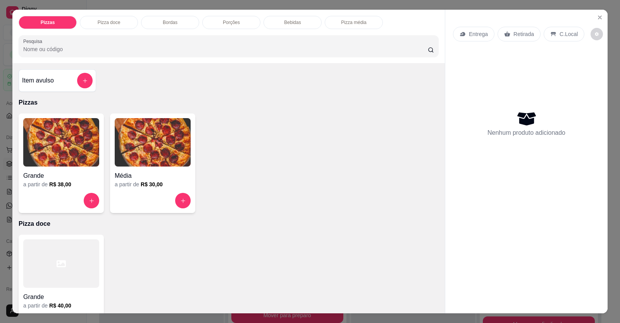
click at [77, 162] on img at bounding box center [61, 142] width 76 height 48
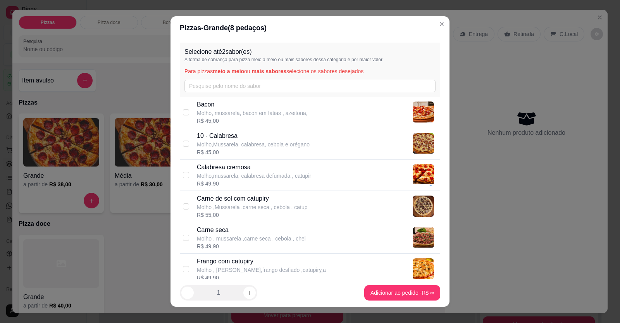
click at [219, 151] on div "R$ 45,00" at bounding box center [253, 152] width 113 height 8
drag, startPoint x: 225, startPoint y: 142, endPoint x: 205, endPoint y: 143, distance: 19.8
click at [225, 141] on p "Molho,Mussarela, calabresa, cebola e orégano" at bounding box center [253, 145] width 113 height 8
checkbox input "false"
click at [188, 167] on div "Calabresa cremosa Molho,mussarela, calabresa defumada , catupir R$ 49,90" at bounding box center [310, 175] width 260 height 31
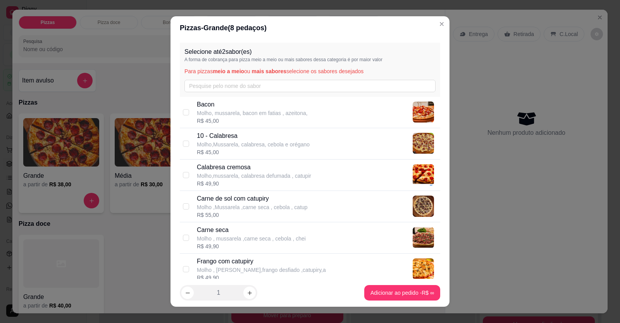
checkbox input "true"
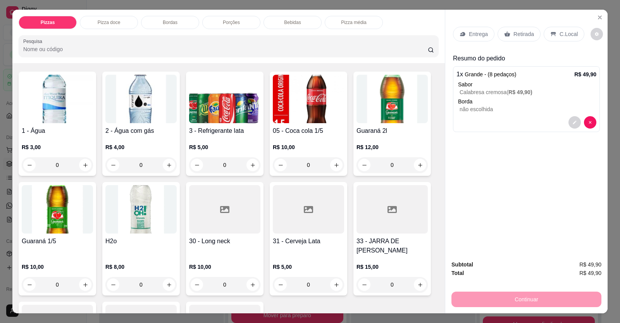
scroll to position [543, 0]
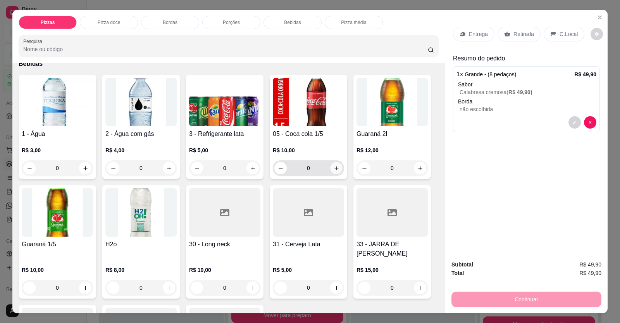
click at [336, 163] on button "increase-product-quantity" at bounding box center [336, 168] width 12 height 12
type input "1"
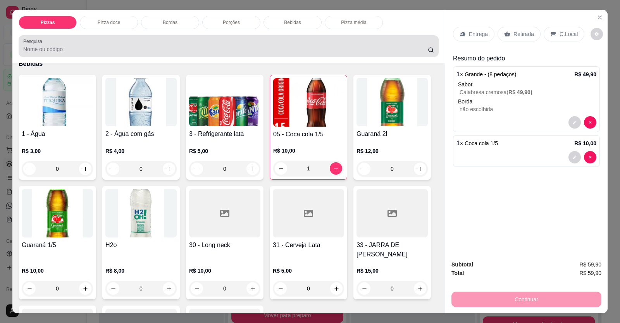
click at [364, 34] on div "Pizzas Pizza doce Bordas Porções Bebidas Pizza média Pesquisa" at bounding box center [228, 36] width 432 height 53
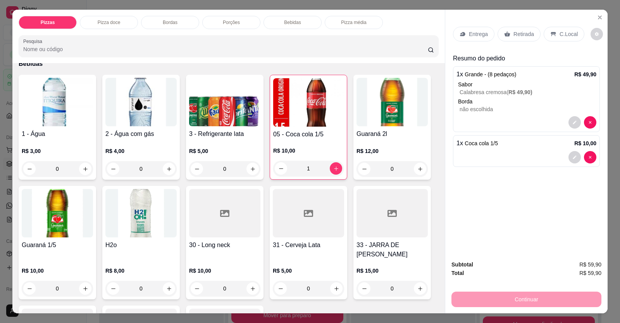
click at [553, 36] on div "C.Local" at bounding box center [564, 34] width 41 height 15
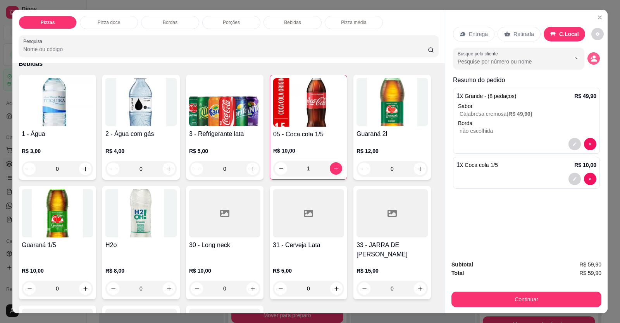
click at [578, 58] on button "decrease-product-quantity" at bounding box center [594, 58] width 12 height 12
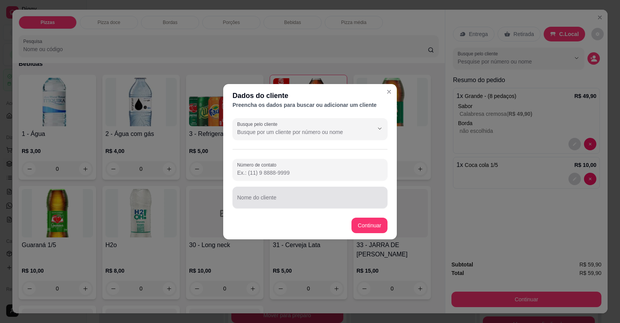
click at [260, 191] on div at bounding box center [310, 198] width 146 height 16
type input "MARCONE"
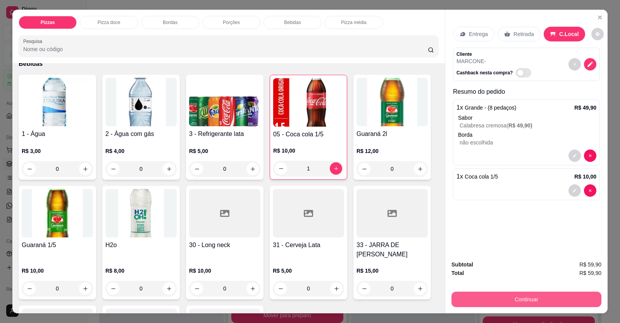
click at [543, 303] on button "Continuar" at bounding box center [526, 300] width 150 height 16
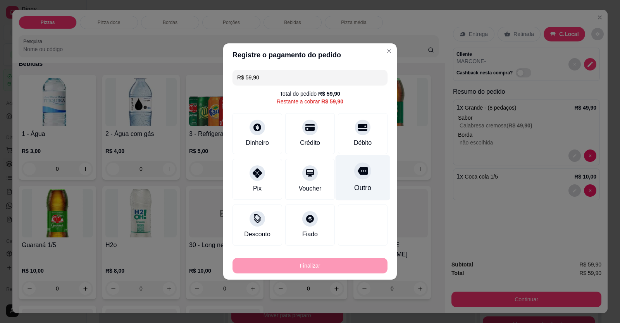
click at [364, 172] on div at bounding box center [362, 170] width 17 height 17
type input "R$ 0,00"
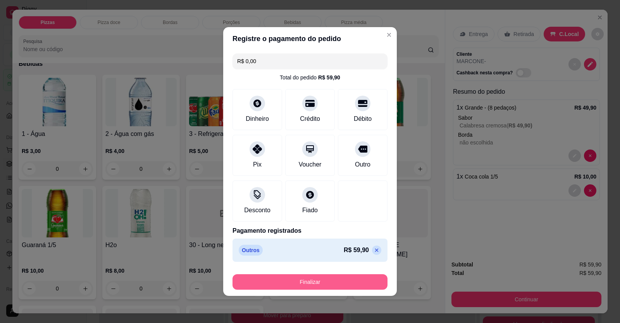
click at [335, 281] on button "Finalizar" at bounding box center [310, 282] width 155 height 16
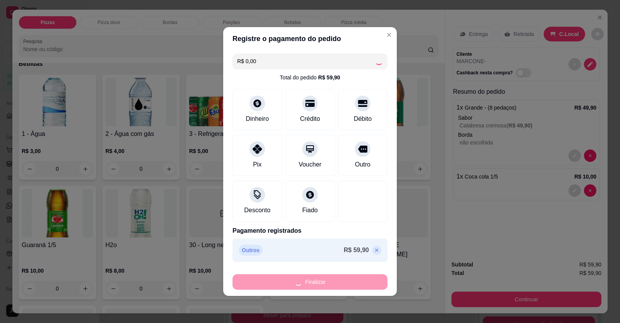
type input "0"
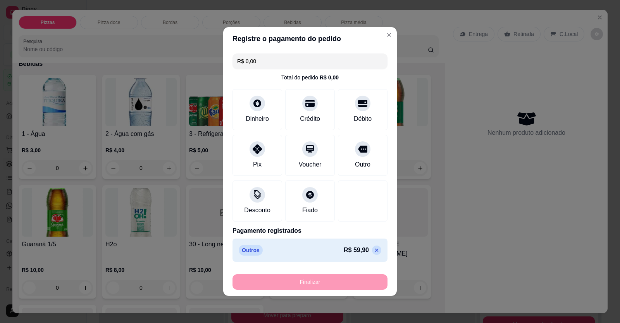
type input "-R$ 59,90"
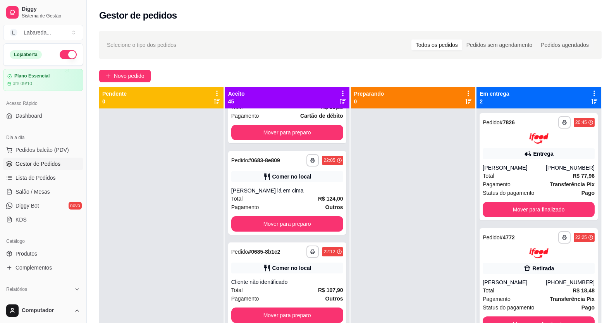
click at [267, 44] on div "Selecione o tipo dos pedidos Todos os pedidos Pedidos sem agendamento Pedidos a…" at bounding box center [350, 45] width 487 height 12
click at [141, 71] on button "Novo pedido" at bounding box center [125, 76] width 52 height 12
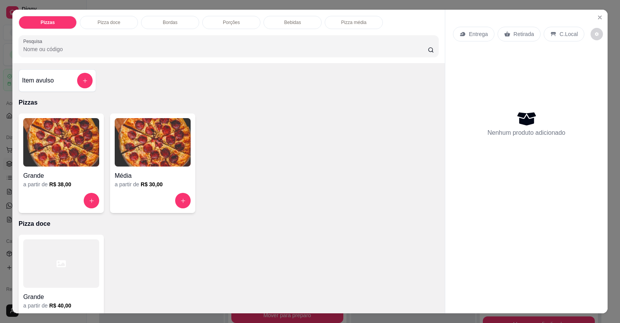
drag, startPoint x: 214, startPoint y: 113, endPoint x: 233, endPoint y: 118, distance: 18.9
click at [228, 121] on div "Item avulso Pizzas Grande a partir de R$ 38,00 Média a partir de R$ 30,00 Pizza…" at bounding box center [228, 188] width 432 height 250
click at [123, 92] on div "Item avulso Pizzas Grande a partir de R$ 38,00 Média a partir de R$ 30,00 Pizza…" at bounding box center [228, 188] width 432 height 250
click at [92, 79] on div "Item avulso" at bounding box center [58, 80] width 78 height 22
click at [82, 78] on button "add-separate-item" at bounding box center [85, 80] width 15 height 15
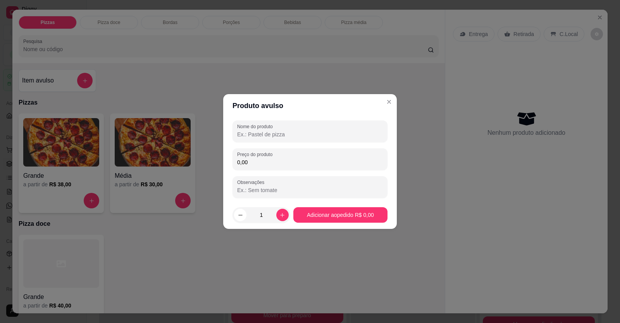
click at [272, 136] on input "Nome do produto" at bounding box center [310, 135] width 146 height 8
click at [248, 165] on input "0,00" at bounding box center [310, 163] width 146 height 8
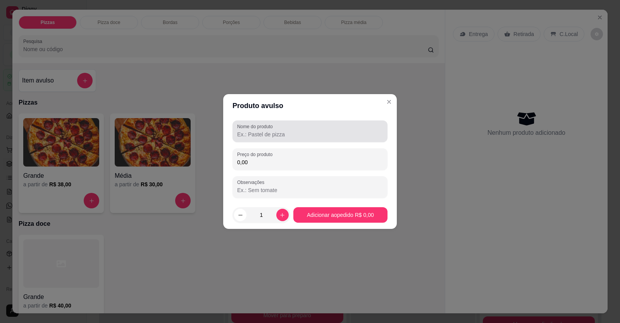
click at [277, 130] on div at bounding box center [310, 132] width 146 height 16
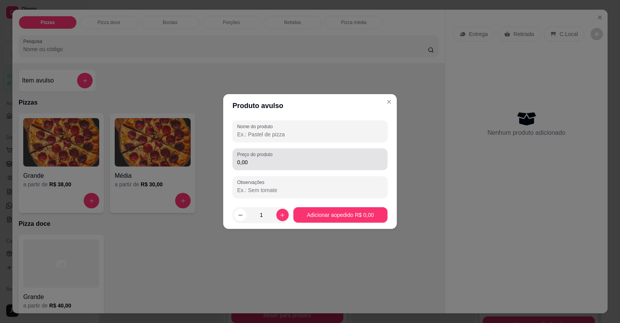
click at [249, 164] on input "0,00" at bounding box center [310, 163] width 146 height 8
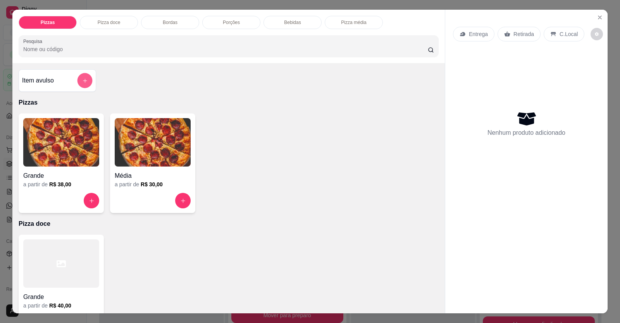
click at [84, 82] on button "add-separate-item" at bounding box center [85, 80] width 15 height 15
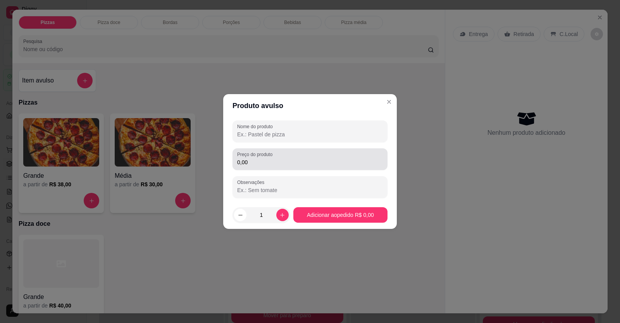
click at [276, 164] on input "0,00" at bounding box center [310, 163] width 146 height 8
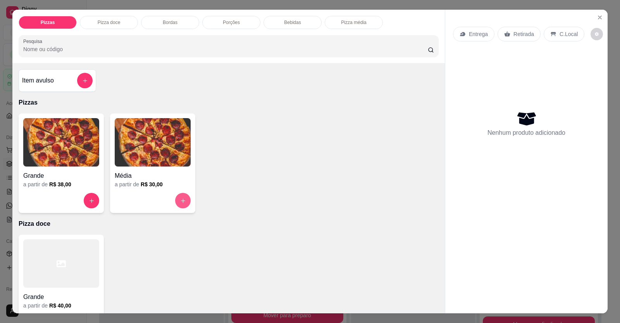
click at [183, 198] on button "increase-product-quantity" at bounding box center [183, 201] width 16 height 16
click at [176, 201] on button "increase-product-quantity" at bounding box center [183, 200] width 15 height 15
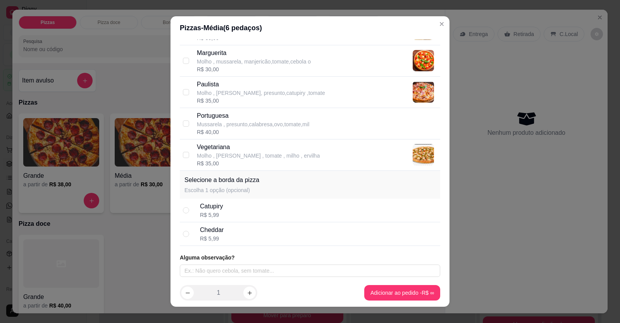
scroll to position [272, 0]
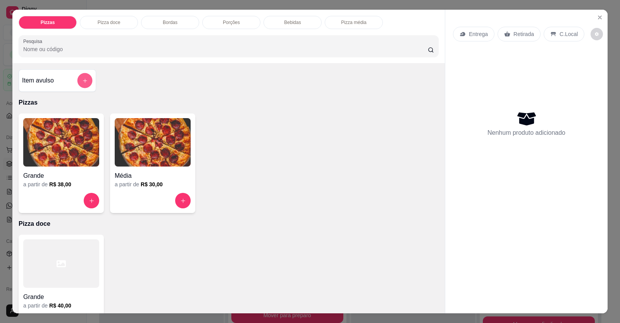
click at [79, 78] on button "add-separate-item" at bounding box center [85, 80] width 15 height 15
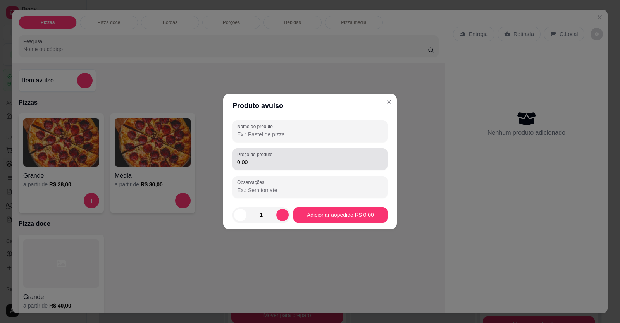
click at [255, 165] on input "0,00" at bounding box center [310, 163] width 146 height 8
click at [279, 132] on input "Nome do produto" at bounding box center [310, 135] width 146 height 8
drag, startPoint x: 281, startPoint y: 133, endPoint x: 285, endPoint y: 133, distance: 4.7
click at [282, 133] on input "Nome do produto" at bounding box center [310, 135] width 146 height 8
click at [261, 163] on input "15,00" at bounding box center [310, 163] width 146 height 8
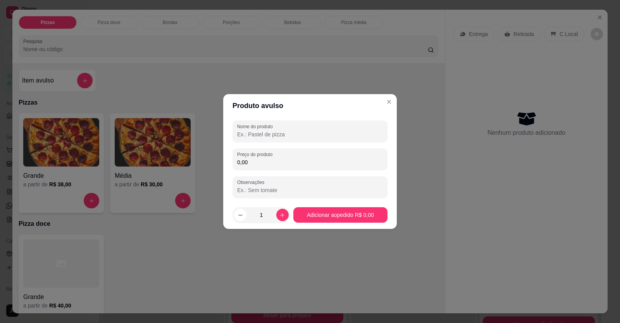
type input "0,00"
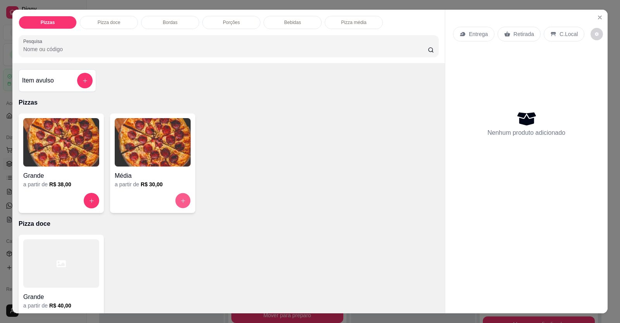
click at [182, 196] on button "increase-product-quantity" at bounding box center [183, 200] width 15 height 15
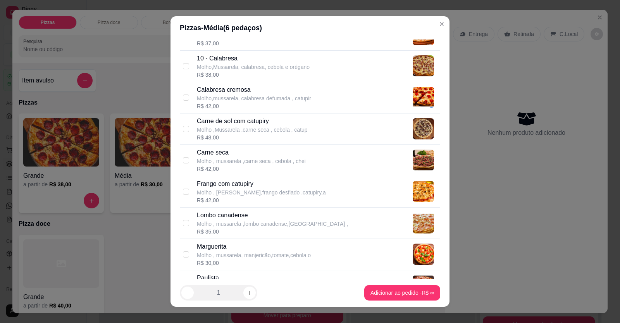
scroll to position [116, 0]
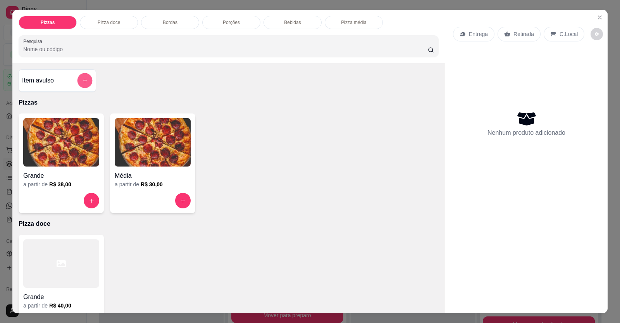
click at [85, 76] on button "add-separate-item" at bounding box center [85, 80] width 15 height 15
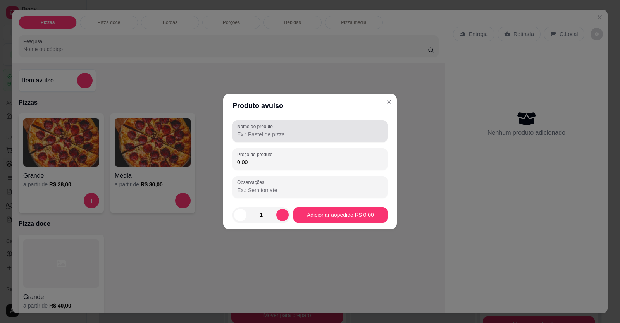
drag, startPoint x: 238, startPoint y: 126, endPoint x: 248, endPoint y: 131, distance: 11.6
click at [238, 126] on label "Nome do produto" at bounding box center [256, 126] width 38 height 7
click at [238, 131] on input "Nome do produto" at bounding box center [310, 135] width 146 height 8
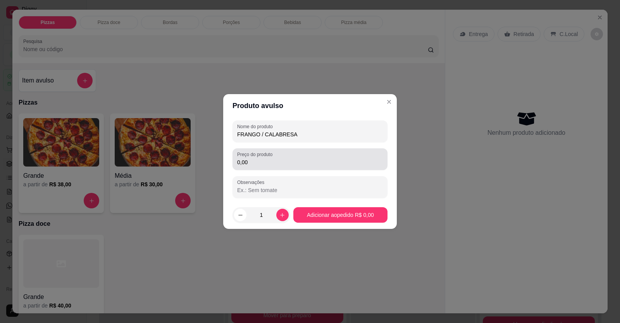
type input "FRANGO / CALABRESA"
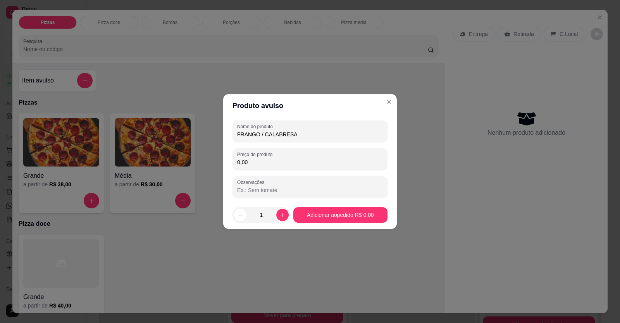
click at [253, 164] on input "0,00" at bounding box center [310, 163] width 146 height 8
type input "20,00"
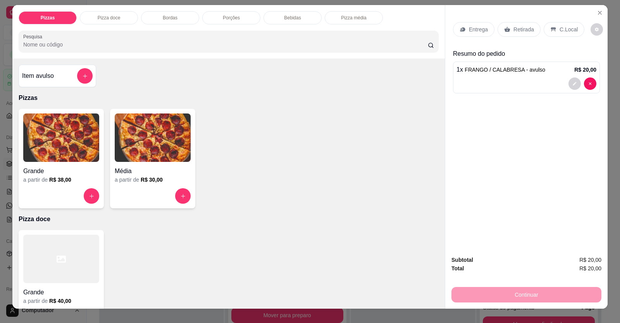
scroll to position [0, 0]
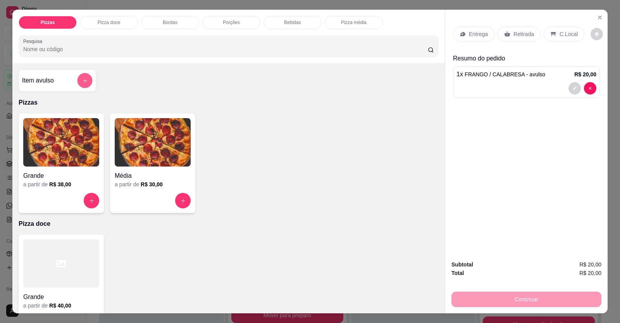
click at [79, 83] on button "add-separate-item" at bounding box center [85, 80] width 15 height 15
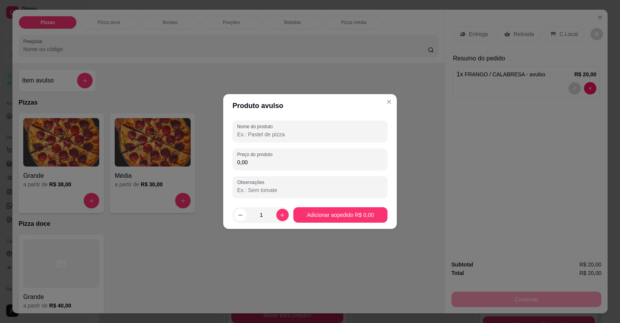
click at [270, 165] on input "0,00" at bounding box center [310, 163] width 146 height 8
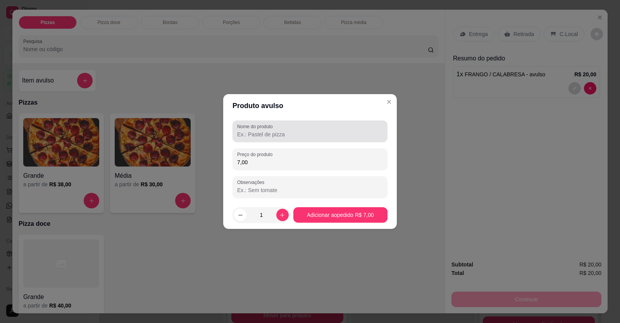
type input "7,00"
click at [279, 133] on input "Nome do produto" at bounding box center [310, 135] width 146 height 8
type input "COCA"
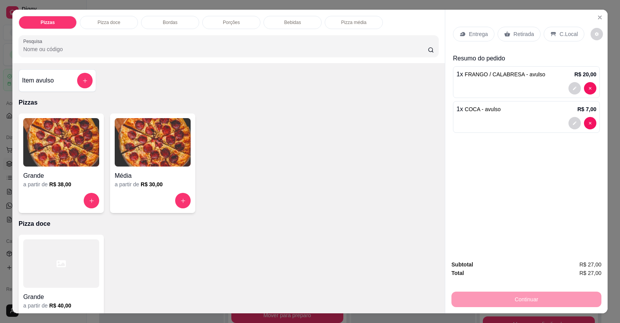
drag, startPoint x: 517, startPoint y: 301, endPoint x: 516, endPoint y: 178, distance: 123.2
click at [517, 287] on div "Subtotal R$ 27,00 Total R$ 27,00 Continuar" at bounding box center [526, 283] width 150 height 47
click at [511, 26] on div "Entrega Retirada C.Local" at bounding box center [526, 34] width 147 height 27
click at [513, 34] on p "Retirada" at bounding box center [523, 34] width 21 height 8
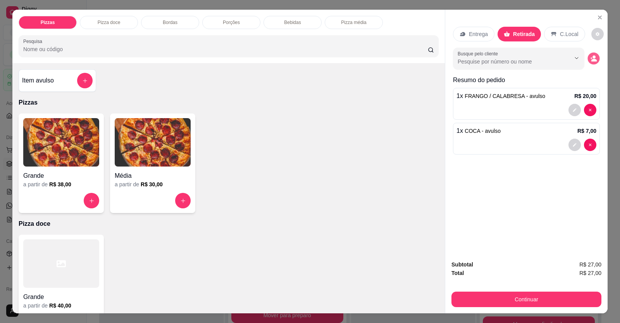
click at [578, 55] on icon "decrease-product-quantity" at bounding box center [593, 58] width 7 height 7
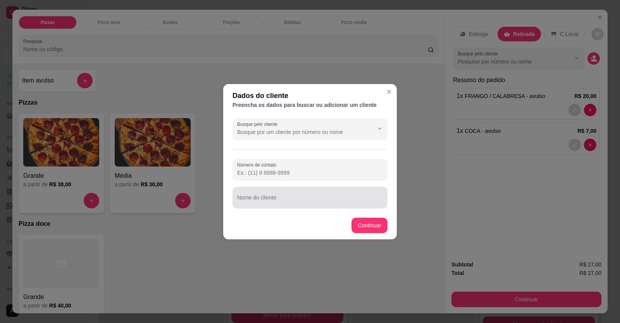
drag, startPoint x: 271, startPoint y: 200, endPoint x: 267, endPoint y: 191, distance: 10.1
click at [271, 200] on input "Nome do cliente" at bounding box center [310, 201] width 146 height 8
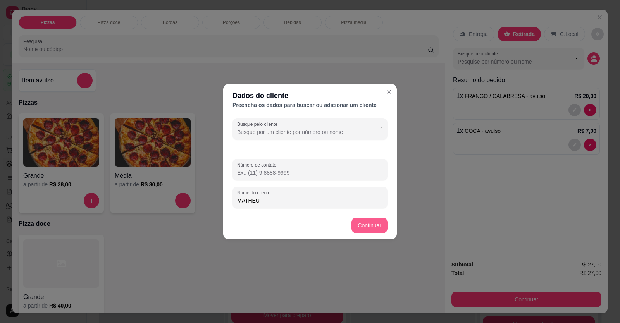
type input "MATHEU"
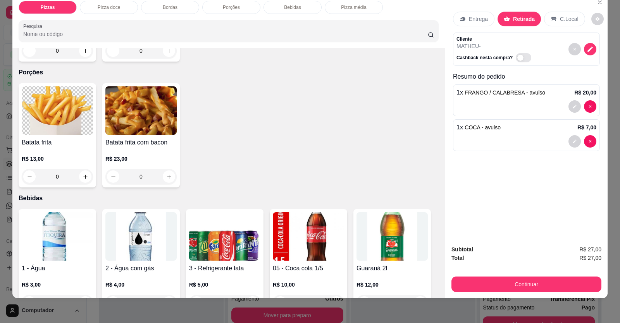
scroll to position [465, 0]
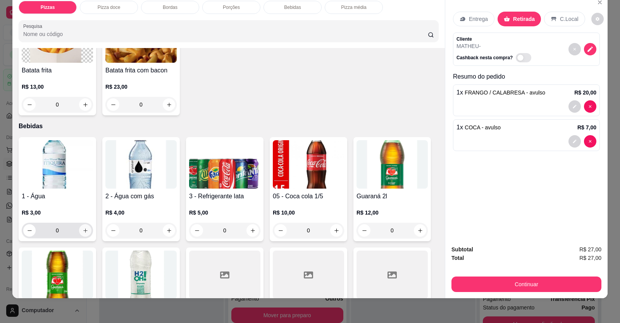
click at [85, 232] on button "increase-product-quantity" at bounding box center [85, 230] width 12 height 12
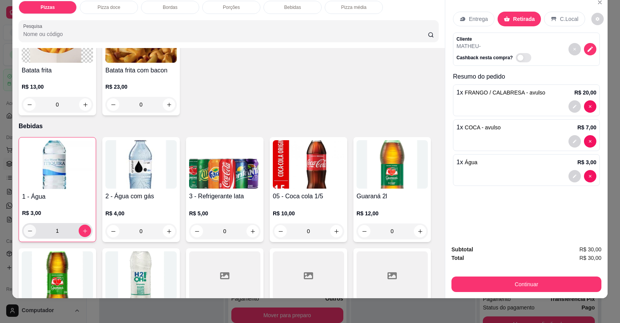
click at [27, 233] on icon "decrease-product-quantity" at bounding box center [30, 231] width 6 height 6
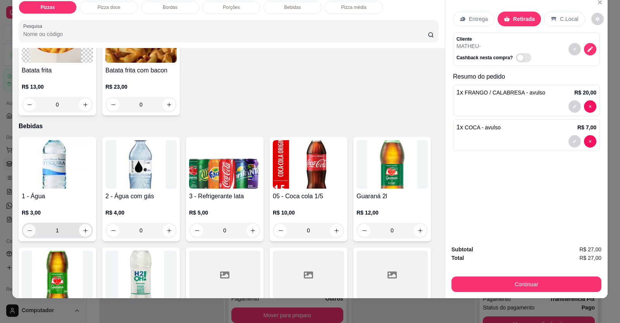
type input "0"
click at [171, 231] on button "increase-product-quantity" at bounding box center [169, 230] width 12 height 12
type input "1"
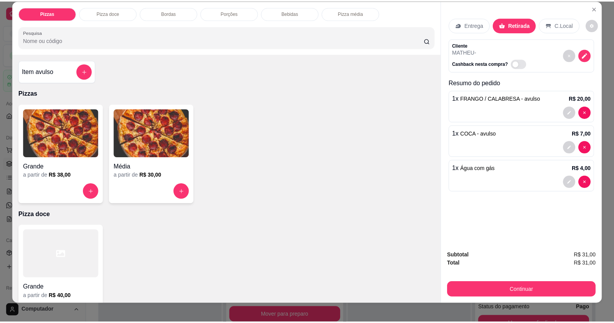
scroll to position [0, 0]
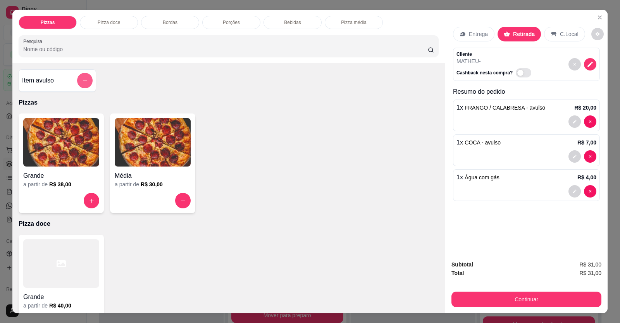
click at [83, 76] on button "add-separate-item" at bounding box center [85, 81] width 16 height 16
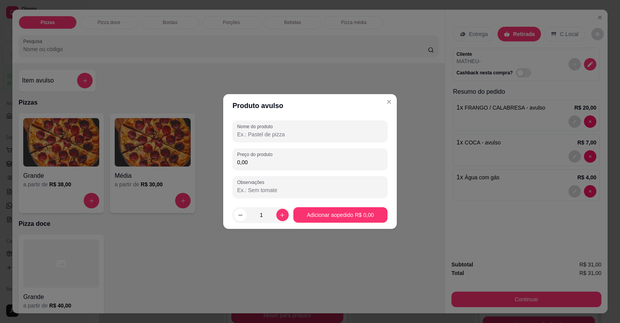
click at [275, 142] on div "Nome do produto Preço do produto 0,00 Observações" at bounding box center [310, 160] width 155 height 78
click at [276, 137] on input "Nome do produto" at bounding box center [310, 135] width 146 height 8
type input "PRESTIGIO"
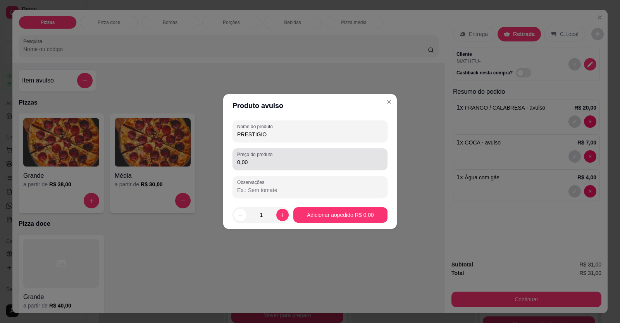
click at [264, 157] on label "Preço do produto" at bounding box center [256, 154] width 38 height 7
click at [264, 159] on input "0,00" at bounding box center [310, 163] width 146 height 8
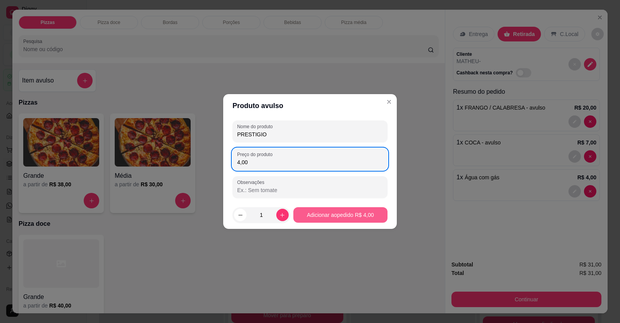
type input "4,00"
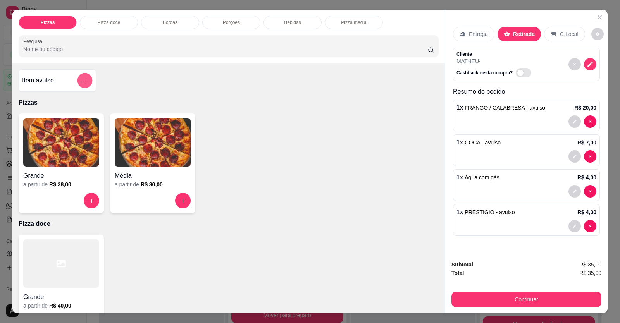
click at [82, 78] on icon "add-separate-item" at bounding box center [85, 81] width 6 height 6
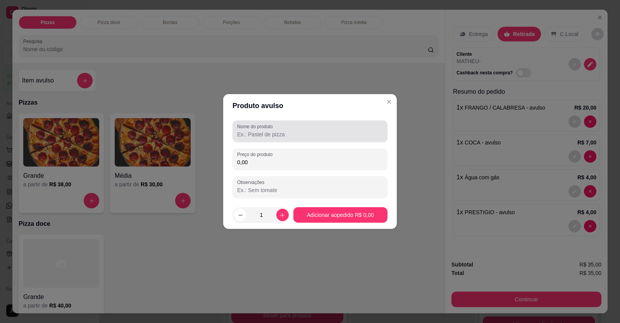
click at [269, 128] on label "Nome do produto" at bounding box center [256, 126] width 38 height 7
click at [269, 131] on input "Nome do produto" at bounding box center [310, 135] width 146 height 8
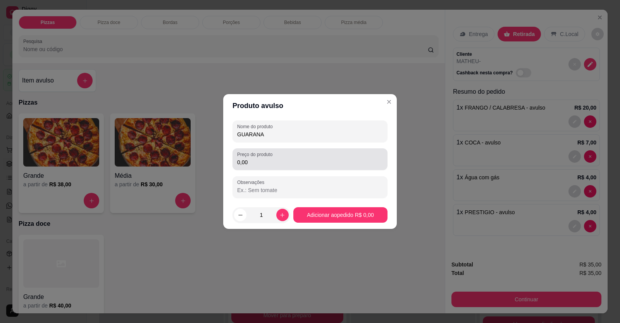
click at [292, 167] on div "Preço do produto 0,00" at bounding box center [310, 159] width 155 height 22
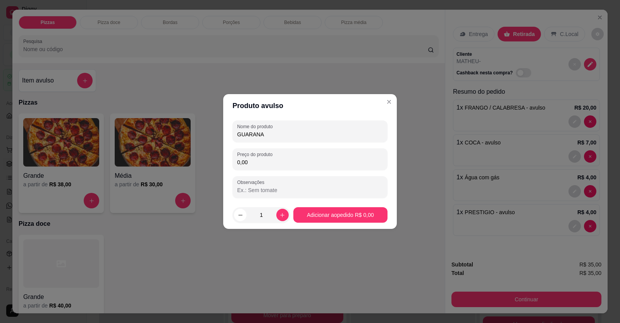
click at [294, 135] on input "GUARANA" at bounding box center [310, 135] width 146 height 8
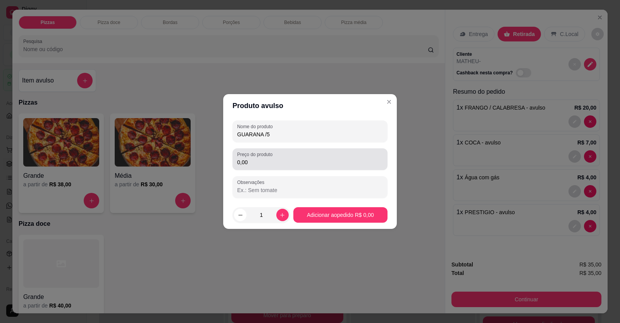
type input "GUARANA /5"
click at [250, 158] on div "0,00" at bounding box center [310, 160] width 146 height 16
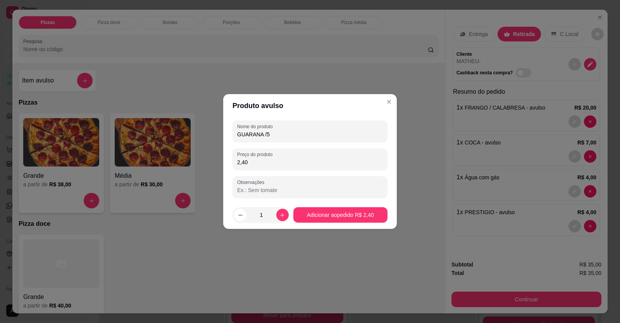
type input "2,40"
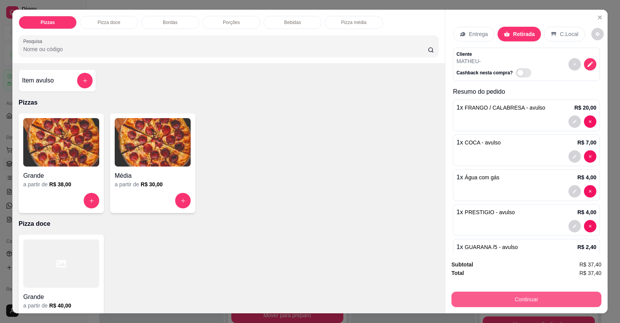
click at [523, 300] on button "Continuar" at bounding box center [526, 300] width 150 height 16
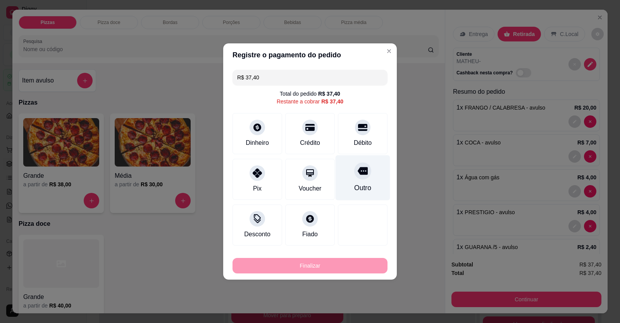
click at [360, 180] on div "Outro" at bounding box center [363, 177] width 55 height 45
type input "R$ 0,00"
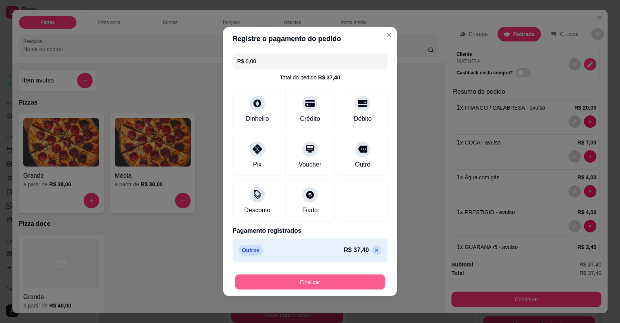
click at [338, 276] on button "Finalizar" at bounding box center [310, 282] width 150 height 15
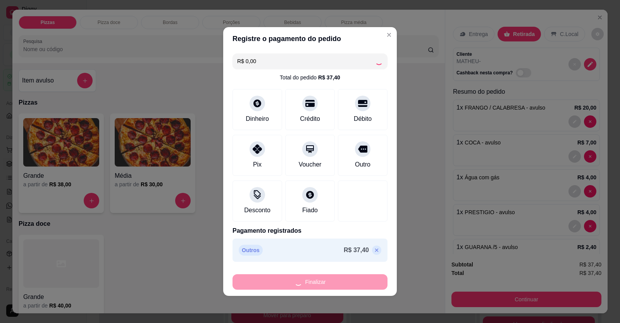
type input "0"
type input "-R$ 37,40"
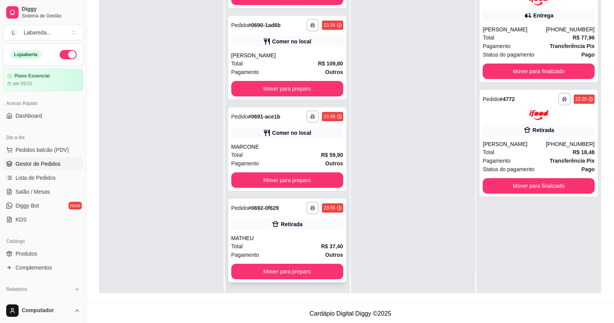
scroll to position [118, 0]
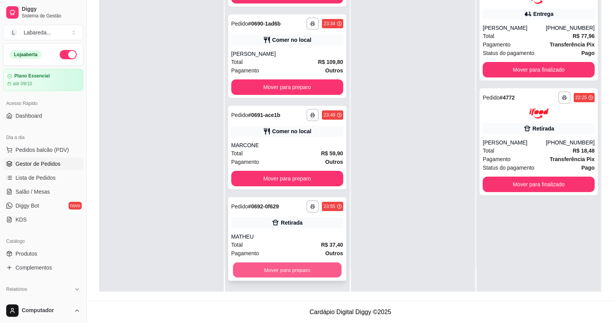
click at [283, 269] on button "Mover para preparo" at bounding box center [287, 270] width 109 height 15
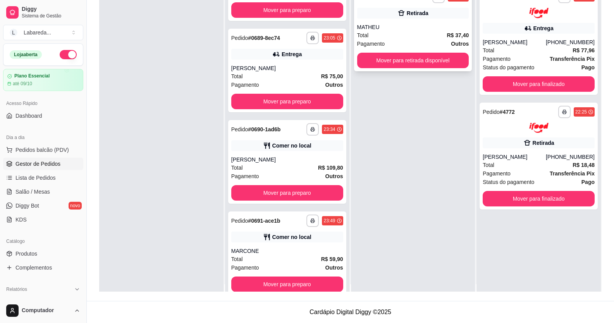
scroll to position [0, 0]
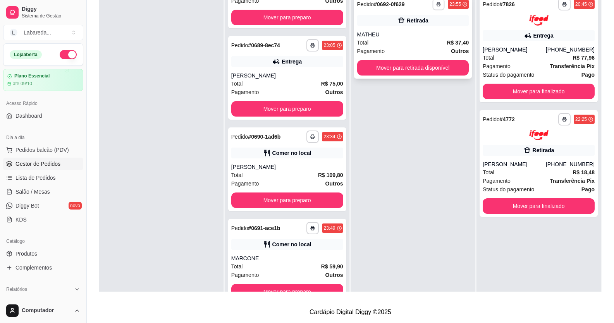
click at [439, 8] on button "button" at bounding box center [439, 4] width 12 height 12
click at [426, 29] on button "IMPRESSORA" at bounding box center [414, 31] width 56 height 12
click at [213, 33] on div at bounding box center [161, 151] width 124 height 323
click at [64, 55] on button "button" at bounding box center [68, 54] width 17 height 9
click at [113, 49] on div at bounding box center [161, 151] width 124 height 323
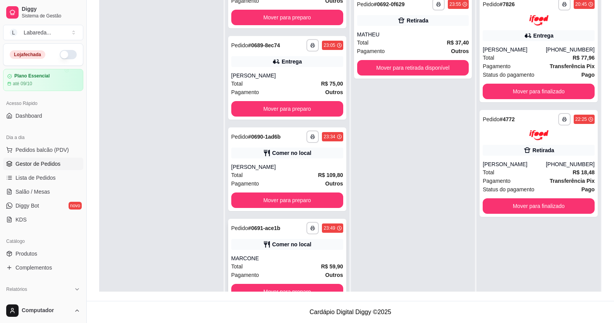
scroll to position [22, 0]
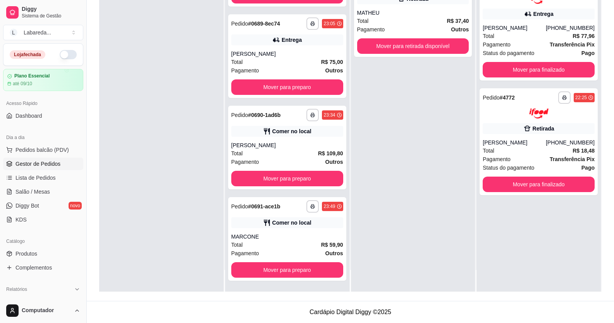
click at [189, 216] on div at bounding box center [161, 130] width 124 height 323
click at [307, 118] on button "button" at bounding box center [313, 115] width 12 height 12
click at [288, 142] on button "IMPRESSORA" at bounding box center [284, 142] width 54 height 12
click at [311, 206] on icon "button" at bounding box center [313, 206] width 5 height 5
click at [294, 236] on button "IMPRESSORA" at bounding box center [284, 233] width 54 height 12
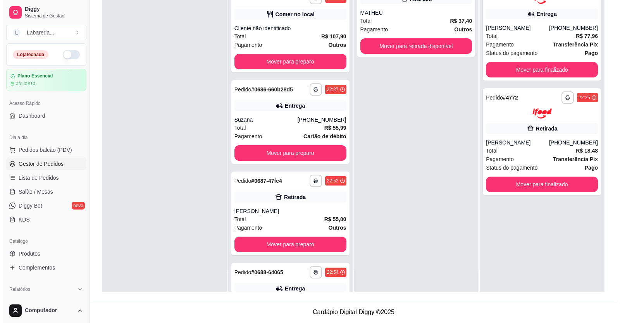
scroll to position [3451, 0]
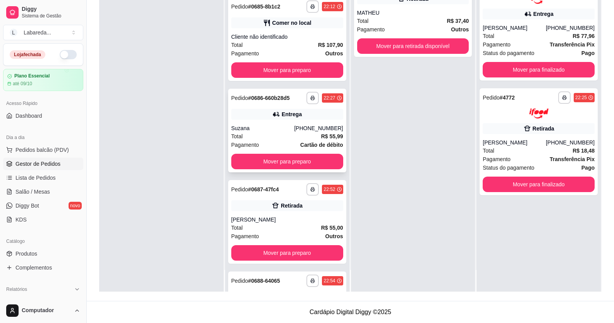
click at [258, 113] on div "Entrega" at bounding box center [287, 114] width 112 height 11
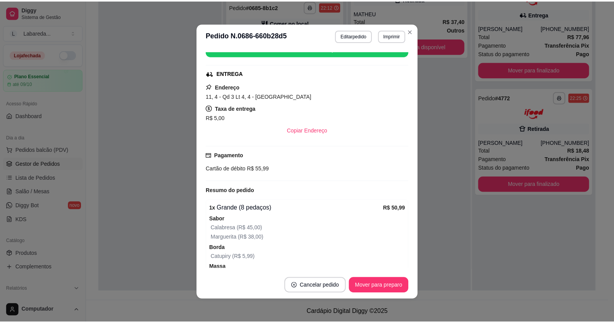
scroll to position [190, 0]
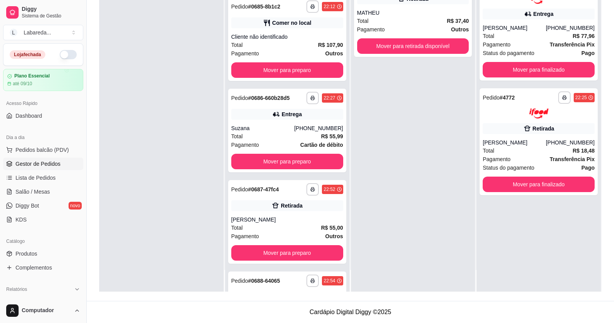
click at [162, 84] on div at bounding box center [161, 130] width 124 height 323
click at [164, 90] on div at bounding box center [161, 130] width 124 height 323
click at [189, 122] on div at bounding box center [161, 130] width 124 height 323
click at [176, 198] on div at bounding box center [161, 130] width 124 height 323
click at [384, 182] on div "**********" at bounding box center [413, 130] width 124 height 323
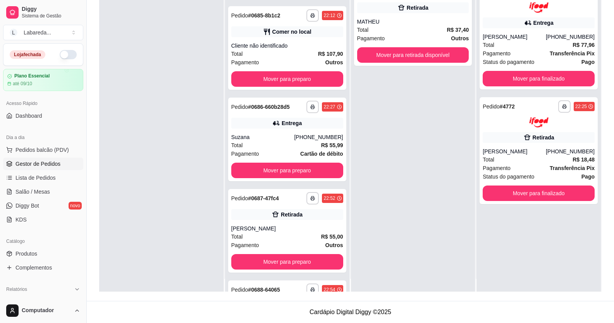
scroll to position [0, 0]
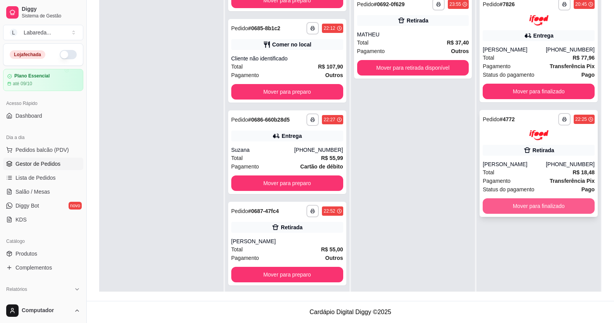
click at [561, 202] on button "Mover para finalizado" at bounding box center [539, 206] width 112 height 16
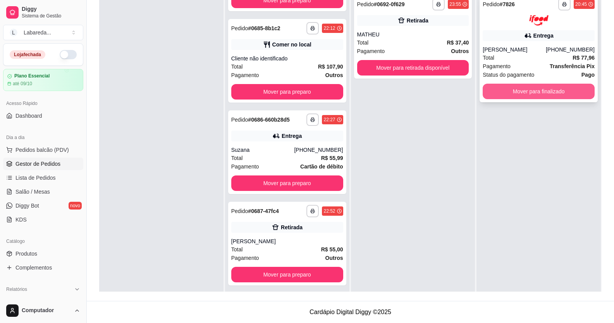
click at [542, 91] on button "Mover para finalizado" at bounding box center [539, 92] width 112 height 16
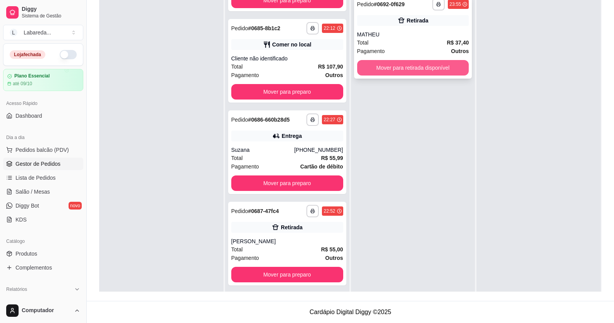
click at [430, 62] on button "Mover para retirada disponível" at bounding box center [413, 68] width 112 height 16
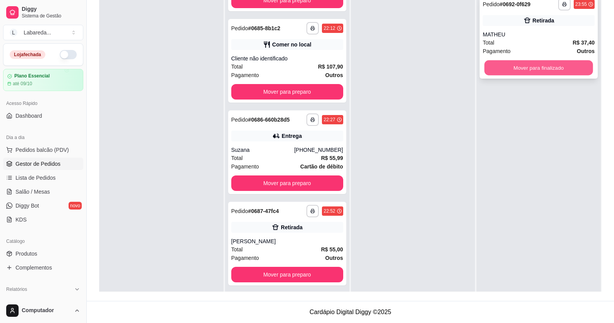
click at [553, 66] on button "Mover para finalizado" at bounding box center [539, 67] width 109 height 15
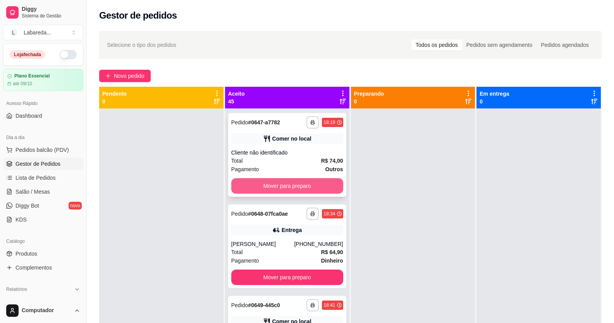
click at [304, 183] on button "Mover para preparo" at bounding box center [287, 186] width 112 height 16
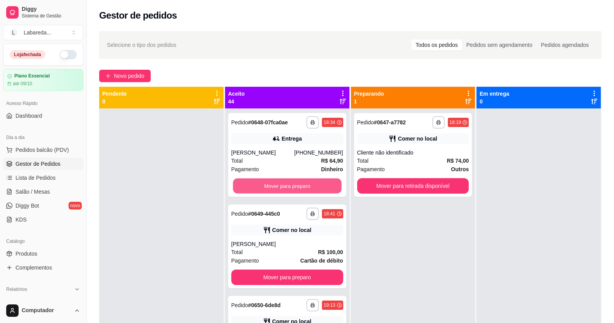
click at [305, 183] on button "Mover para preparo" at bounding box center [287, 186] width 109 height 15
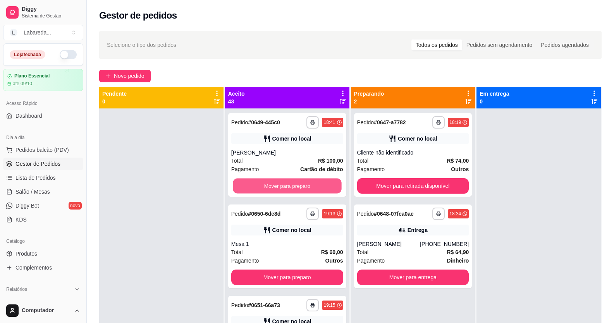
click at [305, 183] on button "Mover para preparo" at bounding box center [287, 186] width 109 height 15
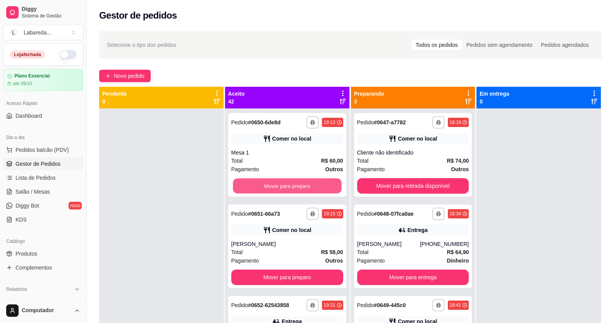
click at [305, 183] on button "Mover para preparo" at bounding box center [287, 186] width 109 height 15
click at [305, 183] on button "Mover para preparo" at bounding box center [287, 186] width 112 height 16
click at [305, 183] on button "Mover para preparo" at bounding box center [287, 186] width 109 height 15
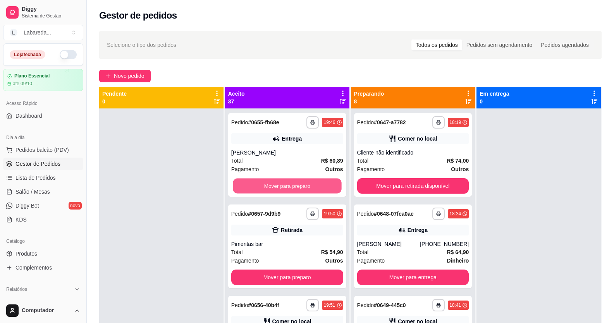
click at [305, 183] on button "Mover para preparo" at bounding box center [287, 186] width 109 height 15
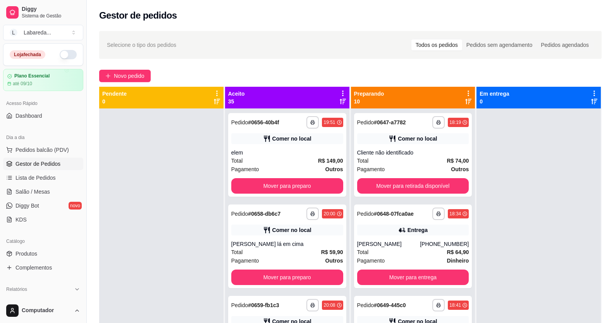
click at [305, 183] on button "Mover para preparo" at bounding box center [287, 186] width 112 height 16
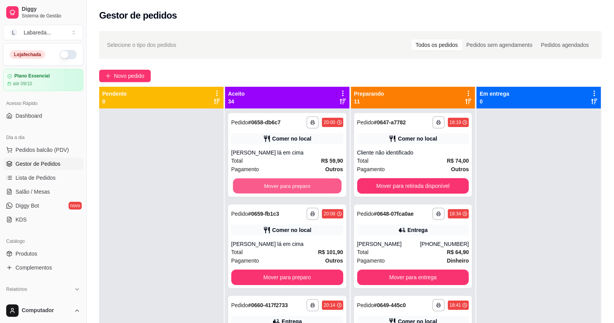
click at [305, 183] on button "Mover para preparo" at bounding box center [287, 186] width 109 height 15
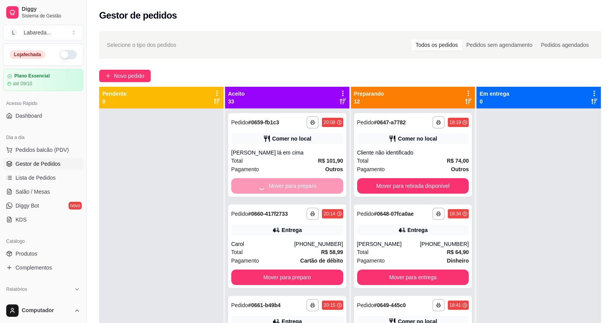
click at [305, 270] on button "Mover para preparo" at bounding box center [287, 278] width 112 height 16
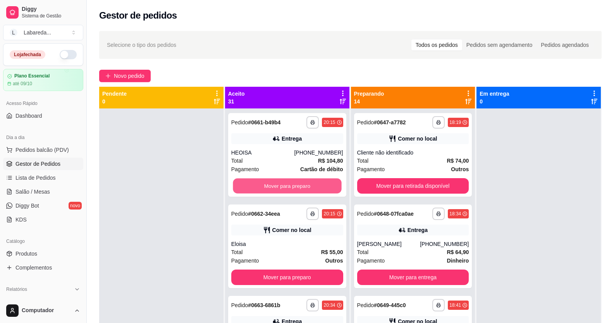
click at [305, 183] on button "Mover para preparo" at bounding box center [287, 186] width 109 height 15
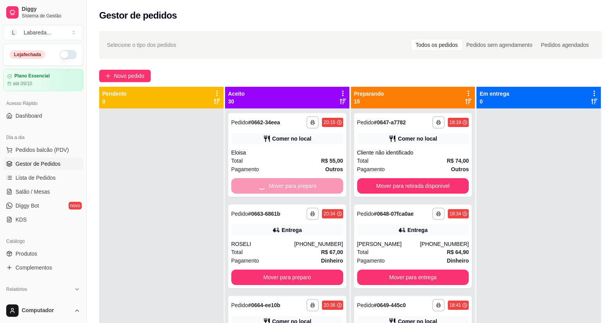
click at [305, 270] on button "Mover para preparo" at bounding box center [287, 278] width 112 height 16
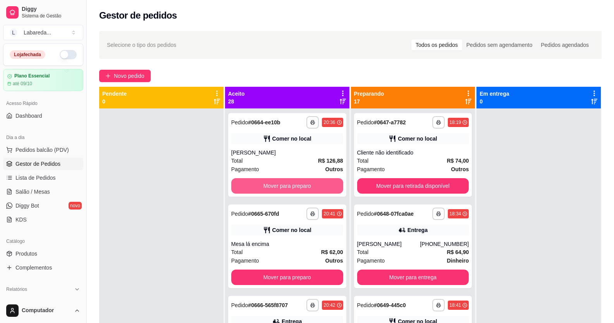
click at [305, 183] on button "Mover para preparo" at bounding box center [287, 186] width 112 height 16
click at [305, 270] on button "Mover para preparo" at bounding box center [287, 278] width 112 height 16
click at [305, 183] on button "Mover para preparo" at bounding box center [287, 186] width 109 height 15
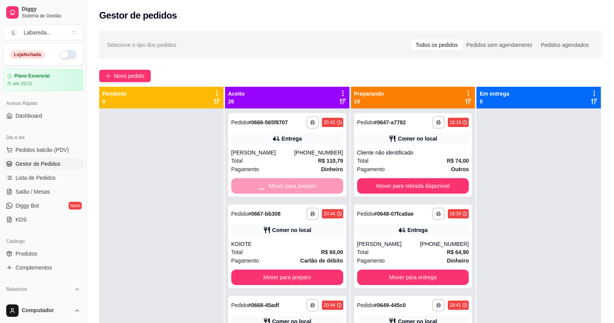
click at [305, 270] on button "Mover para preparo" at bounding box center [287, 278] width 112 height 16
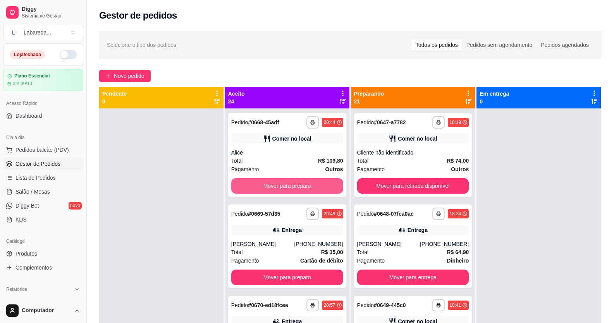
click at [305, 183] on button "Mover para preparo" at bounding box center [287, 186] width 112 height 16
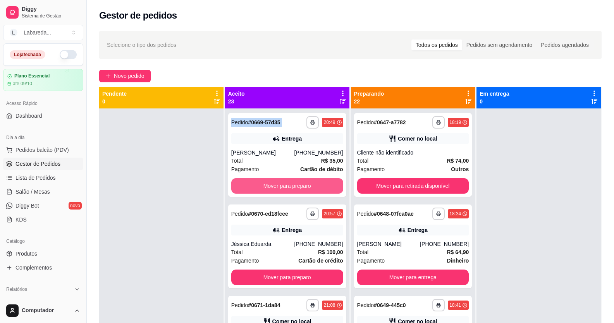
click at [305, 183] on button "Mover para preparo" at bounding box center [287, 186] width 112 height 16
click at [305, 270] on button "Mover para preparo" at bounding box center [287, 278] width 112 height 16
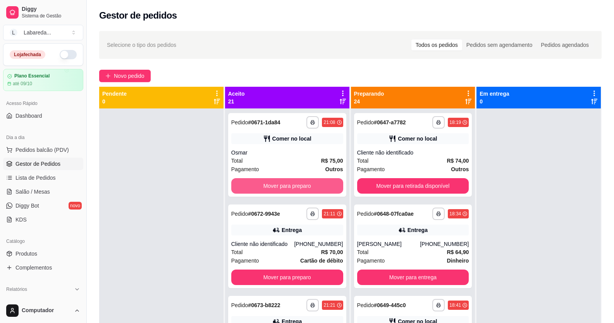
click at [305, 183] on button "Mover para preparo" at bounding box center [287, 186] width 112 height 16
click at [305, 183] on button "Mover para preparo" at bounding box center [287, 186] width 109 height 15
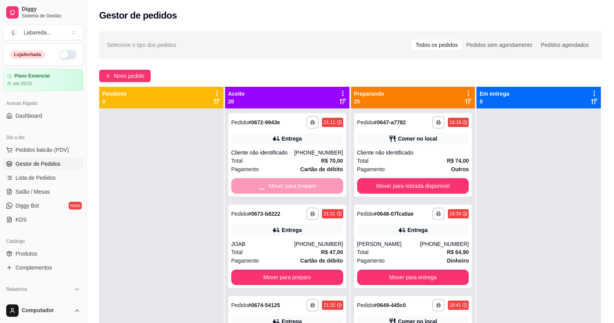
click at [305, 270] on button "Mover para preparo" at bounding box center [287, 278] width 112 height 16
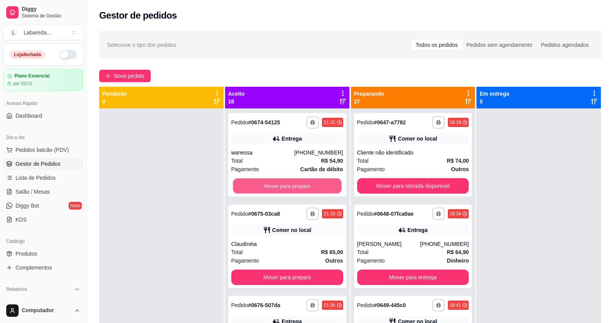
click at [305, 183] on button "Mover para preparo" at bounding box center [287, 186] width 109 height 15
click at [305, 183] on button "Mover para preparo" at bounding box center [287, 186] width 112 height 16
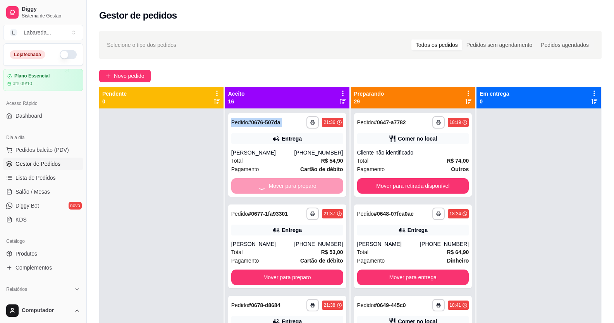
click at [305, 270] on button "Mover para preparo" at bounding box center [287, 278] width 112 height 16
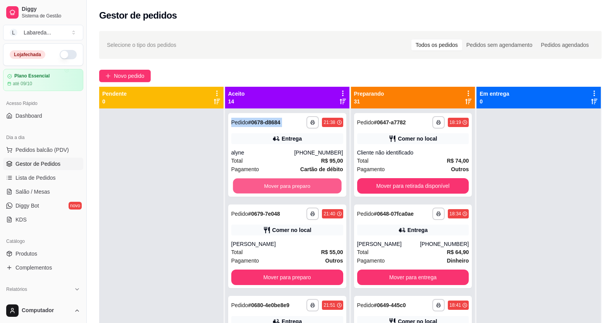
click at [305, 183] on button "Mover para preparo" at bounding box center [287, 186] width 109 height 15
click at [305, 183] on button "Mover para preparo" at bounding box center [287, 186] width 112 height 16
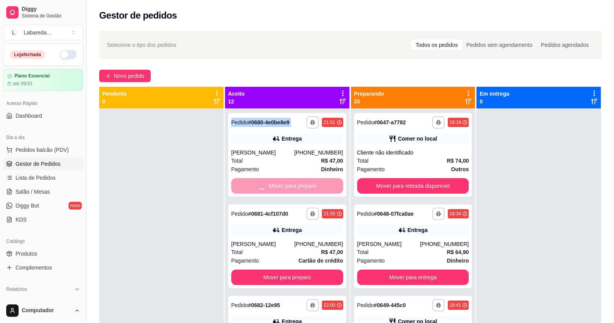
click at [305, 270] on button "Mover para preparo" at bounding box center [287, 278] width 112 height 16
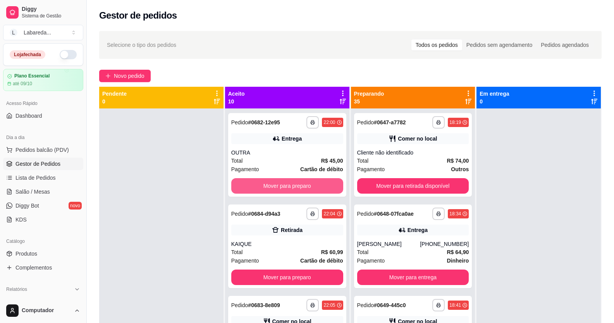
click at [305, 183] on button "Mover para preparo" at bounding box center [287, 186] width 112 height 16
click at [305, 183] on button "Mover para preparo" at bounding box center [287, 186] width 109 height 15
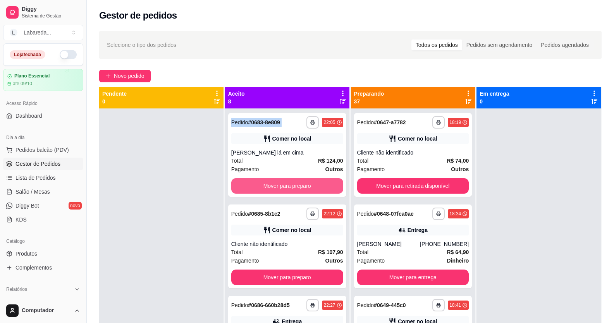
click at [305, 183] on button "Mover para preparo" at bounding box center [287, 186] width 112 height 16
click at [305, 270] on button "Mover para preparo" at bounding box center [287, 278] width 112 height 16
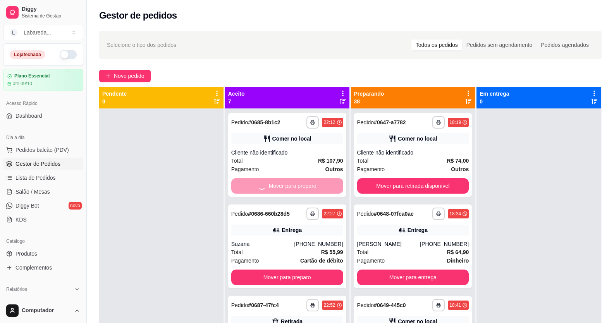
click at [305, 183] on div "Mover para preparo" at bounding box center [287, 186] width 112 height 16
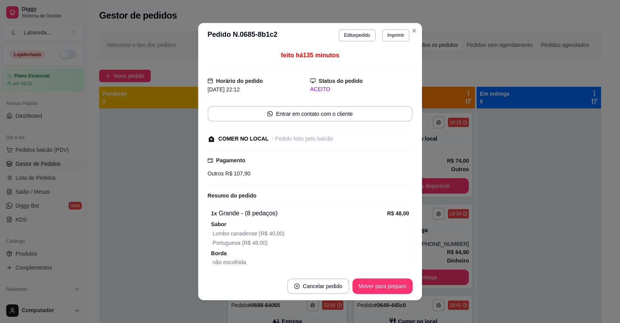
click at [305, 183] on div "Pagamento Outros R$ 107,90" at bounding box center [309, 169] width 205 height 36
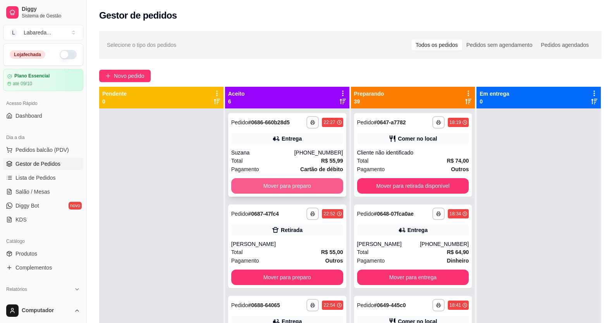
click at [319, 182] on button "Mover para preparo" at bounding box center [287, 186] width 112 height 16
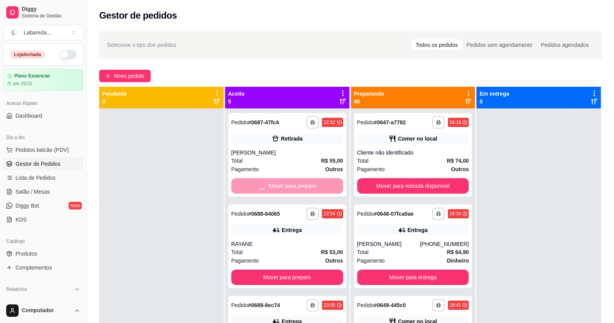
click at [319, 270] on button "Mover para preparo" at bounding box center [287, 278] width 112 height 16
click at [319, 182] on button "Mover para preparo" at bounding box center [287, 186] width 109 height 15
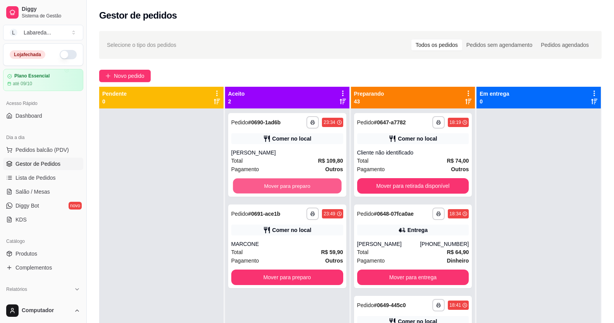
click at [319, 182] on button "Mover para preparo" at bounding box center [287, 186] width 109 height 15
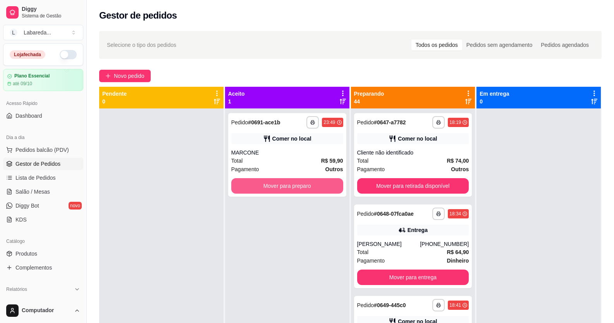
click at [319, 182] on button "Mover para preparo" at bounding box center [287, 186] width 112 height 16
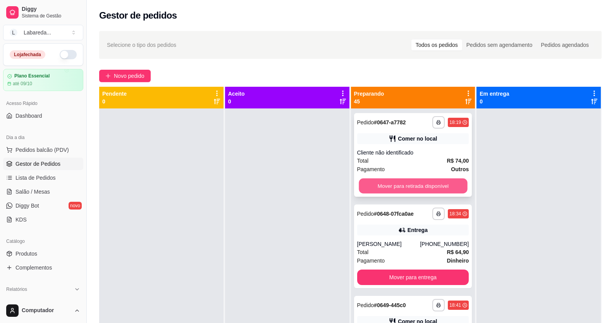
click at [402, 181] on button "Mover para retirada disponível" at bounding box center [413, 186] width 109 height 15
click at [402, 181] on div "Mover para retirada disponível" at bounding box center [413, 186] width 112 height 16
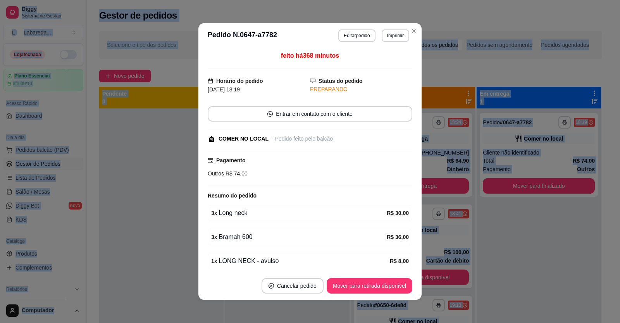
click at [402, 181] on div "Pagamento Outros R$ 74,00" at bounding box center [310, 169] width 205 height 36
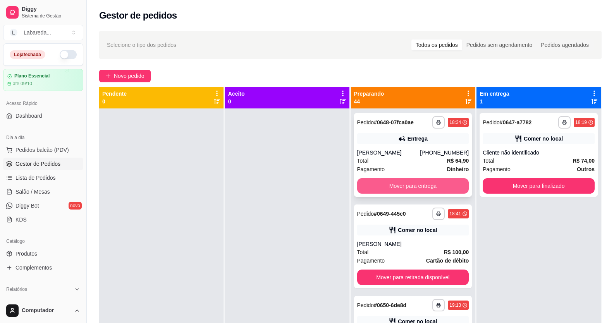
click at [434, 185] on button "Mover para entrega" at bounding box center [413, 186] width 112 height 16
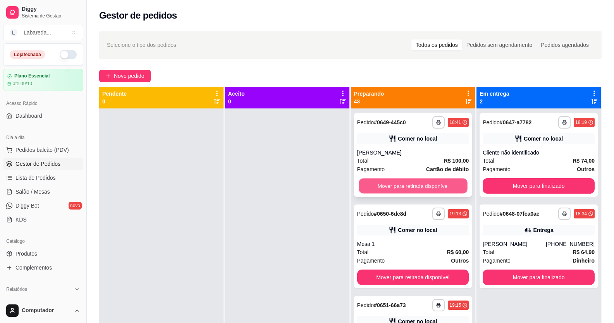
click at [437, 183] on button "Mover para retirada disponível" at bounding box center [413, 186] width 109 height 15
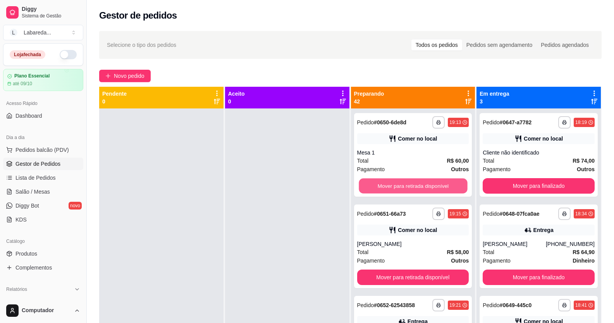
click at [437, 183] on button "Mover para retirada disponível" at bounding box center [413, 186] width 109 height 15
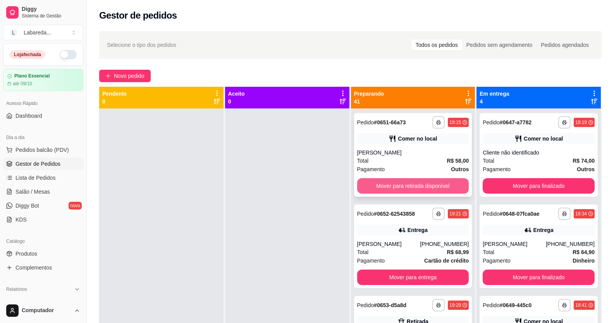
click at [430, 185] on button "Mover para retirada disponível" at bounding box center [413, 186] width 112 height 16
click at [430, 270] on button "Mover para entrega" at bounding box center [413, 278] width 112 height 16
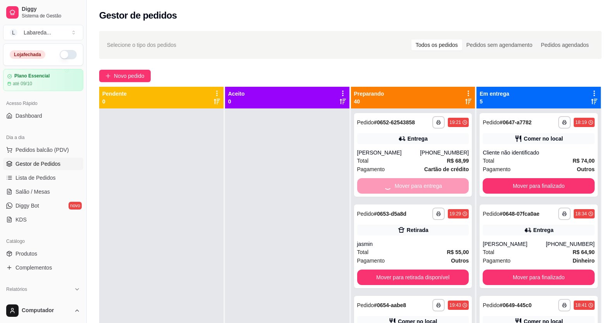
click at [430, 183] on div "Mover para entrega" at bounding box center [413, 186] width 112 height 16
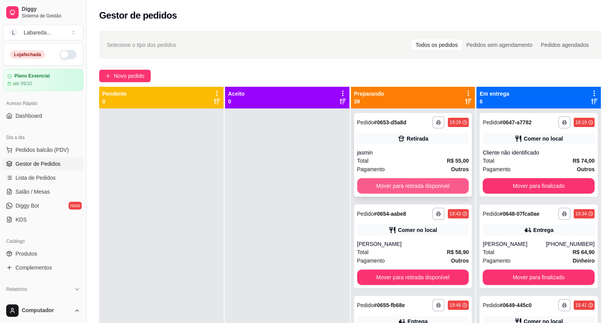
click at [443, 183] on button "Mover para retirada disponível" at bounding box center [413, 186] width 112 height 16
click at [444, 183] on button "Mover para retirada disponível" at bounding box center [413, 186] width 112 height 16
click at [444, 183] on button "Mover para entrega" at bounding box center [413, 186] width 109 height 15
click at [444, 183] on button "Mover para retirada disponível" at bounding box center [413, 186] width 109 height 15
click at [444, 183] on button "Mover para retirada disponível" at bounding box center [413, 186] width 112 height 16
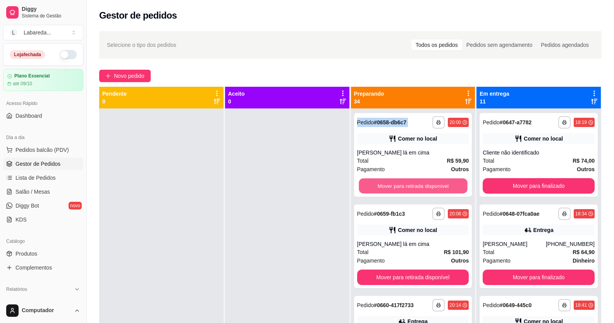
click at [444, 183] on button "Mover para retirada disponível" at bounding box center [413, 186] width 109 height 15
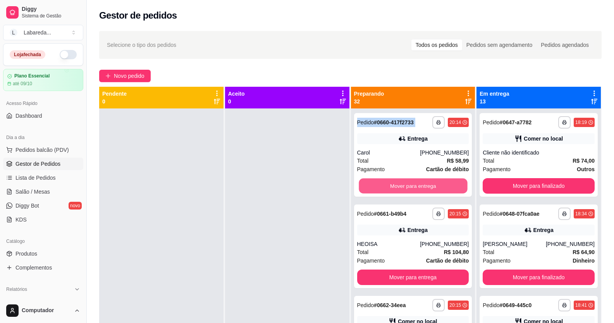
click at [444, 183] on button "Mover para entrega" at bounding box center [413, 186] width 109 height 15
click at [444, 183] on button "Mover para retirada disponível" at bounding box center [413, 186] width 112 height 16
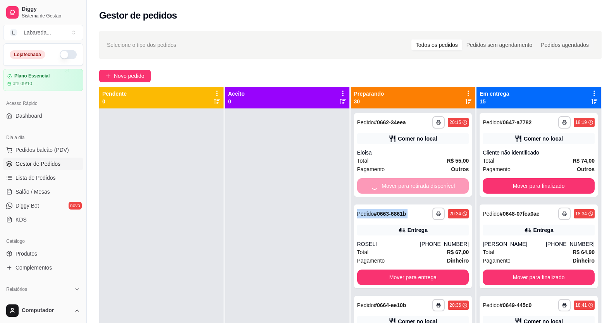
click at [444, 183] on div "Mover para retirada disponível" at bounding box center [413, 186] width 112 height 16
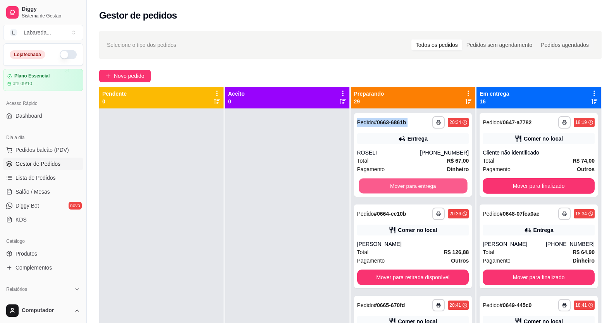
click at [444, 183] on button "Mover para entrega" at bounding box center [413, 186] width 109 height 15
click at [444, 183] on div "Mover para entrega" at bounding box center [413, 186] width 112 height 16
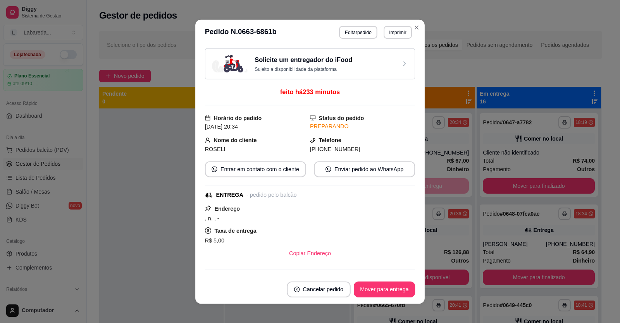
click at [444, 270] on button "Mover para retirada disponível" at bounding box center [413, 278] width 112 height 16
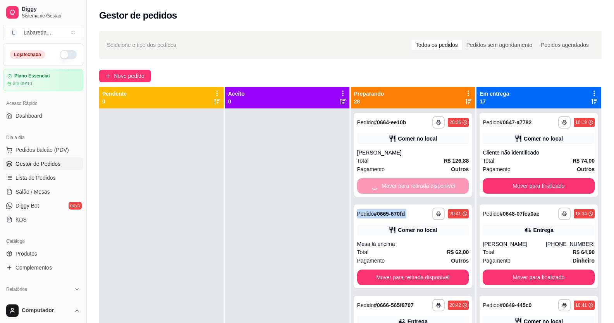
click at [444, 183] on div "Mover para retirada disponível" at bounding box center [413, 186] width 112 height 16
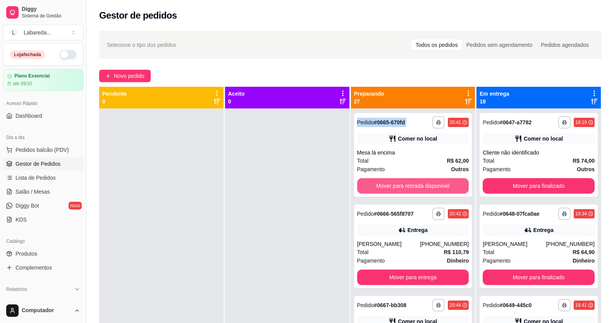
click at [444, 183] on button "Mover para retirada disponível" at bounding box center [413, 186] width 112 height 16
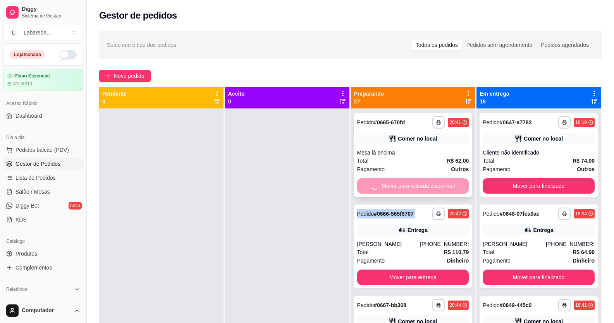
click at [444, 183] on div "Mover para retirada disponível" at bounding box center [413, 186] width 112 height 16
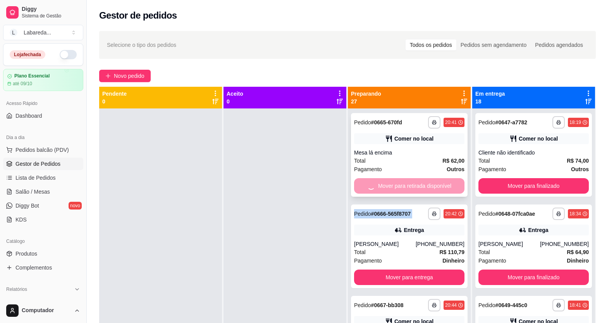
click at [444, 270] on button "Mover para entrega" at bounding box center [409, 278] width 110 height 16
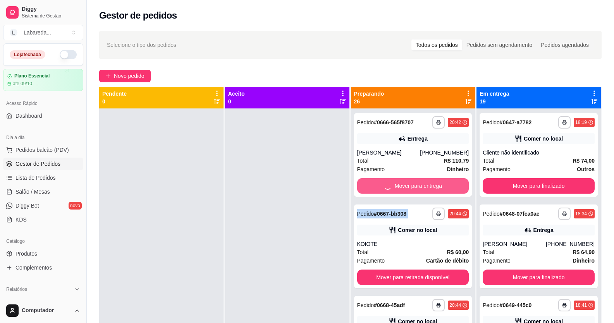
click at [444, 183] on div "Mover para entrega" at bounding box center [413, 186] width 112 height 16
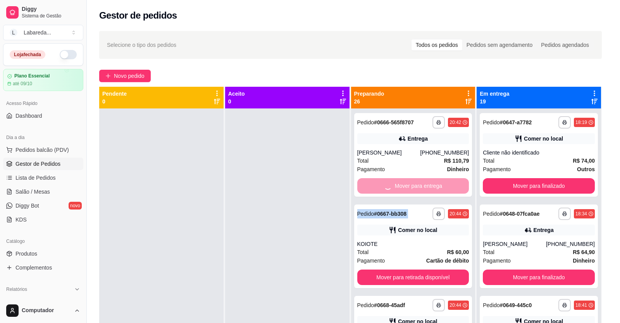
click at [444, 270] on button "Mover para retirada disponível" at bounding box center [413, 278] width 112 height 16
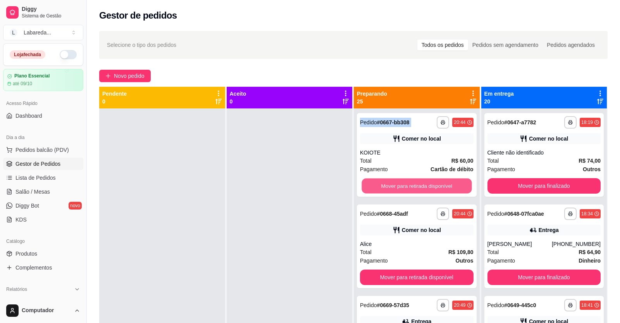
click at [445, 183] on div "Mover para retirada disponível" at bounding box center [417, 186] width 114 height 16
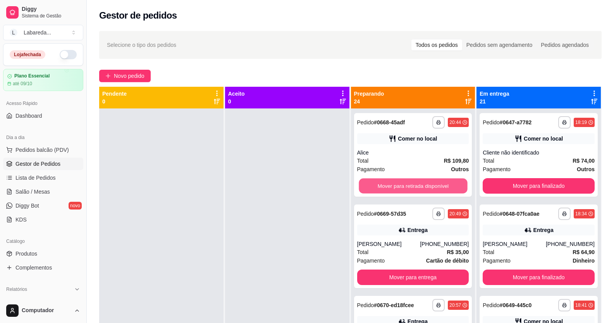
click at [445, 183] on button "Mover para retirada disponível" at bounding box center [413, 186] width 109 height 15
click at [445, 183] on div "Mover para retirada disponível" at bounding box center [413, 186] width 112 height 16
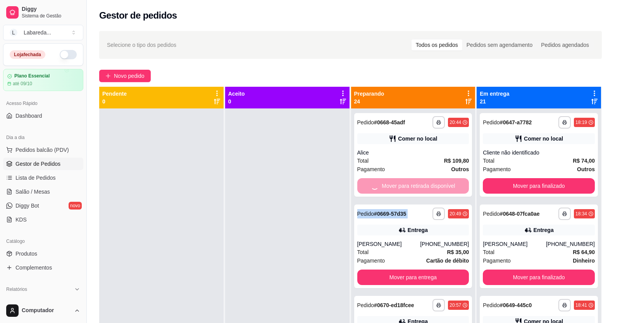
click at [445, 270] on button "Mover para entrega" at bounding box center [413, 278] width 112 height 16
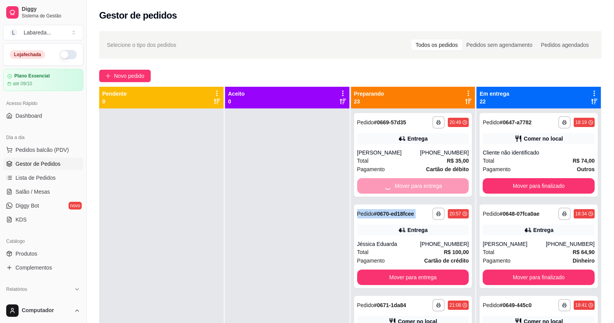
click at [445, 183] on div "Mover para entrega" at bounding box center [413, 186] width 112 height 16
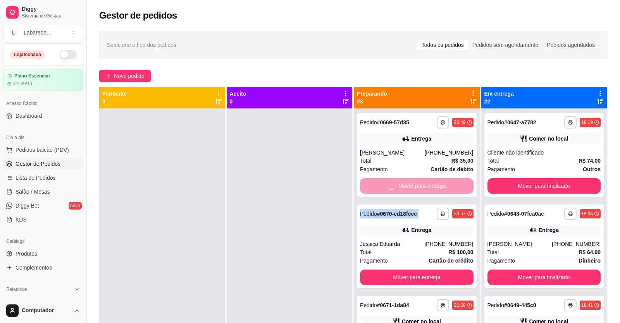
click at [445, 270] on button "Mover para entrega" at bounding box center [417, 278] width 114 height 16
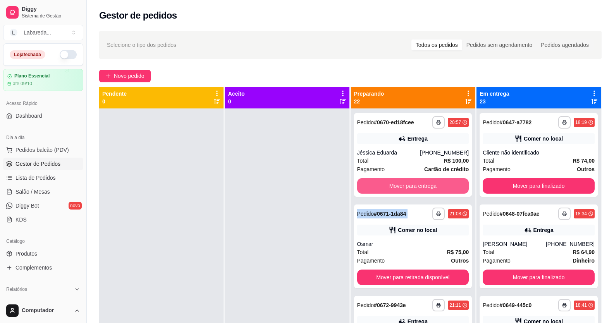
click at [445, 183] on div "Mover para entrega" at bounding box center [413, 186] width 112 height 16
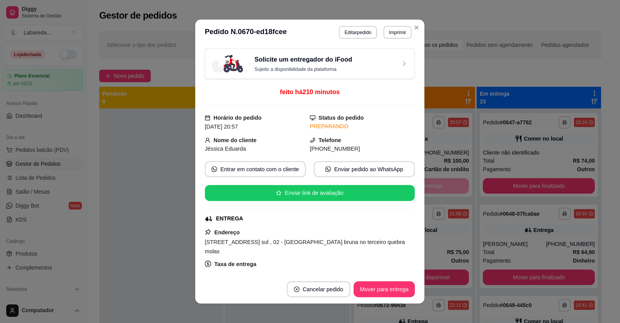
click at [445, 270] on button "Mover para retirada disponível" at bounding box center [413, 278] width 112 height 16
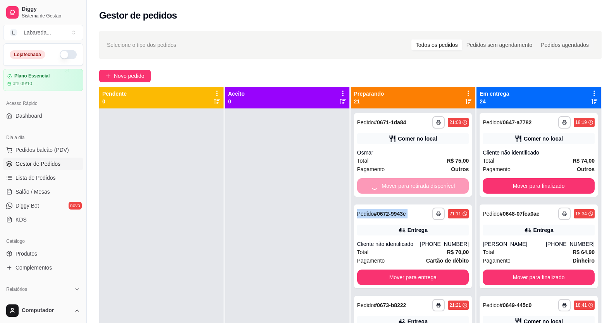
click at [445, 183] on div "Mover para retirada disponível" at bounding box center [413, 186] width 112 height 16
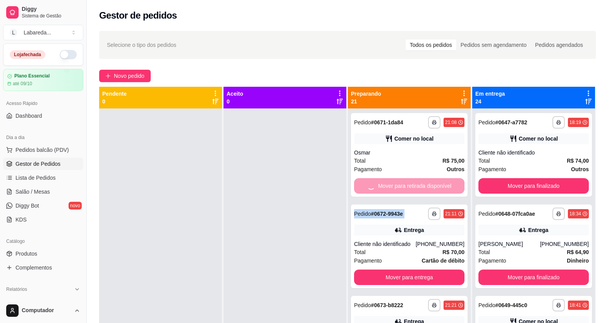
click at [445, 270] on button "Mover para entrega" at bounding box center [409, 278] width 110 height 16
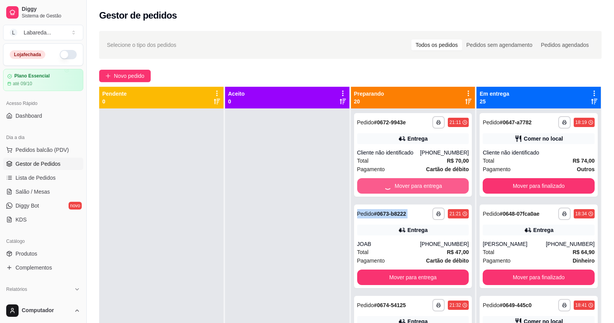
click at [445, 183] on div "Mover para entrega" at bounding box center [413, 186] width 112 height 16
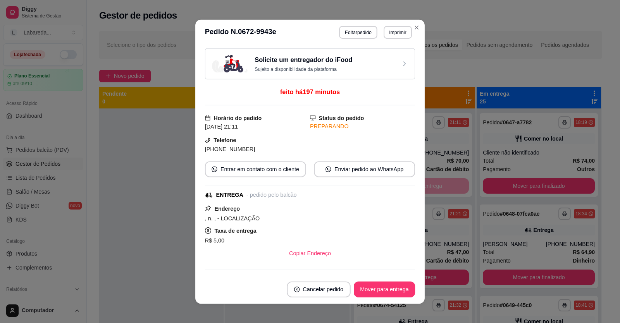
click at [445, 270] on button "Mover para entrega" at bounding box center [413, 278] width 112 height 16
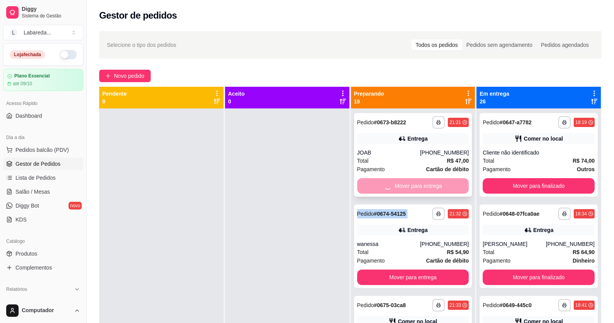
click at [445, 183] on div "Mover para entrega" at bounding box center [413, 186] width 112 height 16
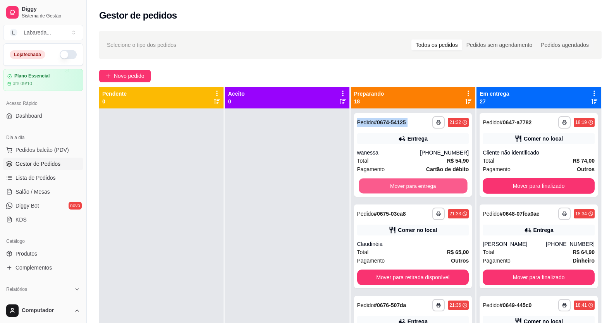
click at [446, 183] on button "Mover para entrega" at bounding box center [413, 186] width 109 height 15
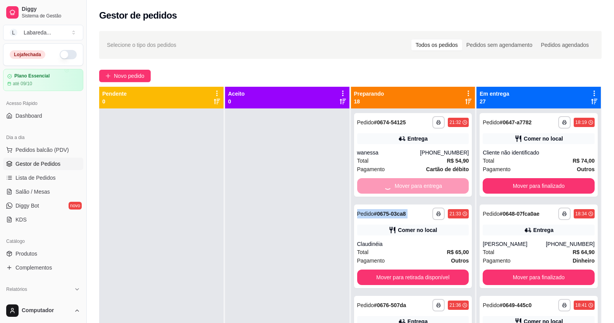
click at [446, 183] on div "Mover para entrega" at bounding box center [413, 186] width 112 height 16
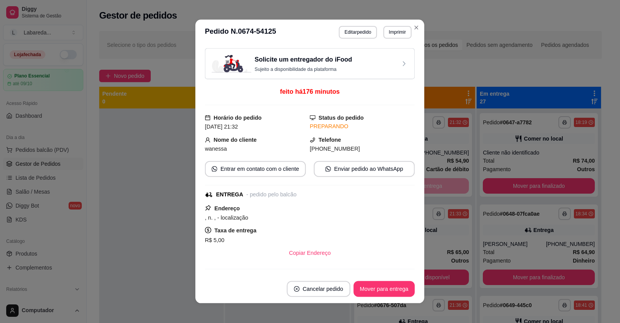
click at [446, 270] on button "Mover para retirada disponível" at bounding box center [413, 278] width 112 height 16
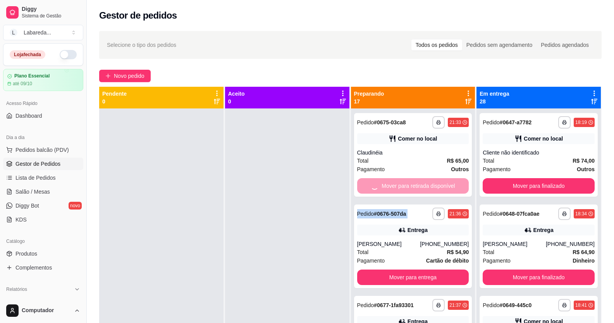
click at [446, 183] on div "Mover para retirada disponível" at bounding box center [413, 186] width 112 height 16
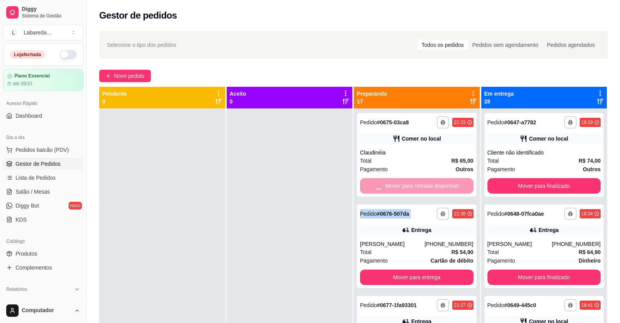
click at [446, 270] on button "Mover para entrega" at bounding box center [417, 278] width 114 height 16
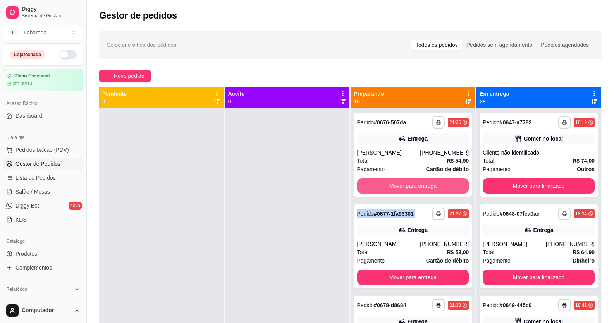
click at [446, 183] on div "Mover para entrega" at bounding box center [413, 186] width 112 height 16
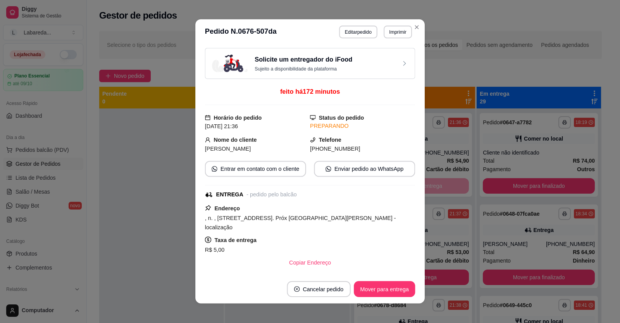
click at [446, 270] on button "Mover para entrega" at bounding box center [413, 278] width 112 height 16
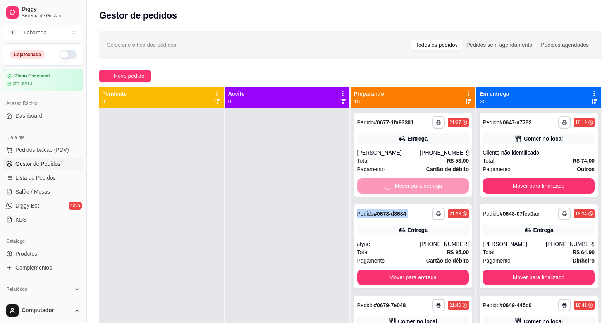
click at [446, 183] on div "Mover para entrega" at bounding box center [413, 186] width 112 height 16
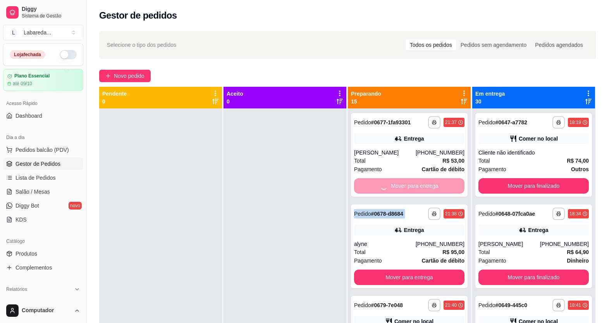
click at [446, 270] on button "Mover para entrega" at bounding box center [409, 278] width 110 height 16
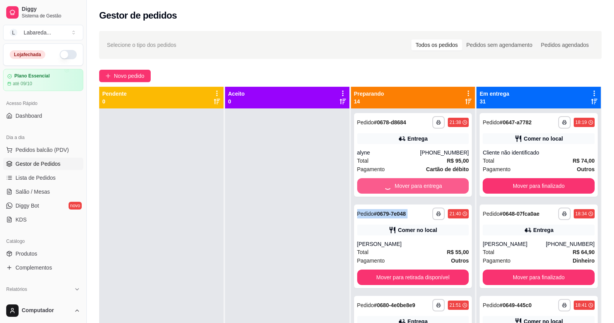
click at [446, 183] on div "Mover para entrega" at bounding box center [413, 186] width 112 height 16
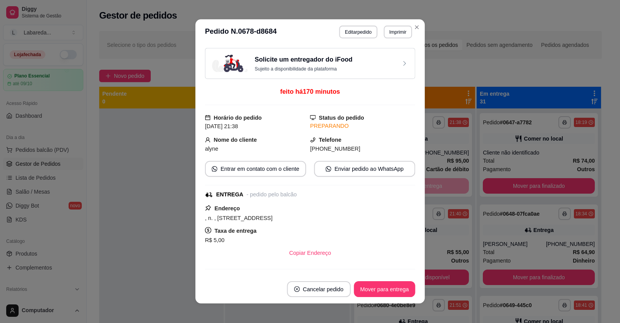
click at [446, 270] on button "Mover para retirada disponível" at bounding box center [413, 278] width 112 height 16
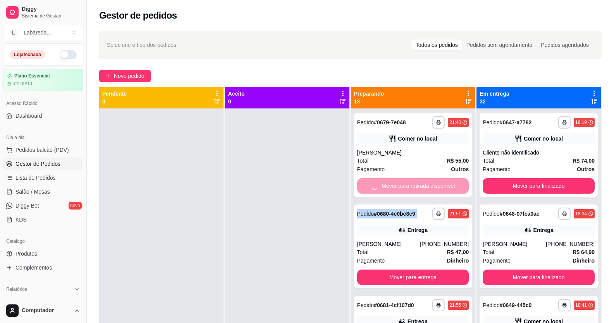
click at [446, 183] on div "Mover para retirada disponível" at bounding box center [413, 186] width 112 height 16
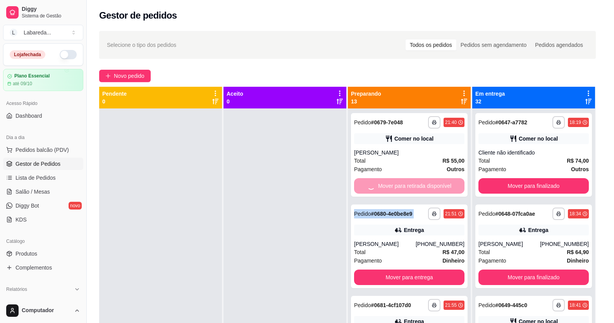
click at [446, 270] on button "Mover para entrega" at bounding box center [409, 278] width 110 height 16
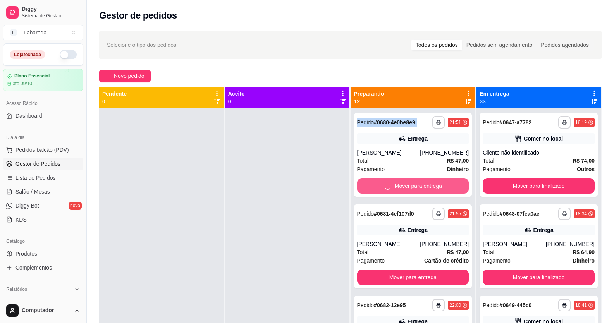
click at [446, 183] on div "Mover para entrega" at bounding box center [413, 186] width 112 height 16
click at [446, 183] on button "Mover para entrega" at bounding box center [413, 186] width 109 height 15
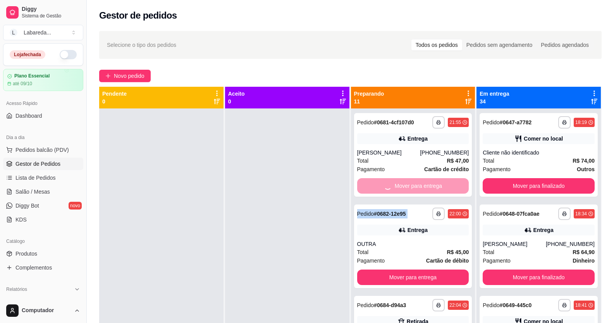
click at [446, 183] on div "Mover para entrega" at bounding box center [413, 186] width 112 height 16
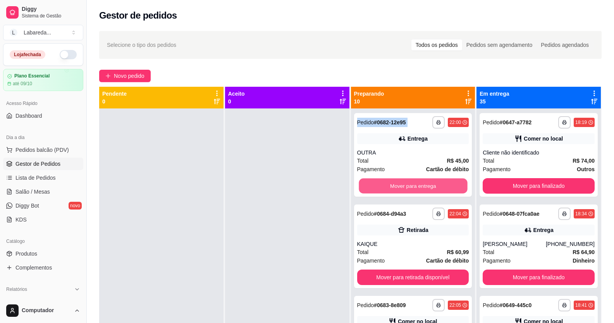
click at [446, 183] on button "Mover para entrega" at bounding box center [413, 186] width 109 height 15
click at [446, 183] on div "Mover para entrega" at bounding box center [413, 186] width 112 height 16
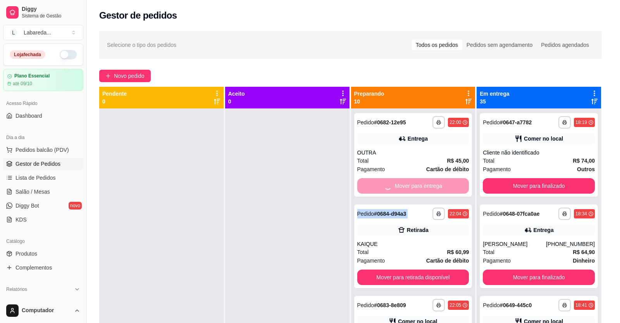
click at [446, 270] on button "Mover para retirada disponível" at bounding box center [413, 278] width 112 height 16
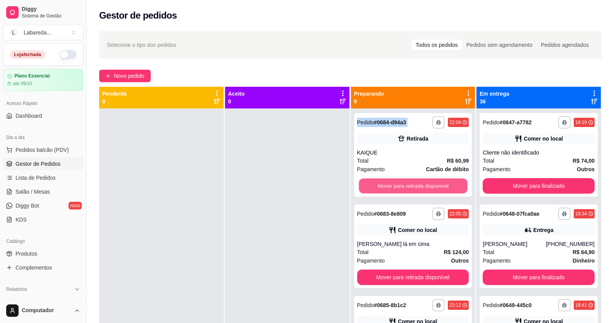
click at [446, 183] on div "Mover para retirada disponível" at bounding box center [413, 186] width 112 height 16
click at [446, 183] on button "Mover para retirada disponível" at bounding box center [413, 186] width 109 height 15
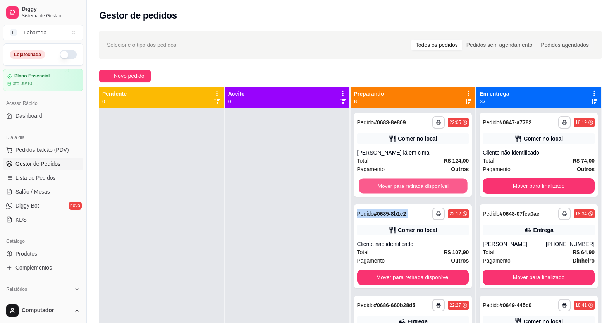
click at [446, 183] on div "Mover para retirada disponível" at bounding box center [413, 186] width 112 height 16
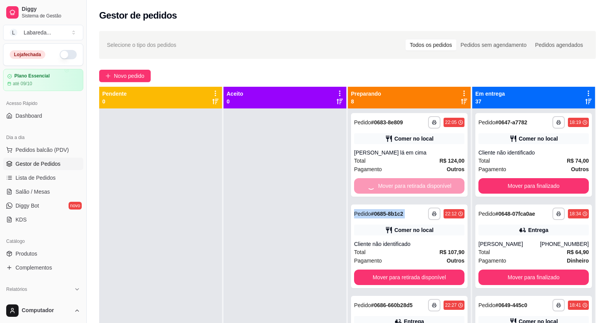
click at [446, 270] on button "Mover para retirada disponível" at bounding box center [409, 278] width 110 height 16
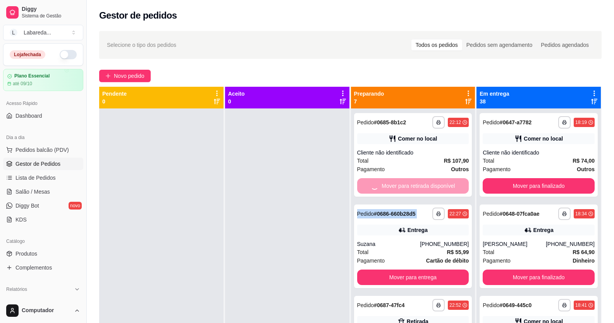
click at [446, 183] on div "Mover para retirada disponível" at bounding box center [413, 186] width 112 height 16
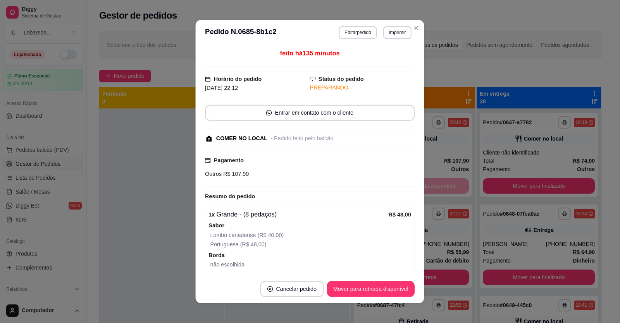
click at [446, 270] on button "Mover para entrega" at bounding box center [413, 278] width 112 height 16
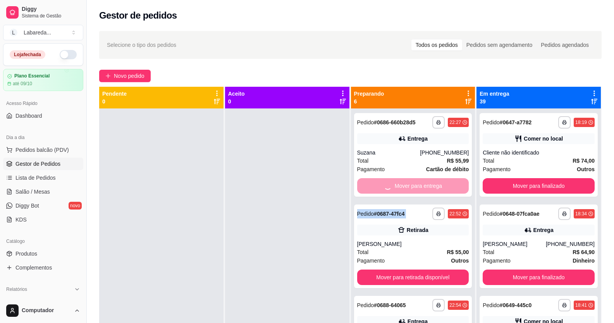
click at [446, 183] on div "Mover para entrega" at bounding box center [413, 186] width 112 height 16
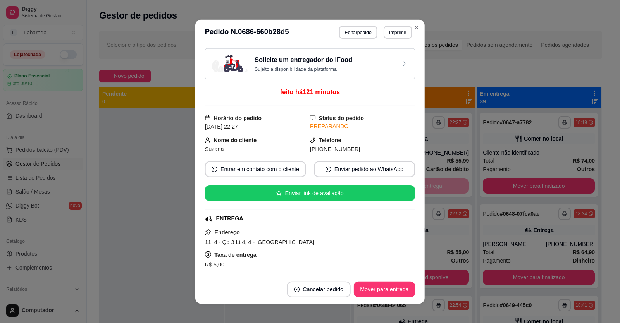
click at [446, 270] on button "Mover para retirada disponível" at bounding box center [413, 278] width 112 height 16
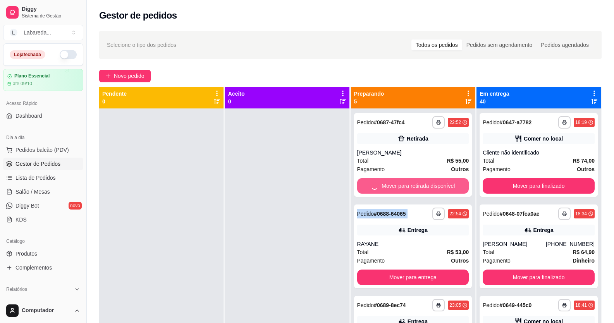
click at [446, 183] on div "Mover para retirada disponível" at bounding box center [413, 186] width 112 height 16
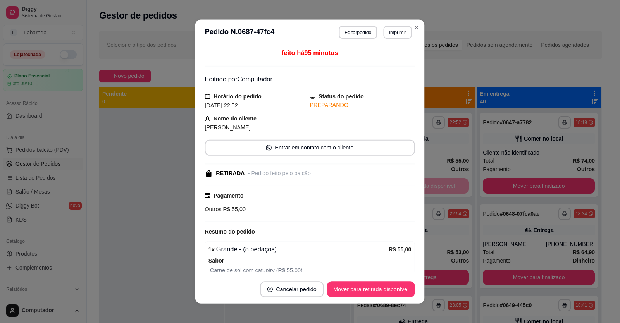
click at [446, 270] on button "Mover para entrega" at bounding box center [413, 278] width 112 height 16
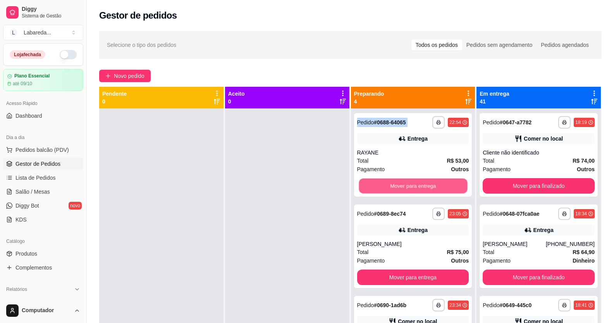
click at [446, 183] on div "Mover para entrega" at bounding box center [413, 186] width 112 height 16
click at [446, 183] on button "Mover para entrega" at bounding box center [413, 186] width 109 height 15
click at [446, 183] on div "Mover para entrega" at bounding box center [413, 186] width 112 height 16
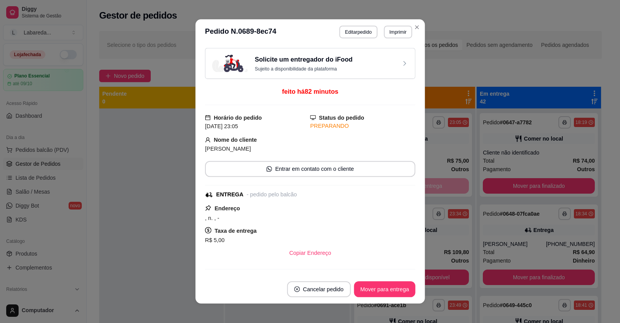
click at [446, 270] on button "Mover para retirada disponível" at bounding box center [413, 278] width 112 height 16
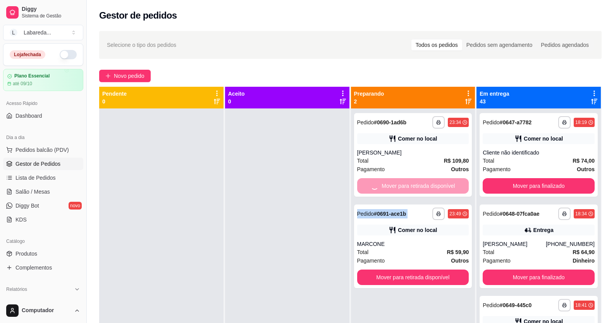
click at [446, 183] on div "Mover para retirada disponível" at bounding box center [413, 186] width 112 height 16
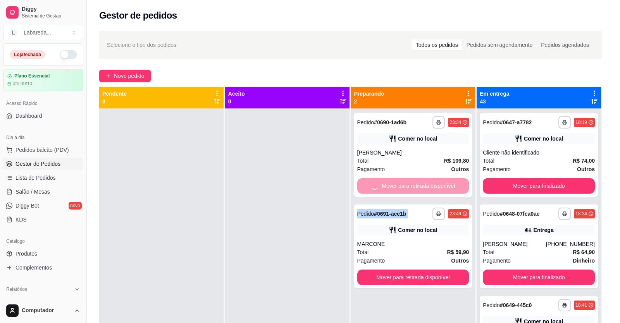
click at [446, 270] on button "Mover para retirada disponível" at bounding box center [413, 278] width 112 height 16
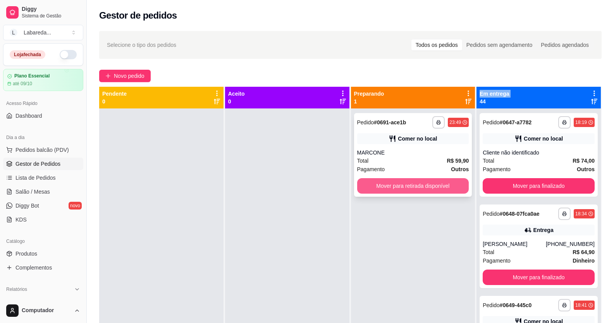
click at [446, 183] on div "Mover para retirada disponível" at bounding box center [413, 186] width 112 height 16
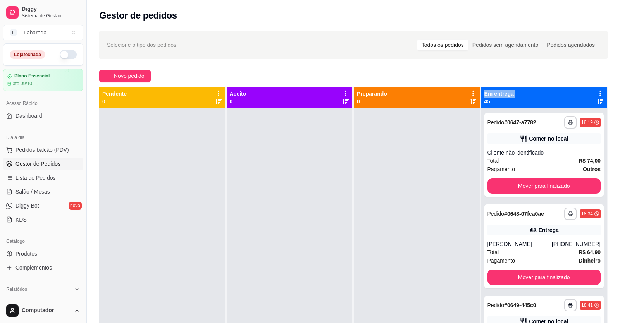
click at [446, 183] on div at bounding box center [417, 270] width 126 height 323
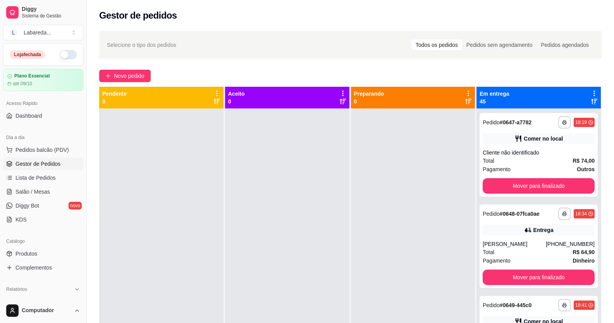
click at [446, 183] on div at bounding box center [413, 270] width 124 height 323
click at [495, 184] on button "Mover para finalizado" at bounding box center [539, 186] width 112 height 16
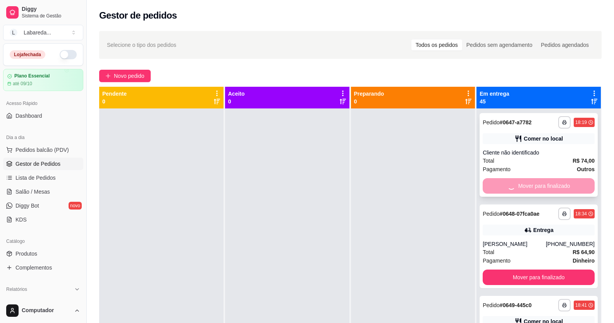
click at [495, 184] on div "Mover para finalizado" at bounding box center [539, 186] width 112 height 16
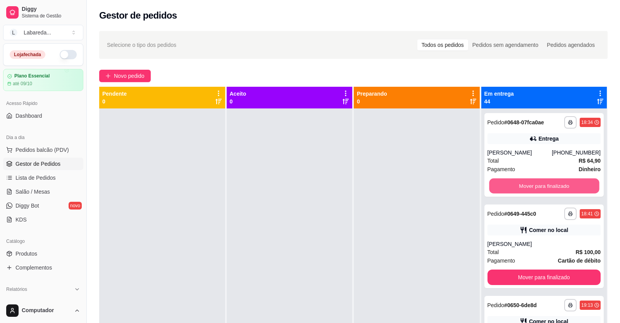
click at [495, 184] on button "Mover para finalizado" at bounding box center [544, 186] width 110 height 15
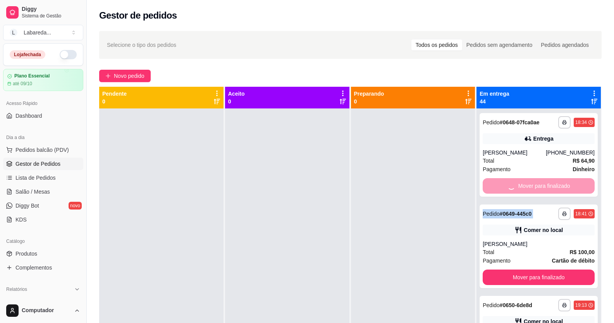
click at [495, 184] on div "Mover para finalizado" at bounding box center [539, 186] width 112 height 16
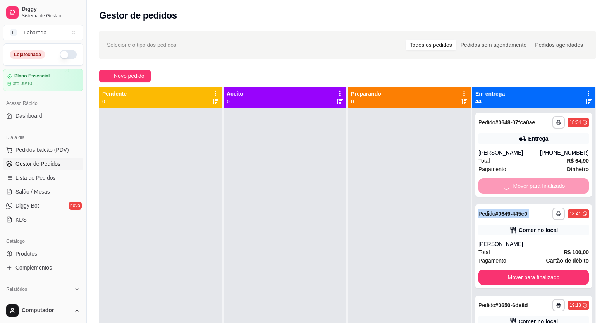
click at [495, 270] on button "Mover para finalizado" at bounding box center [534, 278] width 110 height 16
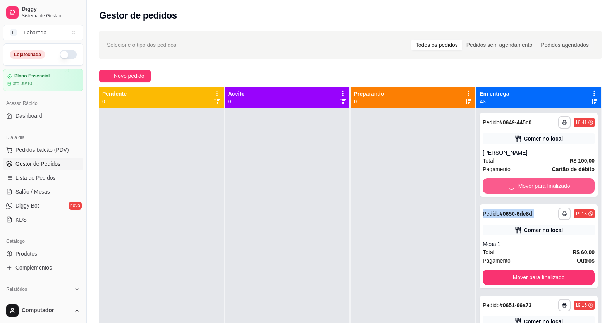
click at [495, 184] on div "Mover para finalizado" at bounding box center [539, 186] width 112 height 16
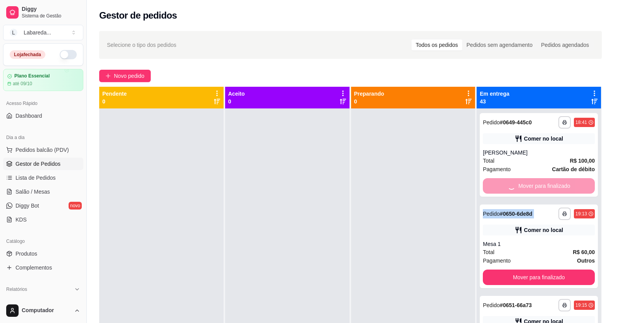
click at [495, 270] on button "Mover para finalizado" at bounding box center [539, 278] width 112 height 16
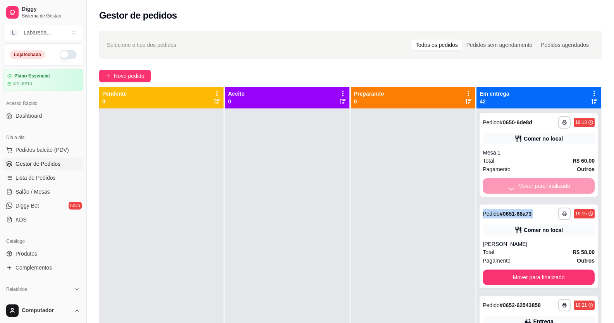
click at [495, 184] on div "Mover para finalizado" at bounding box center [539, 186] width 112 height 16
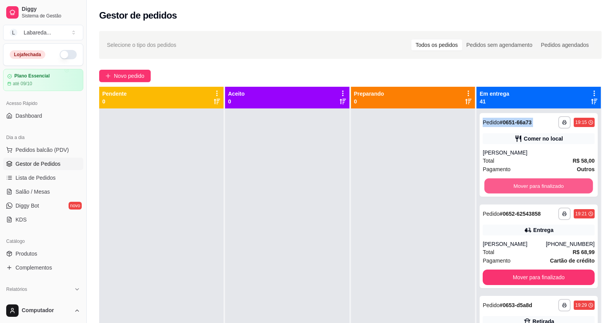
click at [495, 184] on button "Mover para finalizado" at bounding box center [539, 186] width 109 height 15
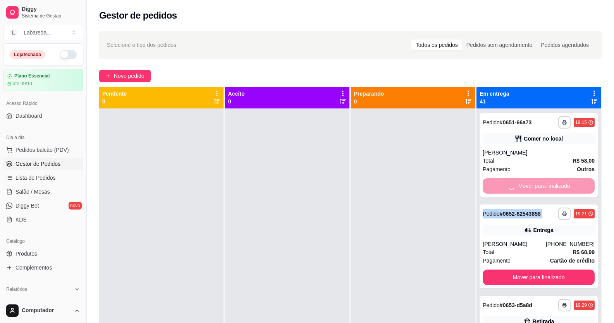
click at [495, 184] on div "Mover para finalizado" at bounding box center [539, 186] width 112 height 16
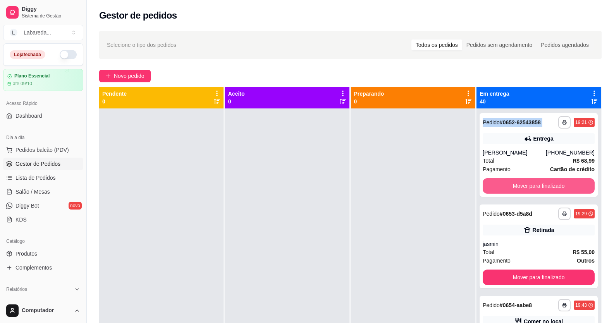
click at [495, 184] on button "Mover para finalizado" at bounding box center [539, 186] width 112 height 16
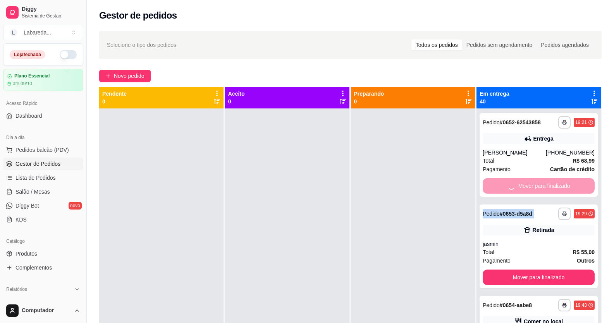
click at [495, 184] on div "Mover para finalizado" at bounding box center [539, 186] width 112 height 16
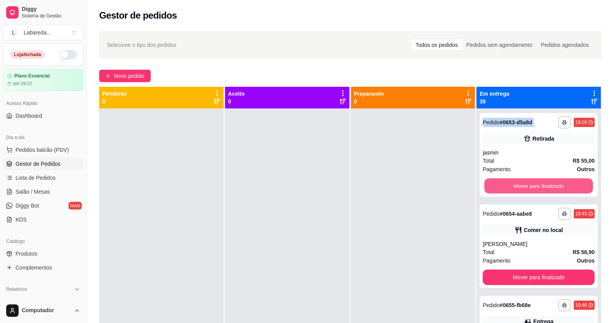
click at [495, 184] on button "Mover para finalizado" at bounding box center [539, 186] width 109 height 15
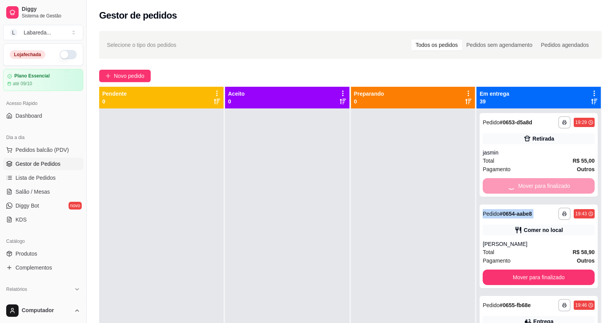
click at [495, 184] on div "Mover para finalizado" at bounding box center [539, 186] width 112 height 16
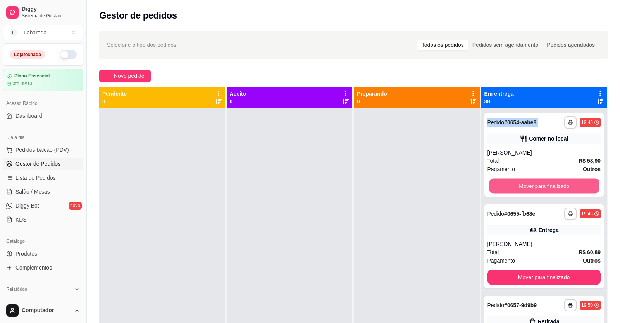
click at [495, 184] on button "Mover para finalizado" at bounding box center [544, 186] width 110 height 15
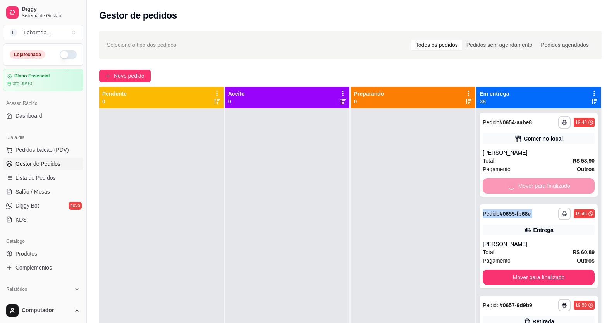
click at [495, 184] on div "Mover para finalizado" at bounding box center [539, 186] width 112 height 16
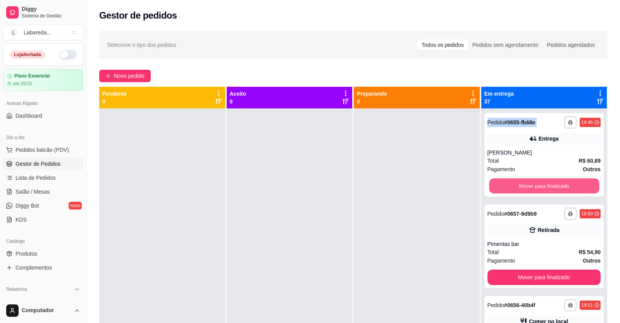
click at [495, 184] on button "Mover para finalizado" at bounding box center [544, 186] width 110 height 15
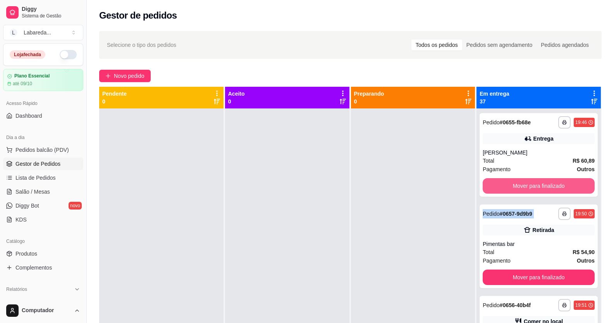
click at [495, 184] on div "Mover para finalizado" at bounding box center [539, 186] width 112 height 16
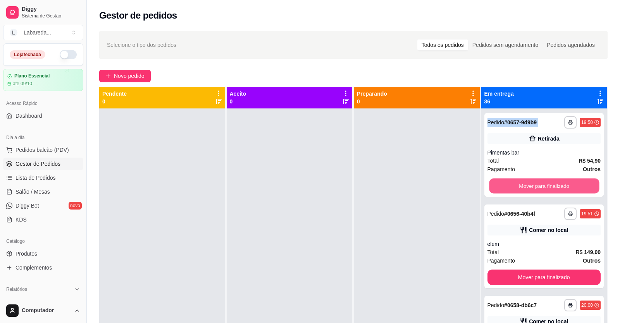
click at [495, 184] on button "Mover para finalizado" at bounding box center [544, 186] width 110 height 15
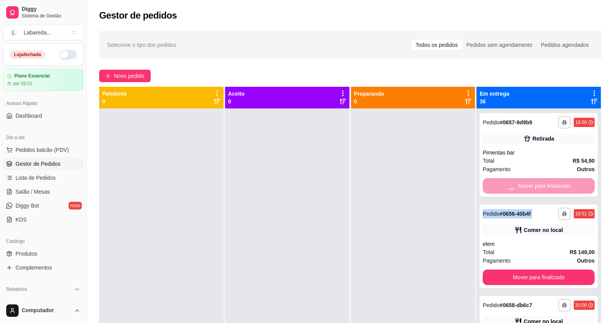
click at [495, 184] on div "Mover para finalizado" at bounding box center [539, 186] width 112 height 16
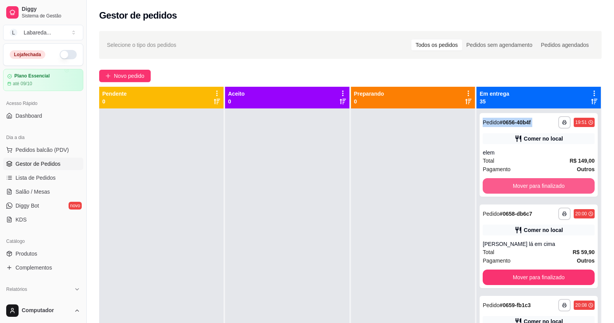
click at [495, 184] on button "Mover para finalizado" at bounding box center [539, 186] width 112 height 16
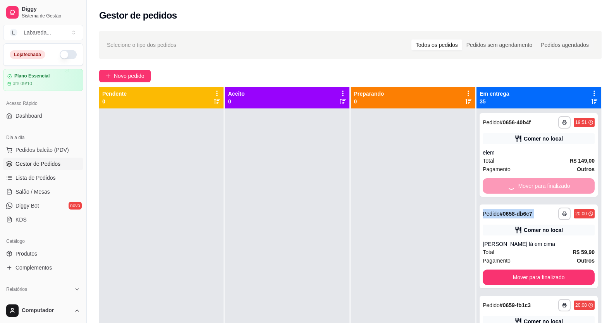
click at [495, 184] on div "Mover para finalizado" at bounding box center [539, 186] width 112 height 16
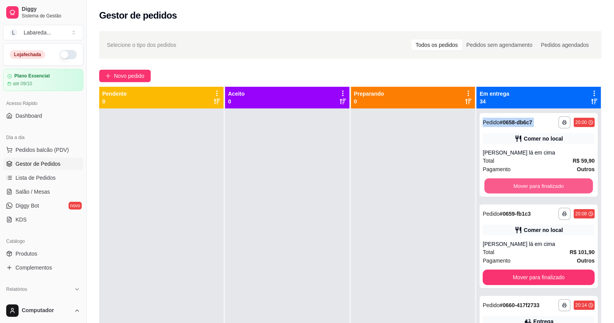
click at [495, 184] on button "Mover para finalizado" at bounding box center [539, 186] width 109 height 15
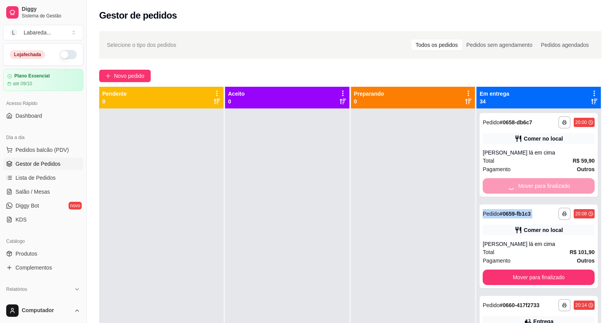
click at [495, 184] on div "Mover para finalizado" at bounding box center [539, 186] width 112 height 16
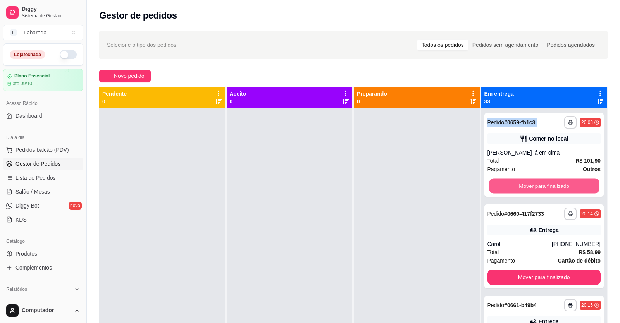
click at [495, 184] on button "Mover para finalizado" at bounding box center [544, 186] width 110 height 15
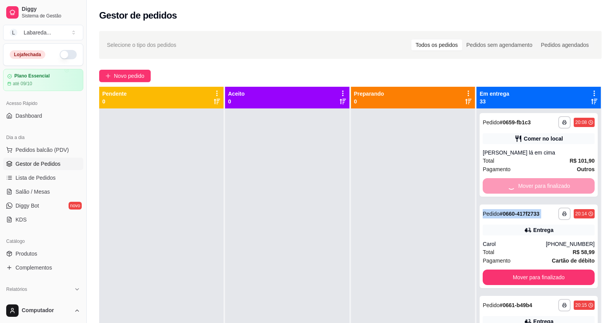
click at [495, 184] on div "Mover para finalizado" at bounding box center [539, 186] width 112 height 16
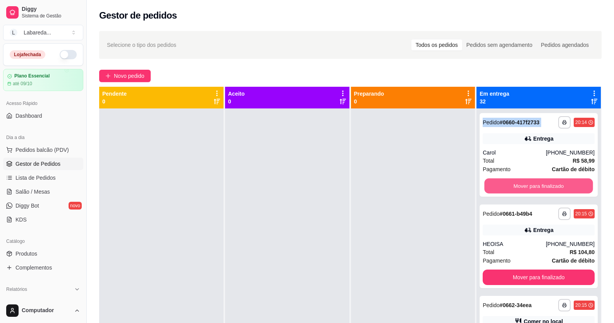
click at [495, 184] on button "Mover para finalizado" at bounding box center [539, 186] width 109 height 15
click at [495, 184] on div "Mover para finalizado" at bounding box center [539, 186] width 112 height 16
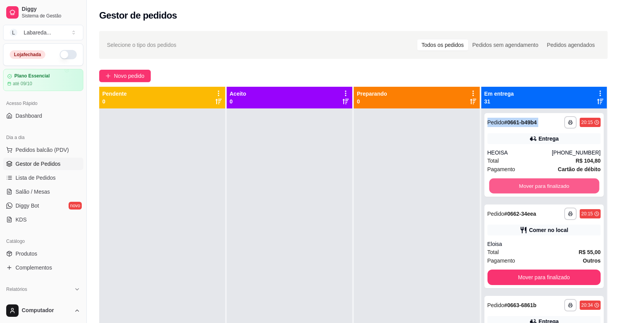
click at [495, 184] on button "Mover para finalizado" at bounding box center [544, 186] width 110 height 15
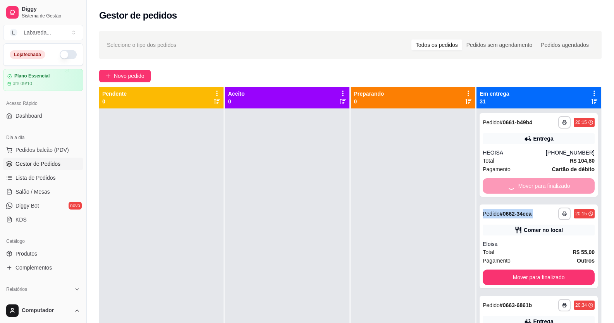
click at [495, 184] on div "Mover para finalizado" at bounding box center [539, 186] width 112 height 16
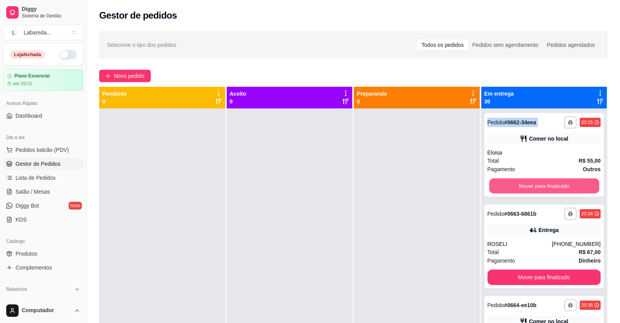
click at [495, 184] on button "Mover para finalizado" at bounding box center [544, 186] width 110 height 15
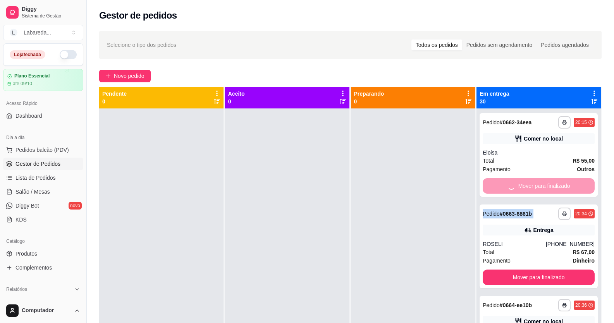
click at [495, 184] on div "Mover para finalizado" at bounding box center [539, 186] width 112 height 16
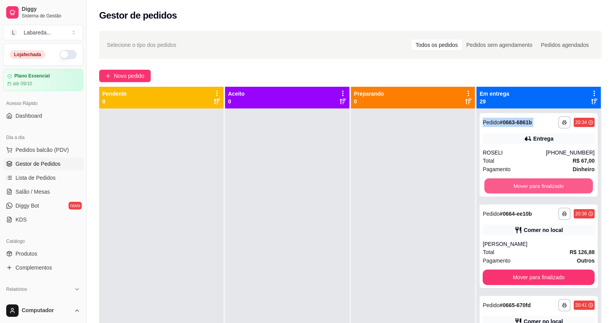
click at [495, 184] on button "Mover para finalizado" at bounding box center [539, 186] width 109 height 15
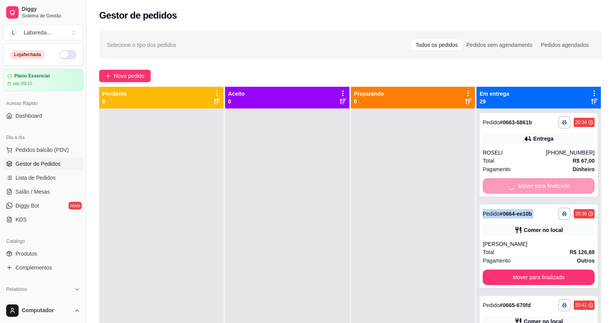
click at [495, 184] on div "Mover para finalizado" at bounding box center [539, 186] width 112 height 16
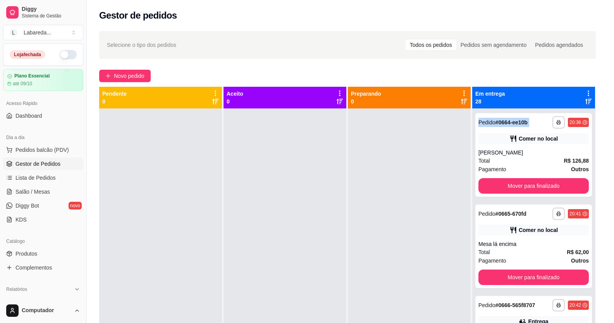
click at [495, 184] on button "Mover para finalizado" at bounding box center [534, 186] width 110 height 16
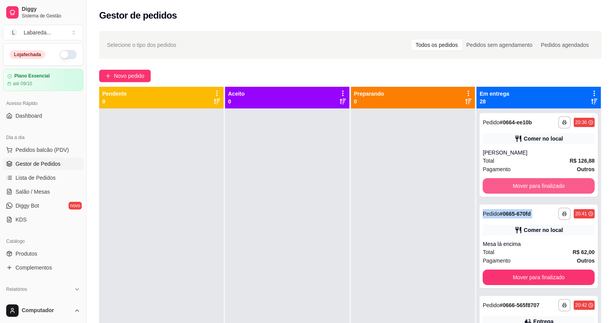
click at [495, 184] on div "Mover para finalizado" at bounding box center [539, 186] width 112 height 16
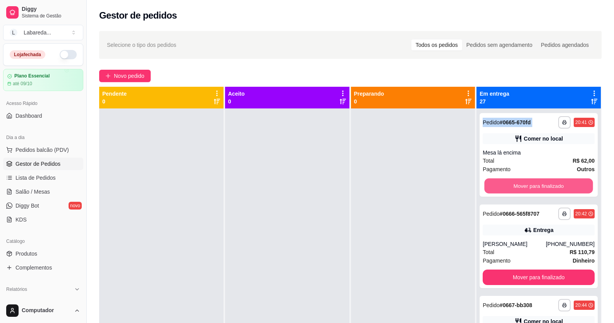
click at [495, 184] on button "Mover para finalizado" at bounding box center [539, 186] width 109 height 15
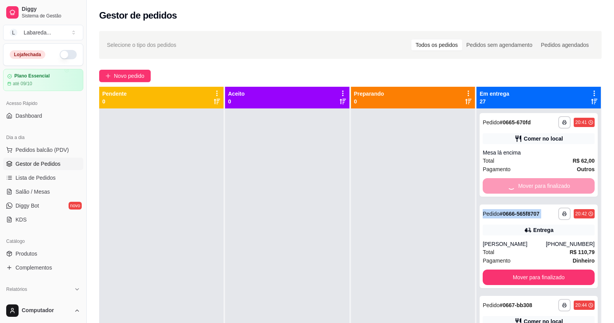
click at [495, 184] on div "Mover para finalizado" at bounding box center [539, 186] width 112 height 16
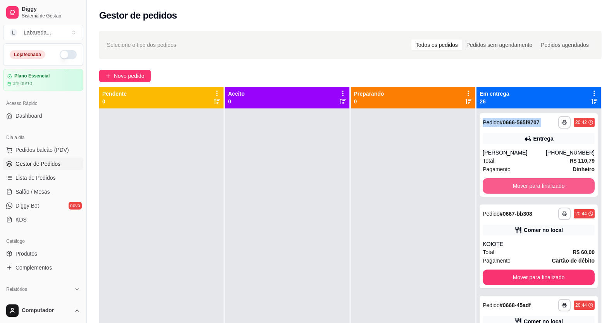
click at [495, 184] on button "Mover para finalizado" at bounding box center [539, 186] width 112 height 16
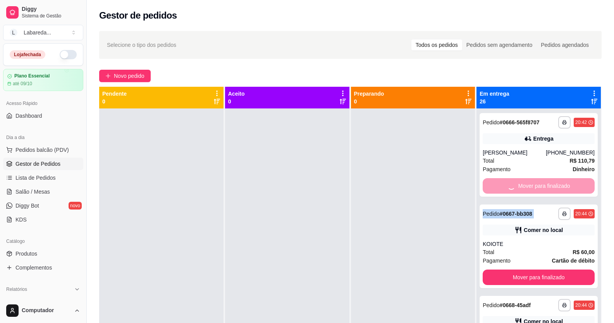
click at [495, 184] on div "Mover para finalizado" at bounding box center [539, 186] width 112 height 16
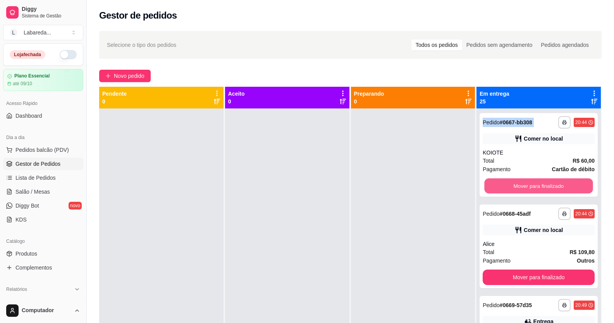
click at [495, 184] on button "Mover para finalizado" at bounding box center [539, 186] width 109 height 15
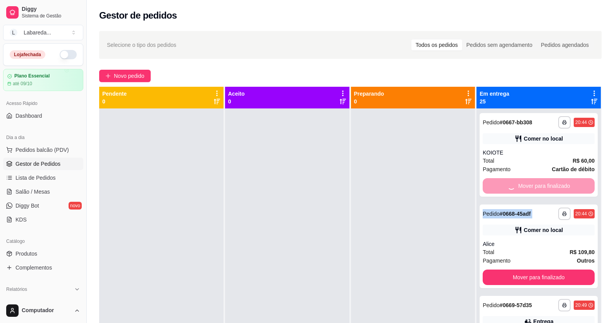
click at [495, 184] on div "Mover para finalizado" at bounding box center [539, 186] width 112 height 16
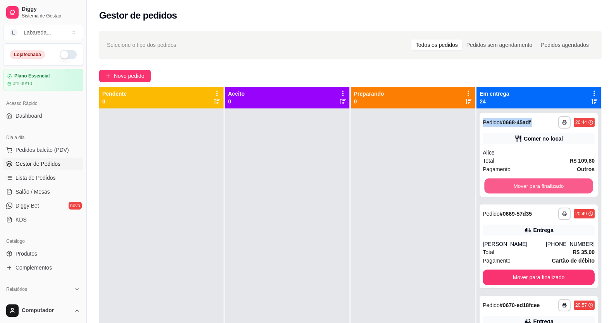
click at [495, 184] on button "Mover para finalizado" at bounding box center [539, 186] width 109 height 15
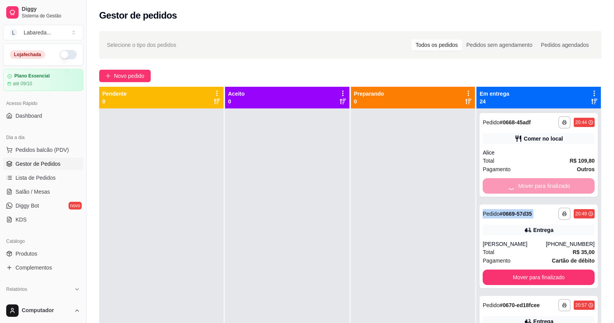
click at [495, 184] on div "Mover para finalizado" at bounding box center [539, 186] width 112 height 16
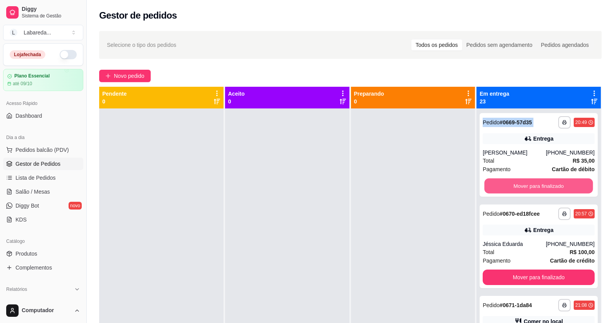
click at [495, 184] on button "Mover para finalizado" at bounding box center [539, 186] width 109 height 15
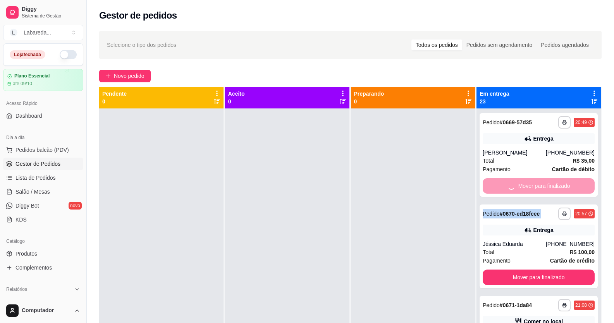
click at [495, 184] on div "Mover para finalizado" at bounding box center [539, 186] width 112 height 16
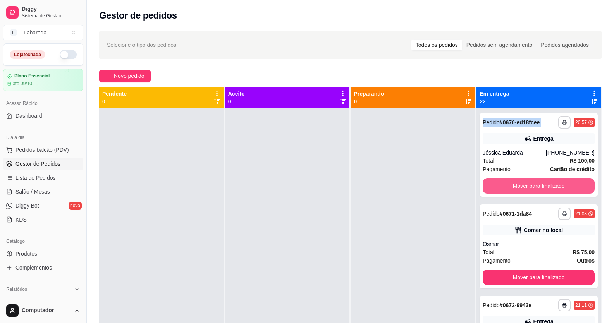
click at [495, 184] on button "Mover para finalizado" at bounding box center [539, 186] width 112 height 16
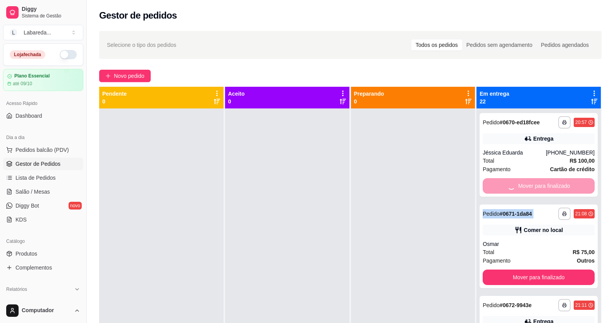
click at [495, 184] on div "Mover para finalizado" at bounding box center [539, 186] width 112 height 16
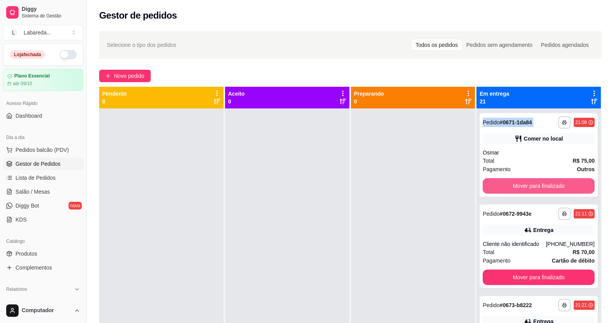
click at [495, 184] on button "Mover para finalizado" at bounding box center [539, 186] width 112 height 16
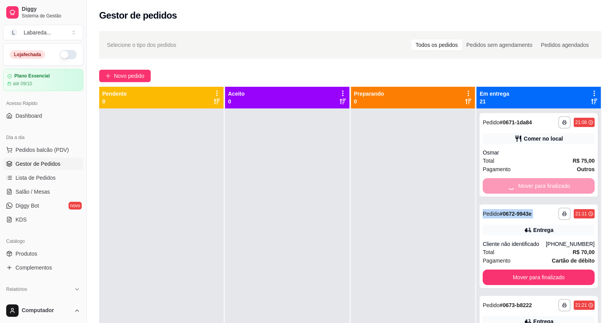
click at [495, 184] on div "Mover para finalizado" at bounding box center [539, 186] width 112 height 16
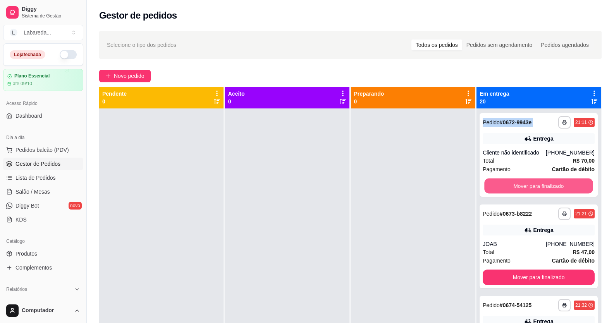
click at [495, 184] on button "Mover para finalizado" at bounding box center [539, 186] width 109 height 15
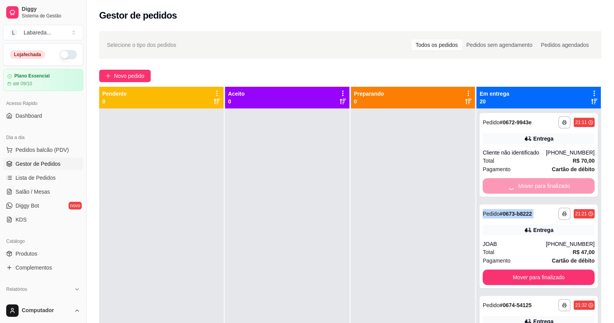
click at [495, 184] on div "Mover para finalizado" at bounding box center [539, 186] width 112 height 16
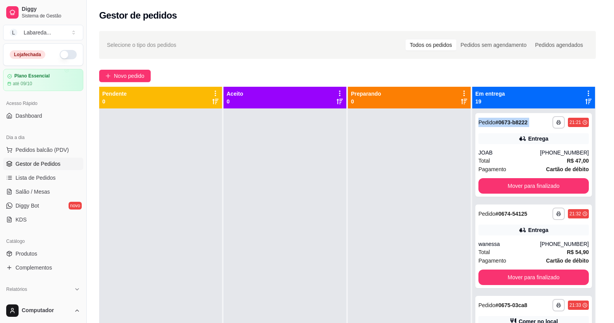
click at [495, 184] on button "Mover para finalizado" at bounding box center [534, 186] width 110 height 16
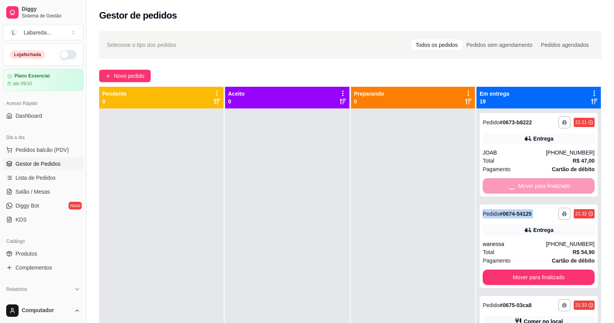
click at [495, 184] on div "Mover para finalizado" at bounding box center [539, 186] width 112 height 16
click at [495, 270] on button "Mover para finalizado" at bounding box center [539, 278] width 112 height 16
click at [495, 184] on div "Mover para finalizado" at bounding box center [539, 186] width 112 height 16
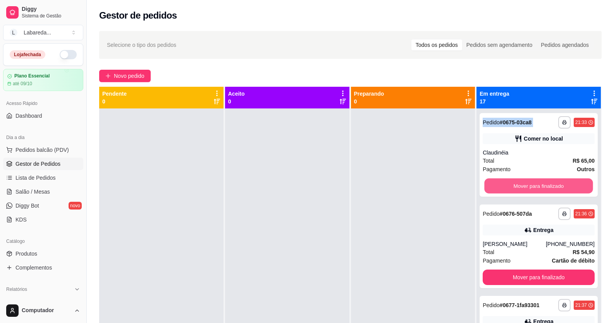
click at [495, 184] on button "Mover para finalizado" at bounding box center [539, 186] width 109 height 15
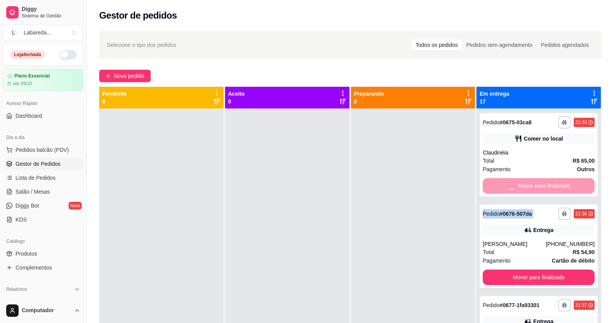
click at [495, 184] on div "Mover para finalizado" at bounding box center [539, 186] width 112 height 16
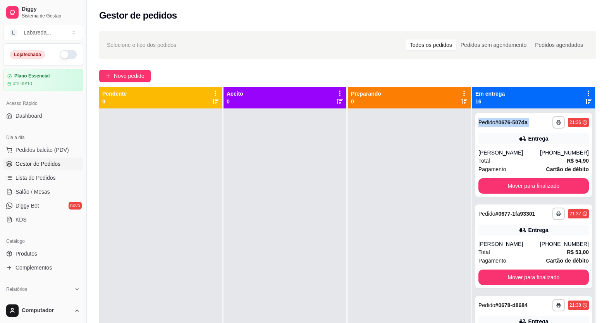
click at [495, 184] on button "Mover para finalizado" at bounding box center [534, 186] width 110 height 16
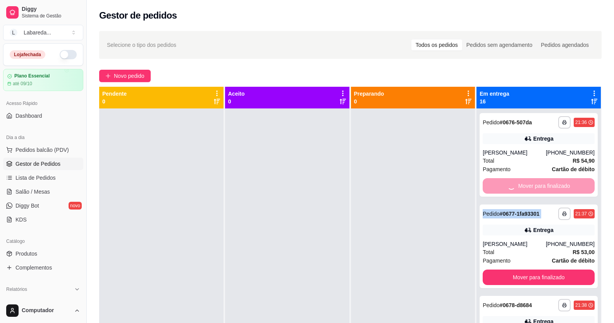
click at [495, 184] on div "Mover para finalizado" at bounding box center [539, 186] width 112 height 16
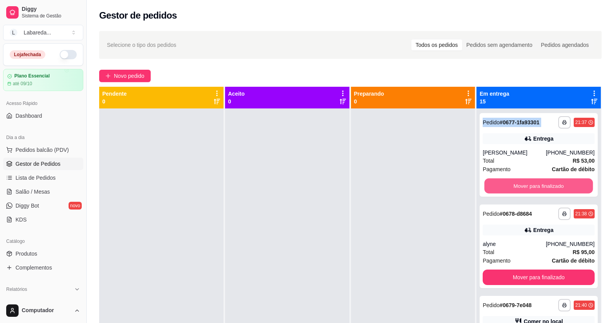
click at [495, 184] on button "Mover para finalizado" at bounding box center [539, 186] width 109 height 15
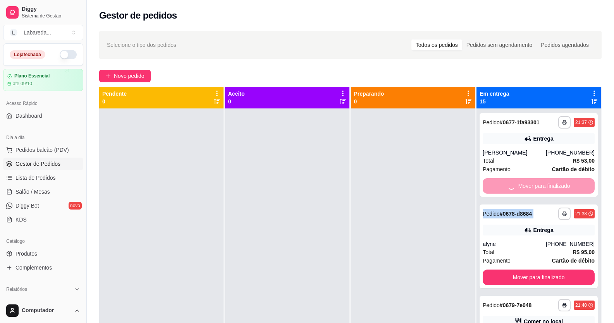
click at [495, 184] on div "Mover para finalizado" at bounding box center [539, 186] width 112 height 16
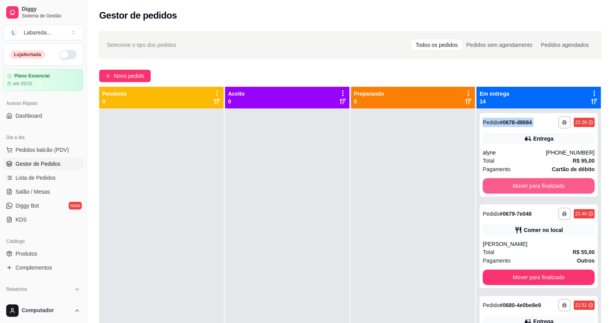
click at [495, 184] on button "Mover para finalizado" at bounding box center [539, 186] width 112 height 16
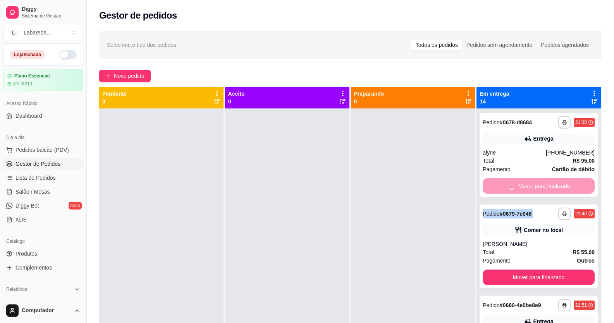
click at [495, 184] on div "Mover para finalizado" at bounding box center [539, 186] width 112 height 16
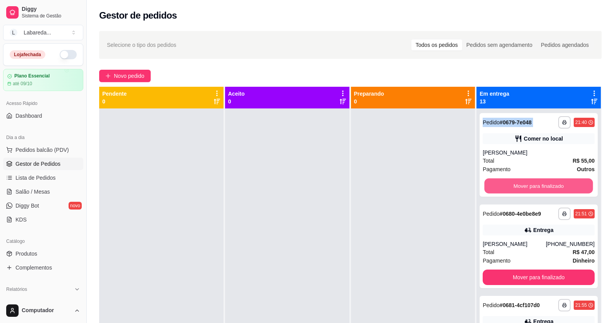
click at [495, 184] on button "Mover para finalizado" at bounding box center [539, 186] width 109 height 15
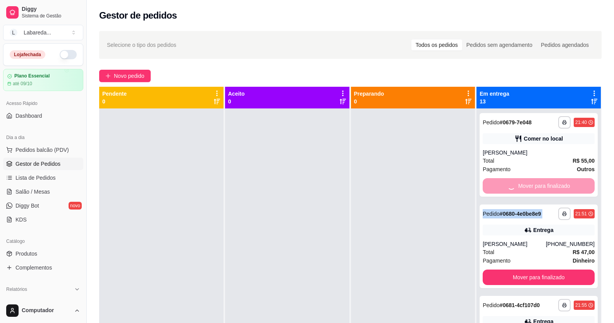
click at [495, 184] on div "Mover para finalizado" at bounding box center [539, 186] width 112 height 16
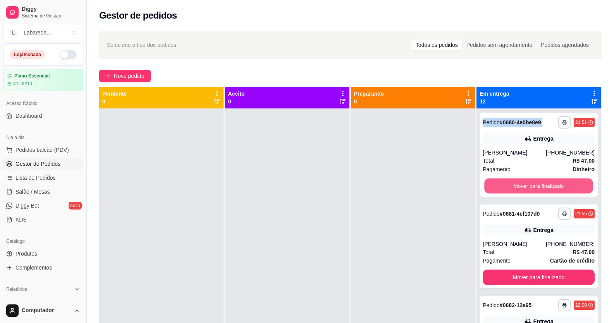
click at [495, 184] on button "Mover para finalizado" at bounding box center [539, 186] width 109 height 15
click at [495, 184] on div "Mover para finalizado" at bounding box center [539, 186] width 112 height 16
click at [495, 184] on button "Mover para finalizado" at bounding box center [539, 186] width 112 height 16
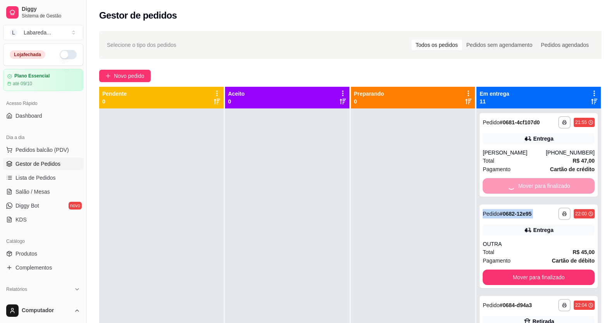
click at [495, 184] on div "Mover para finalizado" at bounding box center [539, 186] width 112 height 16
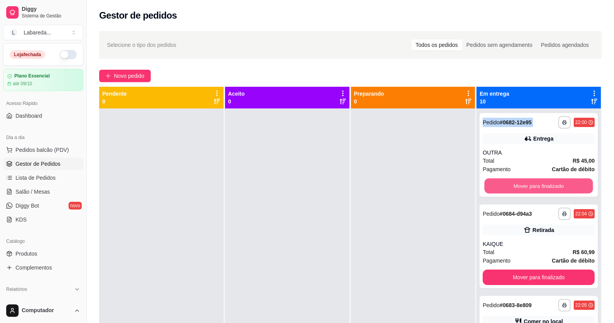
click at [495, 184] on button "Mover para finalizado" at bounding box center [539, 186] width 109 height 15
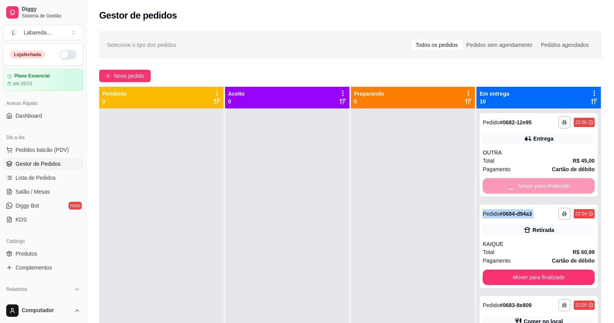
click at [495, 184] on div "Mover para finalizado" at bounding box center [539, 186] width 112 height 16
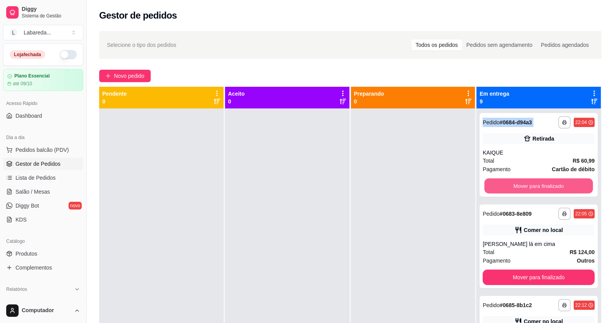
click at [495, 184] on button "Mover para finalizado" at bounding box center [539, 186] width 109 height 15
click at [495, 184] on div "Mover para finalizado" at bounding box center [539, 186] width 112 height 16
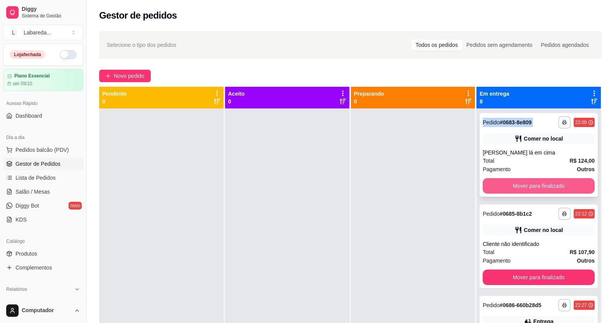
click at [496, 184] on button "Mover para finalizado" at bounding box center [539, 186] width 112 height 16
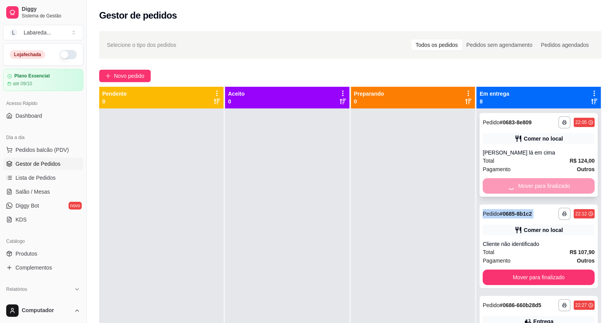
click at [496, 184] on div "Mover para finalizado" at bounding box center [539, 186] width 112 height 16
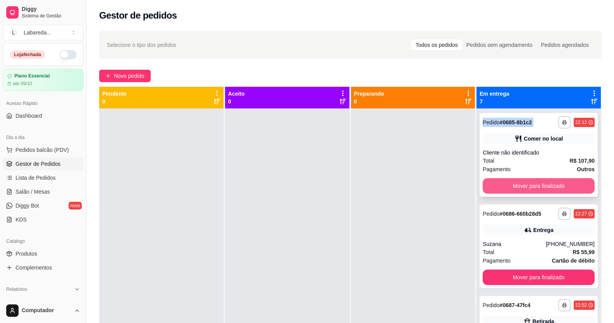
click at [497, 184] on button "Mover para finalizado" at bounding box center [539, 186] width 112 height 16
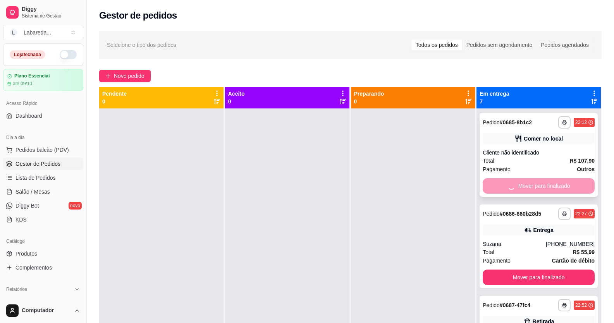
click at [497, 184] on div "Mover para finalizado" at bounding box center [539, 186] width 112 height 16
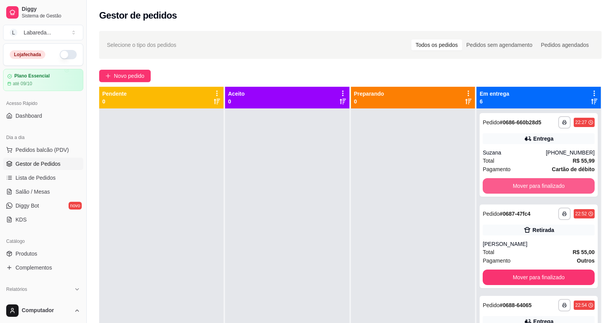
click at [498, 184] on button "Mover para finalizado" at bounding box center [539, 186] width 112 height 16
click at [498, 184] on div "Mover para finalizado" at bounding box center [539, 186] width 112 height 16
click at [498, 184] on button "Mover para finalizado" at bounding box center [539, 186] width 109 height 15
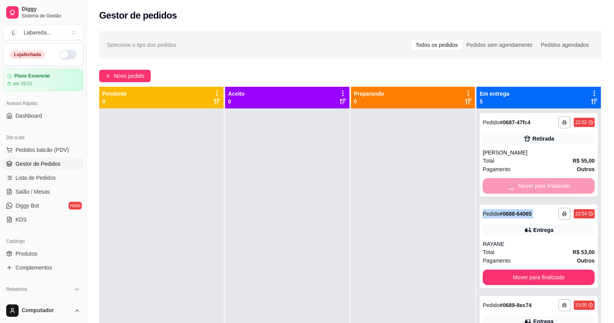
click at [498, 184] on div "Mover para finalizado" at bounding box center [539, 186] width 112 height 16
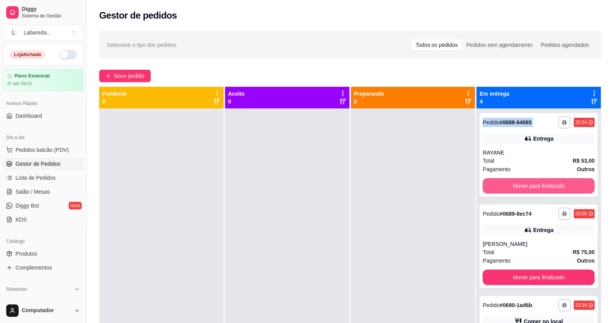
click at [498, 184] on button "Mover para finalizado" at bounding box center [539, 186] width 112 height 16
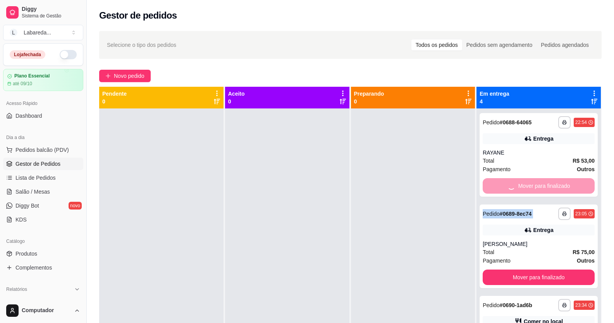
click at [498, 184] on div "Mover para finalizado" at bounding box center [539, 186] width 112 height 16
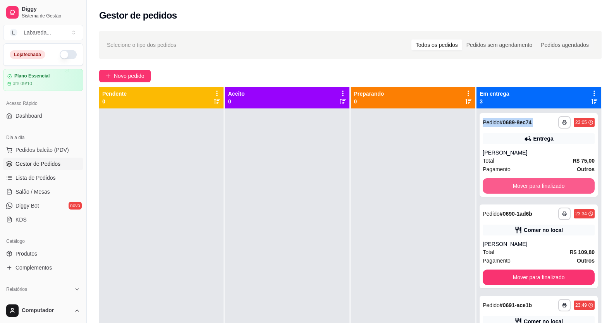
click at [498, 184] on button "Mover para finalizado" at bounding box center [539, 186] width 112 height 16
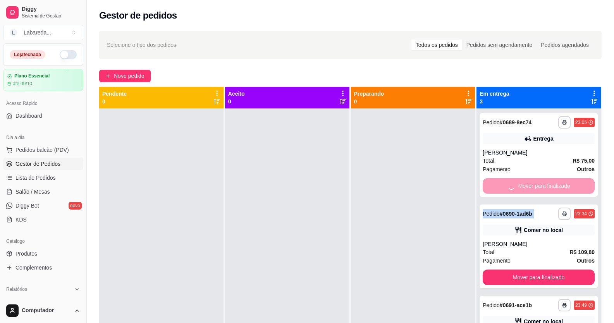
click at [498, 184] on div "Mover para finalizado" at bounding box center [539, 186] width 112 height 16
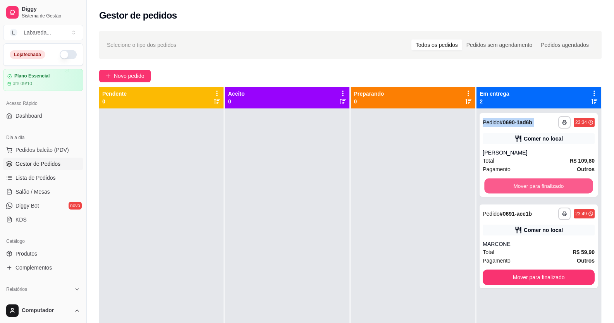
click at [498, 184] on button "Mover para finalizado" at bounding box center [539, 186] width 109 height 15
click at [498, 184] on div "Mover para finalizado" at bounding box center [539, 186] width 112 height 16
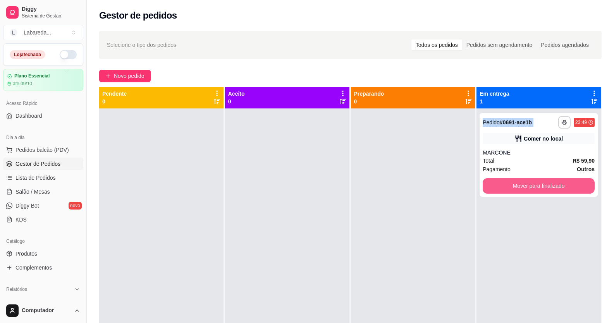
click at [498, 184] on button "Mover para finalizado" at bounding box center [539, 186] width 112 height 16
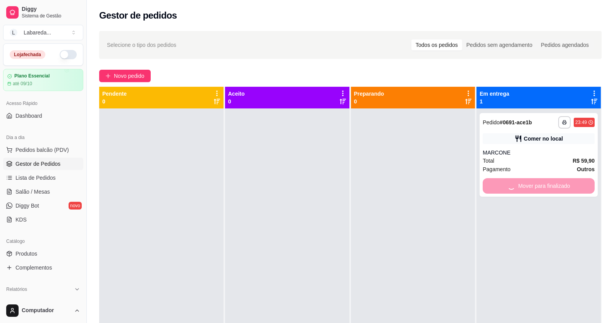
click at [498, 184] on div "Mover para finalizado" at bounding box center [539, 186] width 112 height 16
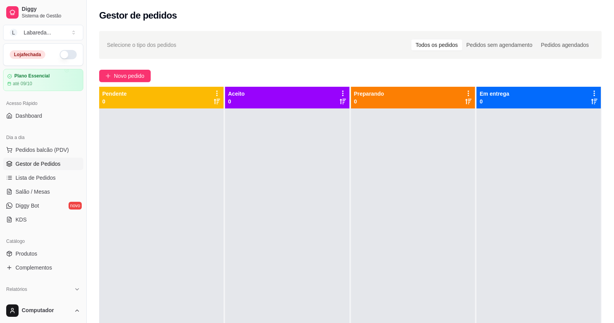
click at [498, 184] on div at bounding box center [539, 270] width 124 height 323
click at [45, 173] on link "Lista de Pedidos" at bounding box center [43, 178] width 80 height 12
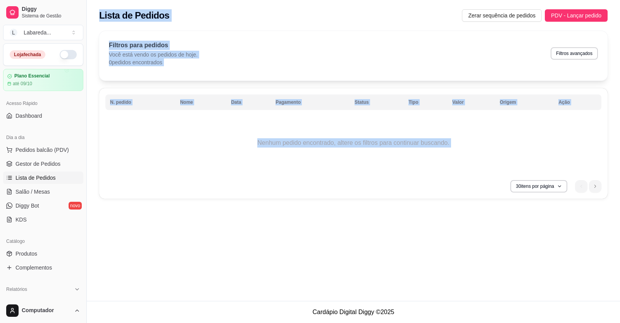
click at [262, 52] on div "Filtros para pedidos Você está vendo os pedidos de hoje. 0 pedidos encontrados …" at bounding box center [353, 54] width 489 height 26
drag, startPoint x: 26, startPoint y: 203, endPoint x: 29, endPoint y: 186, distance: 17.6
click at [26, 203] on span "Diggy Bot" at bounding box center [28, 206] width 24 height 8
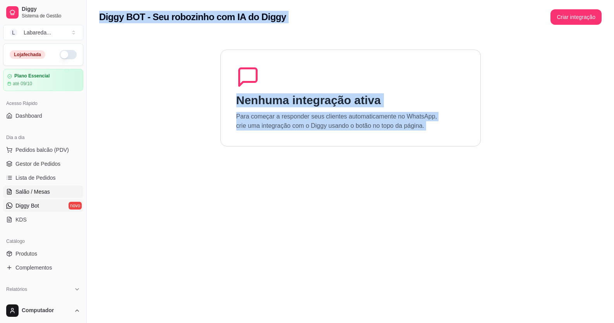
click at [29, 186] on link "Salão / Mesas" at bounding box center [43, 192] width 80 height 12
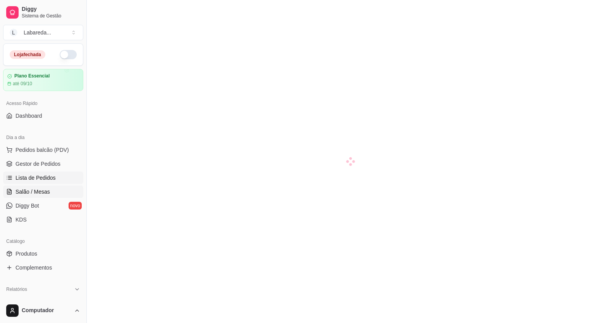
click at [49, 171] on ul "Pedidos balcão (PDV) Gestor de Pedidos Lista de Pedidos Salão / Mesas Diggy Bot…" at bounding box center [43, 185] width 80 height 82
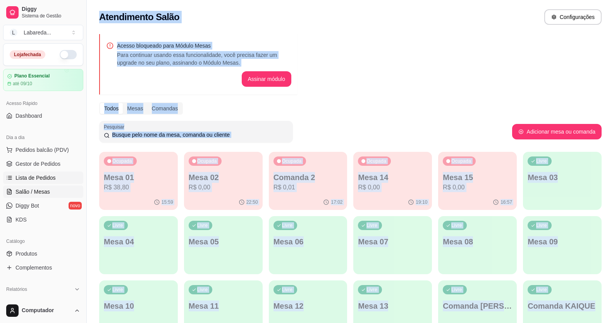
click at [49, 175] on span "Lista de Pedidos" at bounding box center [36, 178] width 40 height 8
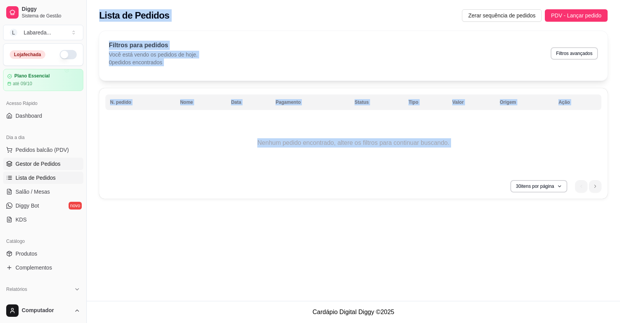
click at [49, 163] on span "Gestor de Pedidos" at bounding box center [38, 164] width 45 height 8
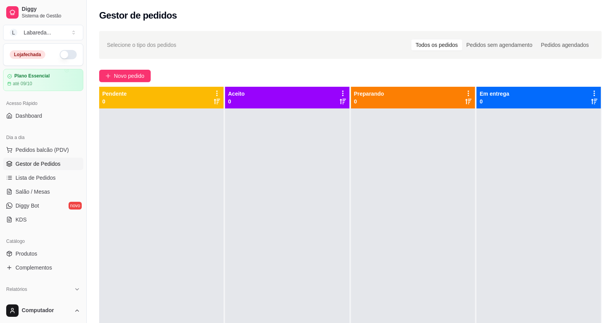
click at [43, 141] on div "Dia a dia" at bounding box center [43, 137] width 80 height 12
click at [49, 147] on span "Pedidos balcão (PDV)" at bounding box center [42, 150] width 53 height 8
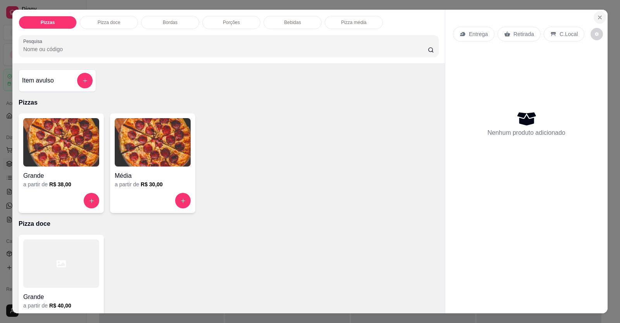
click at [598, 16] on icon "Close" at bounding box center [599, 17] width 3 height 3
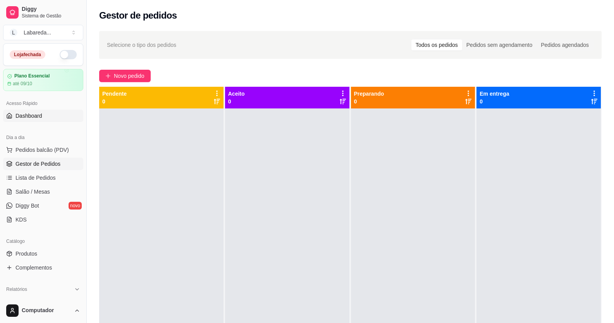
click at [37, 113] on span "Dashboard" at bounding box center [29, 116] width 27 height 8
